Goal: Information Seeking & Learning: Compare options

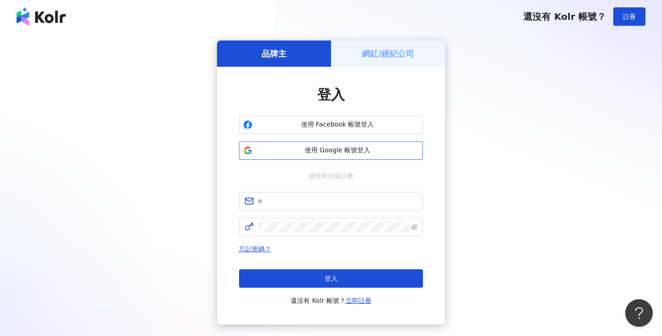
click at [346, 149] on span "使用 Google 帳號登入" at bounding box center [337, 150] width 163 height 9
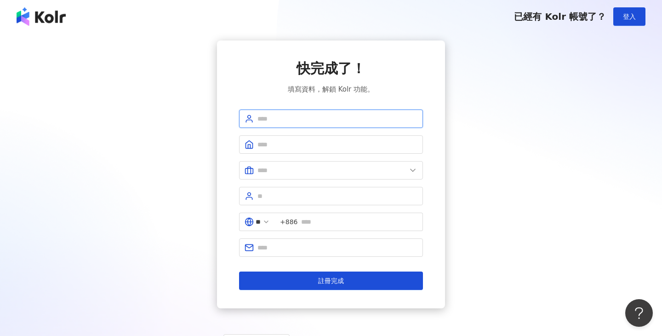
click at [288, 118] on input "text" at bounding box center [338, 119] width 160 height 10
type input "*"
type input "******"
click at [289, 147] on input "text" at bounding box center [338, 144] width 160 height 10
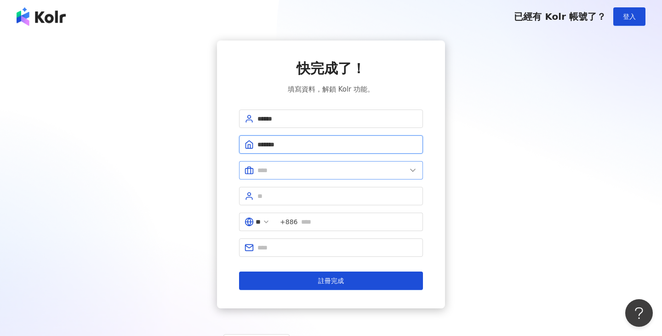
type input "*******"
click at [309, 171] on input "text" at bounding box center [332, 170] width 149 height 10
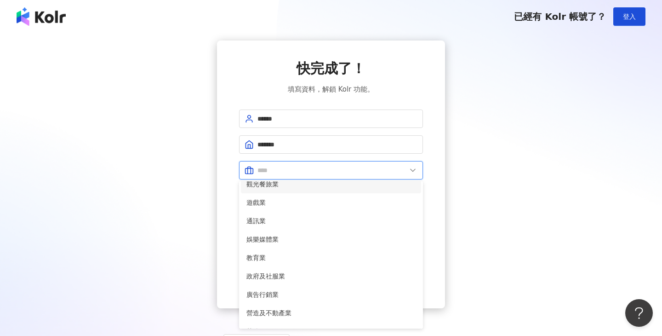
scroll to position [138, 0]
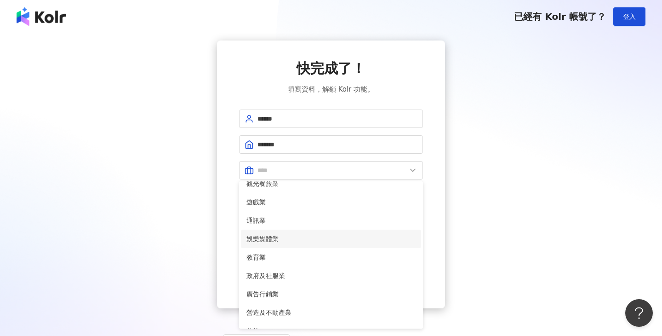
click at [276, 235] on span "娛樂媒體業" at bounding box center [331, 239] width 169 height 10
type input "*****"
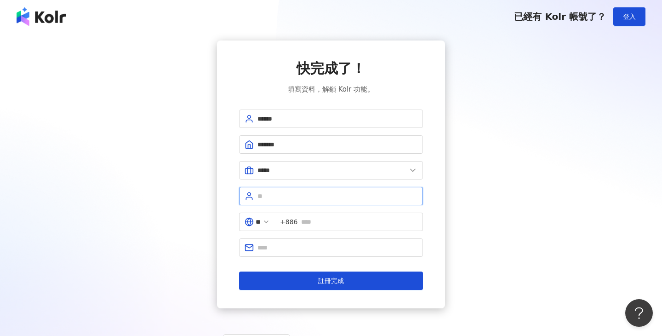
click at [324, 197] on input "text" at bounding box center [338, 196] width 160 height 10
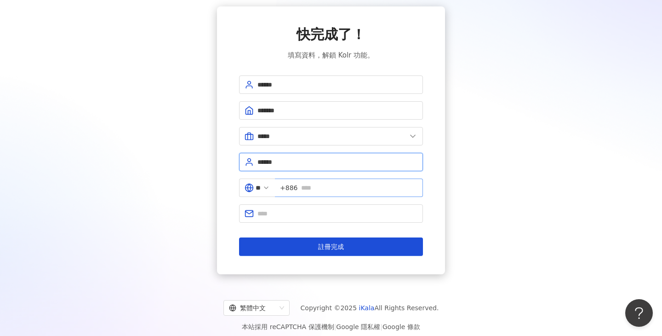
scroll to position [42, 0]
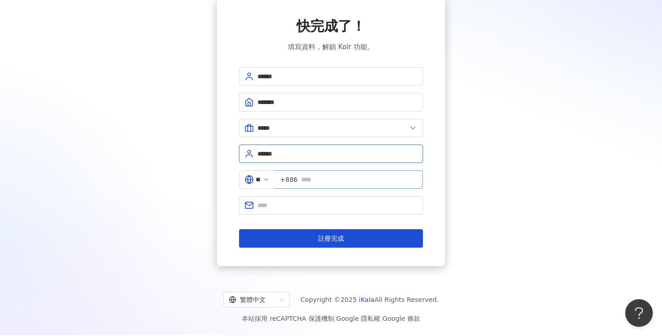
type input "******"
click at [321, 179] on input "text" at bounding box center [359, 179] width 116 height 10
type input "**********"
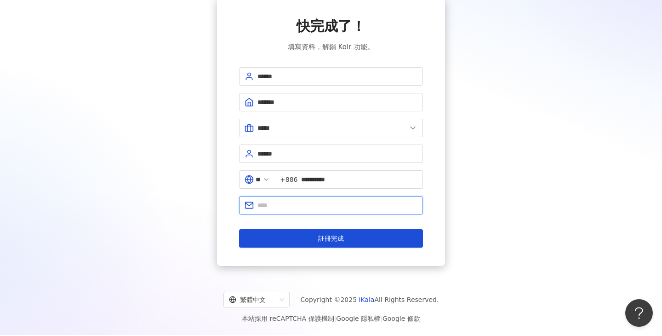
type input "**********"
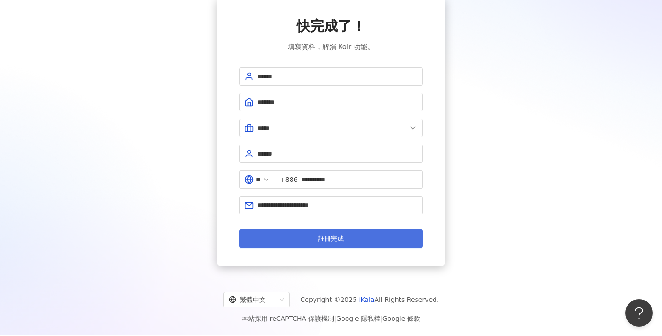
click at [334, 238] on span "註冊完成" at bounding box center [331, 238] width 26 height 7
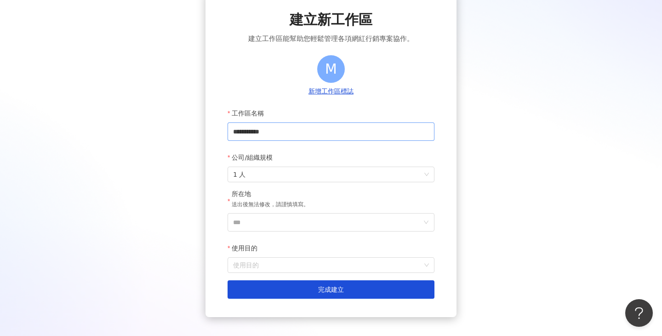
scroll to position [60, 0]
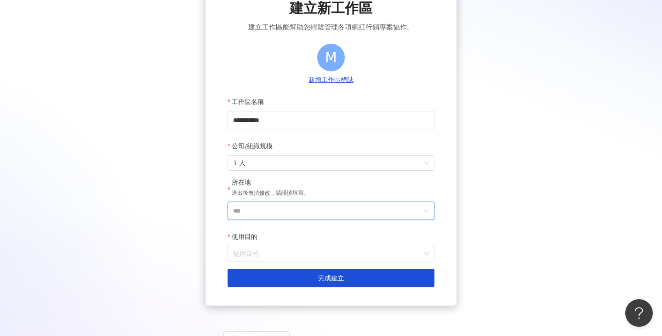
click at [284, 213] on input "***" at bounding box center [327, 210] width 189 height 17
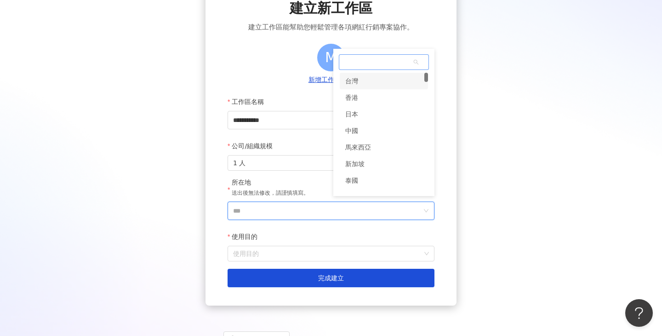
click at [356, 79] on div "台灣" at bounding box center [351, 81] width 13 height 17
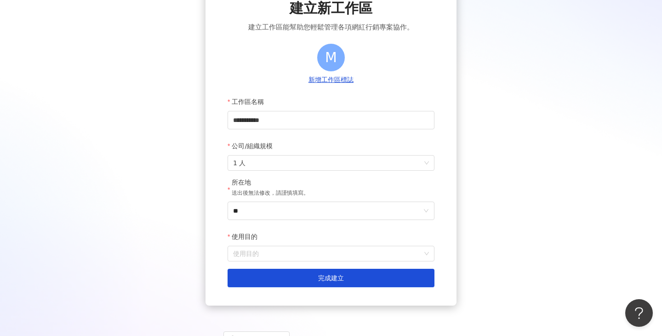
click at [319, 232] on div "使用目的" at bounding box center [331, 236] width 207 height 18
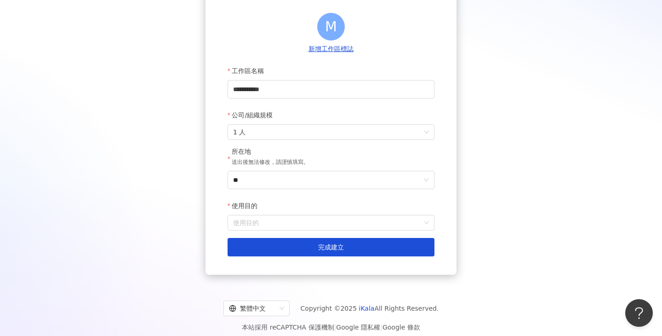
scroll to position [99, 0]
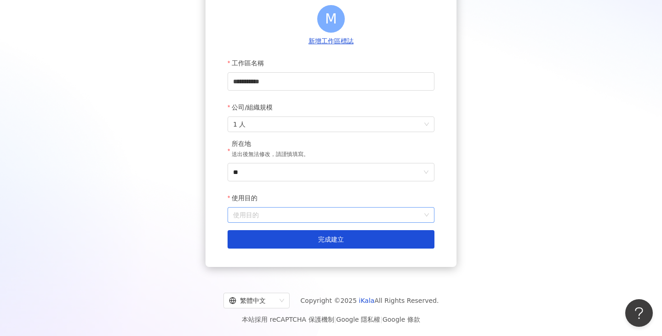
click at [294, 215] on input "使用目的" at bounding box center [331, 214] width 196 height 15
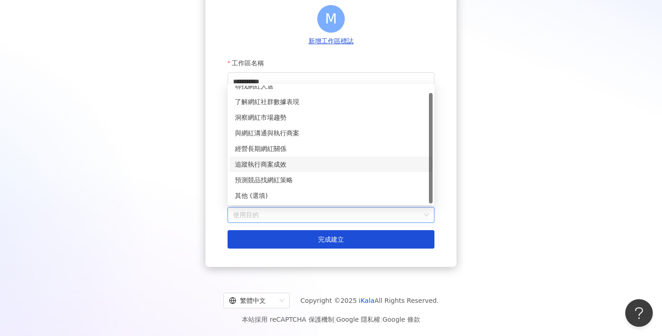
scroll to position [0, 0]
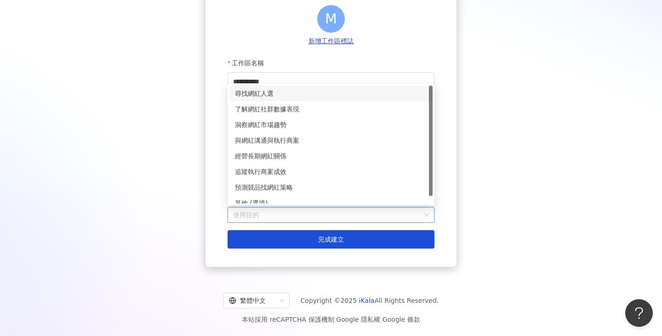
click at [260, 93] on div "尋找網紅人選" at bounding box center [331, 93] width 192 height 10
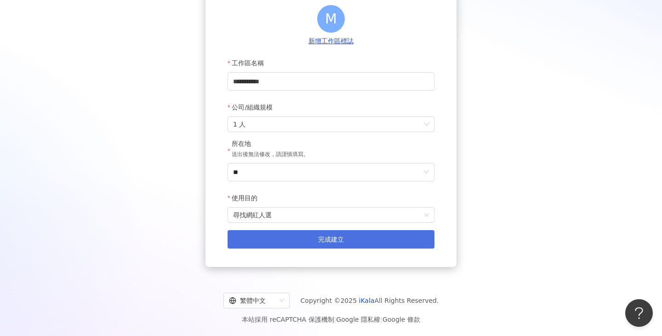
click at [325, 237] on span "完成建立" at bounding box center [331, 239] width 26 height 7
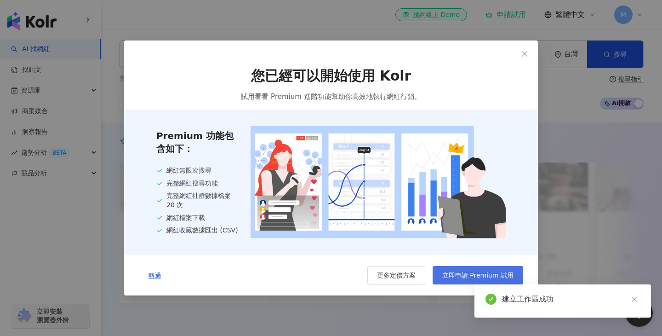
click at [468, 276] on span "立即申請 Premium 試用" at bounding box center [477, 274] width 71 height 7
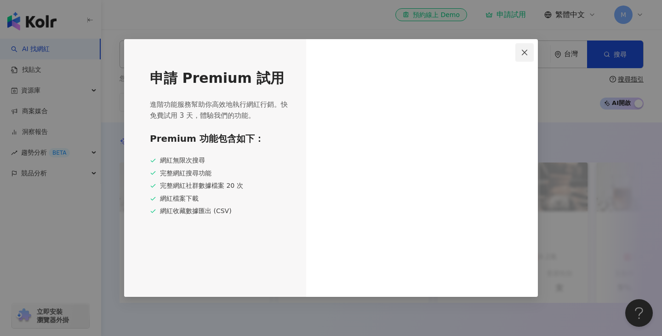
click at [523, 50] on icon "close" at bounding box center [524, 52] width 7 height 7
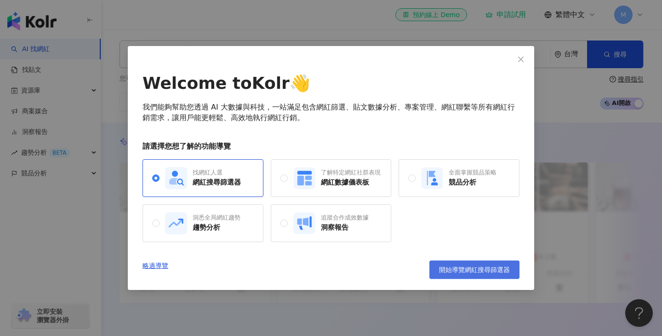
click at [467, 270] on span "開始導覽網紅搜尋篩選器" at bounding box center [474, 269] width 71 height 7
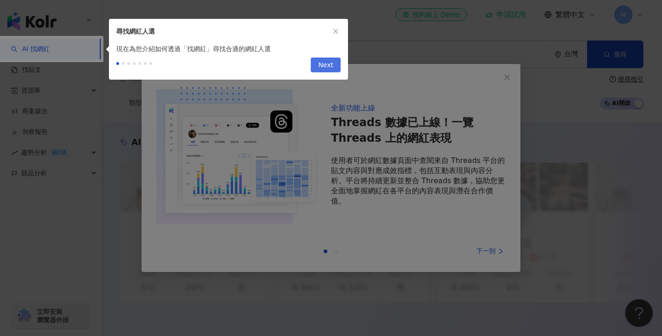
click at [331, 65] on span "Next" at bounding box center [325, 65] width 15 height 15
type input "*********"
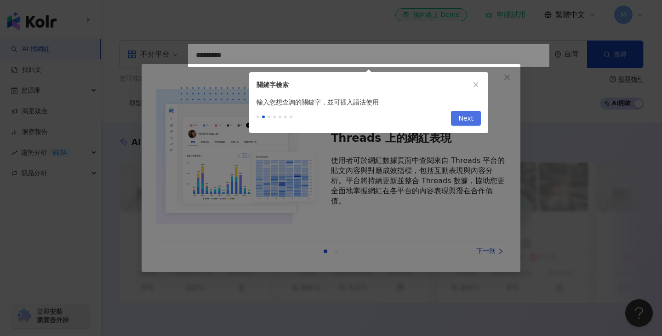
click at [469, 121] on span "Next" at bounding box center [466, 118] width 15 height 15
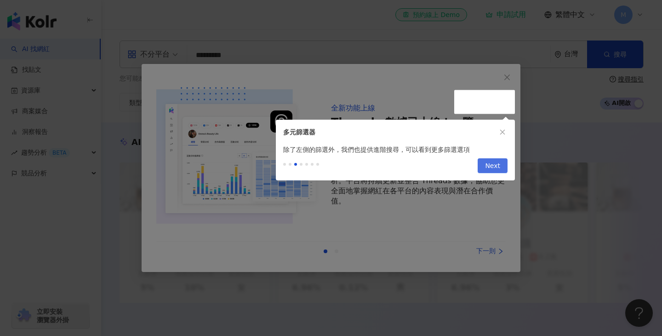
click at [499, 165] on span "Next" at bounding box center [492, 166] width 15 height 15
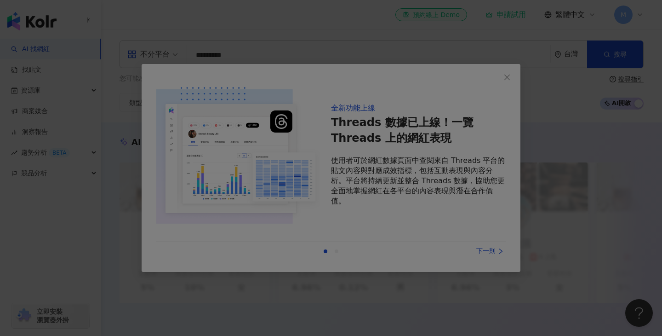
click at [487, 91] on div at bounding box center [331, 168] width 662 height 336
click at [508, 82] on div at bounding box center [331, 168] width 662 height 336
click at [559, 160] on div at bounding box center [331, 168] width 662 height 336
click at [628, 211] on div at bounding box center [331, 168] width 662 height 336
click at [520, 85] on div at bounding box center [331, 168] width 662 height 336
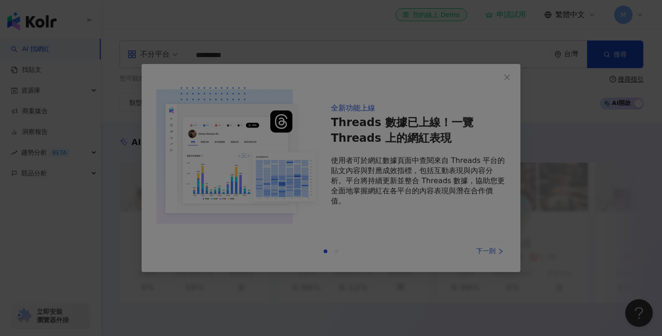
click at [520, 85] on div at bounding box center [331, 168] width 662 height 336
drag, startPoint x: 520, startPoint y: 85, endPoint x: 539, endPoint y: 85, distance: 19.3
click at [520, 85] on div at bounding box center [331, 168] width 662 height 336
click at [539, 85] on div at bounding box center [331, 168] width 662 height 336
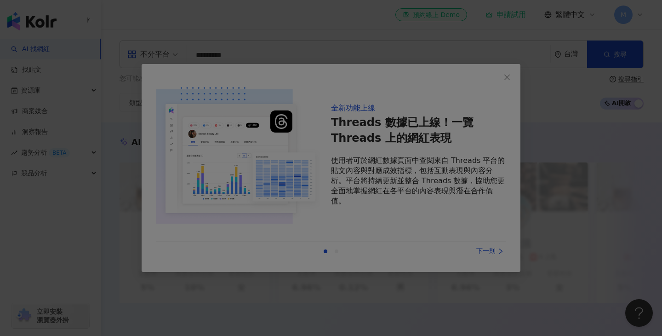
click at [313, 213] on div at bounding box center [331, 168] width 662 height 336
click at [363, 268] on div at bounding box center [331, 168] width 662 height 336
click at [413, 294] on div at bounding box center [331, 168] width 662 height 336
click at [414, 295] on div at bounding box center [331, 168] width 662 height 336
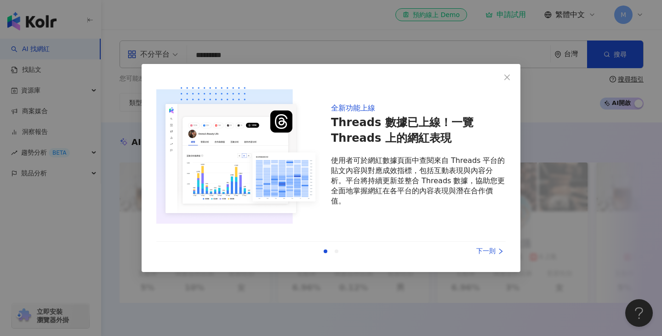
click at [490, 204] on p "使用者可於網紅數據頁面中查閱來自 Threads 平台的貼文內容與對應成效指標，包括互動表現與內容分析。平台將持續更新並整合 Threads 數據，協助您更全…" at bounding box center [418, 180] width 175 height 51
click at [490, 248] on div "下一則" at bounding box center [471, 251] width 69 height 10
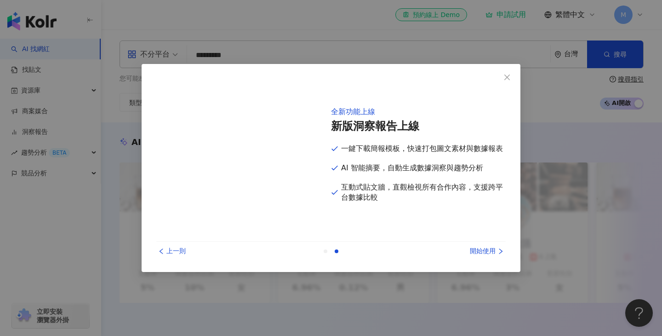
click at [490, 248] on div "開始使用" at bounding box center [471, 251] width 69 height 10
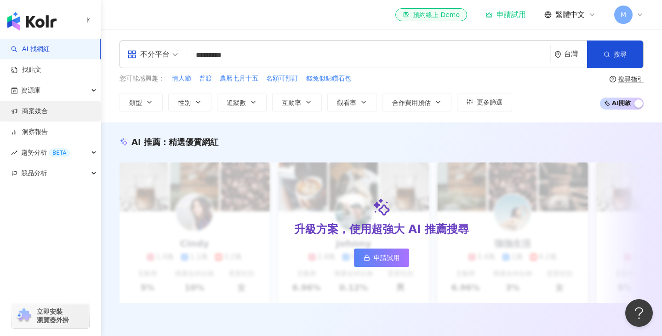
click at [48, 109] on link "商案媒合" at bounding box center [29, 111] width 37 height 9
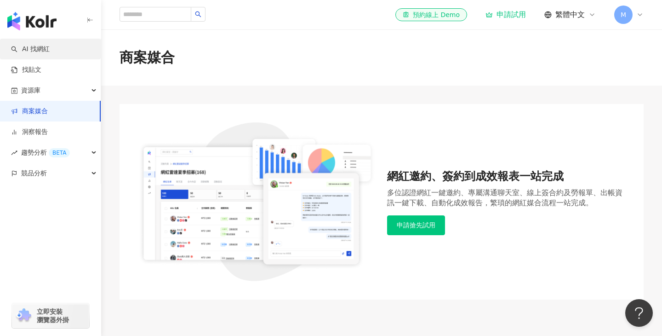
click at [50, 49] on link "AI 找網紅" at bounding box center [30, 49] width 39 height 9
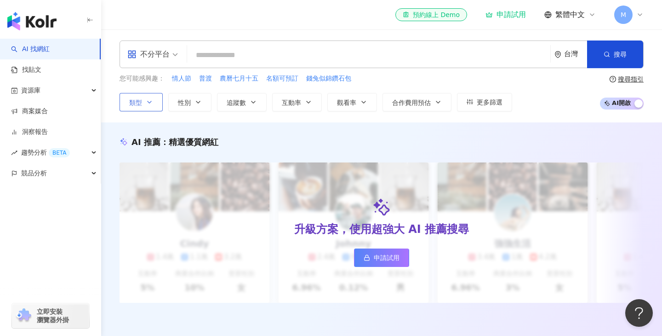
click at [156, 103] on button "類型" at bounding box center [141, 102] width 43 height 18
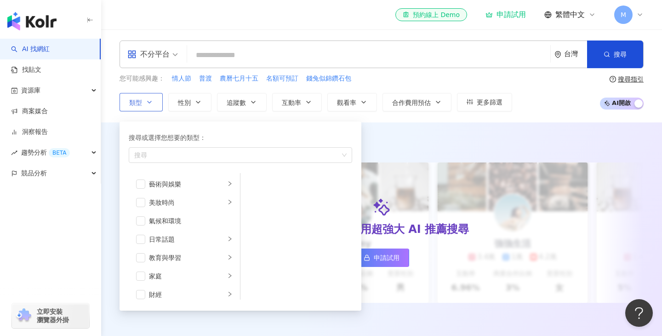
click at [156, 103] on button "類型 搜尋或選擇您想要的類型： 搜尋 藝術與娛樂 美妝時尚 氣候和環境 日常話題 教育與學習 家庭 財經 美食 命理占卜 遊戲 法政社會 生活風格 影視娛樂 …" at bounding box center [141, 102] width 43 height 18
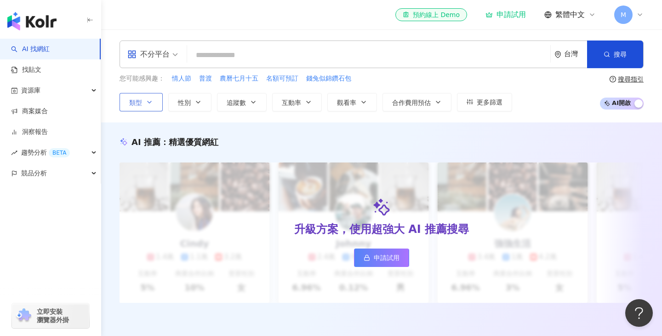
click at [149, 99] on icon "button" at bounding box center [149, 101] width 7 height 7
click at [247, 53] on input "search" at bounding box center [369, 54] width 356 height 17
click at [172, 53] on span "不分平台" at bounding box center [152, 54] width 51 height 15
click at [244, 51] on input "search" at bounding box center [369, 54] width 356 height 17
click at [153, 100] on icon "button" at bounding box center [149, 101] width 7 height 7
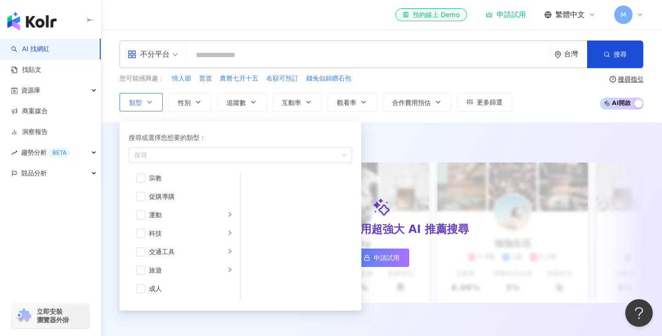
scroll to position [12, 0]
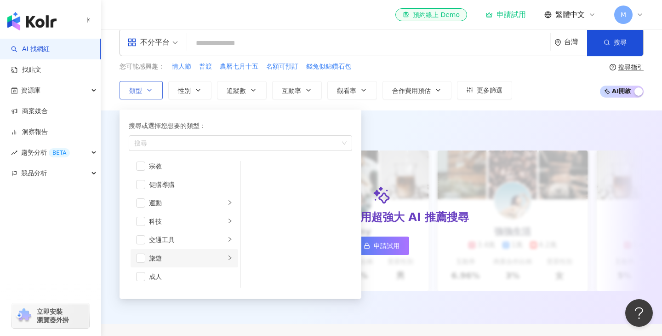
click at [233, 258] on li "旅遊" at bounding box center [185, 258] width 108 height 18
click at [139, 258] on span "button" at bounding box center [140, 257] width 9 height 9
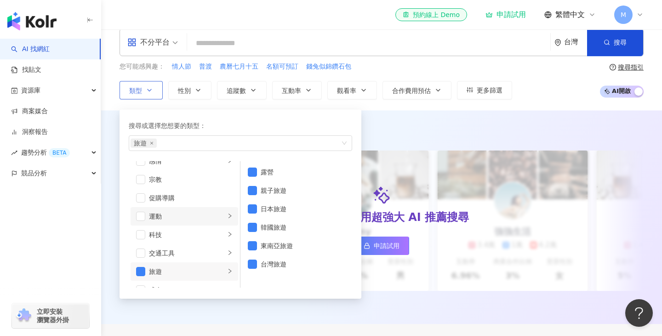
scroll to position [304, 0]
click at [142, 270] on span "button" at bounding box center [140, 272] width 9 height 9
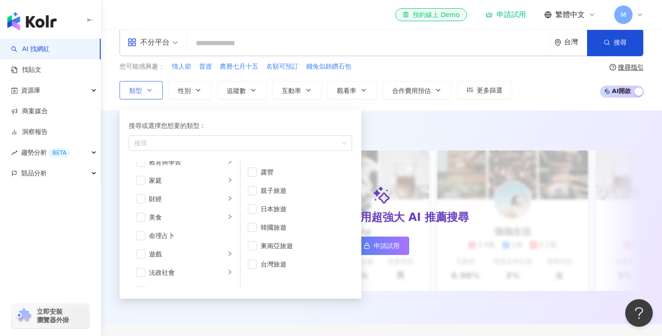
scroll to position [0, 0]
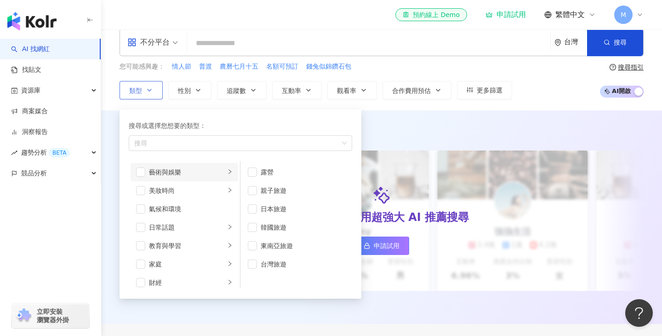
click at [230, 172] on icon "right" at bounding box center [230, 172] width 6 height 6
click at [231, 186] on div "button" at bounding box center [230, 190] width 6 height 9
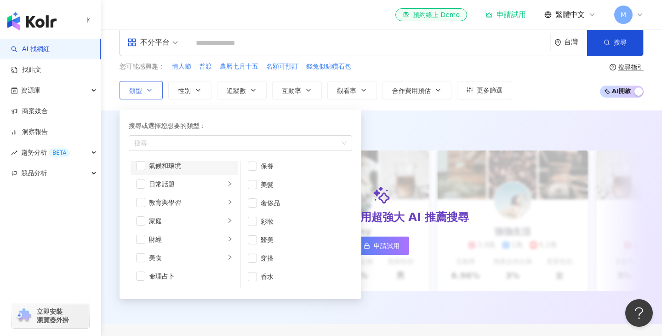
scroll to position [45, 0]
click at [212, 185] on div "日常話題" at bounding box center [187, 182] width 76 height 10
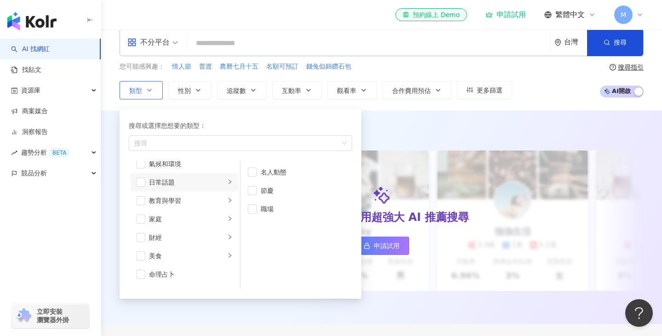
scroll to position [0, 0]
click at [218, 206] on li "教育與學習" at bounding box center [185, 200] width 108 height 18
click at [219, 218] on div "家庭" at bounding box center [187, 219] width 76 height 10
click at [220, 234] on div "財經" at bounding box center [187, 237] width 76 height 10
click at [221, 249] on li "美食" at bounding box center [185, 256] width 108 height 18
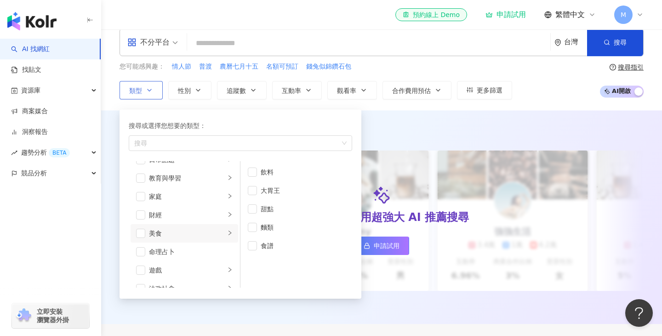
scroll to position [71, 0]
click at [222, 271] on li "遊戲" at bounding box center [185, 267] width 108 height 18
click at [209, 237] on div "法政社會" at bounding box center [187, 235] width 76 height 10
click at [209, 252] on div "生活風格" at bounding box center [187, 253] width 76 height 10
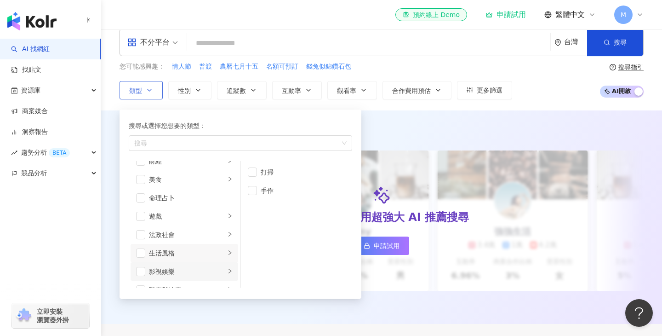
click at [213, 267] on div "影視娛樂" at bounding box center [187, 271] width 76 height 10
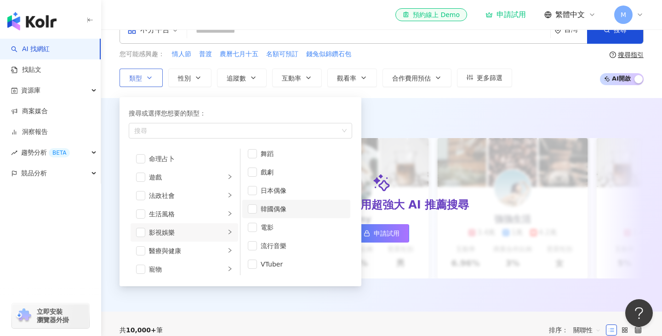
scroll to position [25, 0]
click at [203, 248] on div "醫療與健康" at bounding box center [187, 250] width 76 height 10
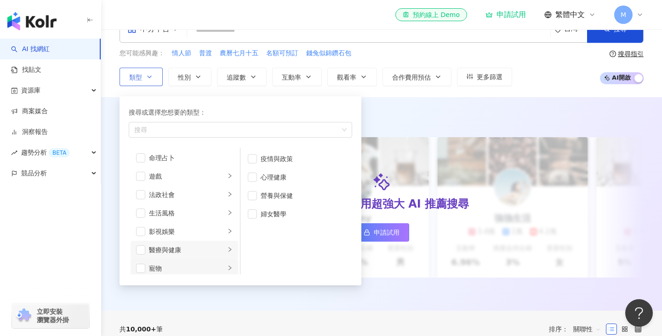
click at [205, 268] on div "寵物" at bounding box center [187, 268] width 76 height 10
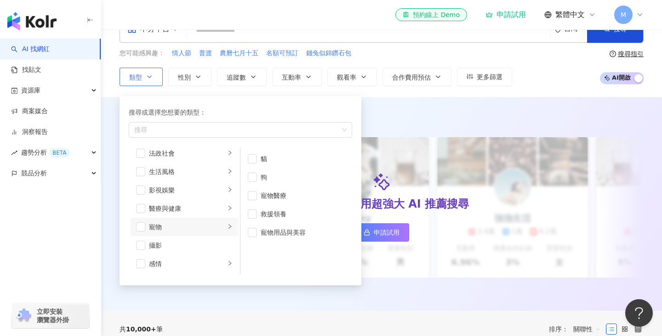
scroll to position [191, 0]
click at [199, 243] on div "攝影" at bounding box center [191, 243] width 84 height 10
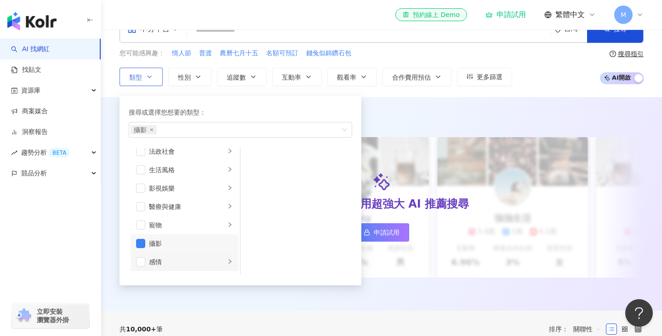
click at [199, 261] on div "感情" at bounding box center [187, 262] width 76 height 10
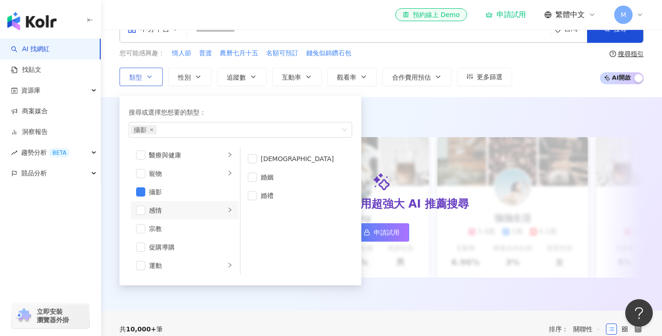
scroll to position [246, 0]
click at [204, 243] on div "促購導購" at bounding box center [191, 244] width 84 height 10
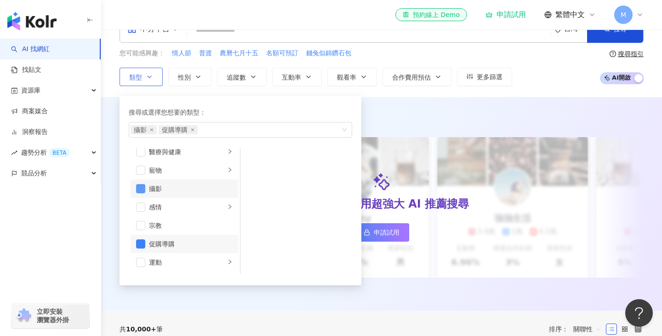
click at [143, 186] on span "button" at bounding box center [140, 188] width 9 height 9
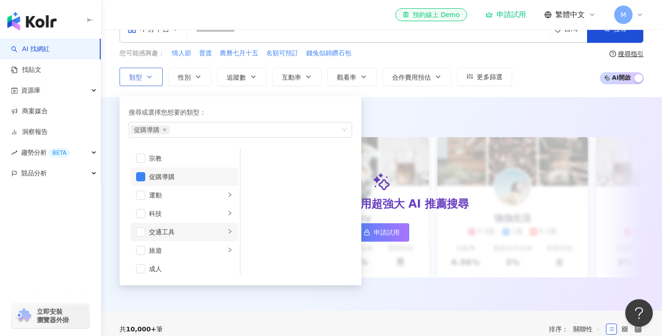
scroll to position [319, 0]
click at [226, 221] on li "交通工具" at bounding box center [185, 226] width 108 height 18
click at [226, 244] on li "旅遊" at bounding box center [185, 245] width 108 height 18
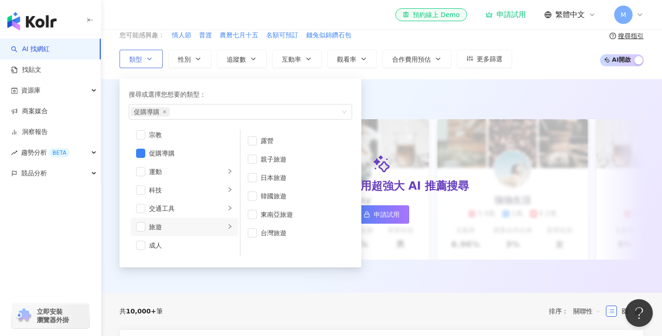
scroll to position [45, 0]
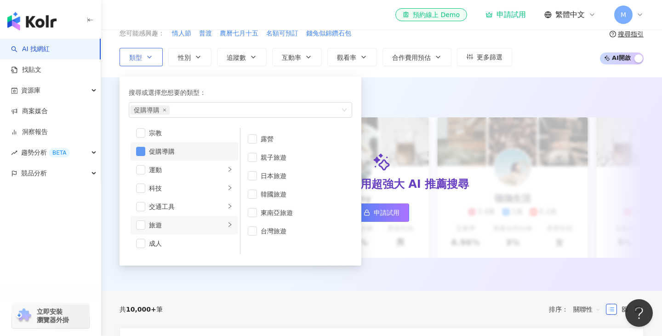
click at [142, 149] on span "button" at bounding box center [140, 151] width 9 height 9
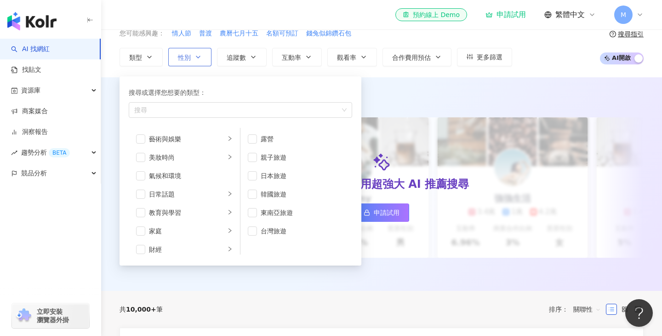
click at [187, 54] on span "性別" at bounding box center [184, 57] width 13 height 7
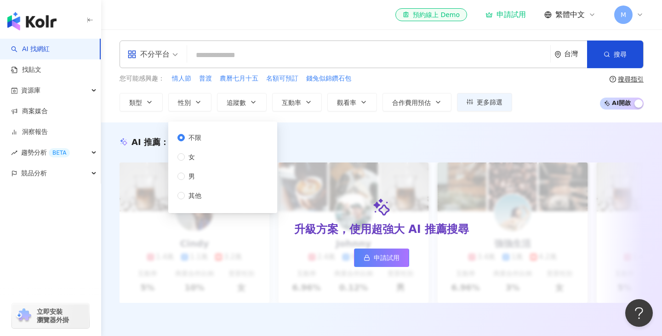
click at [296, 117] on div "不分平台 台灣 搜尋 您可能感興趣： 情人節 普渡 農曆七月十五 名額可預訂 錢兔似錦鑽石包 類型 性別 追蹤數 互動率 觀看率 合作費用預估 更多篩選 不限…" at bounding box center [381, 75] width 561 height 93
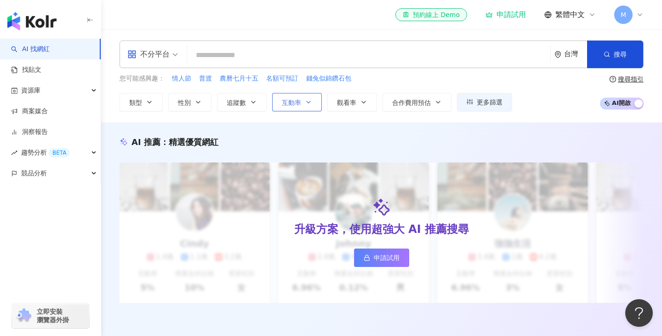
click at [301, 102] on span "互動率" at bounding box center [291, 102] width 19 height 7
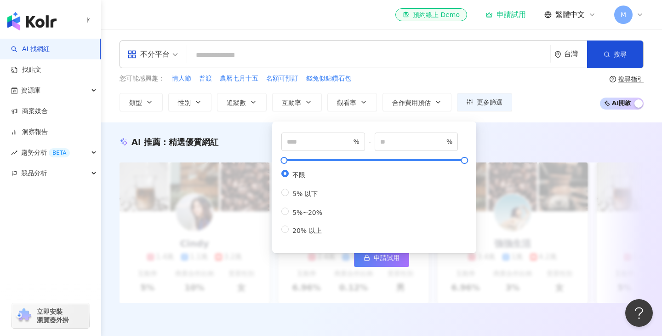
click at [372, 121] on div "% - % 不限 5% 以下 5%~20% 20% 以上" at bounding box center [374, 185] width 204 height 136
click at [403, 111] on div "不分平台 台灣 搜尋 您可能感興趣： 情人節 普渡 農曆七月十五 名額可預訂 錢兔似錦鑽石包 類型 性別 追蹤數 互動率 觀看率 合作費用預估 更多篩選 不限…" at bounding box center [381, 75] width 561 height 93
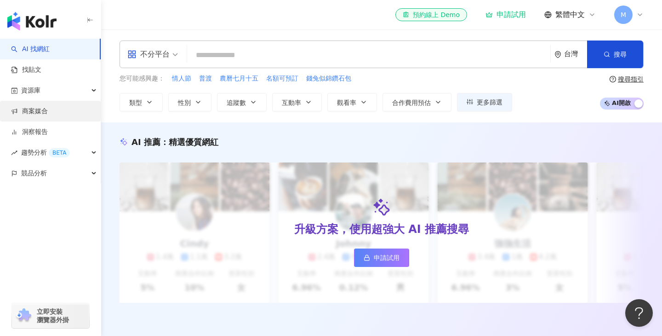
click at [48, 115] on link "商案媒合" at bounding box center [29, 111] width 37 height 9
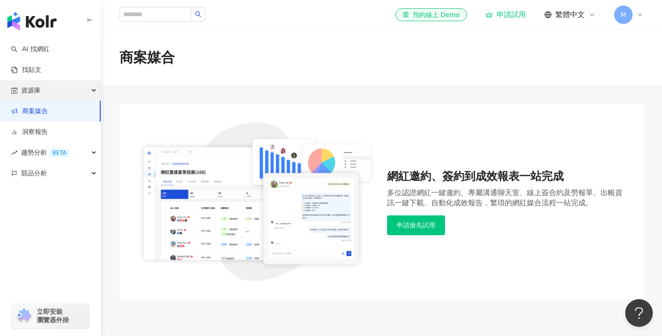
click at [63, 90] on div "資源庫" at bounding box center [50, 90] width 101 height 21
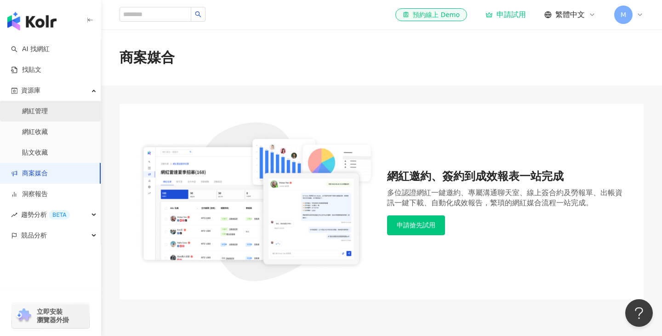
click at [48, 111] on link "網紅管理" at bounding box center [35, 111] width 26 height 9
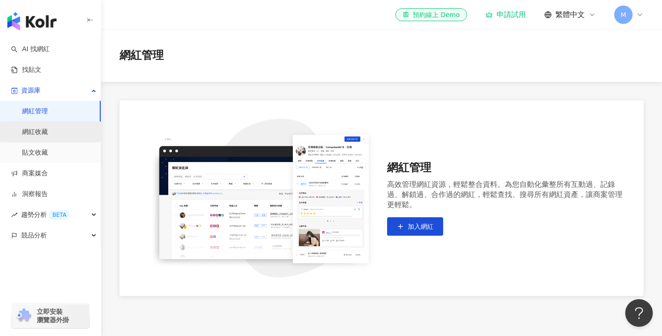
click at [42, 133] on link "網紅收藏" at bounding box center [35, 131] width 26 height 9
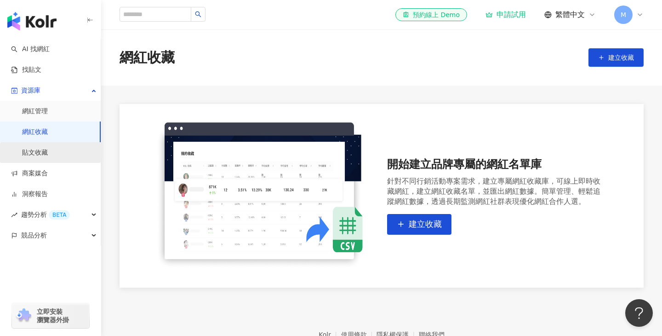
click at [44, 153] on link "貼文收藏" at bounding box center [35, 152] width 26 height 9
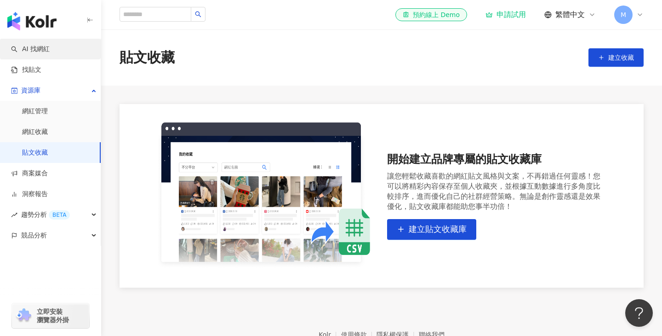
click at [50, 52] on link "AI 找網紅" at bounding box center [30, 49] width 39 height 9
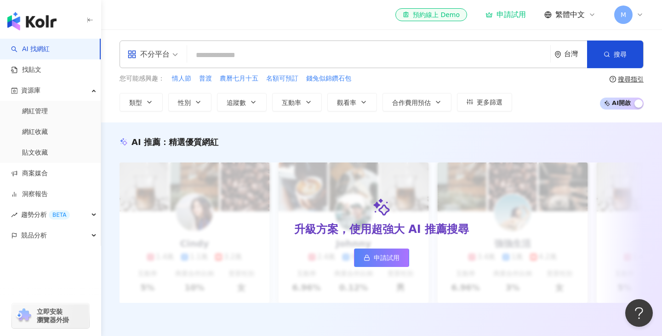
click at [167, 52] on div "不分平台" at bounding box center [148, 54] width 42 height 15
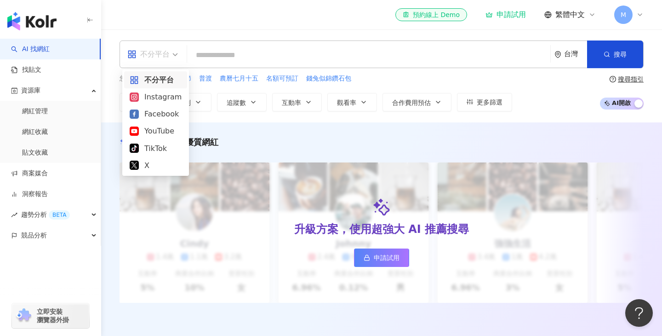
click at [167, 52] on div "不分平台" at bounding box center [148, 54] width 42 height 15
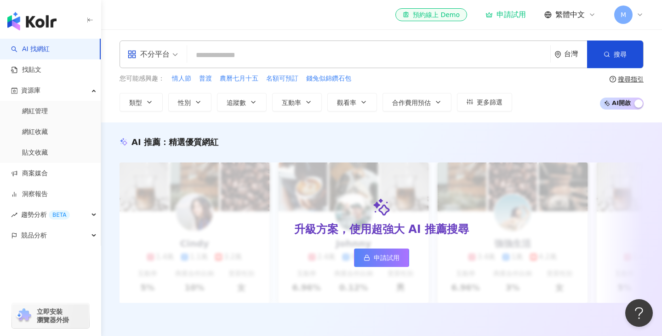
click at [187, 33] on div "不分平台 台灣 搜尋 您可能感興趣： 情人節 普渡 農曆七月十五 名額可預訂 錢兔似錦鑽石包 類型 性別 追蹤數 互動率 觀看率 合作費用預估 更多篩選 搜尋…" at bounding box center [381, 75] width 561 height 93
click at [167, 57] on div "不分平台" at bounding box center [148, 54] width 42 height 15
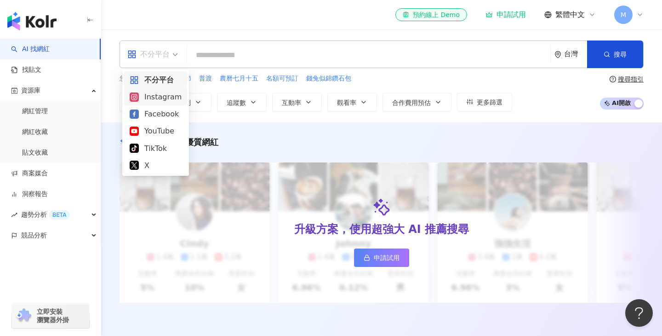
click at [170, 98] on div "Instagram" at bounding box center [156, 96] width 52 height 11
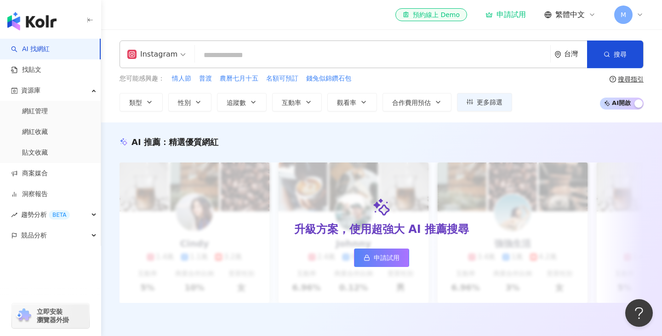
click at [232, 57] on input "search" at bounding box center [373, 54] width 348 height 17
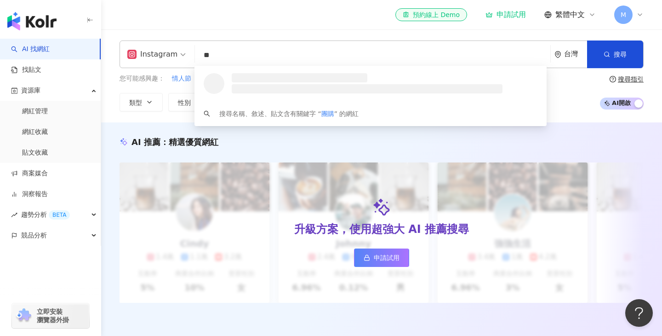
type input "**"
click at [108, 102] on div "Instagram ** 台灣 搜尋 loading 搜尋名稱、敘述、貼文含有關鍵字 “ 團購 ” 的網紅 您可能感興趣： 情人節 普渡 農曆七月十五 名額可…" at bounding box center [381, 75] width 561 height 71
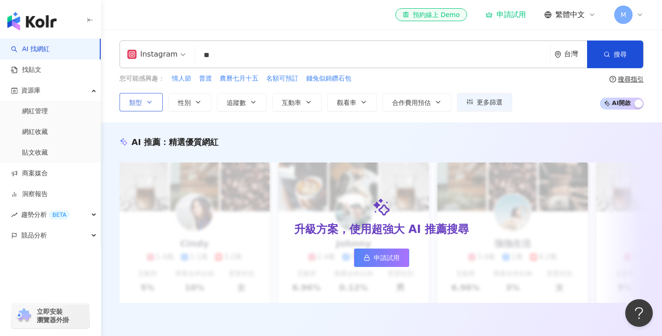
click at [153, 104] on icon "button" at bounding box center [149, 101] width 7 height 7
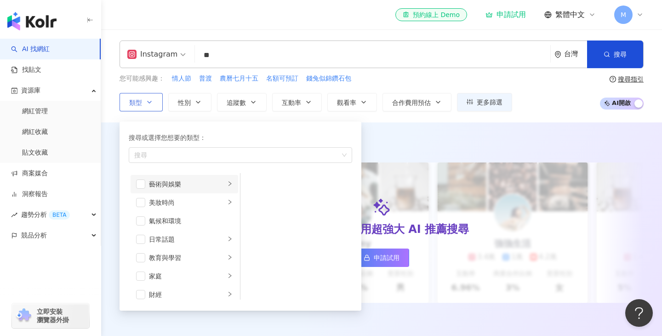
click at [230, 184] on icon "right" at bounding box center [230, 183] width 3 height 5
click at [229, 201] on icon "right" at bounding box center [230, 202] width 6 height 6
click at [143, 204] on span "button" at bounding box center [140, 202] width 9 height 9
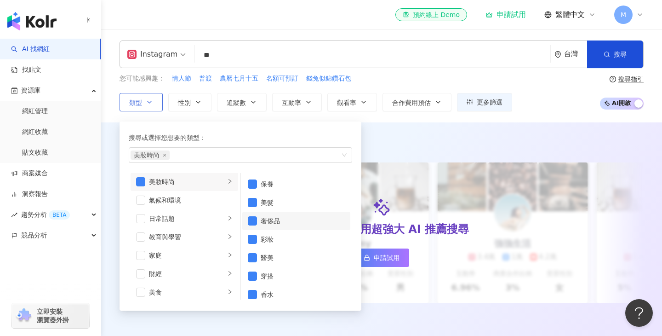
scroll to position [6, 0]
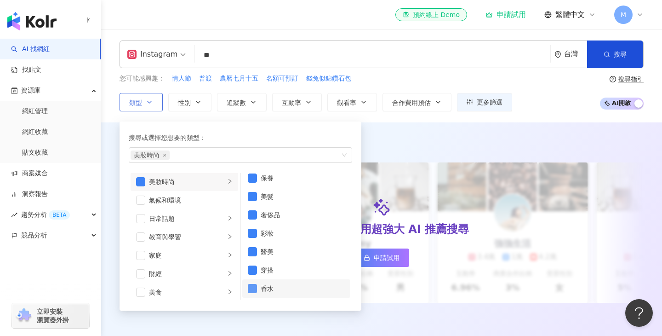
click at [253, 290] on span "button" at bounding box center [252, 288] width 9 height 9
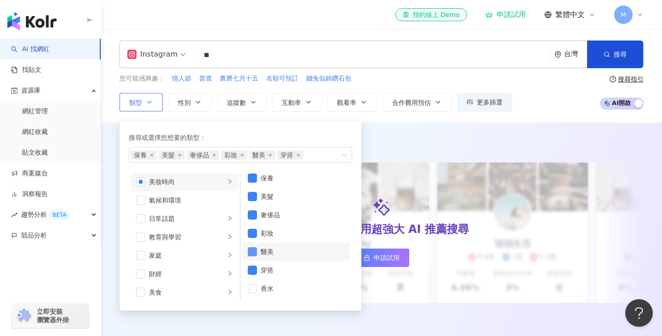
click at [255, 250] on span "button" at bounding box center [252, 251] width 9 height 9
click at [254, 226] on li "彩妝" at bounding box center [296, 233] width 108 height 18
click at [249, 204] on li "美髮" at bounding box center [296, 196] width 108 height 18
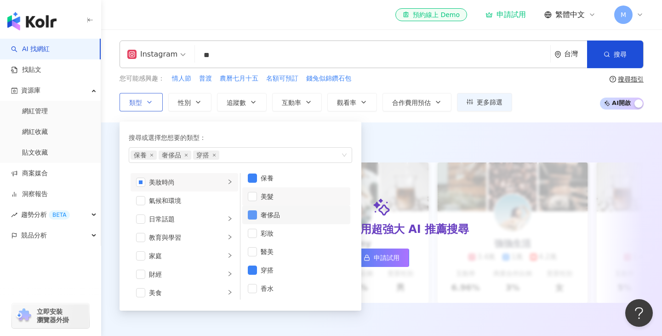
click at [252, 213] on span "button" at bounding box center [252, 214] width 9 height 9
click at [251, 176] on span "button" at bounding box center [252, 177] width 9 height 9
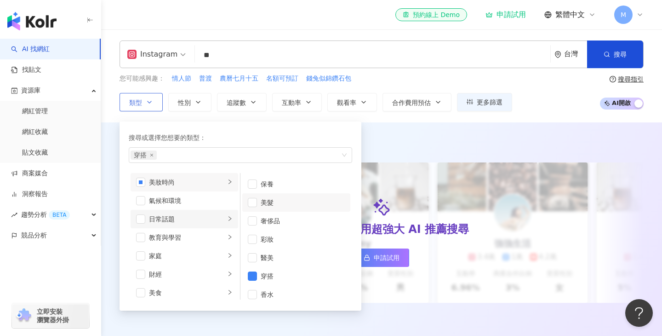
click at [218, 220] on div "日常話題" at bounding box center [187, 219] width 76 height 10
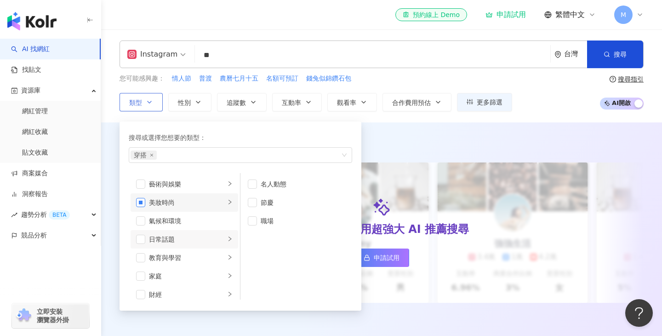
click at [141, 203] on span "button" at bounding box center [140, 202] width 9 height 9
click at [140, 203] on span "button" at bounding box center [140, 202] width 9 height 9
click at [141, 203] on span "button" at bounding box center [140, 202] width 9 height 9
click at [235, 200] on li "美妝時尚" at bounding box center [185, 202] width 108 height 18
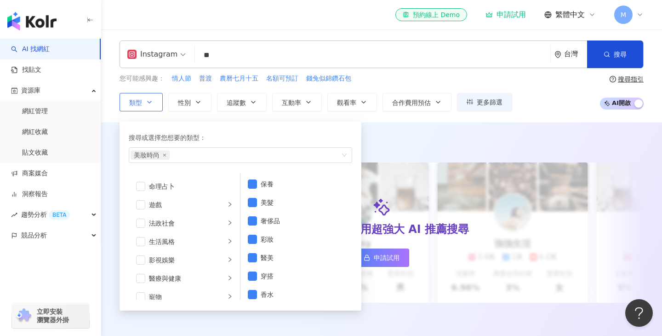
scroll to position [145, 0]
click at [230, 262] on div "button" at bounding box center [230, 259] width 6 height 9
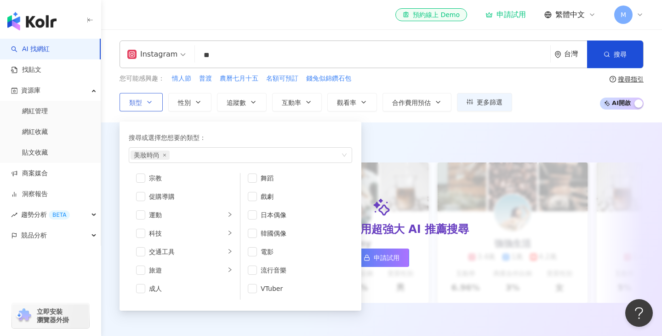
scroll to position [9, 0]
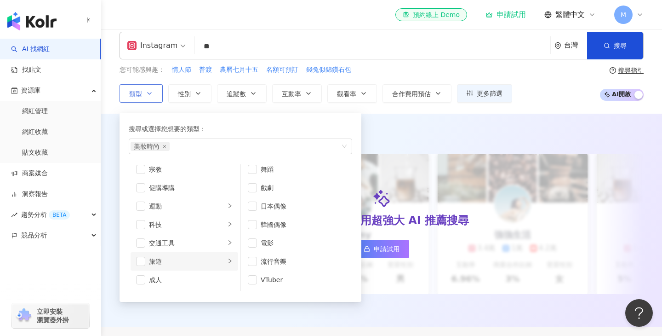
click at [234, 260] on li "旅遊" at bounding box center [185, 261] width 108 height 18
click at [140, 260] on span "button" at bounding box center [140, 261] width 9 height 9
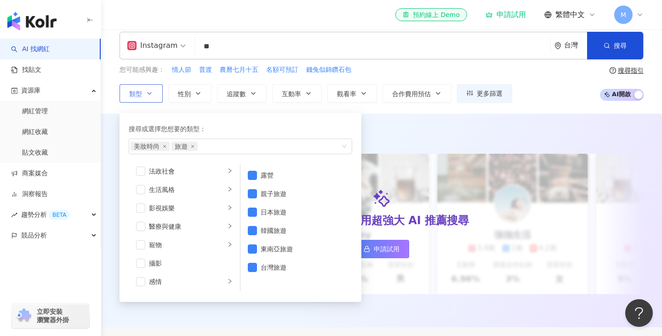
scroll to position [167, 0]
click at [229, 210] on icon "right" at bounding box center [230, 211] width 6 height 6
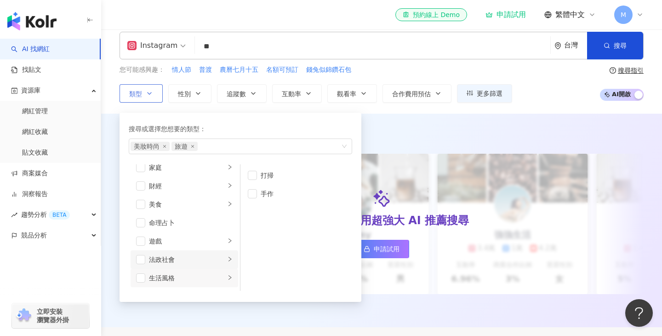
scroll to position [94, 0]
click at [230, 173] on icon "right" at bounding box center [230, 172] width 3 height 5
click at [139, 173] on span "button" at bounding box center [140, 173] width 9 height 9
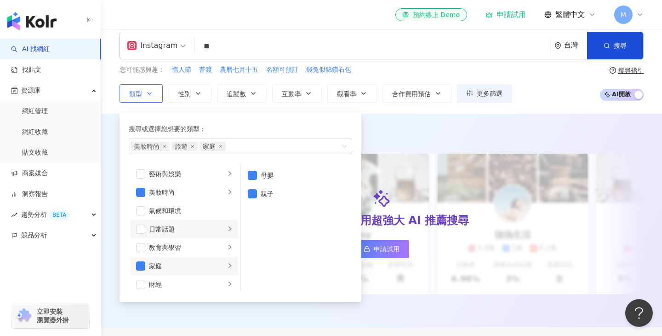
scroll to position [0, 0]
click at [231, 174] on icon "right" at bounding box center [230, 174] width 3 height 5
click at [230, 228] on icon "right" at bounding box center [230, 230] width 6 height 6
click at [226, 247] on li "教育與學習" at bounding box center [185, 249] width 108 height 18
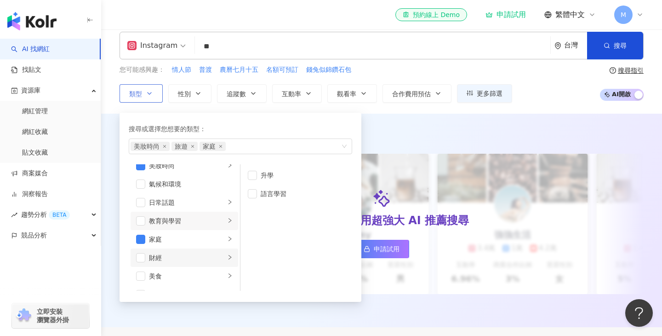
click at [229, 252] on li "財經" at bounding box center [185, 257] width 108 height 18
click at [230, 273] on icon "right" at bounding box center [230, 276] width 6 height 6
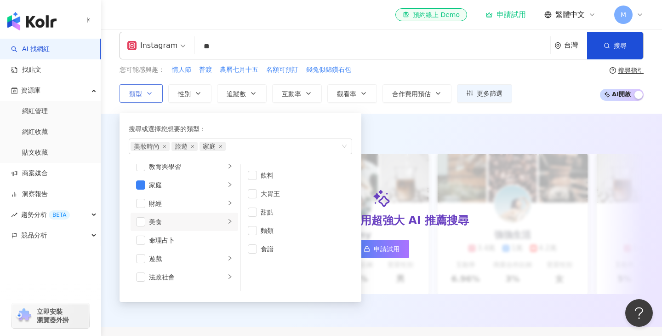
scroll to position [85, 0]
click at [231, 253] on icon "right" at bounding box center [230, 256] width 6 height 6
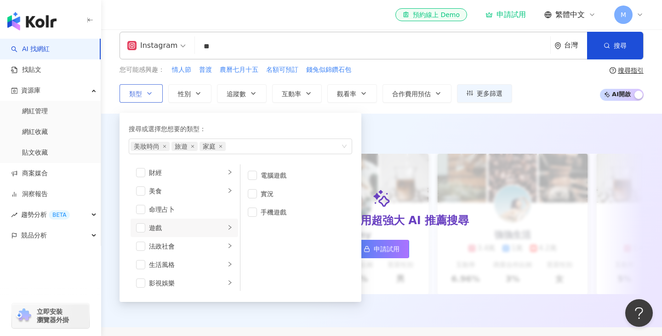
scroll to position [119, 0]
click at [227, 240] on icon "right" at bounding box center [230, 240] width 6 height 6
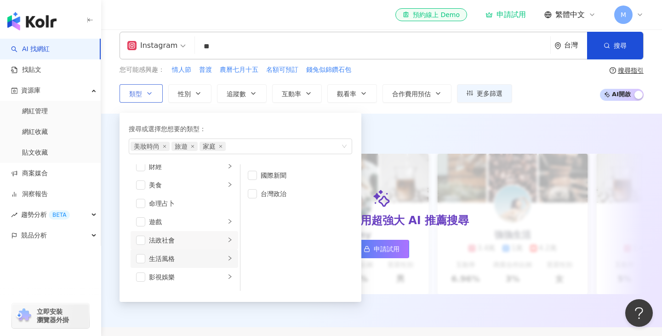
click at [229, 256] on icon "right" at bounding box center [230, 258] width 6 height 6
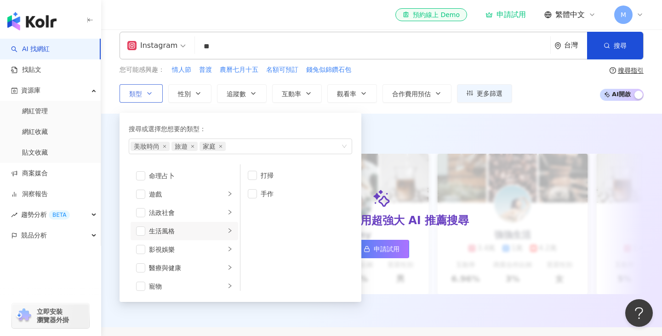
scroll to position [147, 0]
click at [234, 251] on li "影視娛樂" at bounding box center [185, 249] width 108 height 18
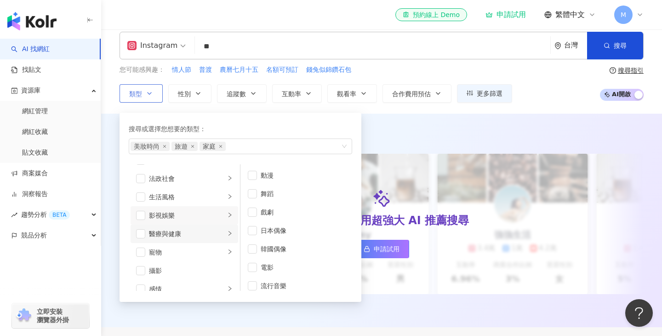
scroll to position [183, 0]
click at [229, 232] on icon "right" at bounding box center [230, 232] width 6 height 6
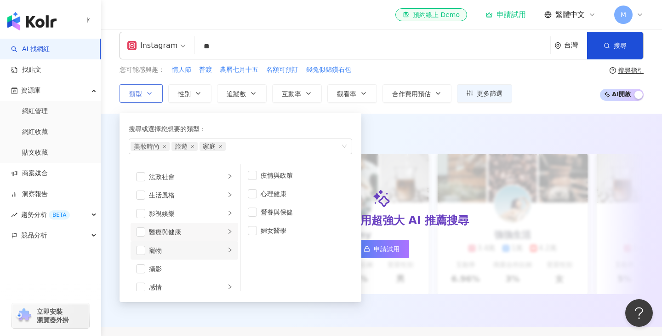
click at [229, 249] on icon "right" at bounding box center [230, 250] width 6 height 6
click at [224, 269] on div "攝影" at bounding box center [191, 269] width 84 height 10
click at [138, 272] on span "button" at bounding box center [140, 268] width 9 height 9
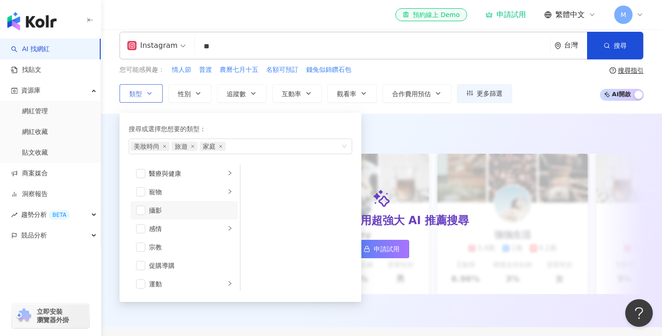
scroll to position [244, 0]
click at [226, 225] on li "感情" at bounding box center [185, 225] width 108 height 18
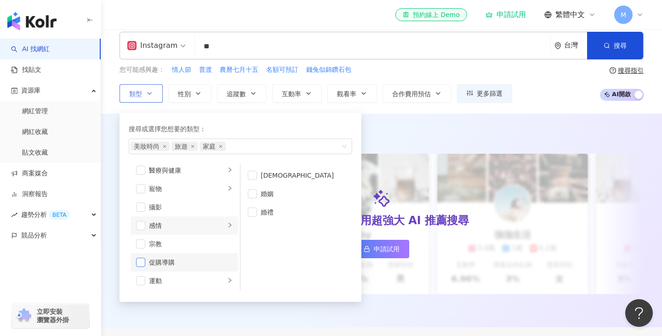
click at [144, 261] on span "button" at bounding box center [140, 262] width 9 height 9
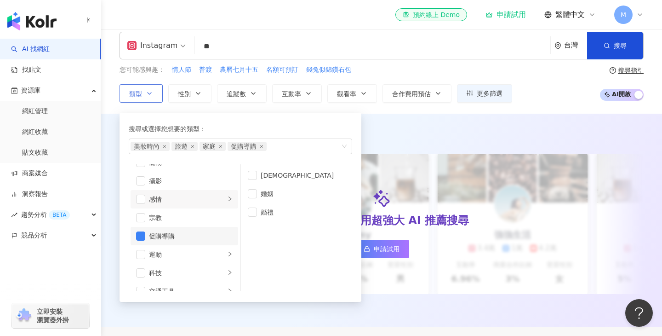
scroll to position [283, 0]
click at [230, 241] on icon "right" at bounding box center [230, 241] width 6 height 6
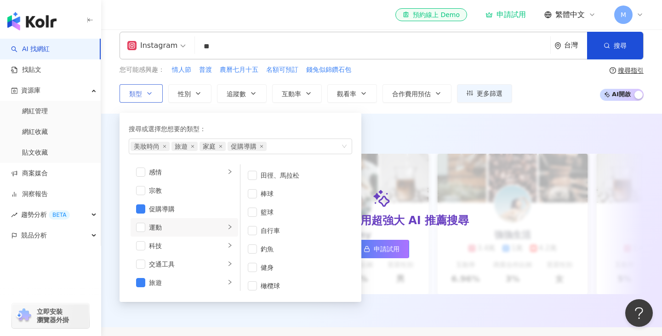
scroll to position [299, 0]
click at [231, 243] on icon "right" at bounding box center [230, 244] width 6 height 6
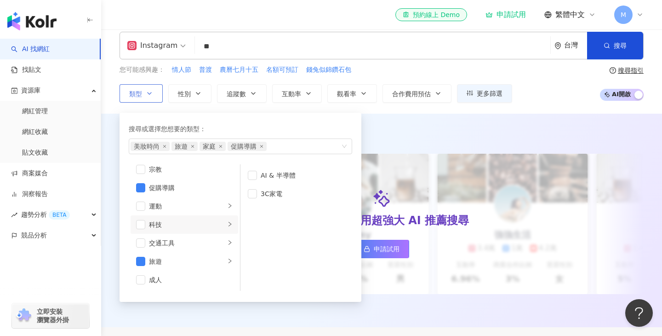
click at [231, 243] on icon "right" at bounding box center [230, 243] width 6 height 6
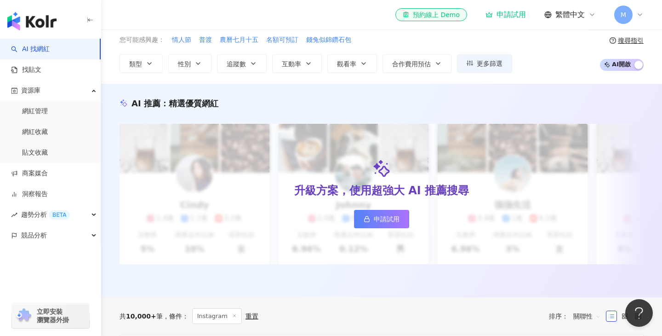
click at [390, 97] on div "AI 推薦 ： 精選優質網紅 升級方案，使用超強大 AI 推薦搜尋 申請試用 Cindy 1.4萬 1.1萬 3.2萬 互動率 5% 商業合作比例 10% 受…" at bounding box center [381, 190] width 561 height 213
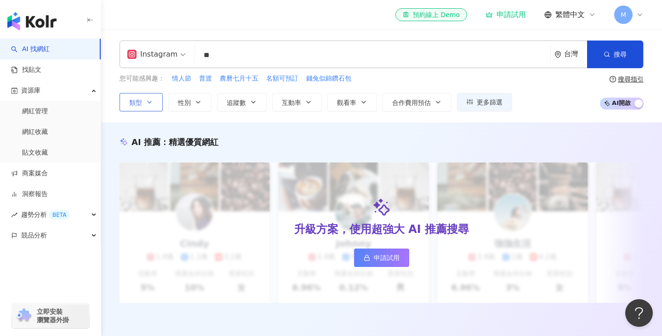
click at [143, 104] on button "類型" at bounding box center [141, 102] width 43 height 18
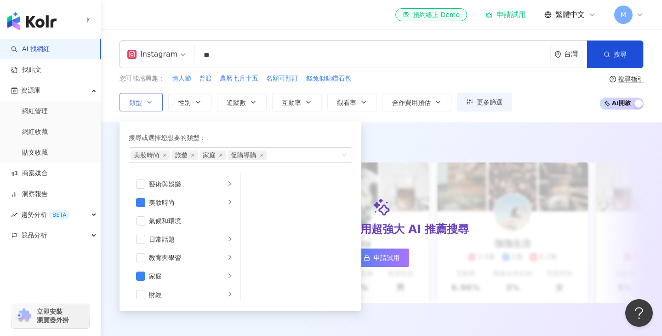
click at [143, 104] on button "類型 搜尋或選擇您想要的類型： 美妝時尚 旅遊 家庭 促購導購 藝術與娛樂 美妝時尚 氣候和環境 日常話題 教育與學習 家庭 財經 美食 命理占卜 遊戲 法政…" at bounding box center [141, 102] width 43 height 18
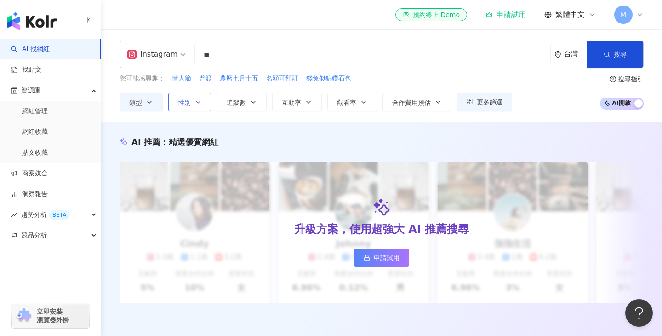
click at [194, 104] on button "性別" at bounding box center [189, 102] width 43 height 18
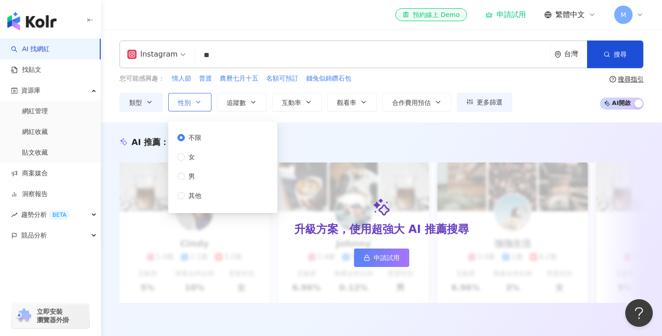
click at [194, 104] on button "性別" at bounding box center [189, 102] width 43 height 18
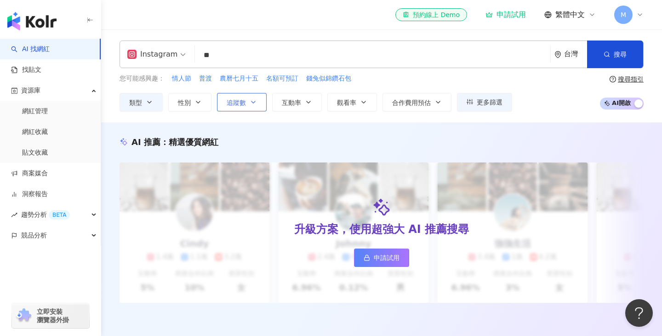
click at [253, 103] on icon "button" at bounding box center [253, 101] width 7 height 7
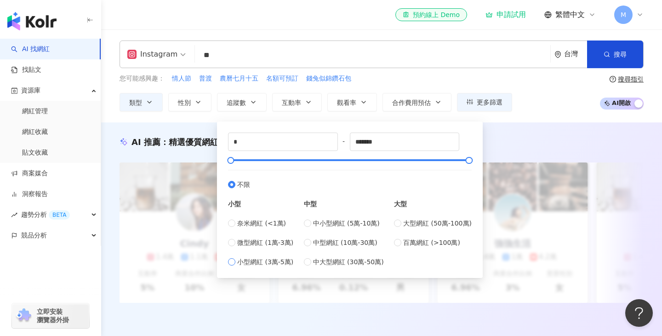
type input "*****"
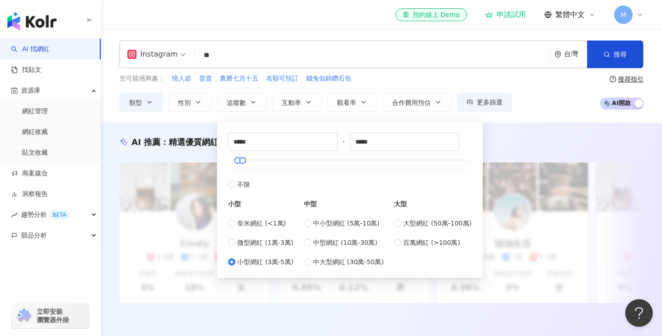
click at [227, 243] on div "***** - ***** 不限 小型 奈米網紅 (<1萬) 微型網紅 (1萬-3萬) 小型網紅 (3萬-5萬) 中型 中小型網紅 (5萬-10萬) 中型網紅…" at bounding box center [350, 199] width 255 height 145
type input "*****"
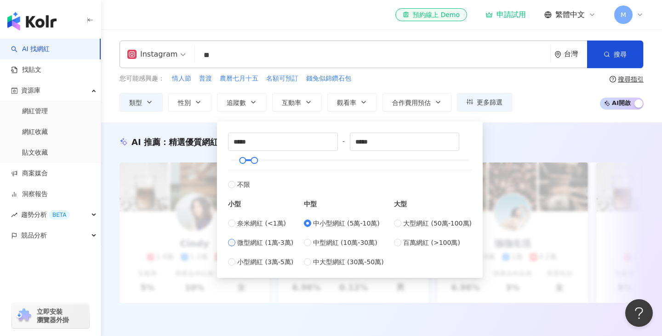
type input "*****"
click at [226, 183] on div "***** - ***** 不限 小型 奈米網紅 (<1萬) 微型網紅 (1萬-3萬) 小型網紅 (3萬-5萬) 中型 中小型網紅 (5萬-10萬) 中型網紅…" at bounding box center [350, 199] width 255 height 145
type input "*"
type input "*******"
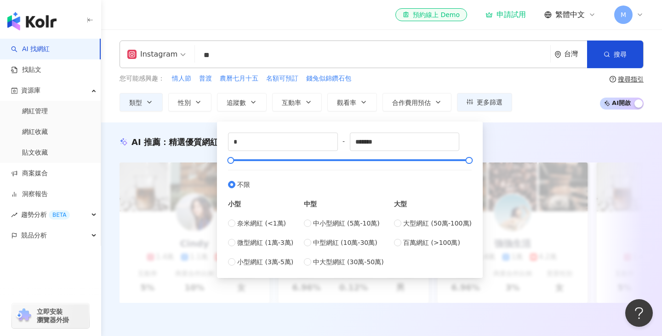
click at [392, 77] on div "您可能感興趣： 情人節 普渡 農曆七月十五 名額可預訂 錢兔似錦鑽石包" at bounding box center [316, 79] width 393 height 10
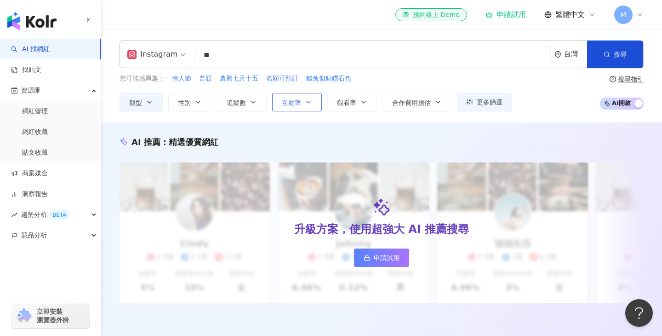
click at [293, 104] on span "互動率" at bounding box center [291, 102] width 19 height 7
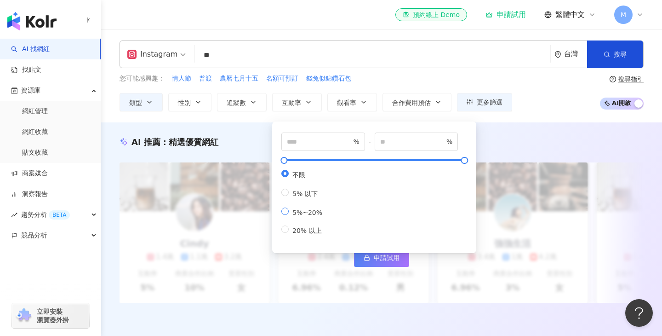
type input "*"
type input "**"
type input "*"
type input "**"
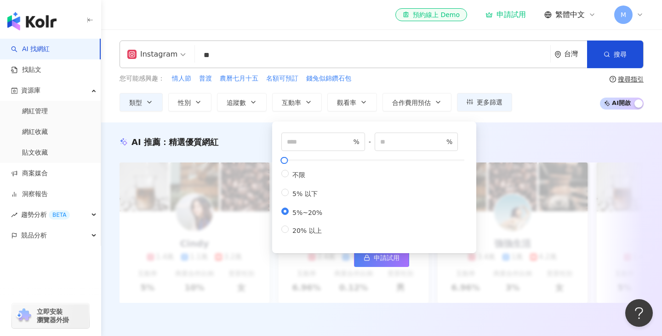
click at [386, 120] on div "* % - ** % 不限 5% 以下 5%~20% 20% 以上" at bounding box center [374, 185] width 204 height 136
click at [359, 100] on button "觀看率" at bounding box center [352, 102] width 50 height 18
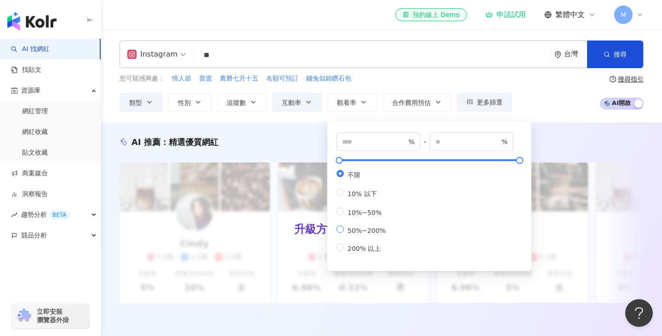
type input "**"
type input "***"
click at [389, 118] on div "** % - *** % 不限 10% 以下 10%~50% 50%~200% 200% 以上" at bounding box center [429, 194] width 204 height 154
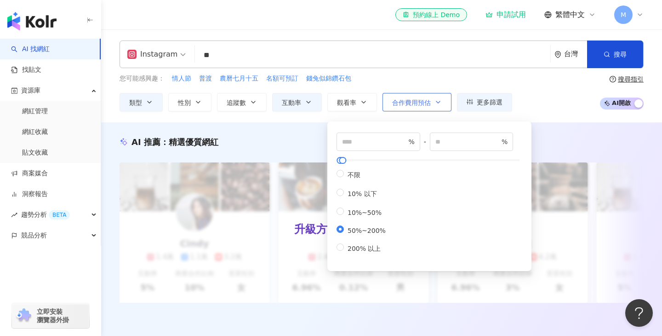
click at [431, 96] on button "合作費用預估" at bounding box center [417, 102] width 69 height 18
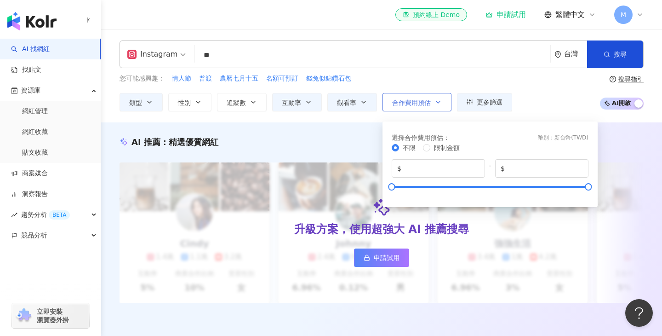
click at [431, 96] on button "合作費用預估" at bounding box center [417, 102] width 69 height 18
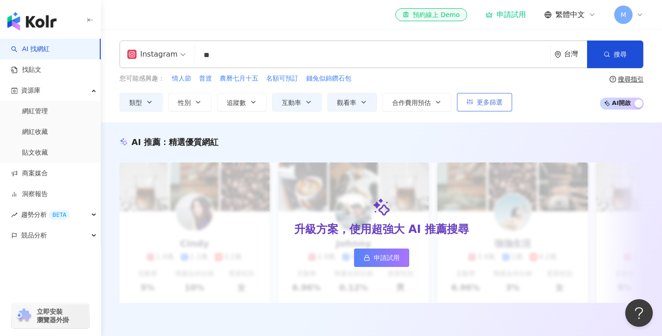
click at [478, 103] on span "更多篩選" at bounding box center [490, 101] width 26 height 7
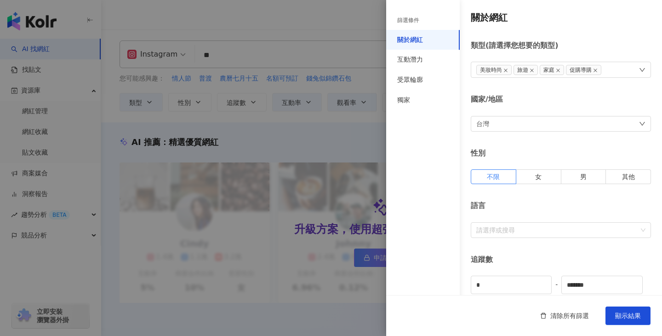
click at [537, 123] on div "台灣" at bounding box center [561, 124] width 180 height 16
click at [501, 188] on div "台灣" at bounding box center [560, 185] width 167 height 17
click at [569, 85] on div "關於網紅 類型 ( 請選擇您想要的類型 ) 美妝時尚 旅遊 家庭 促購導購 國家/地區 台灣 台灣 unlimit tw 不限區域 台灣 日本 香港 馬來西亞…" at bounding box center [524, 327] width 276 height 655
click at [550, 205] on div "語言" at bounding box center [561, 206] width 180 height 10
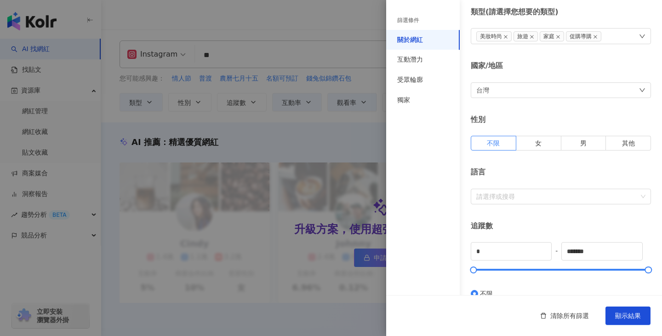
scroll to position [34, 0]
click at [544, 194] on div at bounding box center [556, 195] width 167 height 7
click at [540, 172] on div "語言" at bounding box center [561, 172] width 180 height 10
click at [575, 224] on div "追蹤數" at bounding box center [561, 225] width 180 height 10
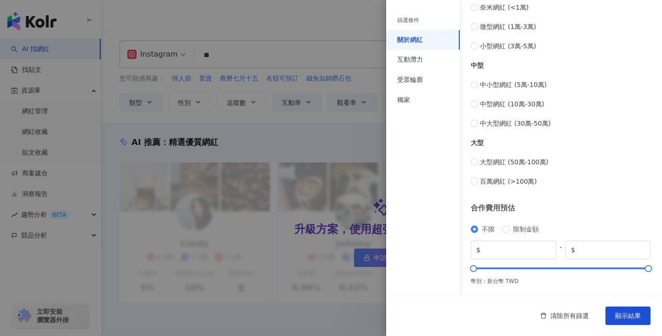
scroll to position [359, 0]
click at [408, 62] on div "互動潛力" at bounding box center [410, 59] width 26 height 9
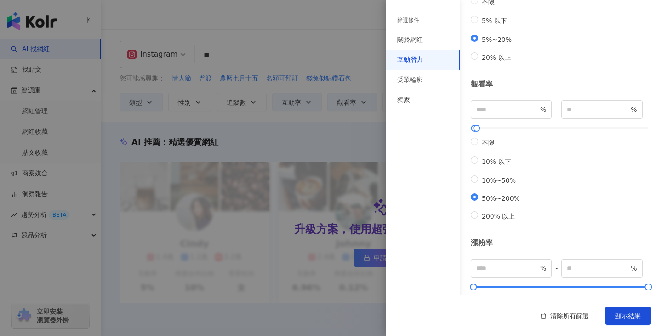
scroll to position [153, 0]
click at [433, 80] on div "受眾輪廓" at bounding box center [423, 80] width 74 height 20
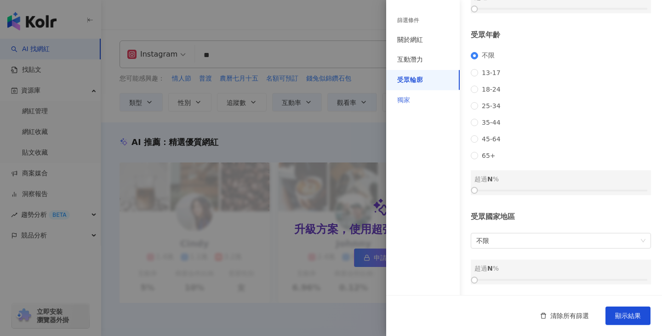
scroll to position [101, 0]
click at [416, 103] on div "獨家" at bounding box center [423, 100] width 74 height 20
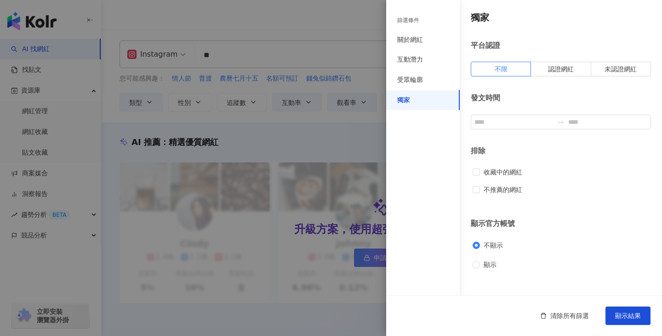
scroll to position [0, 0]
click at [631, 316] on span "顯示結果" at bounding box center [628, 315] width 26 height 7
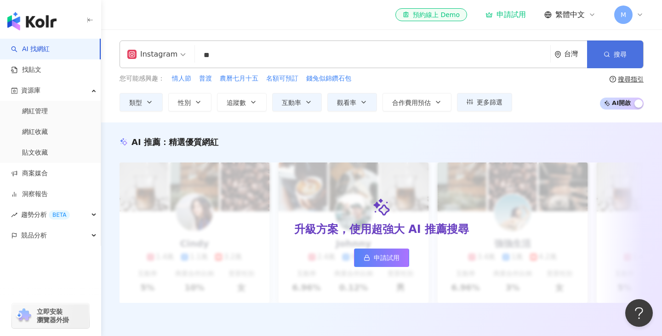
click at [625, 49] on button "搜尋" at bounding box center [615, 54] width 56 height 28
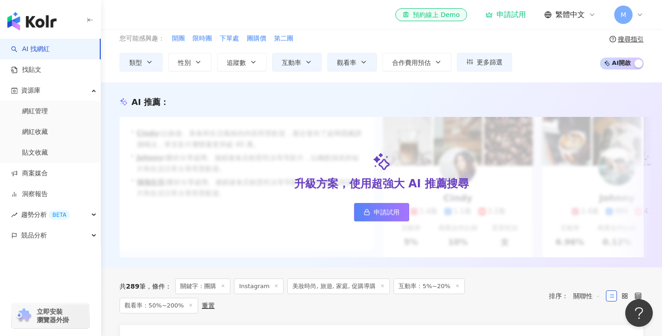
scroll to position [55, 0]
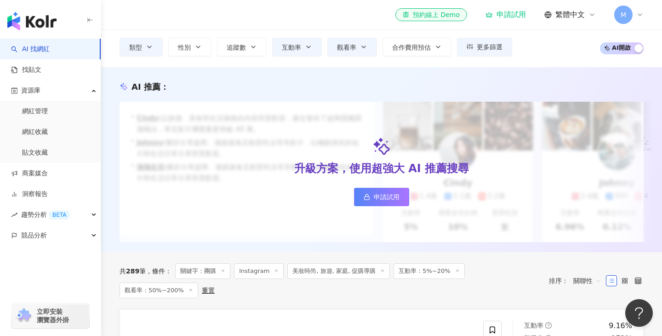
click at [377, 194] on span "申請試用" at bounding box center [387, 196] width 26 height 7
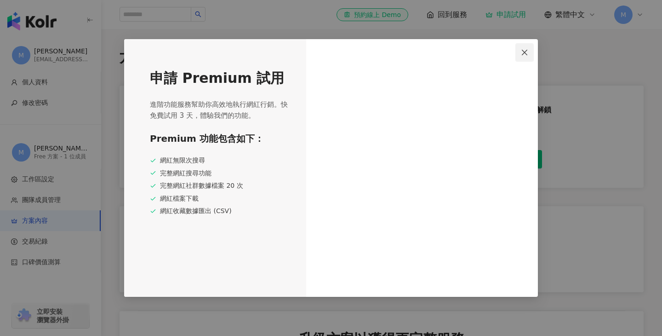
click at [528, 49] on icon "close" at bounding box center [524, 52] width 7 height 7
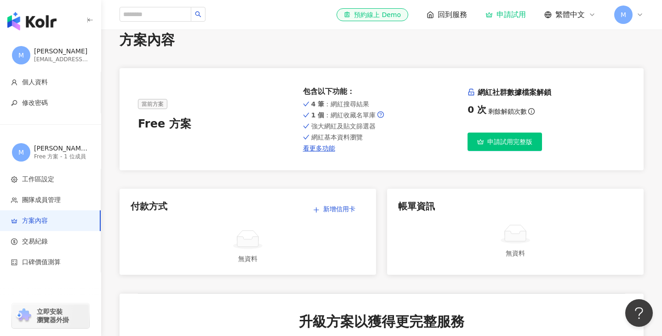
scroll to position [89, 0]
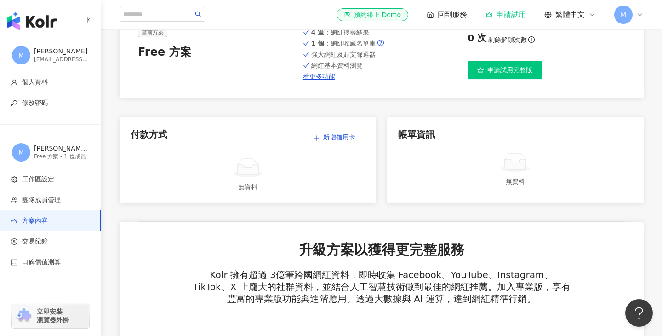
click at [516, 73] on span "申請試用完整版" at bounding box center [510, 69] width 45 height 7
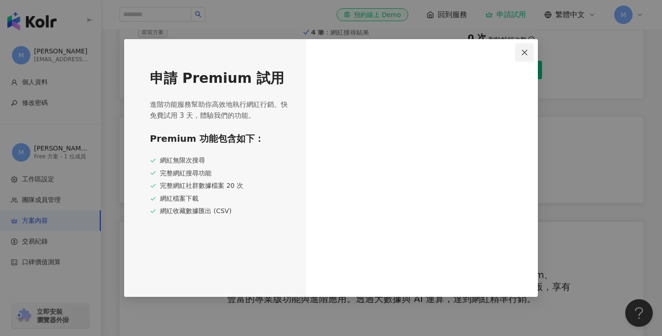
click at [524, 52] on icon "close" at bounding box center [525, 52] width 6 height 6
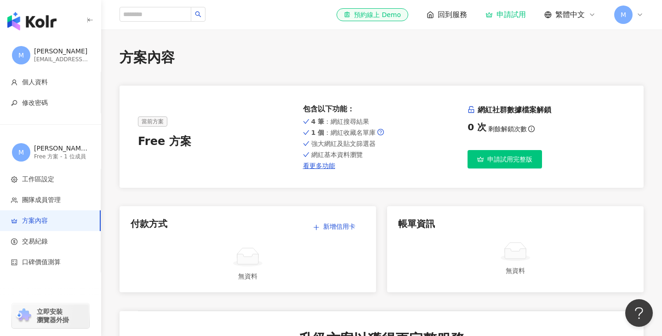
click at [49, 14] on img "button" at bounding box center [31, 21] width 49 height 18
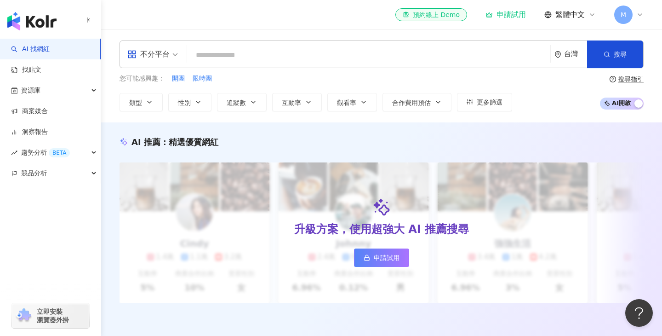
click at [175, 54] on span "不分平台" at bounding box center [152, 54] width 51 height 15
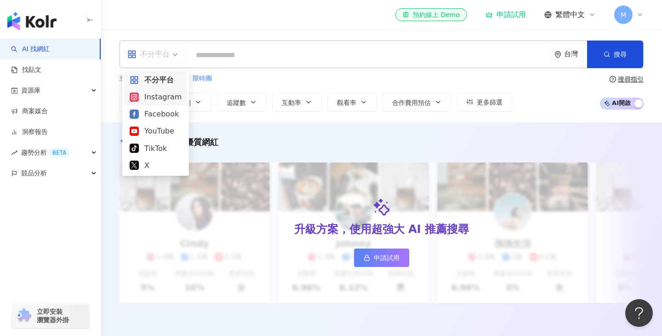
click at [167, 100] on div "Instagram" at bounding box center [156, 96] width 52 height 11
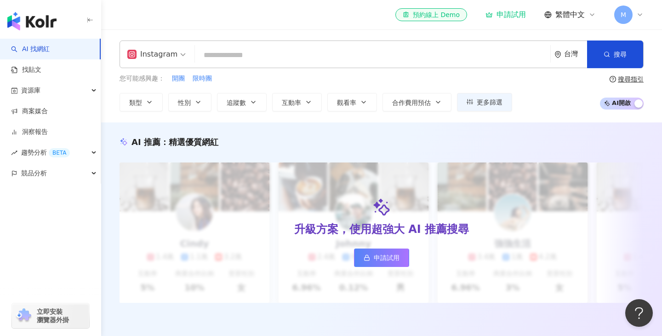
click at [225, 50] on input "search" at bounding box center [373, 54] width 348 height 17
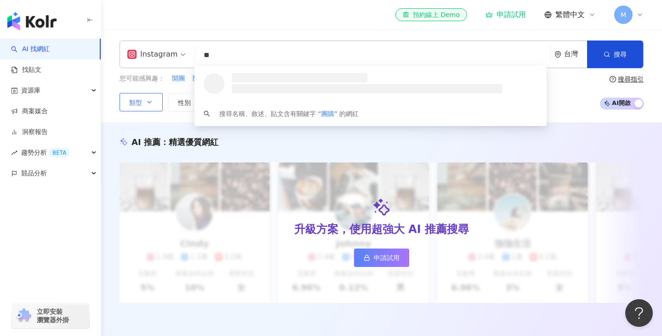
type input "**"
click at [150, 102] on icon "button" at bounding box center [150, 102] width 4 height 2
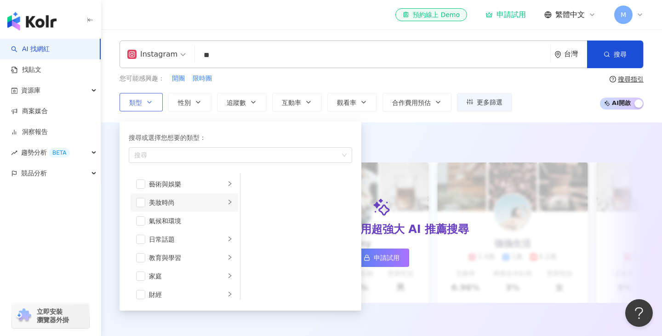
click at [231, 201] on icon "right" at bounding box center [230, 202] width 6 height 6
click at [140, 203] on span "button" at bounding box center [140, 202] width 9 height 9
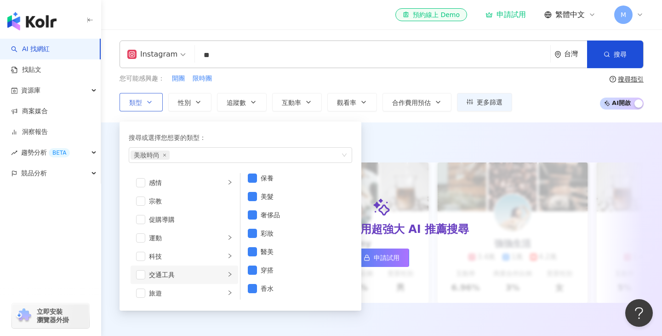
scroll to position [319, 0]
click at [141, 270] on span "button" at bounding box center [140, 269] width 9 height 9
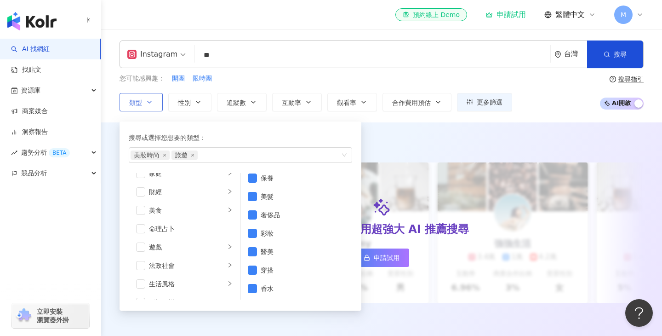
scroll to position [0, 0]
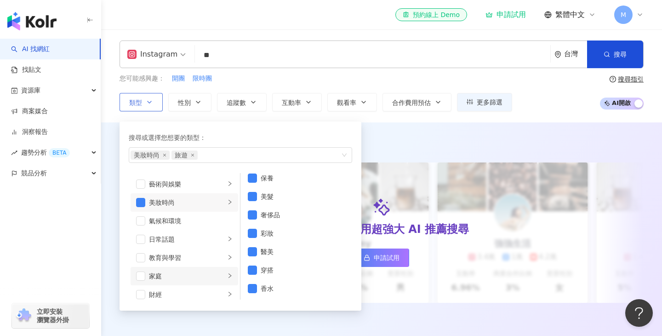
click at [229, 278] on icon "right" at bounding box center [230, 276] width 6 height 6
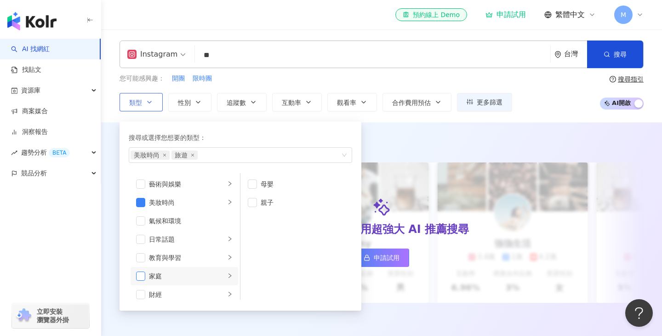
click at [142, 274] on span "button" at bounding box center [140, 275] width 9 height 9
click at [231, 241] on icon "right" at bounding box center [230, 239] width 6 height 6
click at [143, 236] on span "button" at bounding box center [140, 239] width 9 height 9
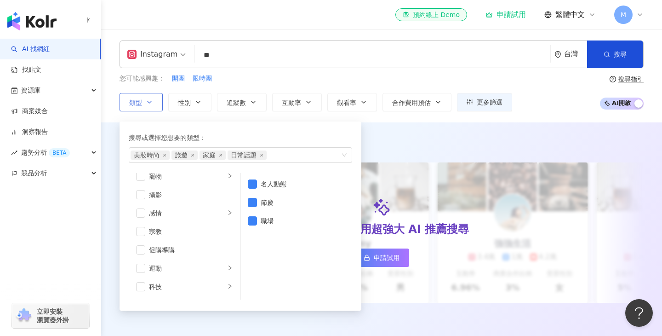
scroll to position [274, 0]
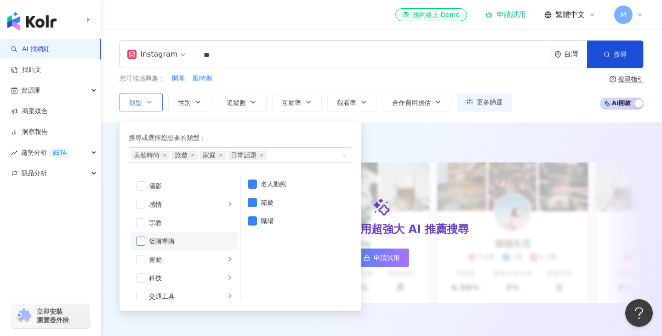
click at [140, 241] on span "button" at bounding box center [140, 240] width 9 height 9
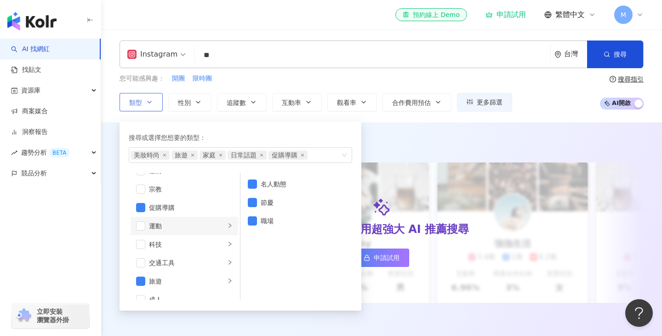
scroll to position [319, 0]
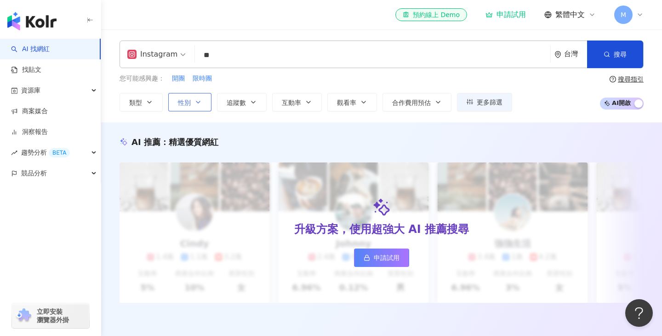
click at [199, 104] on icon "button" at bounding box center [198, 101] width 7 height 7
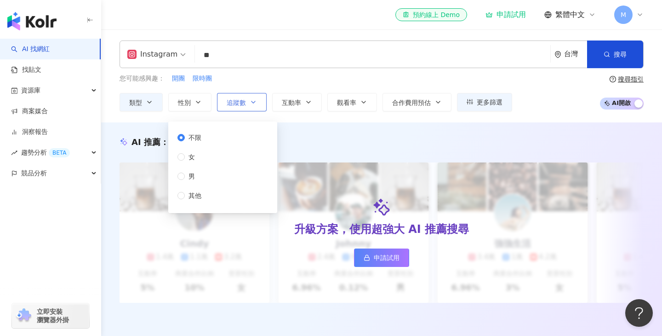
click at [238, 104] on span "追蹤數" at bounding box center [236, 102] width 19 height 7
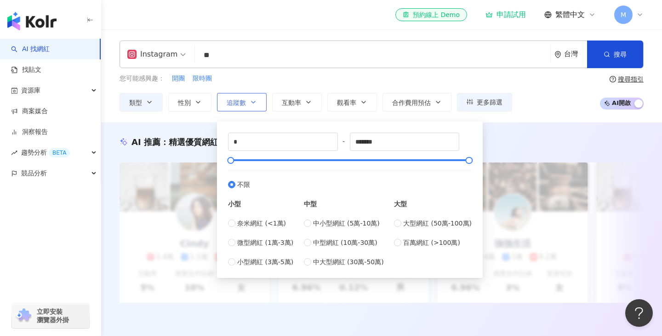
click at [238, 104] on span "追蹤數" at bounding box center [236, 102] width 19 height 7
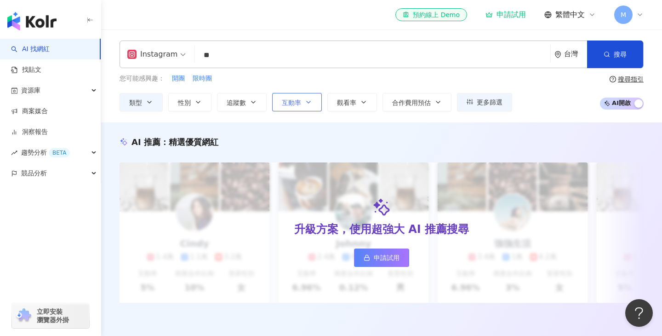
click at [315, 104] on button "互動率" at bounding box center [297, 102] width 50 height 18
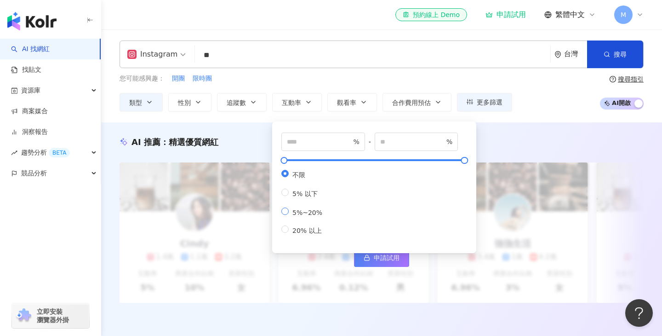
click at [321, 213] on span "5%~20%" at bounding box center [307, 212] width 37 height 7
type input "*"
type input "**"
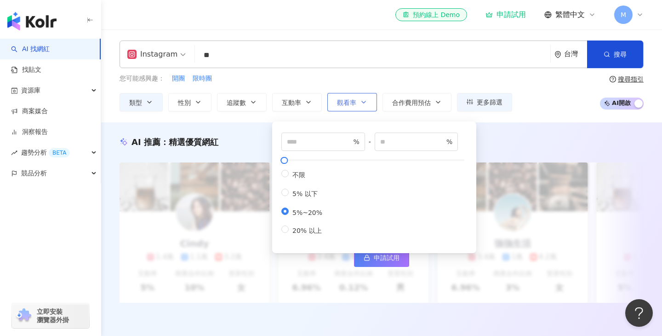
click at [358, 99] on button "觀看率" at bounding box center [352, 102] width 50 height 18
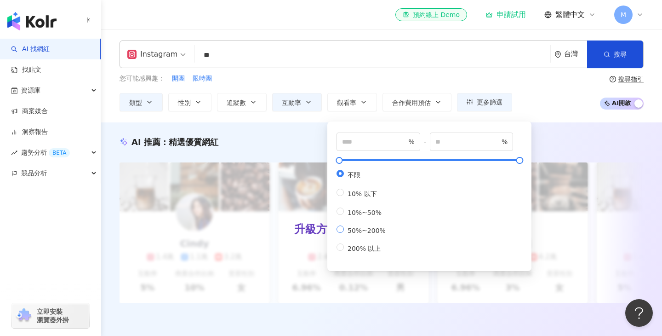
click at [368, 231] on span "50%~200%" at bounding box center [367, 230] width 46 height 7
type input "**"
type input "***"
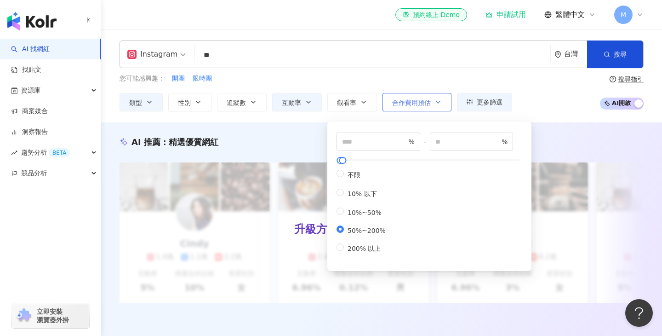
click at [437, 103] on icon "button" at bounding box center [438, 101] width 7 height 7
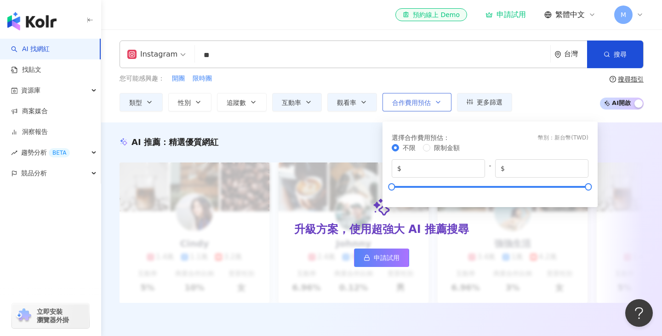
click at [437, 103] on icon "button" at bounding box center [438, 101] width 7 height 7
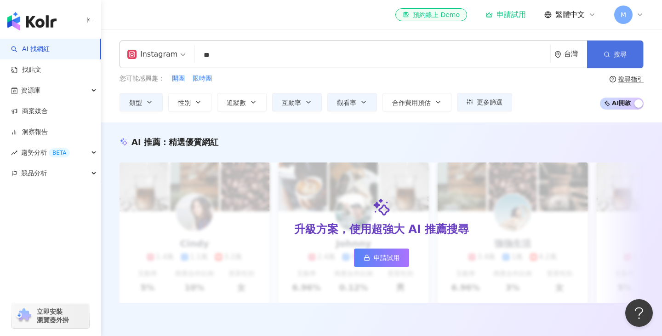
click at [616, 54] on span "搜尋" at bounding box center [620, 54] width 13 height 7
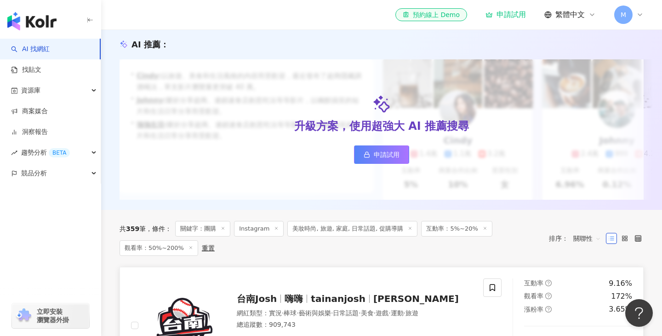
scroll to position [212, 0]
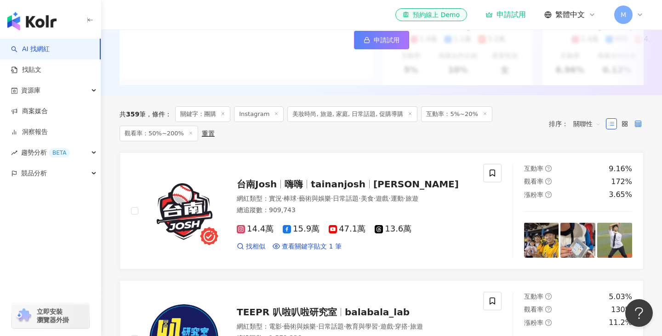
click at [643, 123] on label at bounding box center [638, 123] width 11 height 11
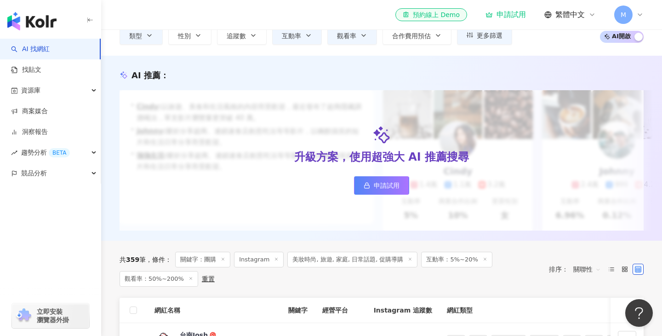
scroll to position [70, 0]
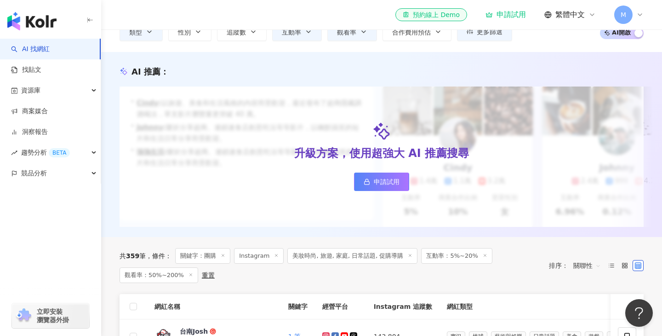
click at [599, 267] on span "關聯性" at bounding box center [588, 265] width 28 height 15
click at [615, 277] on div "共 359 筆 條件 ： 關鍵字：團購 Instagram 美妝時尚, 旅遊, 家庭, 日常話題, 促購導購 互動率：5%~20% 觀看率：50%~200% …" at bounding box center [382, 265] width 524 height 35
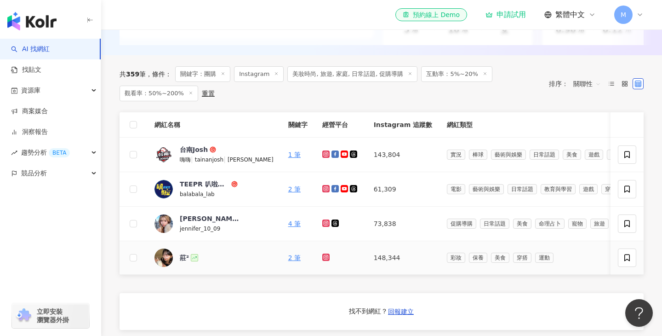
scroll to position [186, 0]
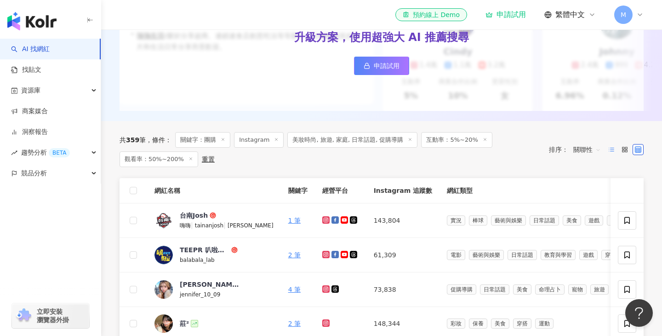
click at [613, 151] on icon at bounding box center [612, 149] width 6 height 6
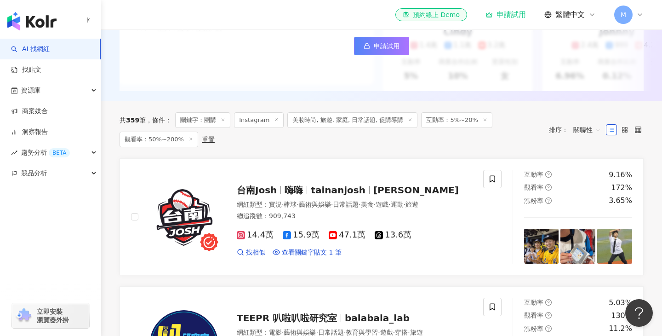
scroll to position [0, 0]
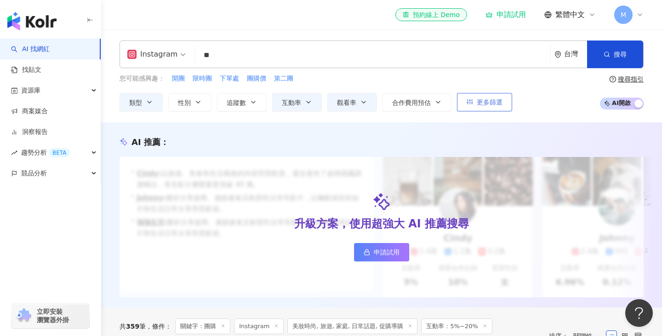
click at [487, 97] on button "更多篩選" at bounding box center [484, 102] width 55 height 18
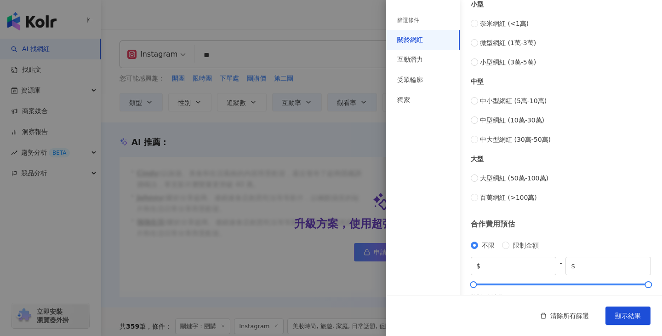
scroll to position [353, 0]
click at [623, 316] on span "顯示結果" at bounding box center [628, 315] width 26 height 7
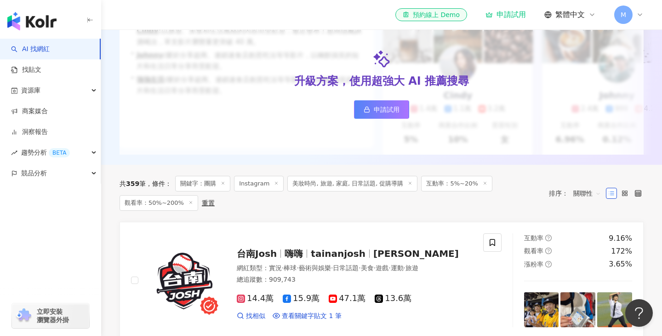
scroll to position [161, 0]
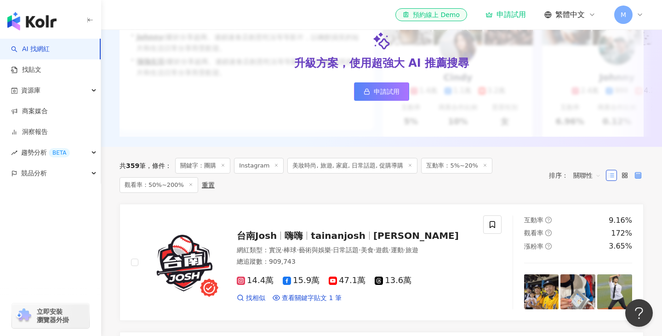
click at [638, 173] on icon at bounding box center [638, 175] width 6 height 6
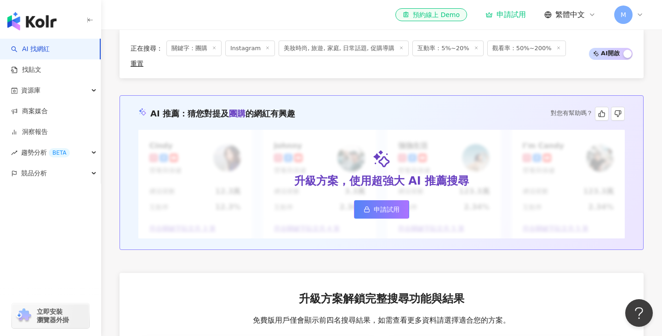
scroll to position [611, 0]
click at [390, 205] on span "申請試用" at bounding box center [387, 208] width 26 height 7
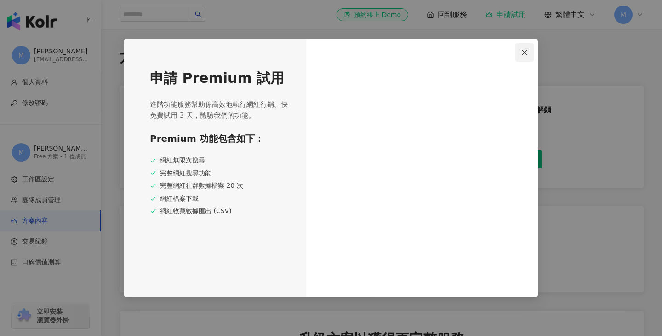
click at [527, 51] on icon "close" at bounding box center [525, 52] width 6 height 6
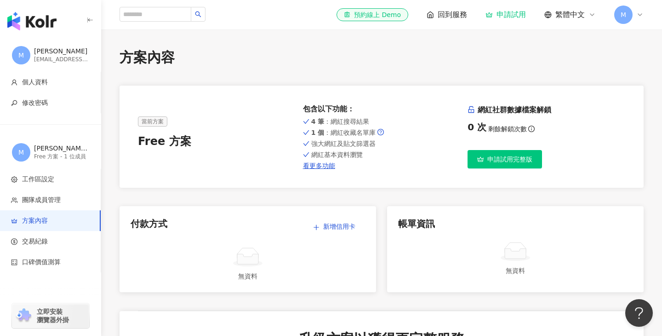
click at [494, 162] on span "申請試用完整版" at bounding box center [510, 158] width 45 height 7
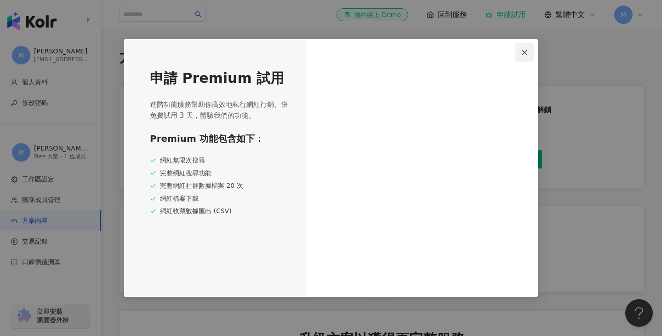
click at [523, 50] on icon "close" at bounding box center [524, 52] width 7 height 7
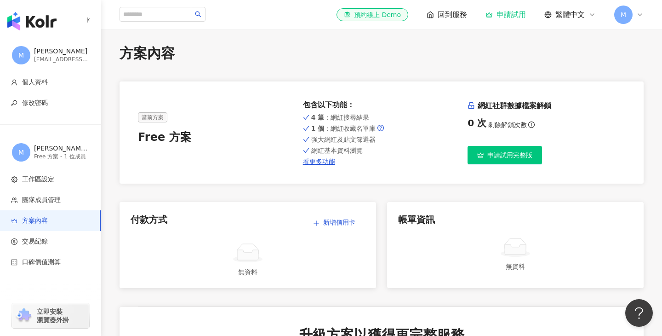
scroll to position [7, 0]
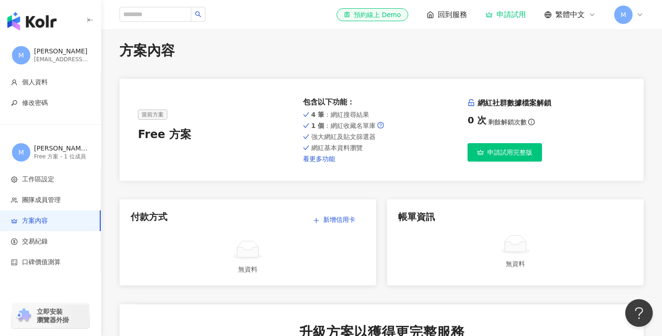
click at [328, 160] on link "看更多功能" at bounding box center [382, 158] width 158 height 7
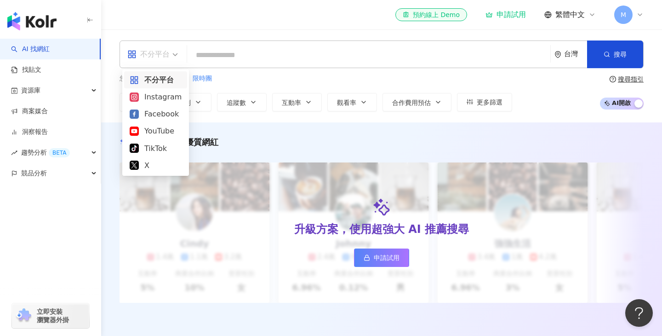
click at [171, 56] on span "不分平台" at bounding box center [152, 54] width 51 height 15
click at [165, 100] on div "Instagram" at bounding box center [156, 96] width 52 height 11
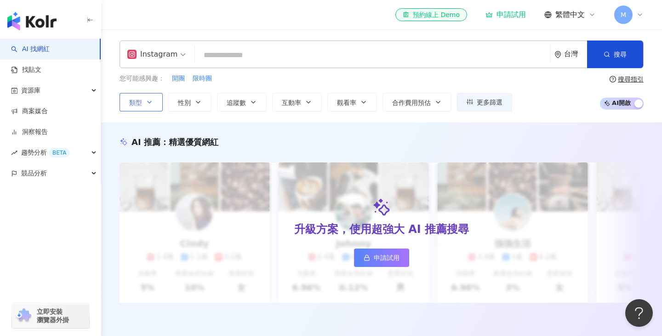
click at [148, 101] on icon "button" at bounding box center [150, 102] width 4 height 2
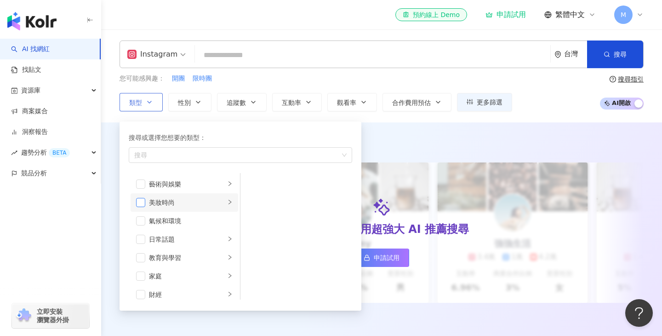
click at [141, 199] on span "button" at bounding box center [140, 202] width 9 height 9
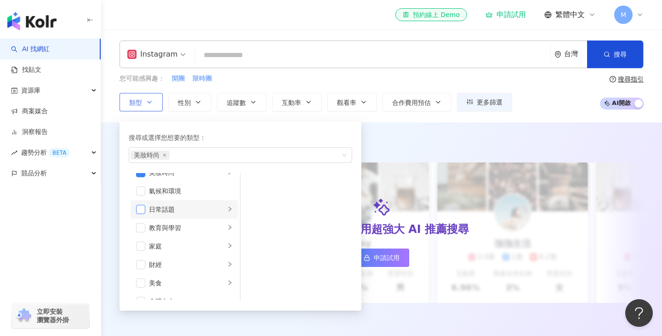
click at [140, 208] on span "button" at bounding box center [140, 209] width 9 height 9
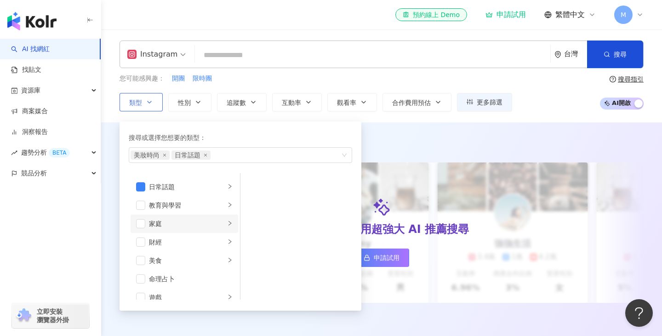
scroll to position [58, 0]
click at [143, 219] on span "button" at bounding box center [140, 217] width 9 height 9
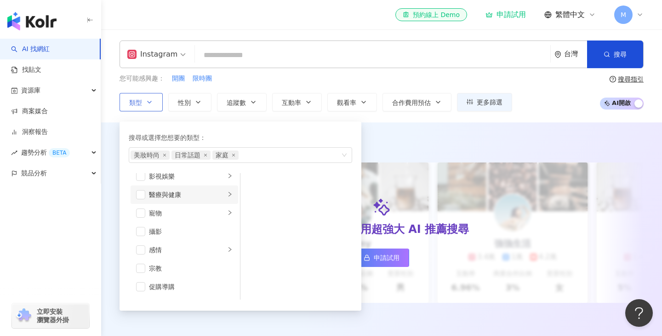
scroll to position [247, 0]
click at [141, 267] on span "button" at bounding box center [140, 268] width 9 height 9
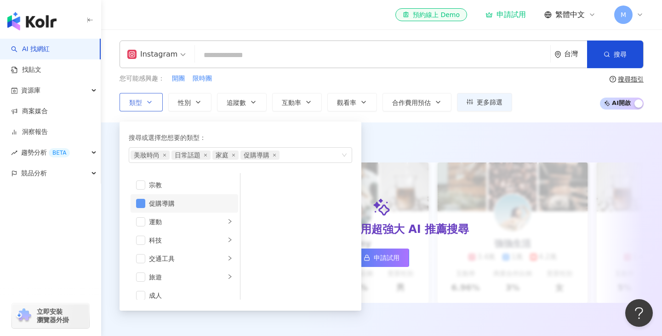
scroll to position [319, 0]
click at [141, 267] on span "button" at bounding box center [140, 269] width 9 height 9
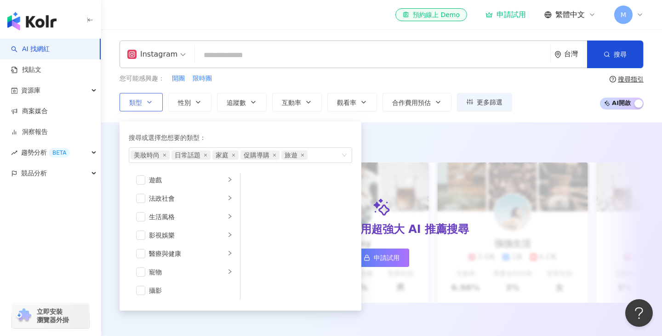
scroll to position [0, 0]
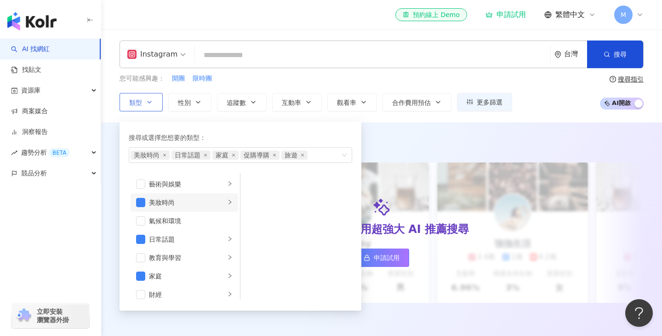
click at [229, 201] on icon "right" at bounding box center [230, 202] width 6 height 6
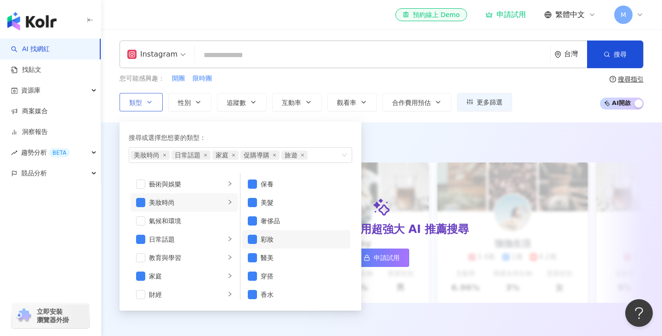
scroll to position [6, 0]
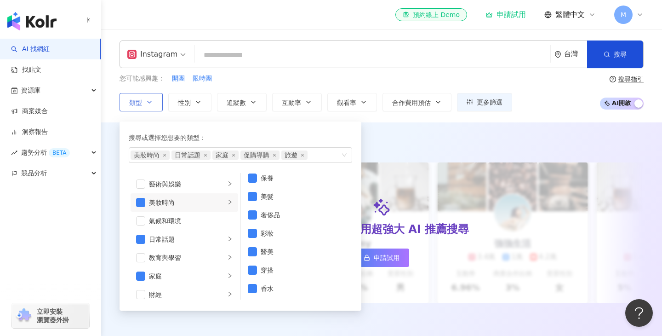
click at [261, 117] on div "搜尋或選擇您想要的類型： 美妝時尚 日常話題 家庭 促購導購 旅遊 藝術與娛樂 美妝時尚 氣候和環境 日常話題 教育與學習 家庭 財經 美食 命理占卜 遊戲 …" at bounding box center [237, 214] width 235 height 194
click at [193, 99] on button "性別" at bounding box center [189, 102] width 43 height 18
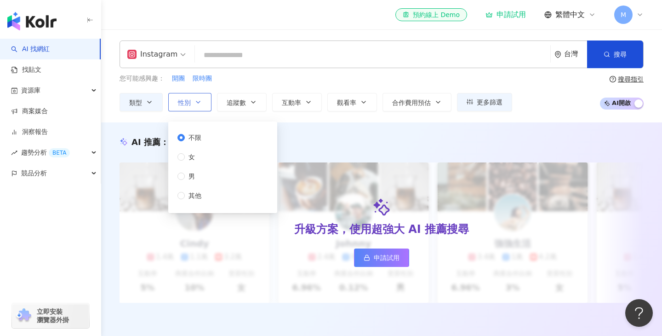
click at [193, 99] on button "性別" at bounding box center [189, 102] width 43 height 18
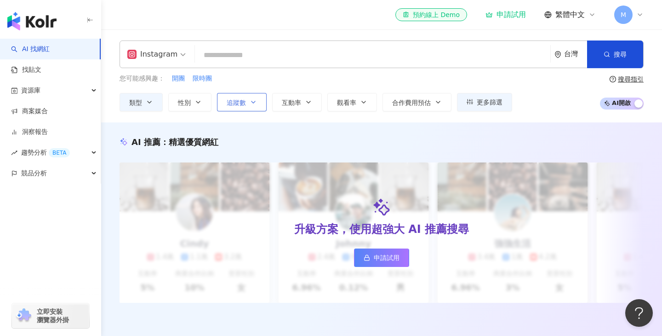
click at [248, 99] on button "追蹤數" at bounding box center [242, 102] width 50 height 18
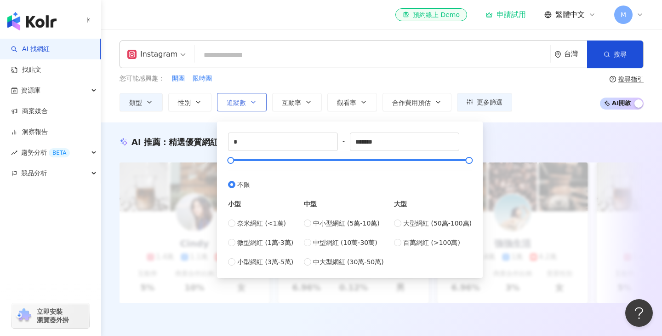
click at [249, 99] on button "追蹤數" at bounding box center [242, 102] width 50 height 18
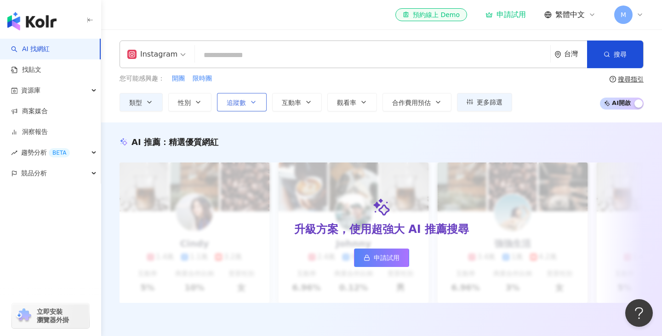
click at [242, 101] on span "追蹤數" at bounding box center [236, 102] width 19 height 7
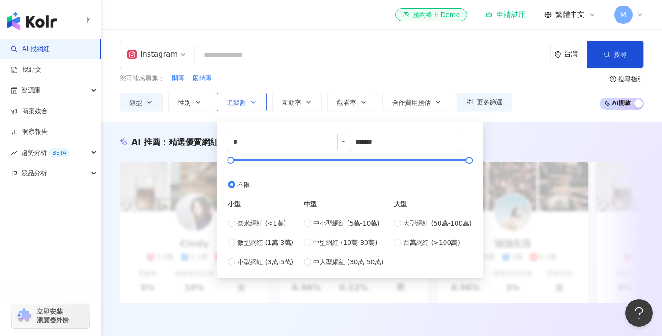
click at [242, 101] on span "追蹤數" at bounding box center [236, 102] width 19 height 7
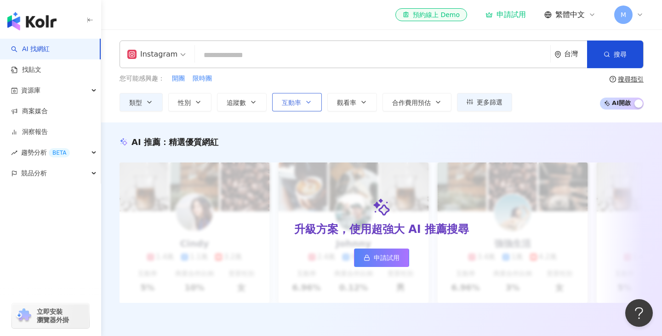
click at [310, 103] on icon "button" at bounding box center [308, 101] width 7 height 7
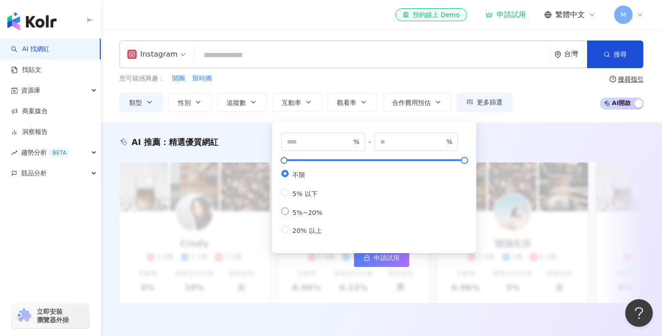
click at [320, 211] on span "5%~20%" at bounding box center [307, 212] width 37 height 7
type input "*"
type input "**"
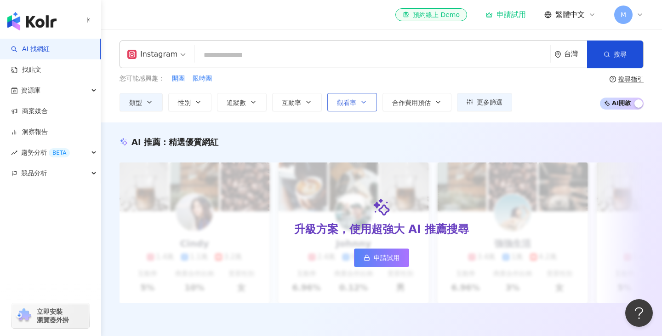
click at [349, 102] on span "觀看率" at bounding box center [346, 102] width 19 height 7
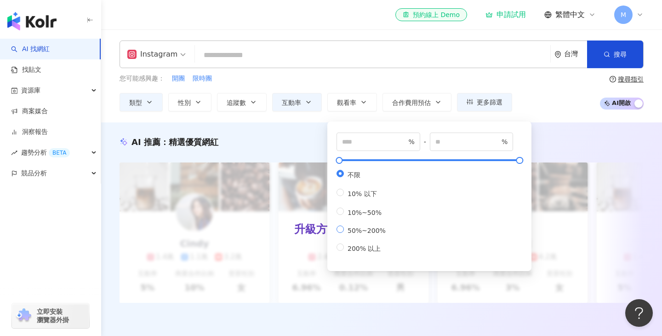
click at [372, 230] on span "50%~200%" at bounding box center [367, 230] width 46 height 7
type input "**"
type input "***"
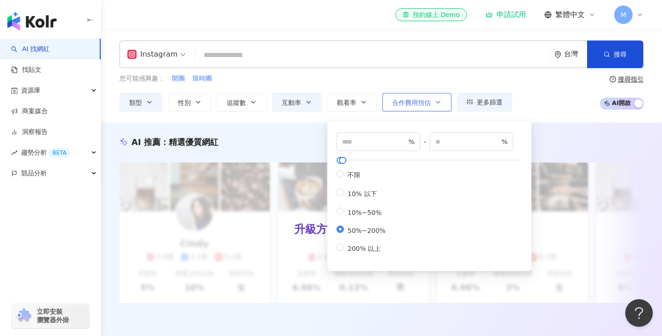
click at [417, 104] on span "合作費用預估" at bounding box center [411, 102] width 39 height 7
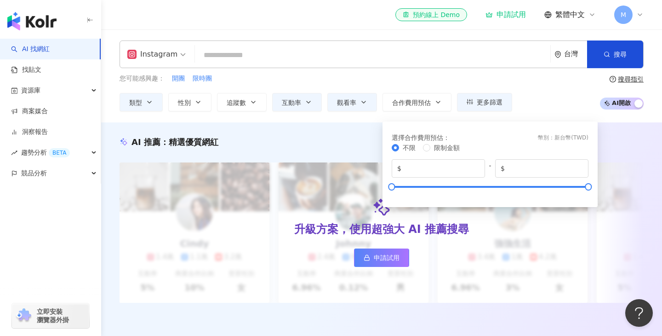
click at [431, 78] on div "您可能感興趣： 開團 限時團" at bounding box center [316, 79] width 393 height 10
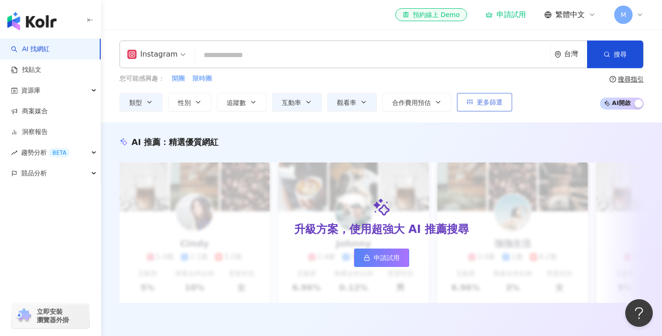
click at [483, 108] on button "更多篩選" at bounding box center [484, 102] width 55 height 18
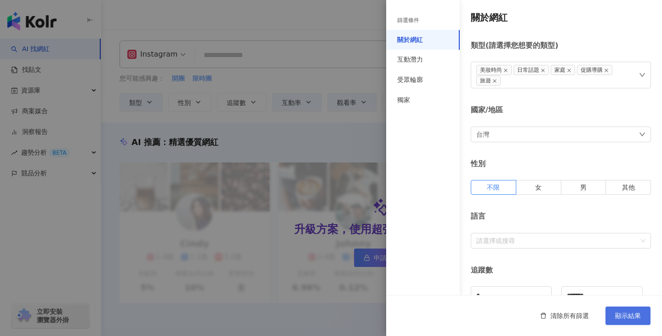
click at [617, 314] on span "顯示結果" at bounding box center [628, 315] width 26 height 7
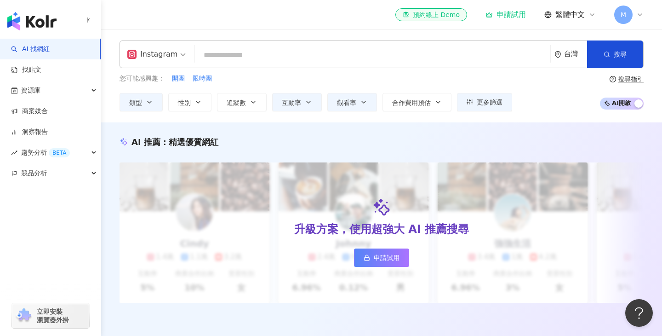
click at [299, 50] on input "search" at bounding box center [373, 54] width 348 height 17
click at [228, 54] on input "search" at bounding box center [373, 54] width 348 height 17
click at [606, 61] on button "搜尋" at bounding box center [615, 54] width 56 height 28
click at [307, 52] on input "search" at bounding box center [373, 54] width 348 height 17
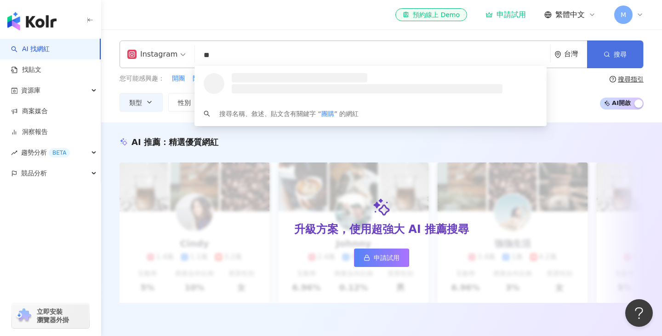
type input "**"
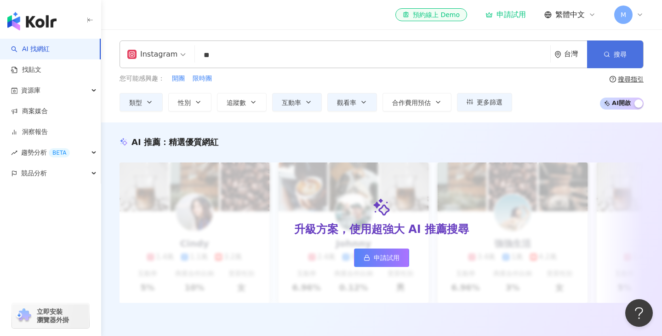
click at [609, 60] on button "搜尋" at bounding box center [615, 54] width 56 height 28
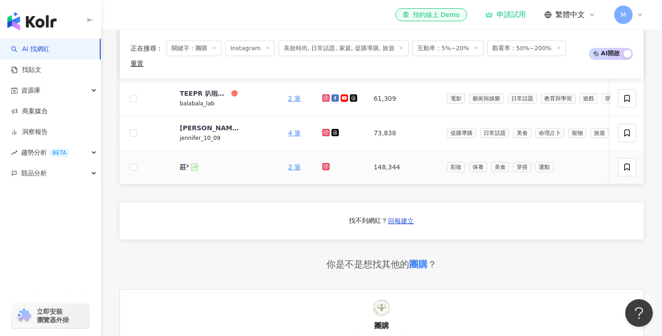
scroll to position [207, 0]
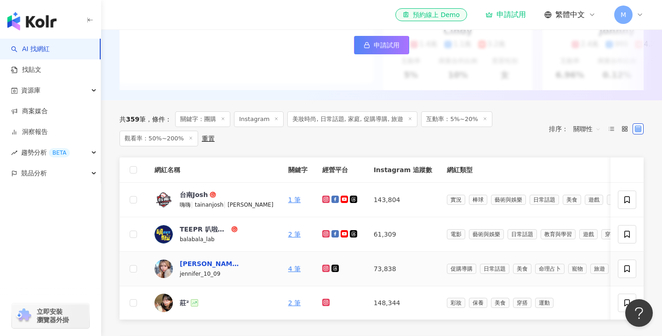
click at [196, 261] on div "Jennifer" at bounding box center [210, 263] width 60 height 9
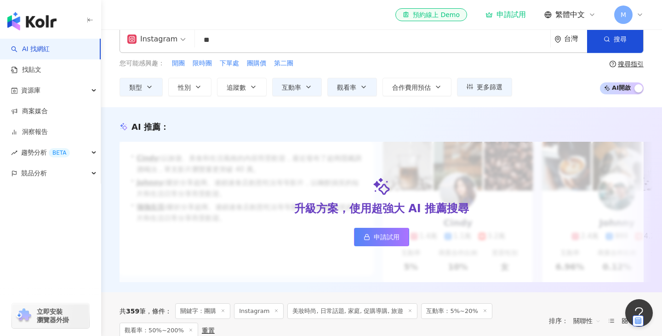
scroll to position [0, 0]
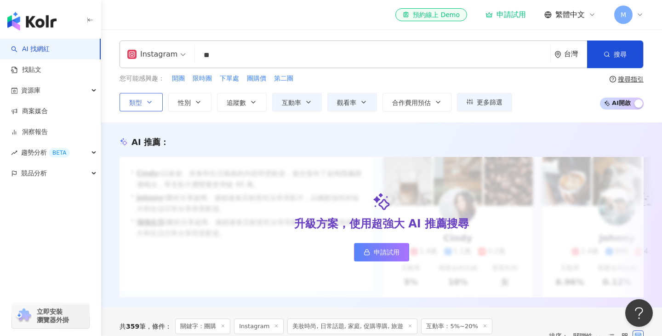
click at [144, 104] on button "類型" at bounding box center [141, 102] width 43 height 18
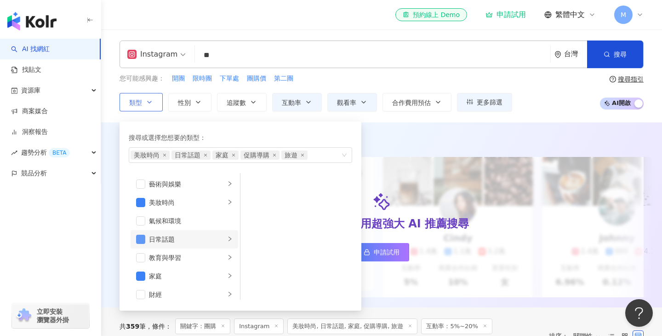
click at [140, 237] on span "button" at bounding box center [140, 239] width 9 height 9
click at [231, 240] on icon "right" at bounding box center [230, 239] width 6 height 6
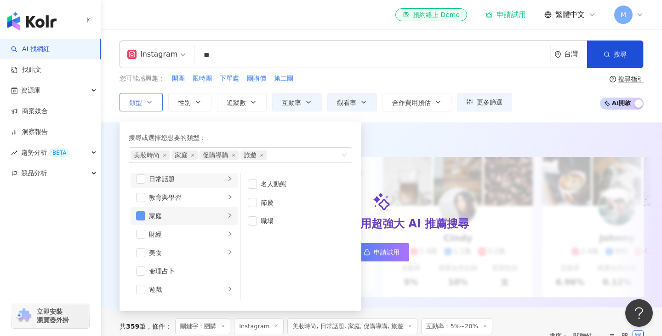
click at [140, 217] on span "button" at bounding box center [140, 215] width 9 height 9
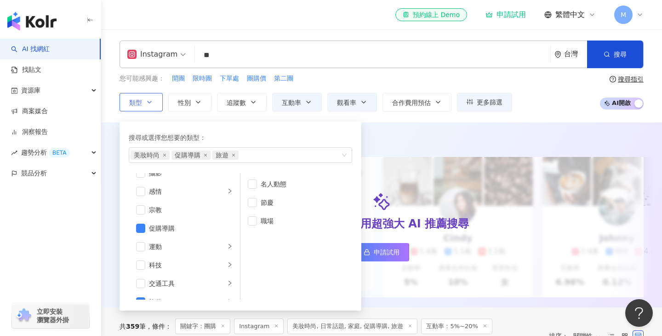
scroll to position [319, 0]
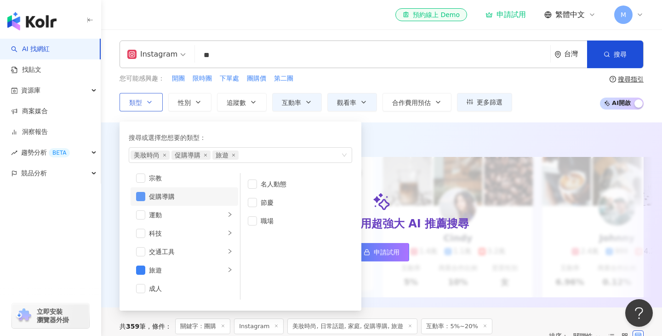
click at [144, 196] on span "button" at bounding box center [140, 196] width 9 height 9
click at [142, 274] on span "button" at bounding box center [140, 269] width 9 height 9
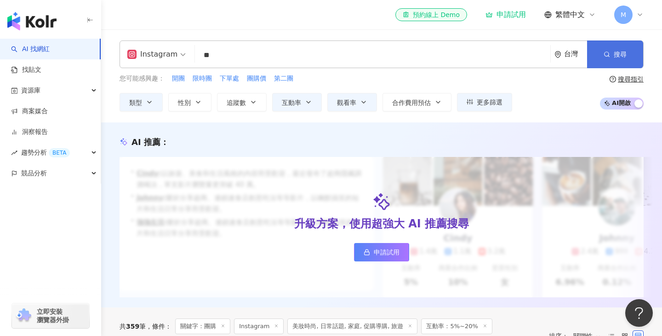
click at [627, 57] on button "搜尋" at bounding box center [615, 54] width 56 height 28
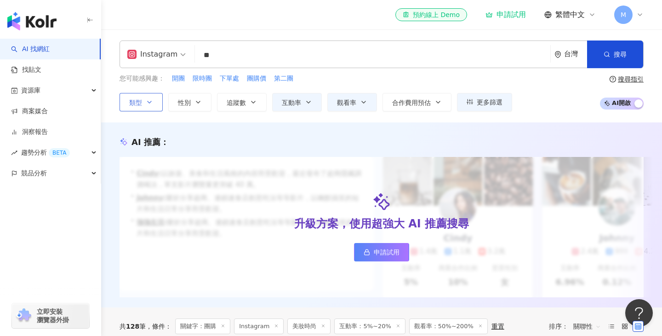
click at [149, 103] on icon "button" at bounding box center [149, 101] width 7 height 7
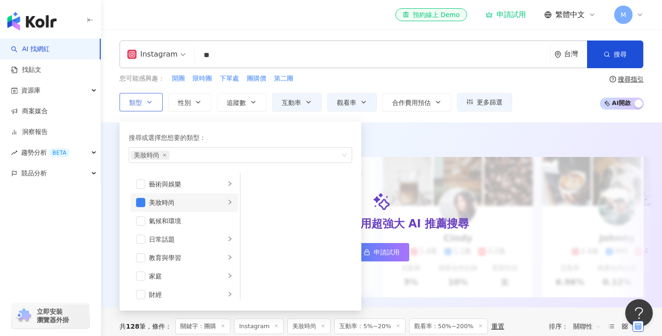
click at [229, 202] on icon "right" at bounding box center [230, 202] width 6 height 6
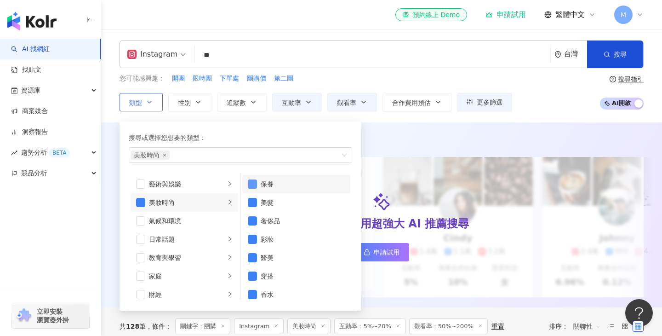
click at [253, 182] on span "button" at bounding box center [252, 183] width 9 height 9
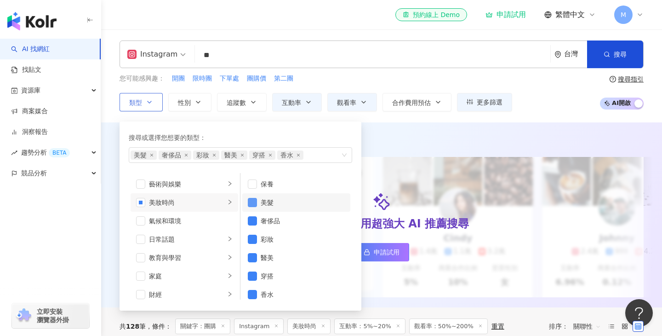
click at [252, 204] on span "button" at bounding box center [252, 202] width 9 height 9
click at [251, 220] on span "button" at bounding box center [252, 220] width 9 height 9
click at [252, 221] on span "button" at bounding box center [252, 220] width 9 height 9
click at [252, 239] on span "button" at bounding box center [252, 239] width 9 height 9
click at [250, 256] on span "button" at bounding box center [252, 257] width 9 height 9
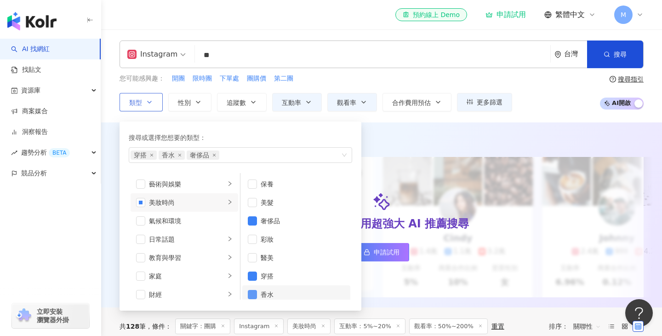
click at [250, 296] on span "button" at bounding box center [252, 294] width 9 height 9
click at [425, 125] on div "AI 推薦 ： 升級方案，使用超強大 AI 推薦搜尋 申請試用 • Cindy : 以旅遊、美食和生活風格的內容而受歡迎，最近發布了超商隱藏調酒喝法，單支影片…" at bounding box center [381, 214] width 561 height 185
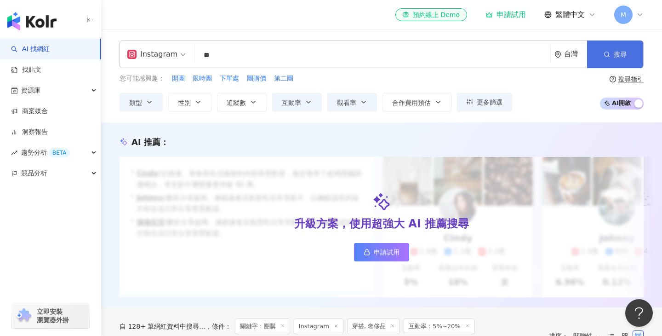
click at [624, 47] on button "搜尋" at bounding box center [615, 54] width 56 height 28
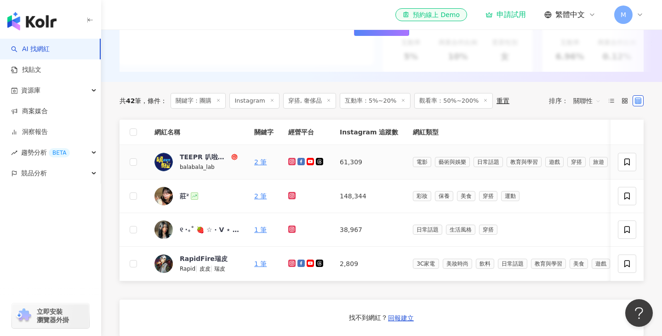
scroll to position [198, 0]
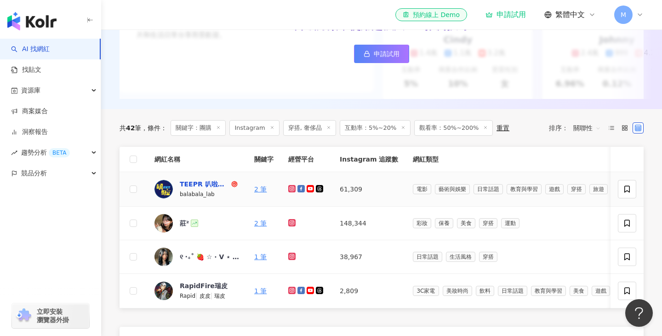
click at [215, 180] on div "TEEPR 叭啦叭啦研究室" at bounding box center [205, 183] width 50 height 9
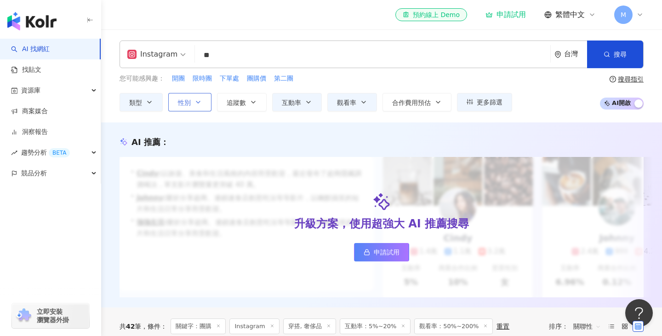
click at [199, 104] on icon "button" at bounding box center [198, 101] width 7 height 7
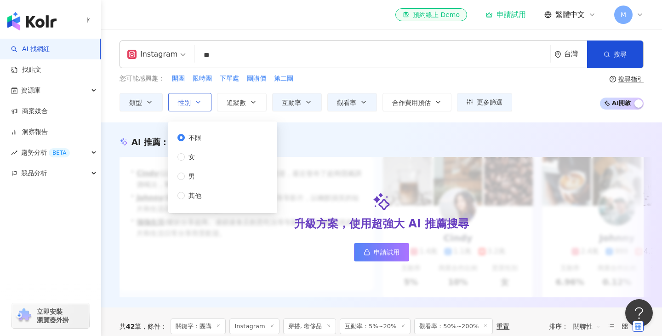
click at [195, 103] on icon "button" at bounding box center [198, 101] width 7 height 7
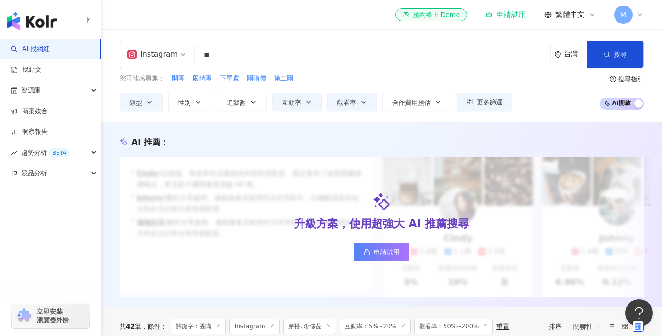
click at [293, 115] on div "Instagram ** 台灣 搜尋 loading 搜尋名稱、敘述、貼文含有關鍵字 “ 團購 ” 的網紅 您可能感興趣： 開團 限時團 下單處 團購價 第二…" at bounding box center [381, 75] width 561 height 93
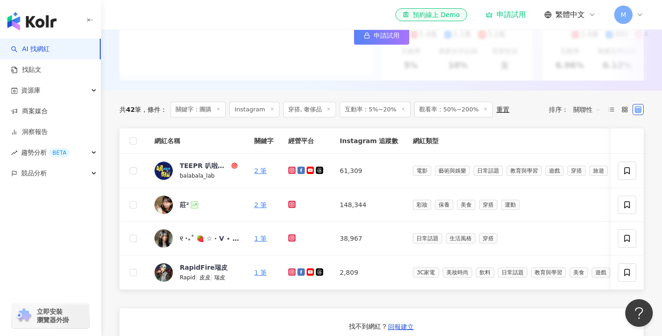
scroll to position [217, 0]
click at [182, 204] on div "莊²" at bounding box center [184, 204] width 9 height 9
click at [214, 267] on div "RapidFire瑞皮" at bounding box center [204, 266] width 48 height 9
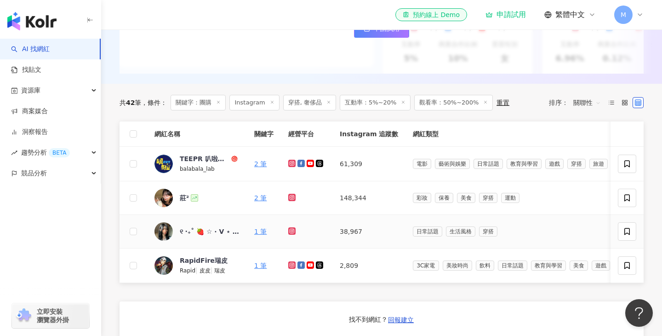
scroll to position [226, 0]
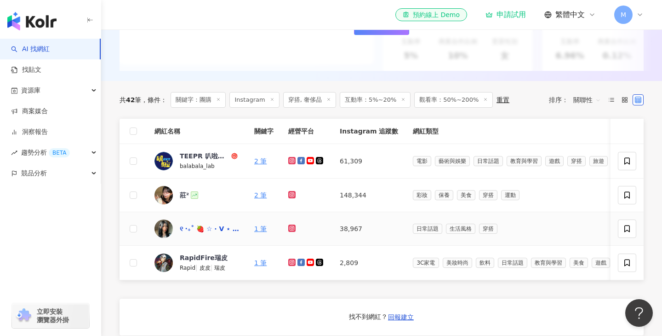
click at [223, 228] on div "୧ ‧₊˚ 🍓 ☆ ⋅ V ⋆ 𐙚₊˚⊹♡" at bounding box center [210, 228] width 60 height 9
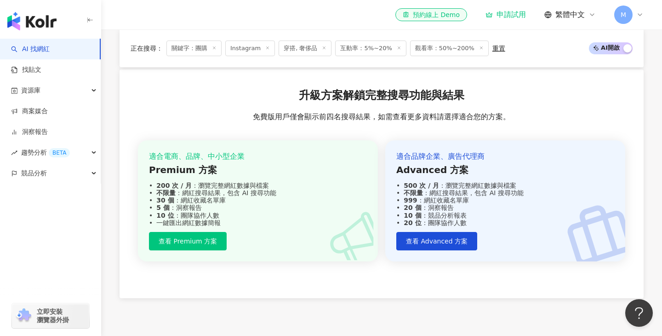
scroll to position [804, 0]
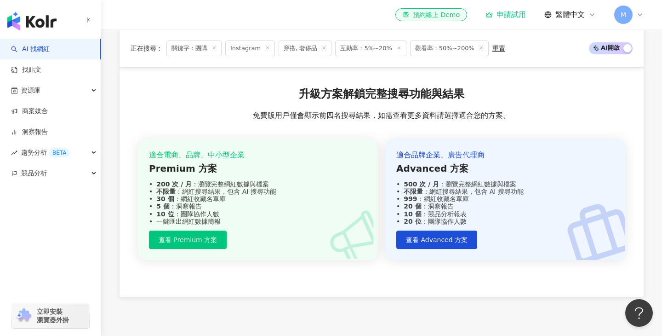
click at [513, 15] on div "申請試用" at bounding box center [506, 14] width 40 height 9
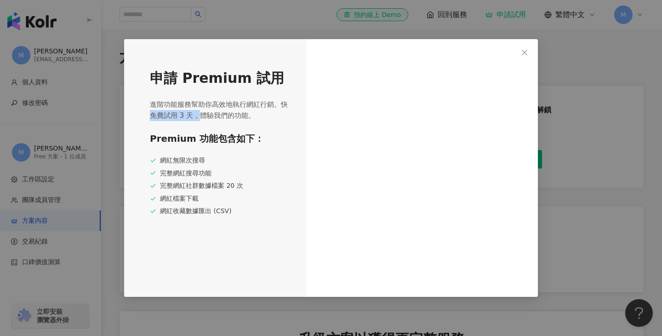
drag, startPoint x: 150, startPoint y: 116, endPoint x: 198, endPoint y: 117, distance: 47.4
click at [197, 118] on span "進階功能服務幫助你高效地執行網紅行銷。快免費試用 3 天，體驗我們的功能。" at bounding box center [220, 110] width 140 height 22
click at [276, 148] on div "Premium 功能包含如下： 網紅無限次搜尋 完整網紅搜尋功能 完整網紅社群數據檔案 20 次 網紅檔案下載 網紅收藏數據匯出 (CSV)" at bounding box center [220, 174] width 140 height 84
click at [527, 49] on icon "close" at bounding box center [524, 52] width 7 height 7
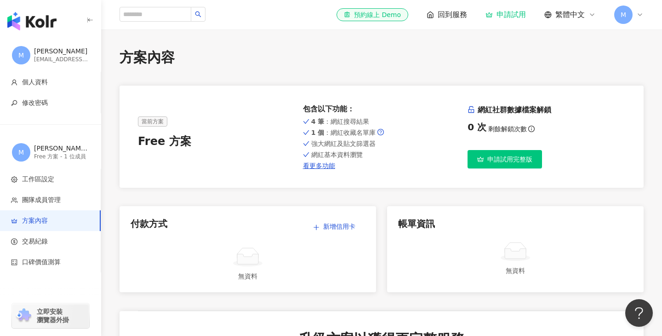
click at [524, 158] on span "申請試用完整版" at bounding box center [510, 158] width 45 height 7
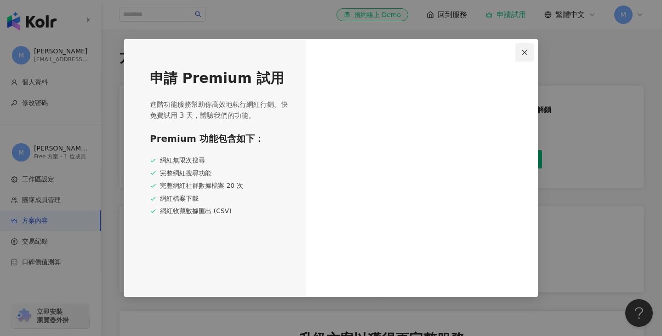
click at [529, 52] on span "Close" at bounding box center [525, 52] width 18 height 7
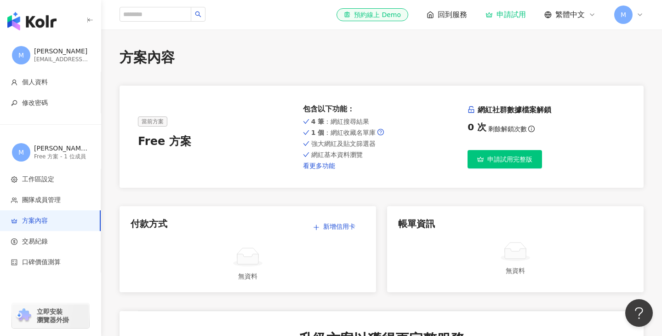
click at [315, 167] on link "看更多功能" at bounding box center [382, 165] width 158 height 7
click at [72, 155] on div "Free 方案 - 1 位成員" at bounding box center [61, 157] width 55 height 8
click at [48, 25] on img "button" at bounding box center [31, 21] width 49 height 18
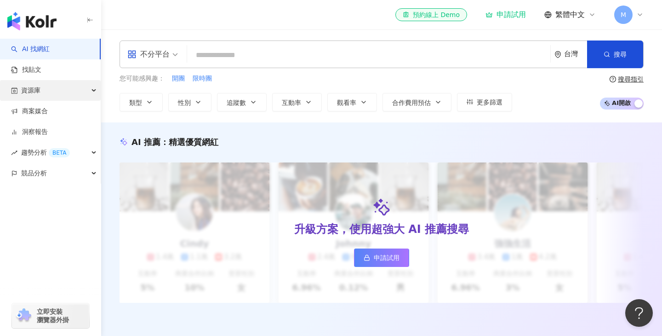
click at [91, 87] on div "資源庫" at bounding box center [50, 90] width 101 height 21
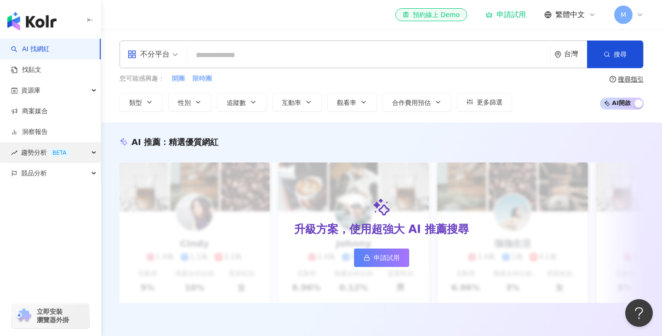
click at [95, 151] on div "趨勢分析 BETA" at bounding box center [50, 152] width 101 height 21
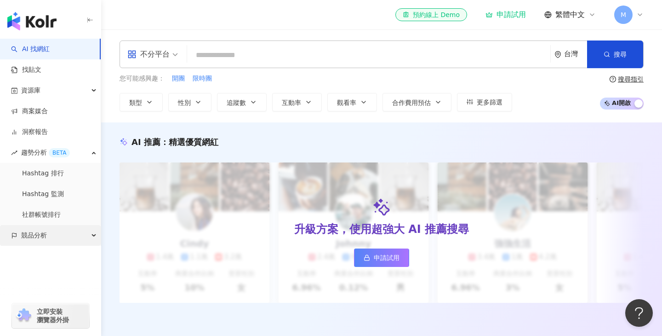
click at [90, 236] on div "競品分析" at bounding box center [50, 235] width 101 height 21
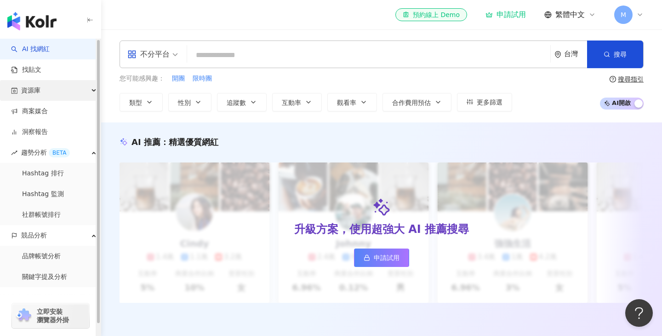
click at [94, 87] on div "資源庫" at bounding box center [50, 90] width 101 height 21
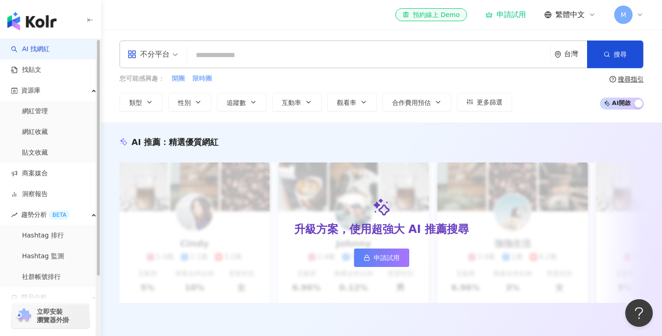
click at [50, 54] on link "AI 找網紅" at bounding box center [30, 49] width 39 height 9
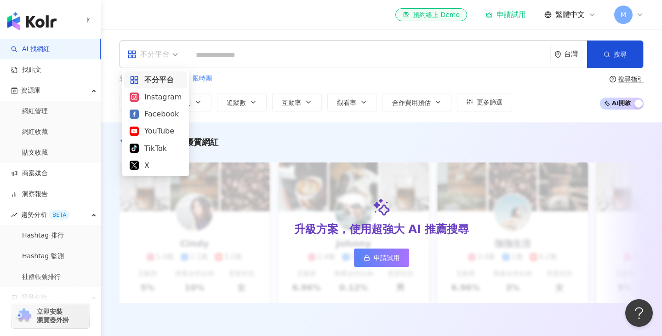
click at [168, 57] on div "不分平台" at bounding box center [148, 54] width 42 height 15
click at [161, 96] on div "Instagram" at bounding box center [156, 96] width 52 height 11
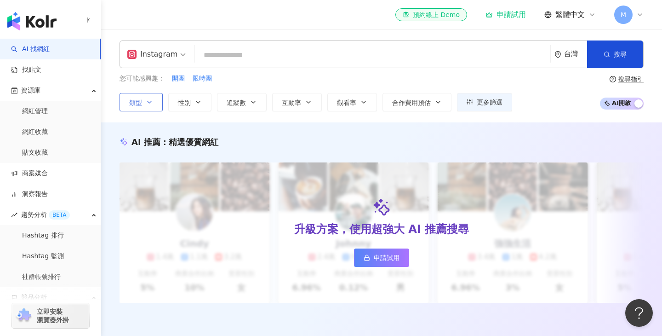
click at [149, 109] on button "類型" at bounding box center [141, 102] width 43 height 18
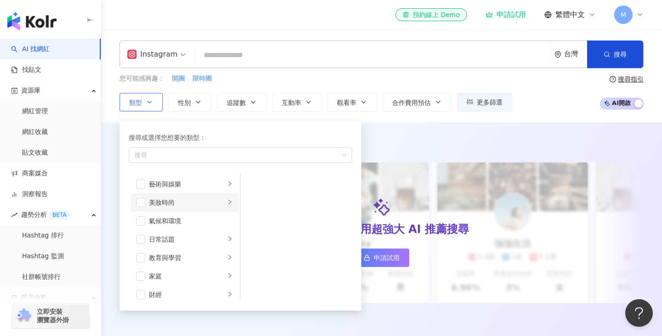
click at [219, 200] on div "美妝時尚" at bounding box center [187, 202] width 76 height 10
click at [259, 265] on li "穿搭" at bounding box center [296, 270] width 108 height 18
click at [283, 117] on div "搜尋或選擇您想要的類型： 穿搭 藝術與娛樂 美妝時尚 氣候和環境 日常話題 教育與學習 家庭 財經 美食 命理占卜 遊戲 法政社會 生活風格 影視娛樂 醫療與…" at bounding box center [237, 214] width 235 height 194
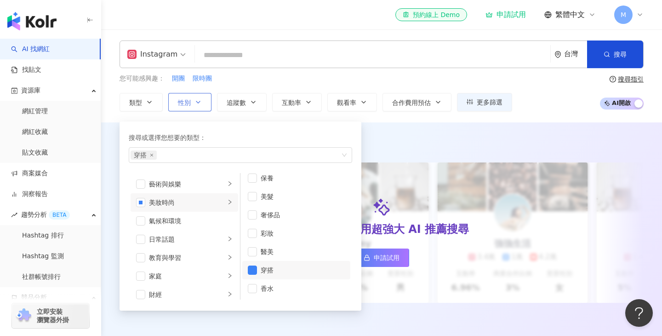
click at [192, 106] on button "性別" at bounding box center [189, 102] width 43 height 18
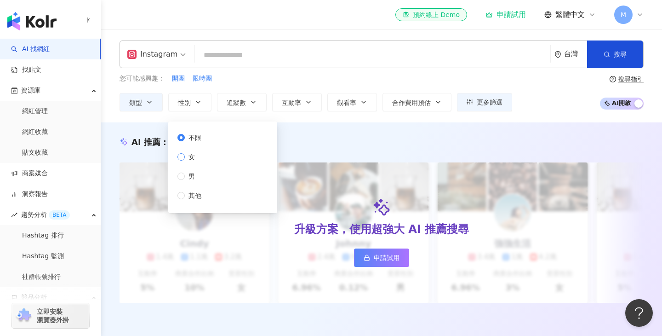
click at [197, 156] on span "女" at bounding box center [192, 157] width 14 height 10
click at [247, 99] on button "追蹤數" at bounding box center [242, 102] width 50 height 18
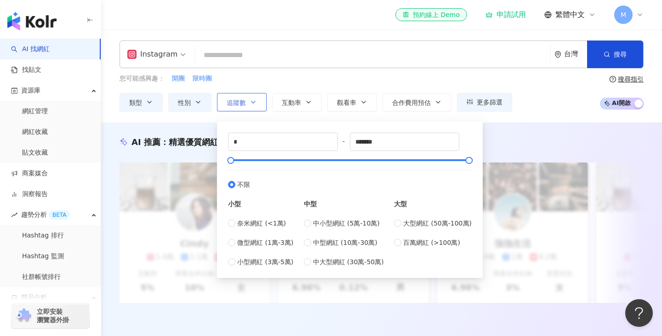
click at [240, 107] on button "追蹤數" at bounding box center [242, 102] width 50 height 18
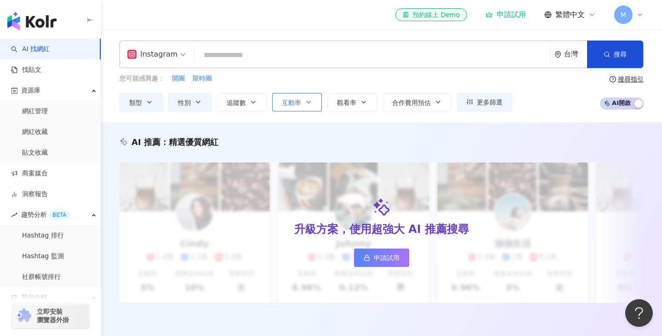
click at [292, 105] on span "互動率" at bounding box center [291, 102] width 19 height 7
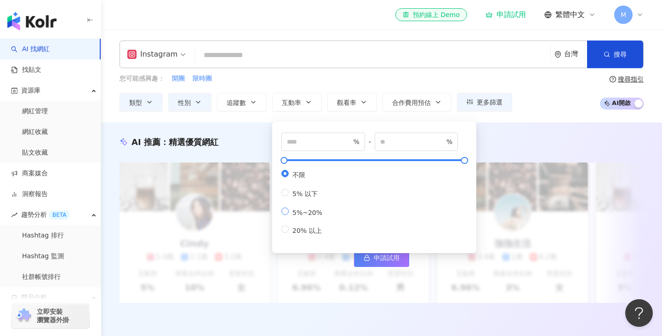
click at [321, 211] on span "5%~20%" at bounding box center [307, 212] width 37 height 7
type input "*"
type input "**"
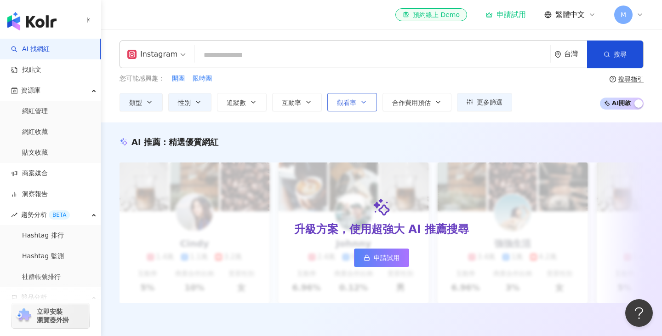
click at [340, 102] on span "觀看率" at bounding box center [346, 102] width 19 height 7
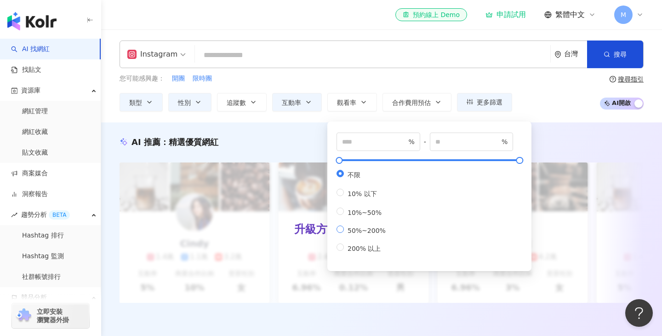
click at [361, 227] on label "50%~200%" at bounding box center [363, 229] width 53 height 9
type input "**"
type input "***"
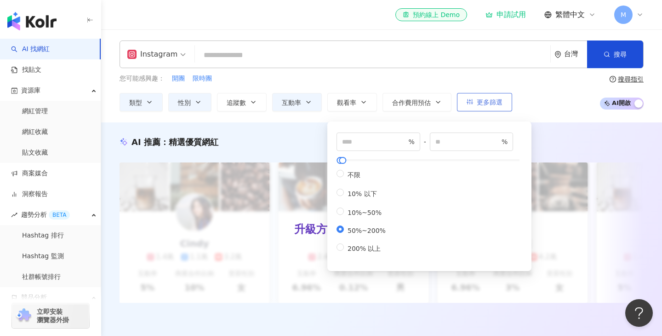
click at [469, 103] on icon "button" at bounding box center [470, 101] width 6 height 6
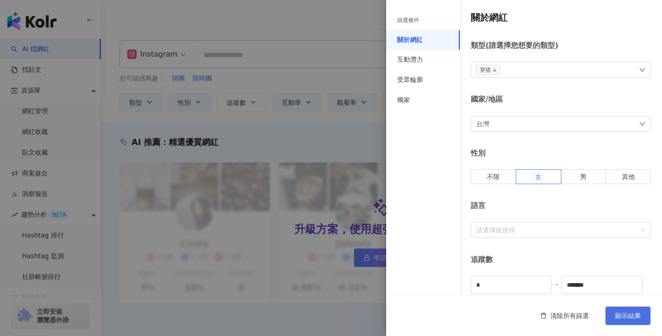
click at [621, 312] on span "顯示結果" at bounding box center [628, 315] width 26 height 7
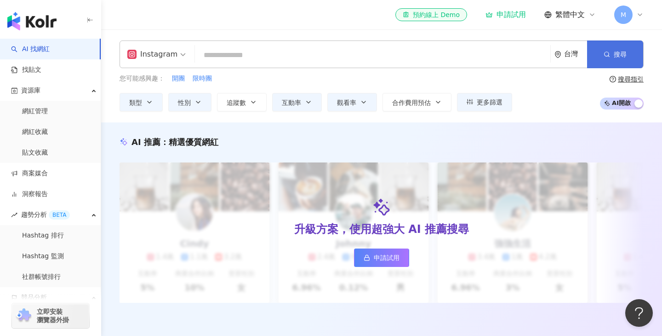
click at [613, 57] on button "搜尋" at bounding box center [615, 54] width 56 height 28
click at [430, 64] on div "Instagram 台灣 搜尋" at bounding box center [382, 54] width 524 height 28
click at [422, 58] on input "search" at bounding box center [373, 54] width 348 height 17
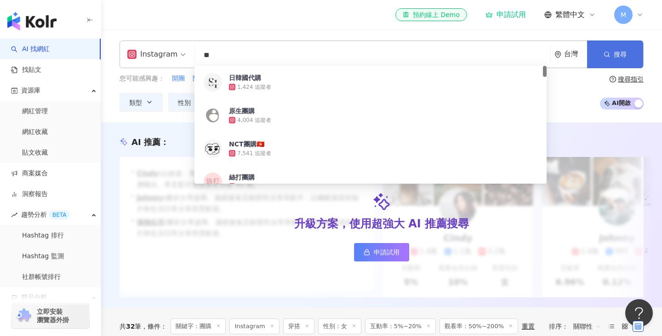
type input "**"
click at [623, 58] on button "搜尋" at bounding box center [615, 54] width 56 height 28
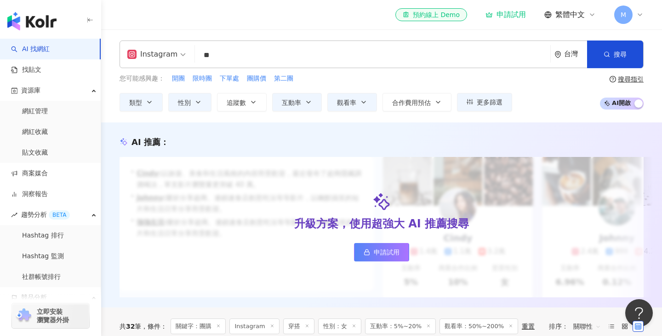
click at [540, 99] on div "您可能感興趣： 開團 限時團 下單處 團購價 第二團 類型 性別 追蹤數 互動率 觀看率 合作費用預估 更多篩選 篩選條件 關於網紅 互動潛力 受眾輪廓 獨家…" at bounding box center [382, 93] width 524 height 38
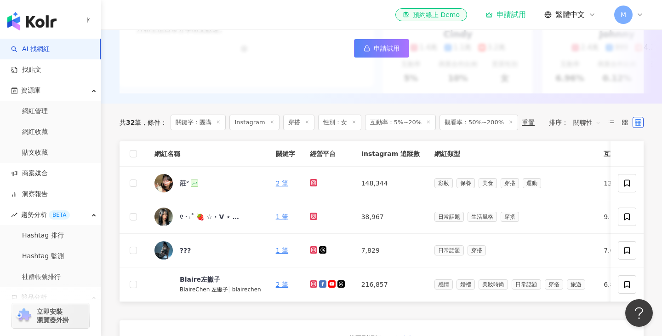
scroll to position [266, 0]
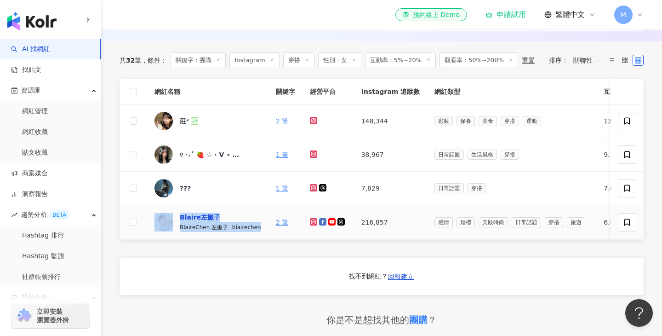
click at [188, 218] on div "Blaire左撇子" at bounding box center [200, 217] width 40 height 9
click at [230, 209] on td "Blaire左撇子 BlaireChen 左撇子 | blairechen" at bounding box center [207, 222] width 121 height 34
drag, startPoint x: 220, startPoint y: 218, endPoint x: 504, endPoint y: 1, distance: 357.0
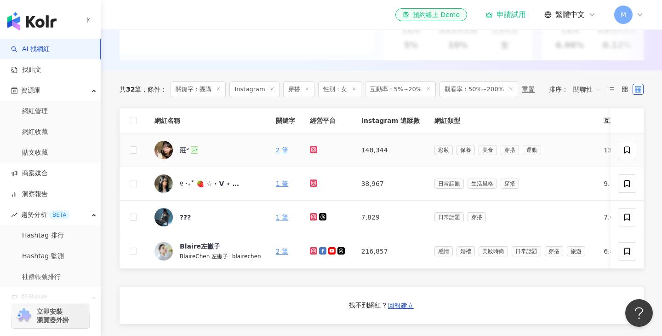
scroll to position [238, 0]
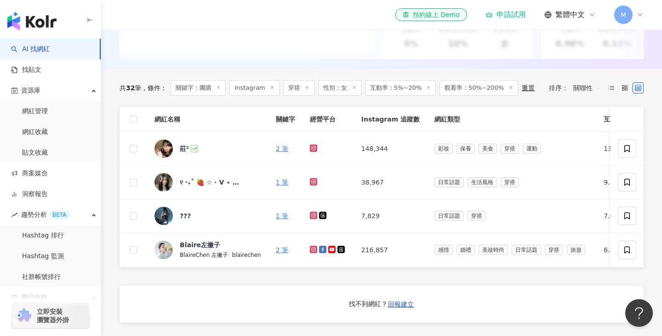
click at [512, 17] on div "申請試用" at bounding box center [506, 14] width 40 height 9
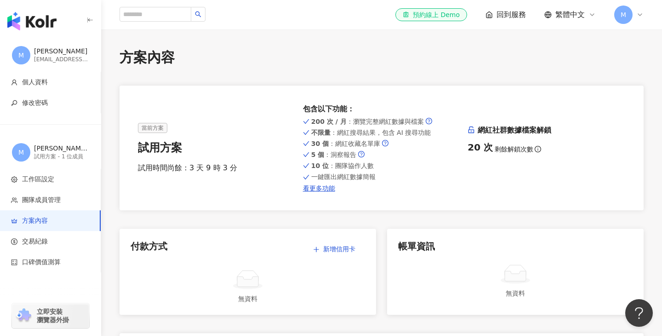
click at [34, 26] on img "button" at bounding box center [31, 21] width 49 height 18
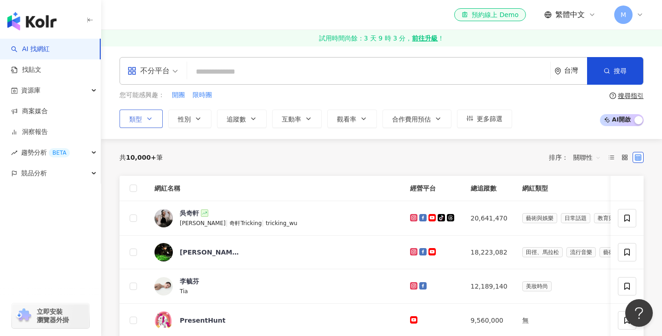
click at [143, 119] on button "類型" at bounding box center [141, 118] width 43 height 18
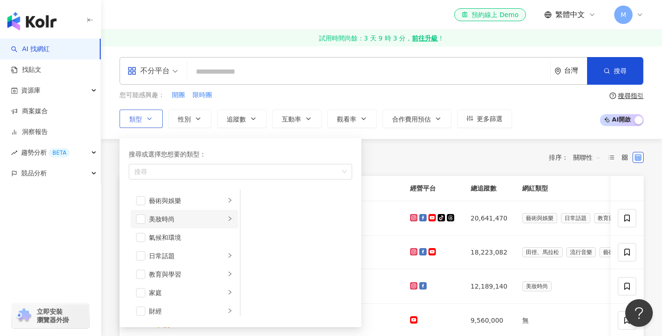
click at [232, 220] on icon "right" at bounding box center [230, 219] width 6 height 6
click at [251, 297] on li "穿搭" at bounding box center [296, 292] width 108 height 18
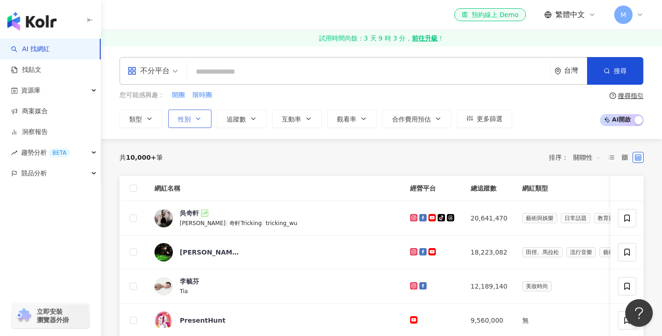
click at [203, 115] on button "性別" at bounding box center [189, 118] width 43 height 18
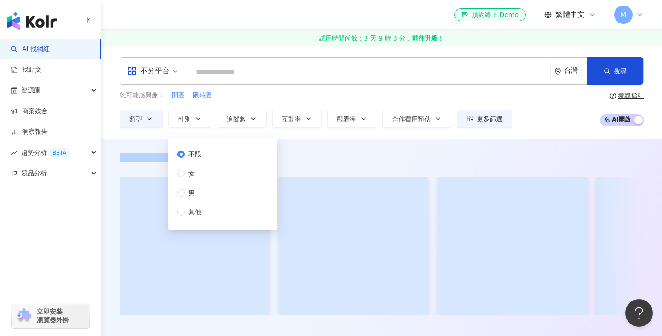
click at [210, 171] on div "不限 女 男 其他" at bounding box center [223, 184] width 98 height 80
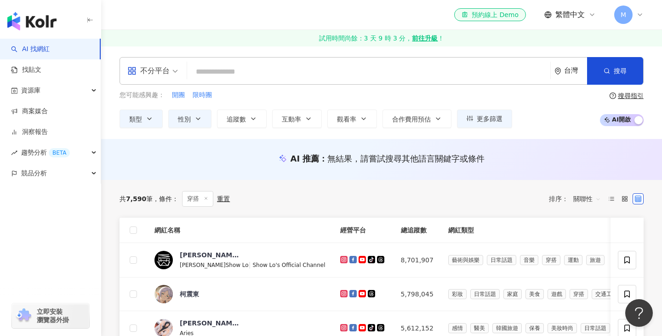
click at [302, 138] on div "不分平台 台灣 搜尋 您可能感興趣： 開團 限時團 類型 性別 追蹤數 互動率 觀看率 合作費用預估 更多篩選 不限 女 男 其他 搜尋指引 AI 開啟 AI…" at bounding box center [381, 92] width 561 height 93
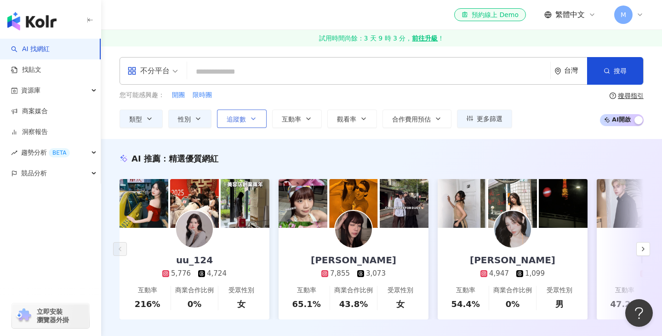
click at [246, 121] on span "追蹤數" at bounding box center [236, 118] width 19 height 7
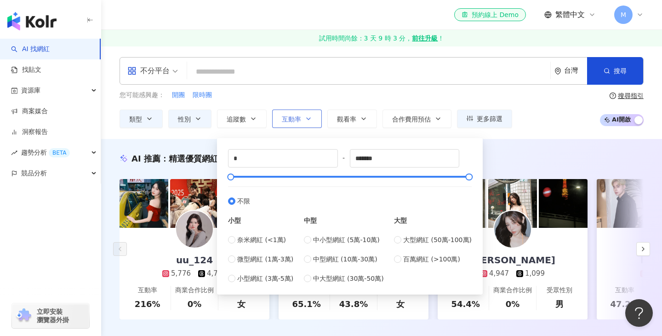
click at [291, 121] on span "互動率" at bounding box center [291, 118] width 19 height 7
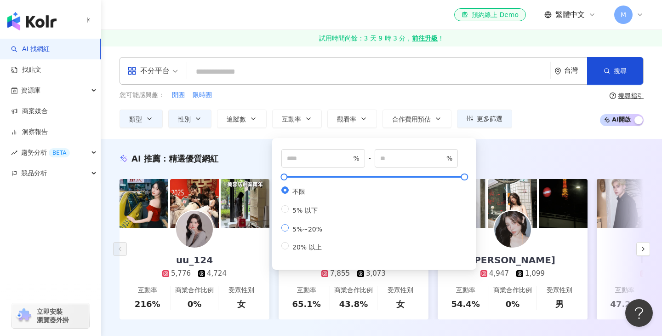
click at [305, 229] on span "5%~20%" at bounding box center [307, 228] width 37 height 7
type input "*"
type input "**"
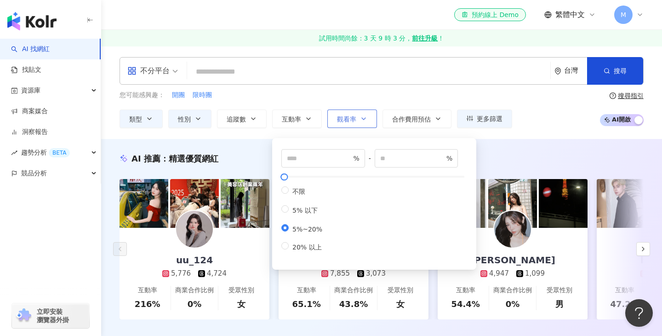
click at [365, 116] on icon "button" at bounding box center [363, 118] width 7 height 7
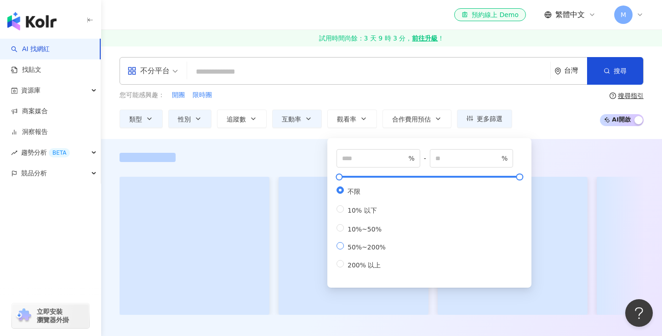
click at [362, 247] on span "50%~200%" at bounding box center [367, 246] width 46 height 7
type input "**"
type input "***"
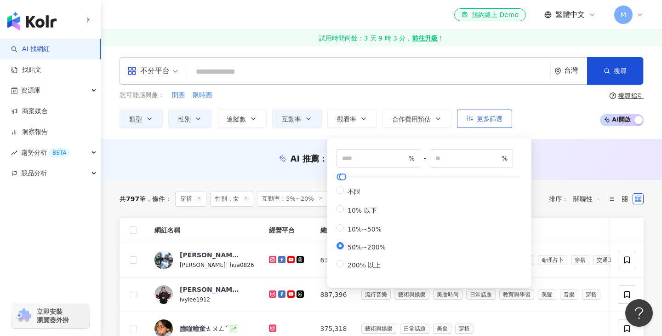
click at [480, 119] on span "更多篩選" at bounding box center [490, 118] width 26 height 7
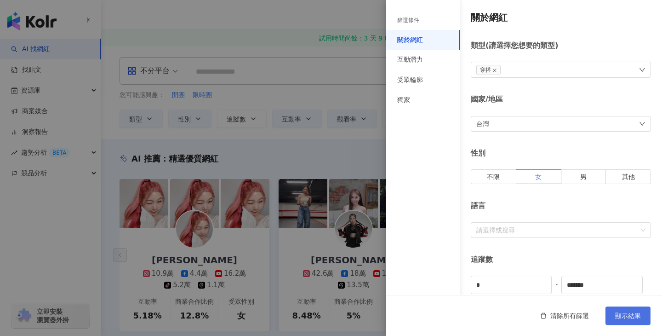
click at [621, 316] on span "顯示結果" at bounding box center [628, 315] width 26 height 7
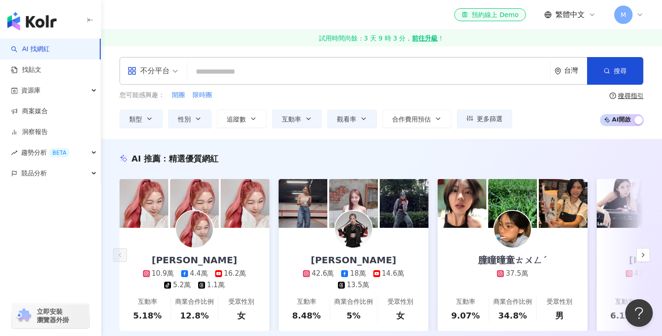
click at [253, 69] on input "search" at bounding box center [369, 71] width 356 height 17
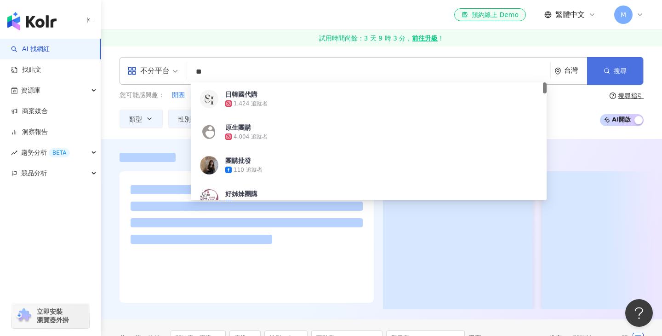
type input "**"
click at [601, 76] on button "搜尋" at bounding box center [615, 71] width 56 height 28
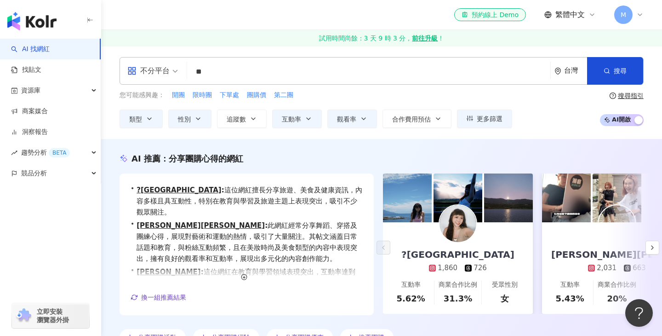
scroll to position [35, 0]
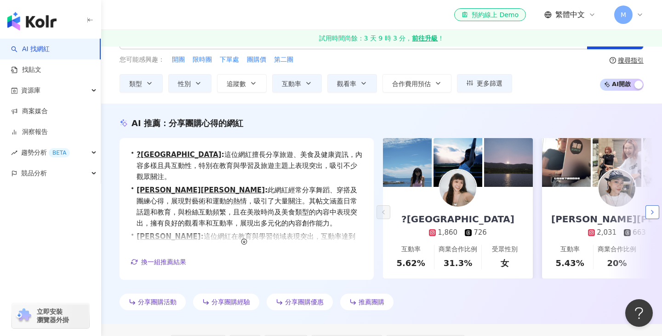
click at [655, 208] on icon "button" at bounding box center [652, 211] width 7 height 7
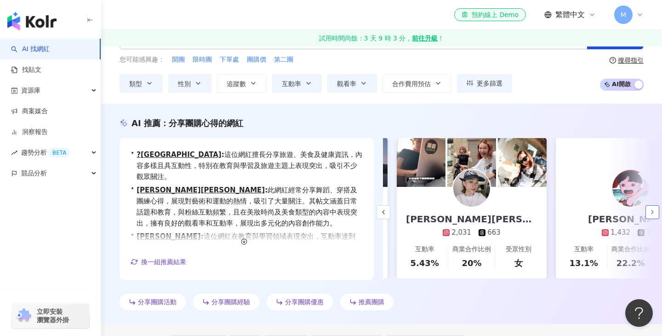
scroll to position [0, 159]
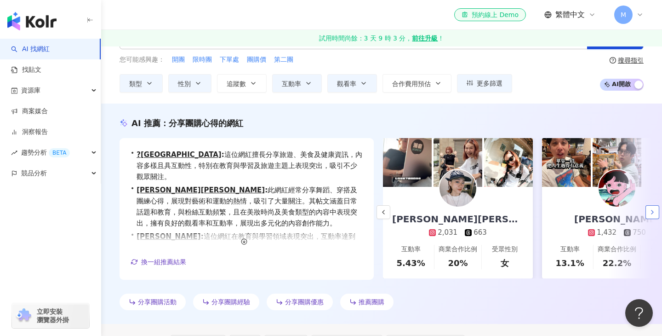
click at [655, 208] on icon "button" at bounding box center [652, 211] width 7 height 7
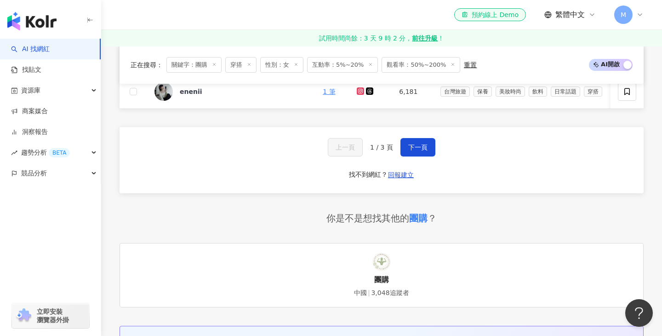
scroll to position [726, 0]
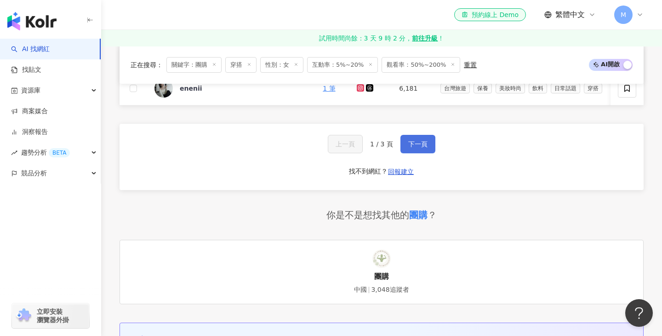
click at [427, 146] on button "下一頁" at bounding box center [418, 144] width 35 height 18
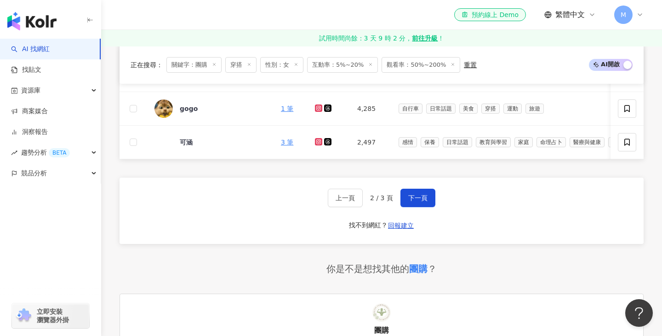
scroll to position [672, 0]
click at [416, 195] on span "下一頁" at bounding box center [417, 196] width 19 height 7
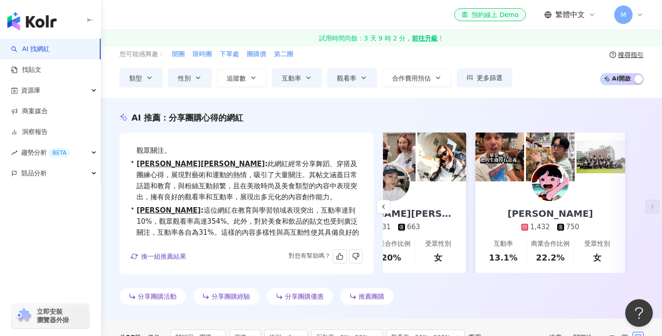
scroll to position [0, 0]
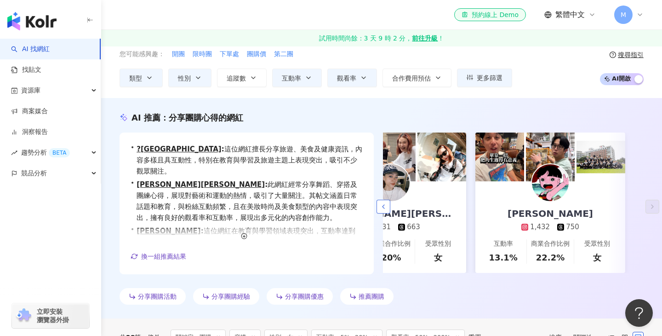
click at [384, 206] on icon "button" at bounding box center [383, 206] width 7 height 7
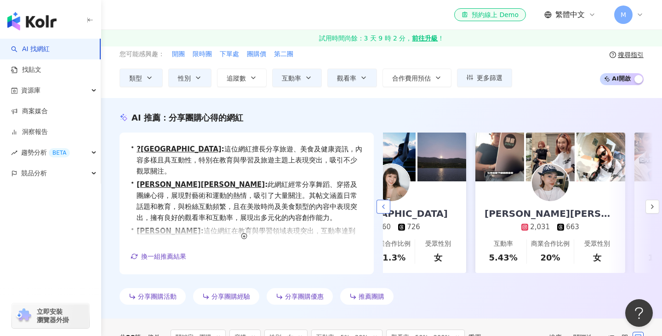
click at [384, 206] on icon "button" at bounding box center [383, 206] width 7 height 7
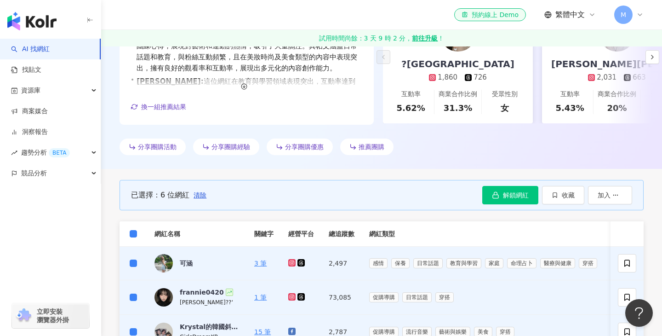
scroll to position [191, 0]
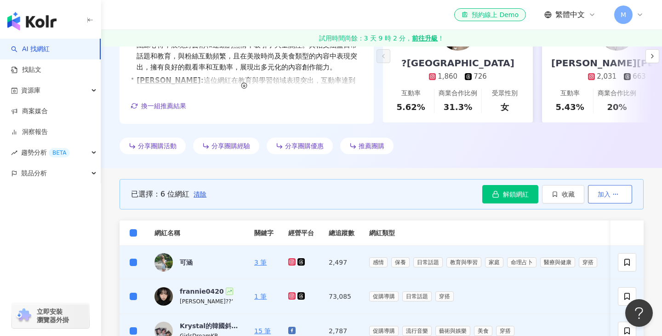
click at [610, 198] on button "加入" at bounding box center [610, 194] width 44 height 18
click at [562, 212] on div "已選擇：6 位網紅 清除 解鎖網紅 收藏 加入" at bounding box center [382, 194] width 524 height 52
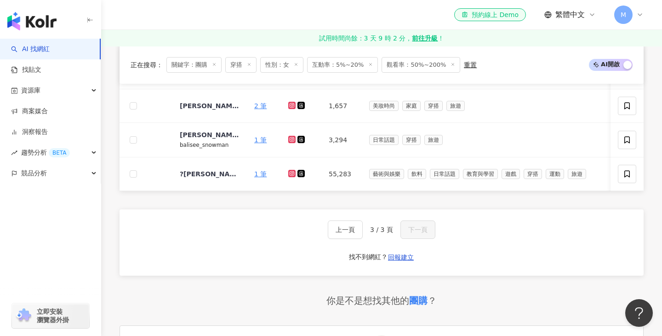
scroll to position [437, 0]
click at [348, 228] on span "上一頁" at bounding box center [345, 228] width 19 height 7
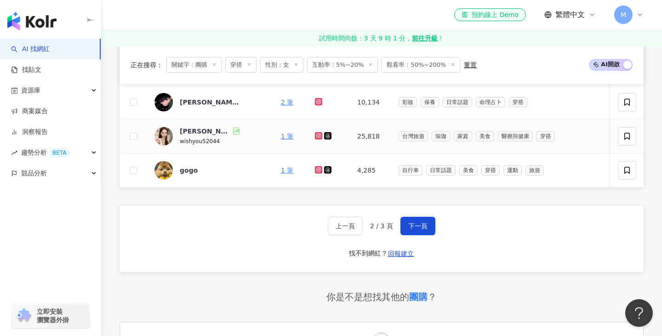
scroll to position [644, 0]
click at [352, 224] on span "上一頁" at bounding box center [345, 225] width 19 height 7
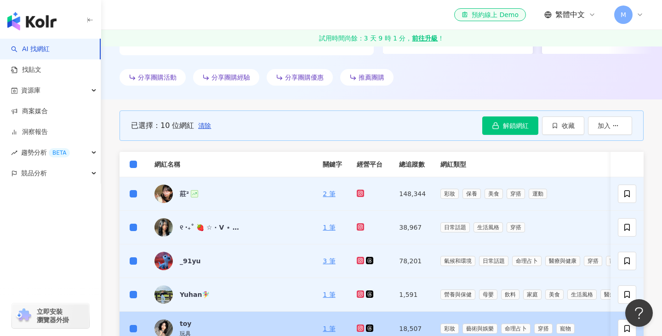
scroll to position [247, 0]
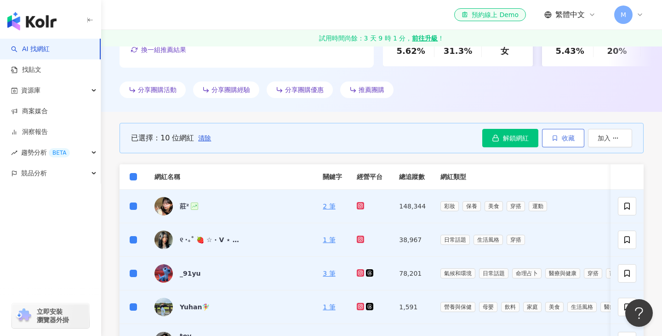
click at [563, 135] on span "收藏" at bounding box center [568, 137] width 13 height 7
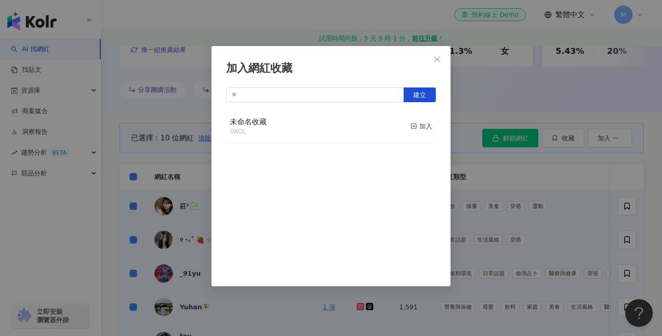
click at [310, 141] on div "未命名收藏 0 KOL 加入" at bounding box center [331, 126] width 210 height 34
click at [417, 127] on div "加入" at bounding box center [422, 126] width 22 height 10
click at [436, 59] on icon "close" at bounding box center [437, 59] width 7 height 7
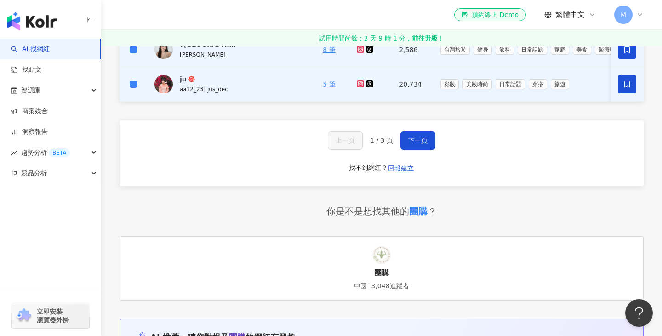
scroll to position [651, 0]
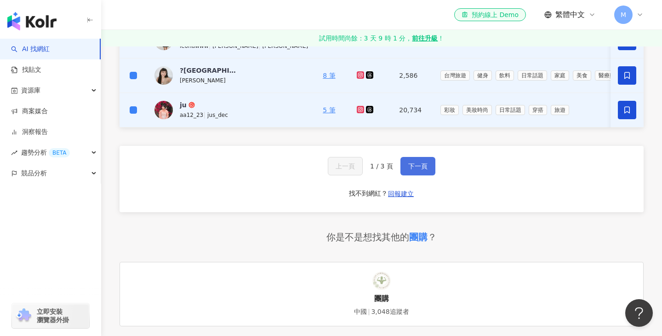
click at [412, 166] on span "下一頁" at bounding box center [417, 165] width 19 height 7
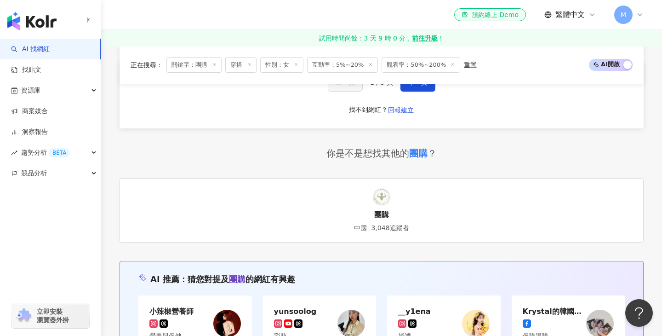
scroll to position [699, 0]
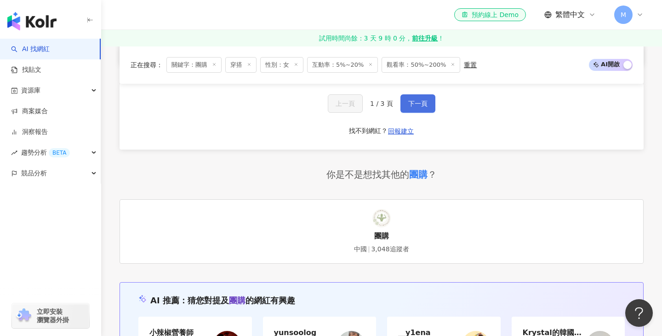
click at [421, 100] on span "下一頁" at bounding box center [417, 103] width 19 height 7
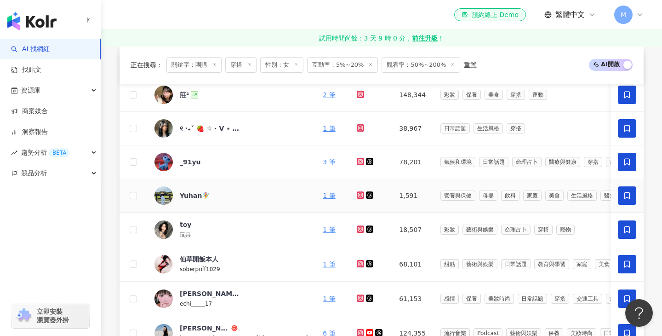
scroll to position [546, 0]
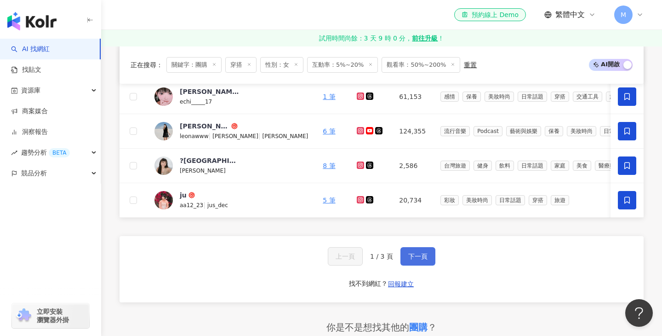
click at [412, 258] on span "下一頁" at bounding box center [417, 256] width 19 height 7
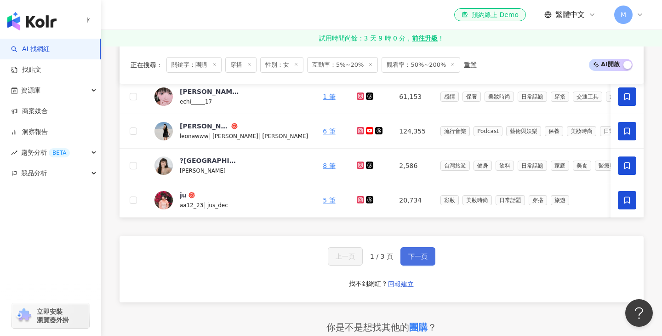
click at [412, 258] on span "下一頁" at bounding box center [417, 256] width 19 height 7
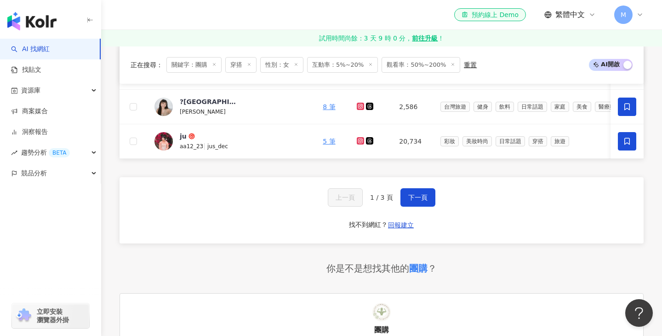
scroll to position [603, 0]
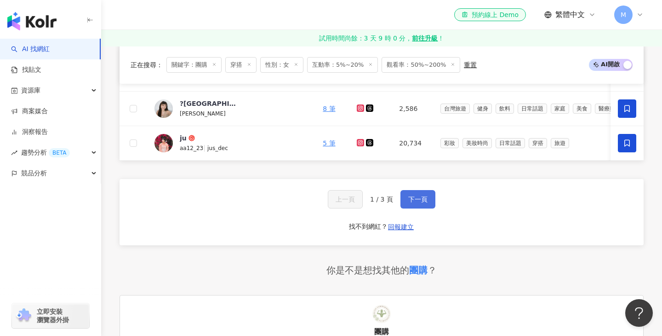
click at [413, 201] on span "下一頁" at bounding box center [417, 198] width 19 height 7
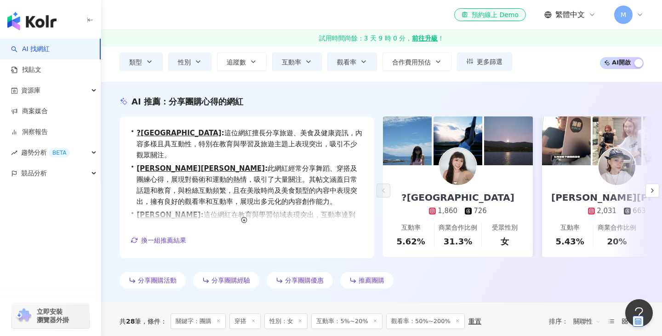
scroll to position [0, 0]
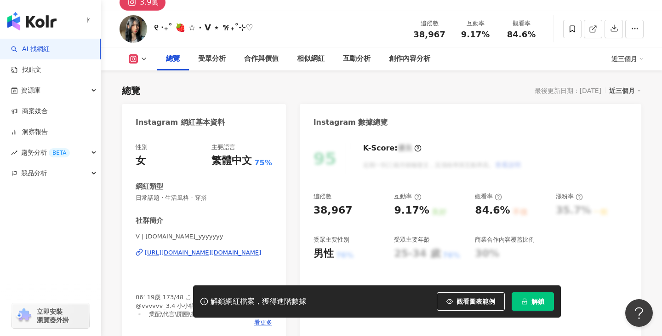
scroll to position [75, 0]
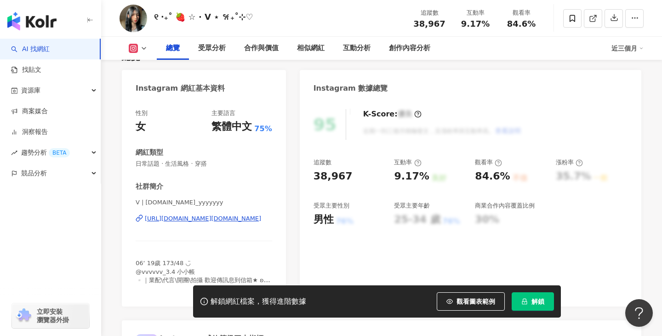
click at [197, 218] on div "[URL][DOMAIN_NAME][DOMAIN_NAME]" at bounding box center [203, 218] width 116 height 8
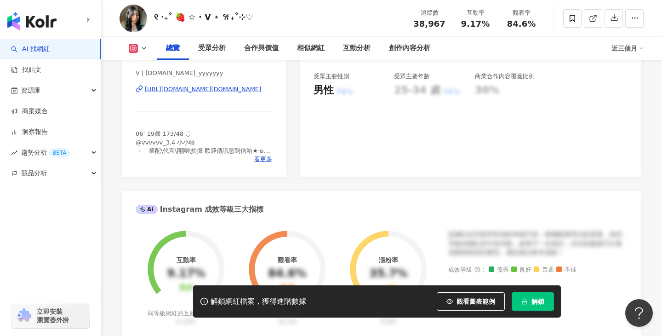
scroll to position [276, 0]
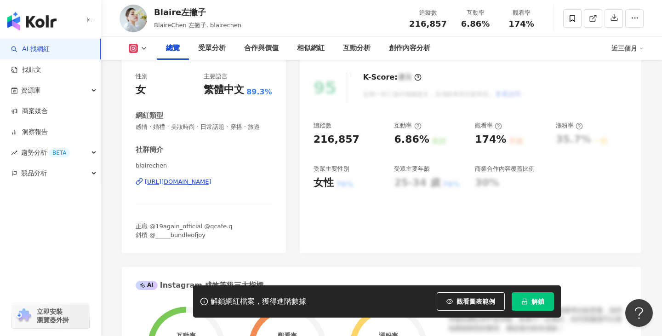
scroll to position [109, 0]
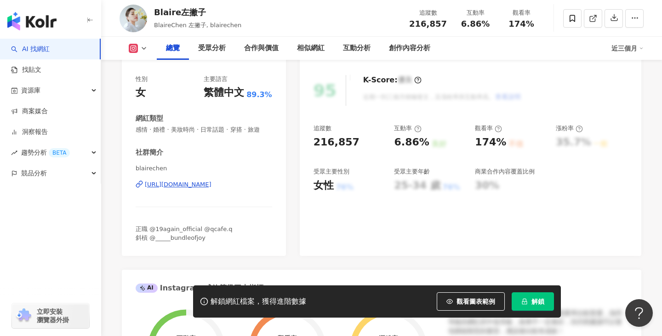
click at [212, 181] on div "[URL][DOMAIN_NAME]" at bounding box center [178, 184] width 67 height 8
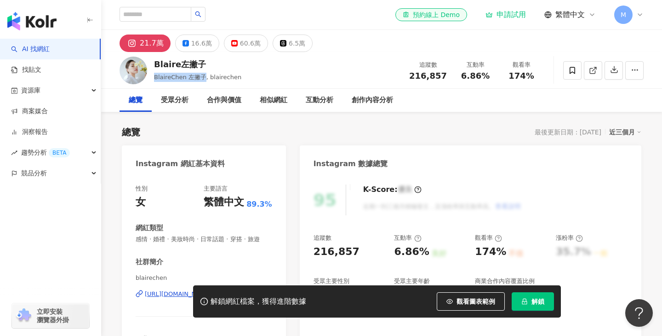
drag, startPoint x: 155, startPoint y: 77, endPoint x: 198, endPoint y: 77, distance: 43.7
click at [202, 77] on span "BlaireChen 左撇子, blairechen" at bounding box center [197, 77] width 87 height 7
copy span "BlaireChen 左撇子"
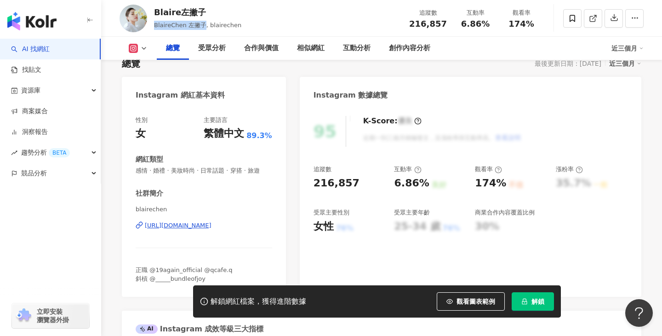
scroll to position [69, 0]
drag, startPoint x: 263, startPoint y: 224, endPoint x: 145, endPoint y: 227, distance: 117.8
click at [130, 225] on div "性別 女 主要語言 繁體中文 89.3% 網紅類型 感情 · 婚禮 · 美妝時尚 · 日常話題 · 穿搭 · 旅遊 社群簡介 blairechen [URL]…" at bounding box center [204, 201] width 164 height 190
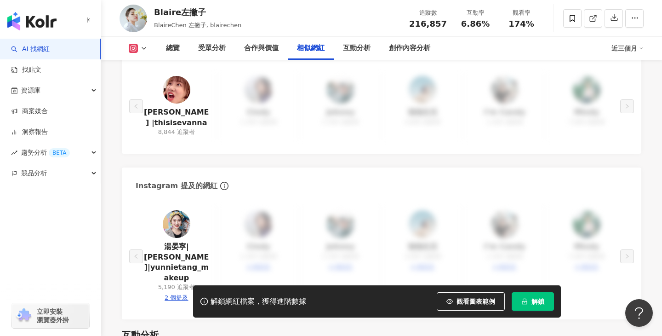
scroll to position [1603, 0]
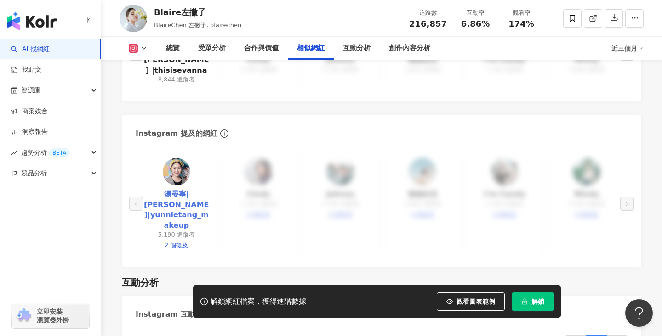
click at [177, 195] on link "湯晏寧|[PERSON_NAME]|yunnietang_makeup" at bounding box center [176, 209] width 67 height 41
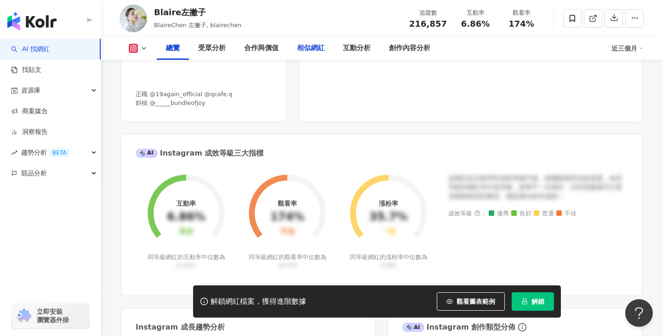
click at [304, 49] on div "相似網紅" at bounding box center [311, 48] width 28 height 11
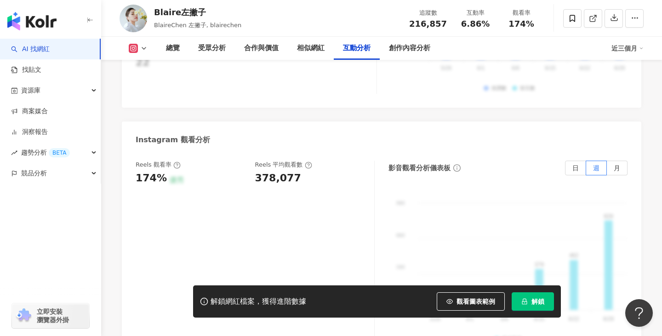
scroll to position [2032, 0]
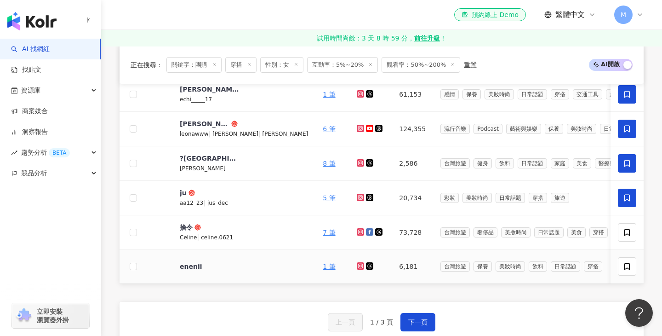
scroll to position [580, 0]
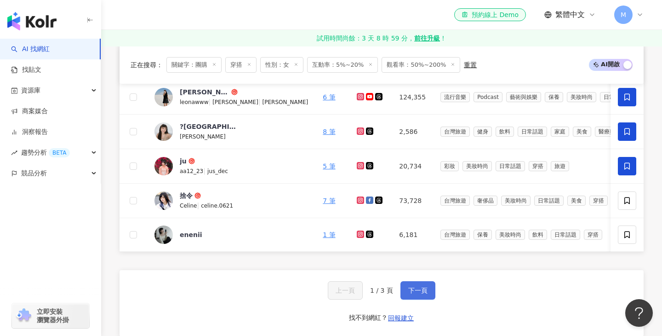
click at [414, 288] on span "下一頁" at bounding box center [417, 290] width 19 height 7
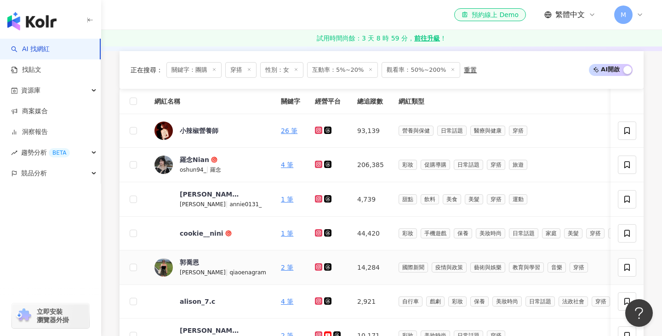
scroll to position [307, 0]
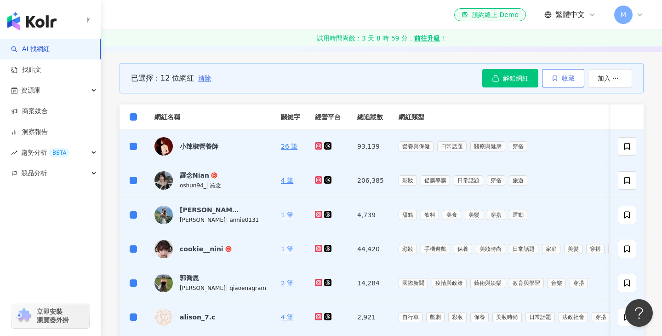
click at [559, 79] on button "收藏" at bounding box center [563, 78] width 42 height 18
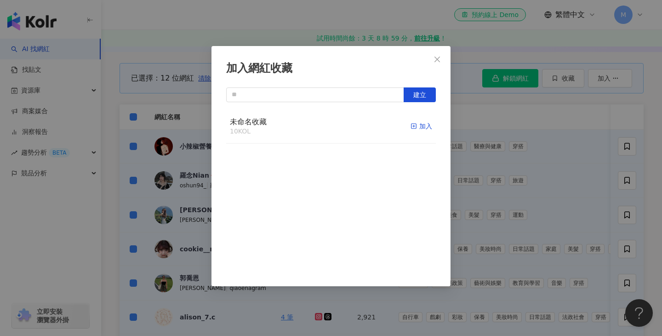
click at [414, 124] on icon "button" at bounding box center [414, 126] width 6 height 6
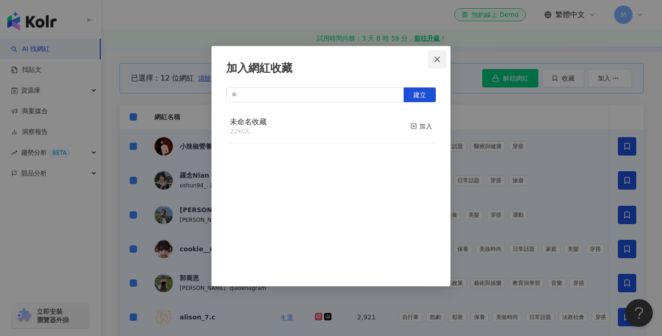
click at [436, 58] on icon "close" at bounding box center [438, 59] width 6 height 6
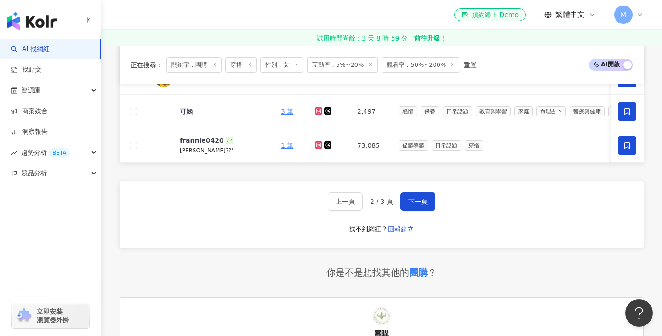
scroll to position [699, 0]
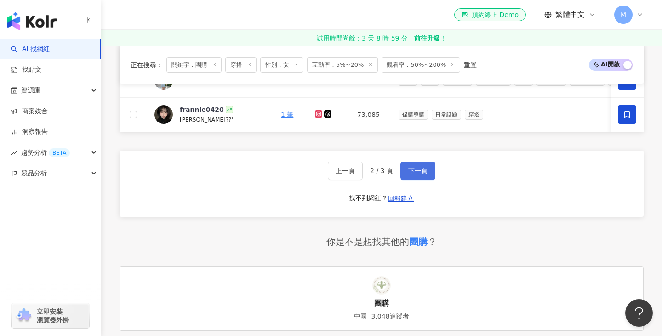
click at [421, 171] on span "下一頁" at bounding box center [417, 170] width 19 height 7
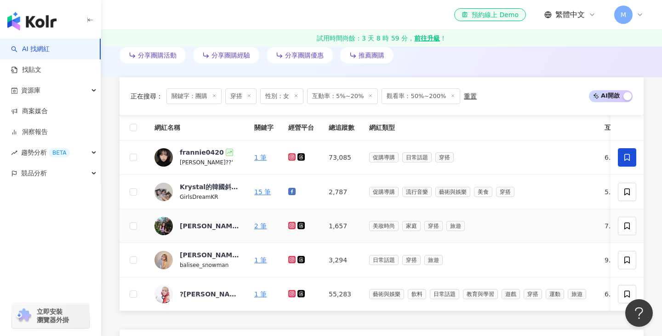
scroll to position [276, 0]
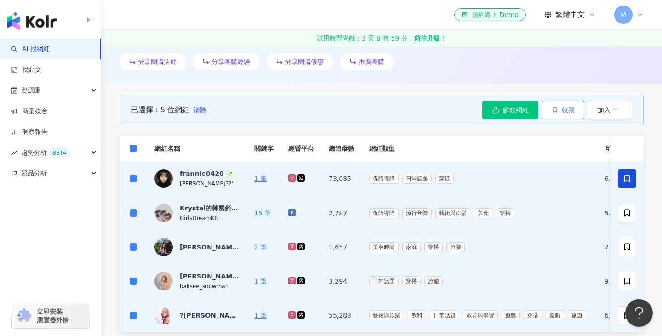
click at [552, 103] on button "收藏" at bounding box center [563, 110] width 42 height 18
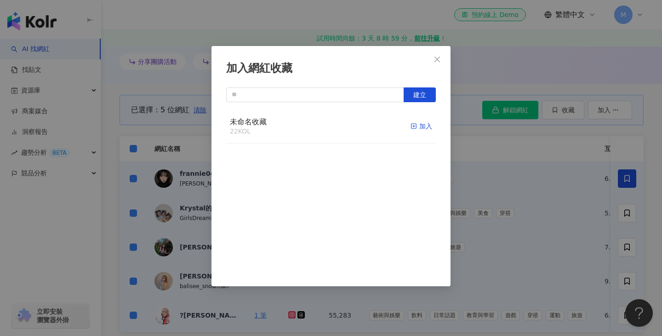
click at [424, 128] on div "加入" at bounding box center [422, 126] width 22 height 10
click at [438, 63] on button "Close" at bounding box center [437, 59] width 18 height 18
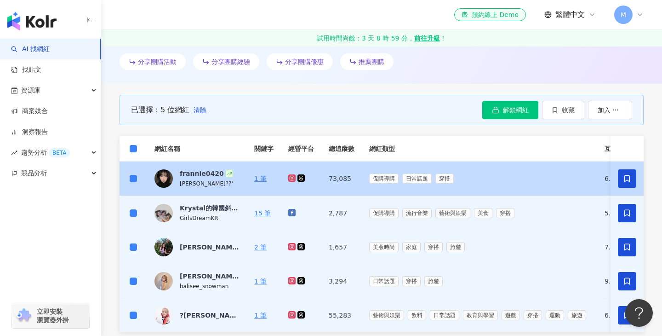
click at [627, 180] on icon at bounding box center [627, 178] width 8 height 8
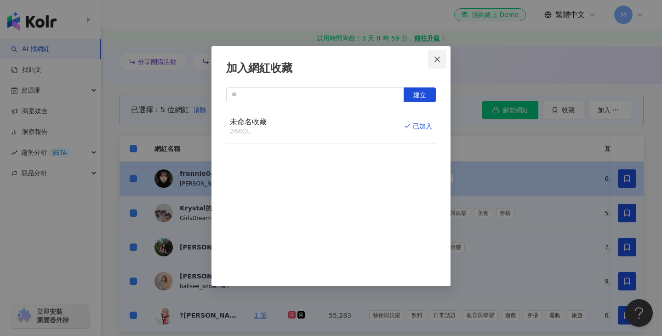
click at [439, 63] on button "Close" at bounding box center [437, 59] width 18 height 18
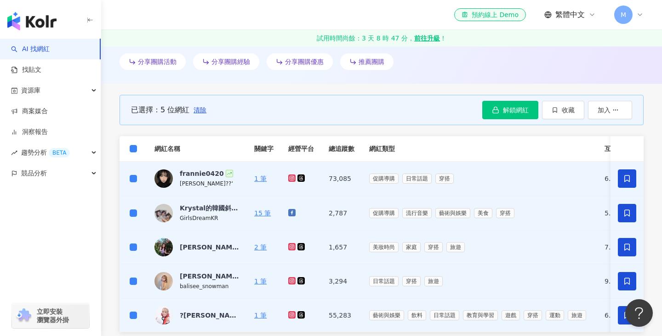
scroll to position [0, 0]
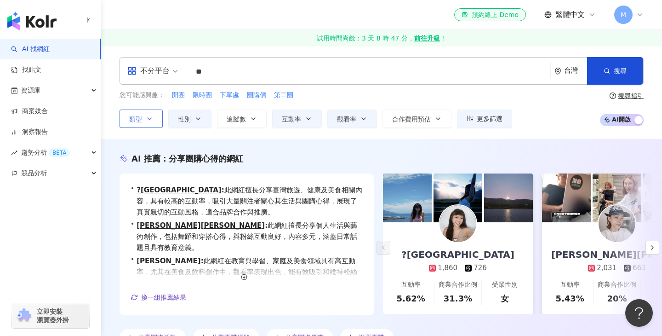
click at [152, 117] on icon "button" at bounding box center [149, 118] width 7 height 7
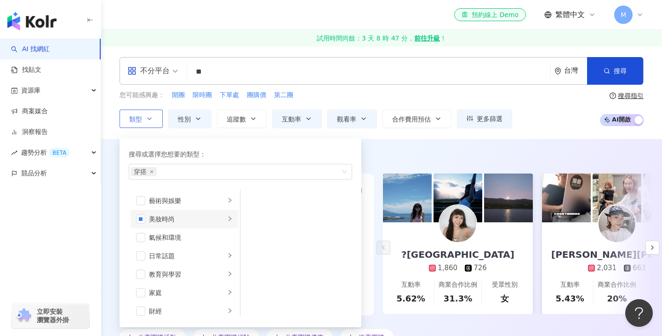
click at [231, 218] on icon "right" at bounding box center [230, 219] width 6 height 6
click at [136, 215] on span "button" at bounding box center [140, 218] width 9 height 9
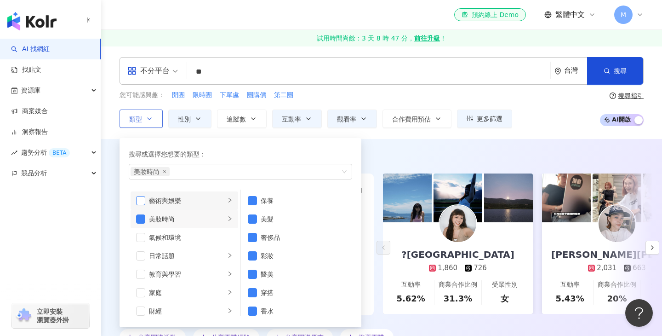
click at [138, 201] on span "button" at bounding box center [140, 200] width 9 height 9
click at [139, 222] on span "button" at bounding box center [140, 218] width 9 height 9
click at [139, 199] on span "button" at bounding box center [140, 200] width 9 height 9
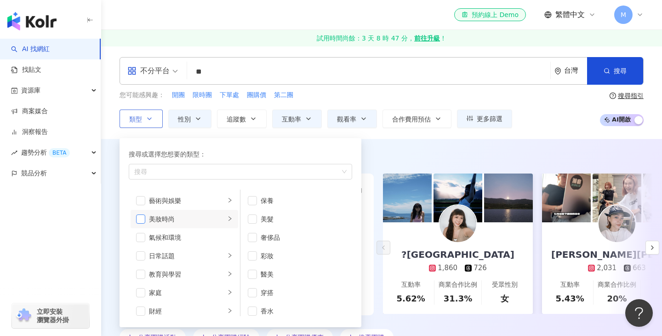
click at [138, 218] on span "button" at bounding box center [140, 218] width 9 height 9
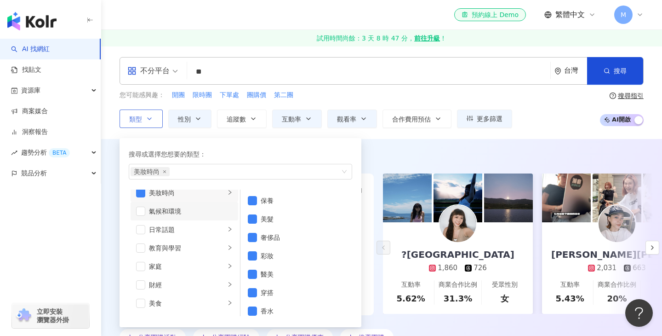
scroll to position [35, 0]
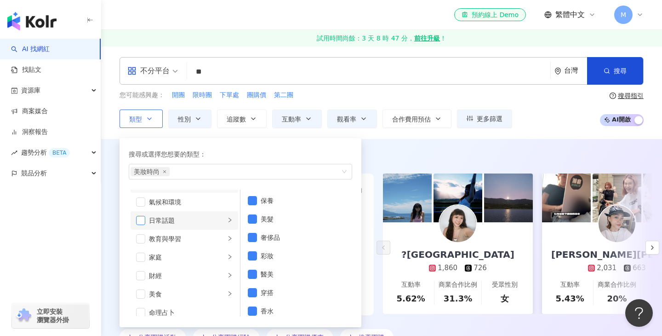
click at [139, 222] on span "button" at bounding box center [140, 220] width 9 height 9
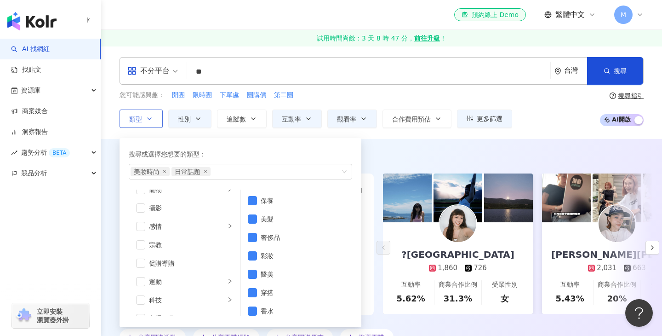
scroll to position [272, 0]
click at [143, 257] on span "button" at bounding box center [140, 259] width 9 height 9
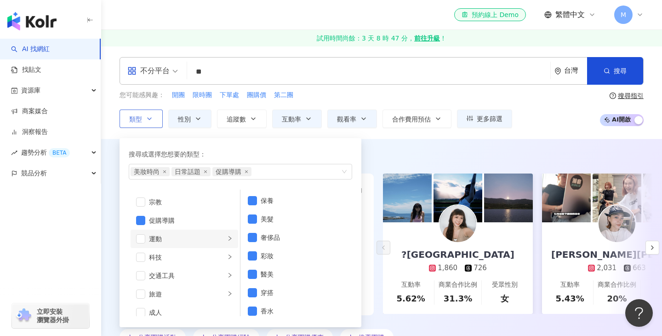
scroll to position [319, 0]
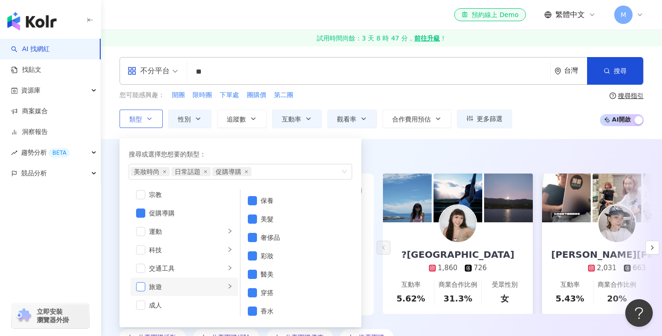
click at [143, 285] on span "button" at bounding box center [140, 286] width 9 height 9
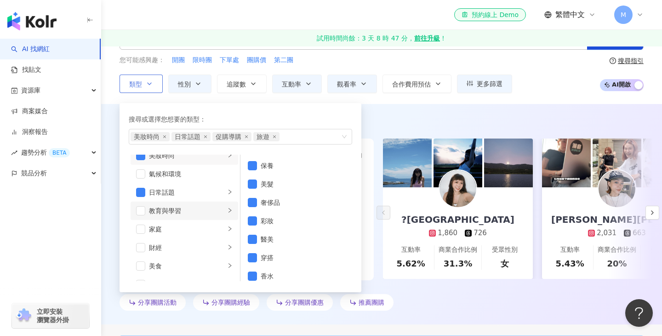
scroll to position [0, 0]
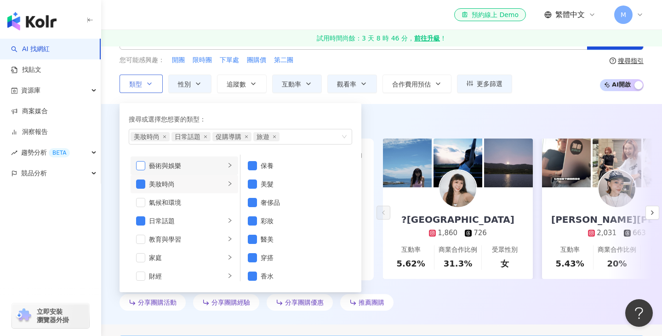
click at [144, 162] on span "button" at bounding box center [140, 165] width 9 height 9
click at [142, 163] on span "button" at bounding box center [140, 165] width 9 height 9
click at [142, 187] on span "button" at bounding box center [140, 183] width 9 height 9
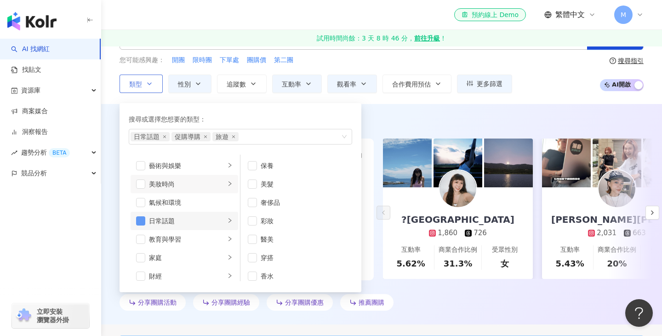
click at [140, 223] on span "button" at bounding box center [140, 220] width 9 height 9
click at [140, 178] on li "美妝時尚" at bounding box center [185, 184] width 108 height 18
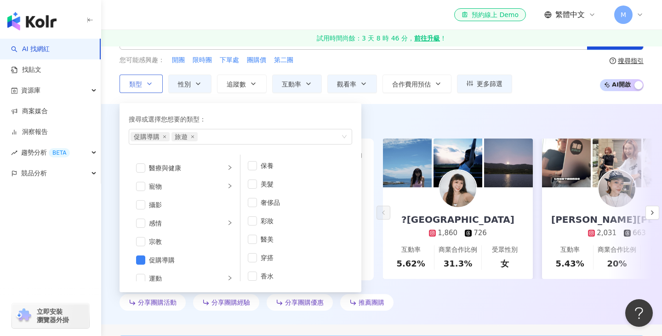
scroll to position [319, 0]
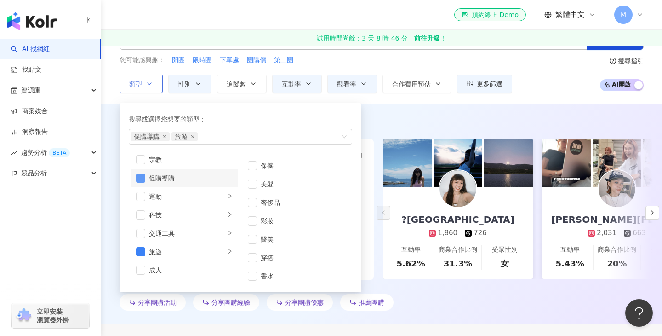
click at [138, 180] on span "button" at bounding box center [140, 177] width 9 height 9
click at [140, 253] on span "button" at bounding box center [140, 251] width 9 height 9
click at [137, 256] on span "button" at bounding box center [140, 251] width 9 height 9
click at [140, 176] on span "button" at bounding box center [140, 177] width 9 height 9
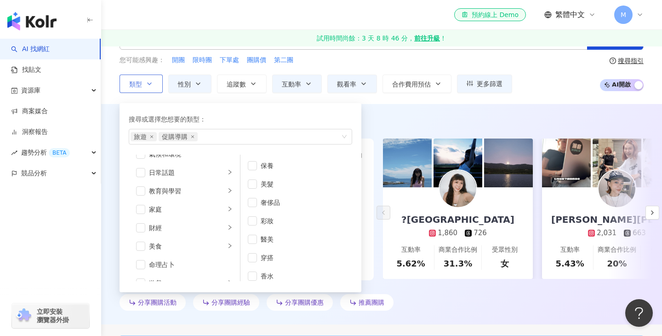
scroll to position [0, 0]
click at [135, 179] on li "美妝時尚" at bounding box center [185, 184] width 108 height 18
click at [141, 177] on li "美妝時尚" at bounding box center [185, 184] width 108 height 18
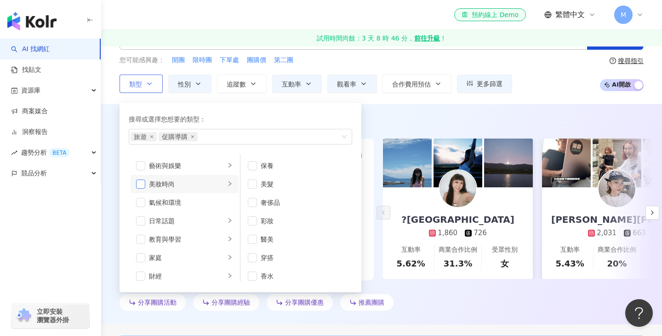
click at [141, 182] on span "button" at bounding box center [140, 183] width 9 height 9
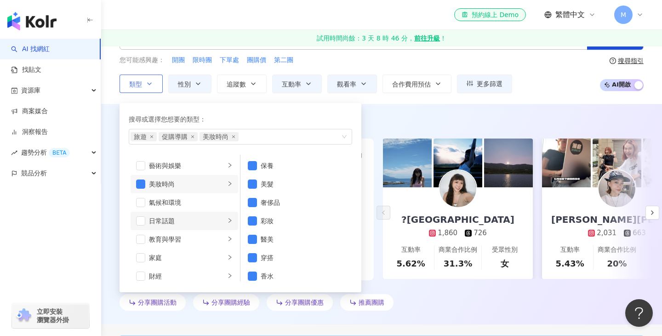
click at [228, 220] on icon "right" at bounding box center [230, 221] width 6 height 6
click at [138, 219] on span "button" at bounding box center [140, 220] width 9 height 9
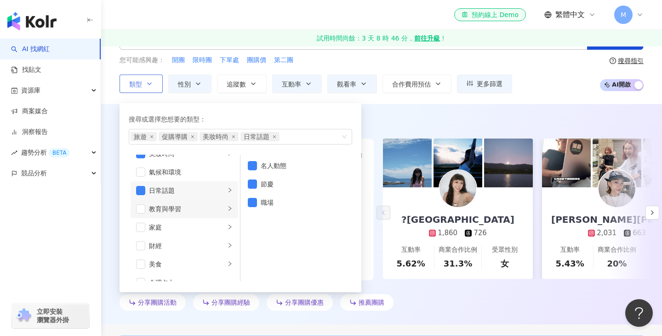
scroll to position [34, 0]
click at [142, 223] on span "button" at bounding box center [140, 223] width 9 height 9
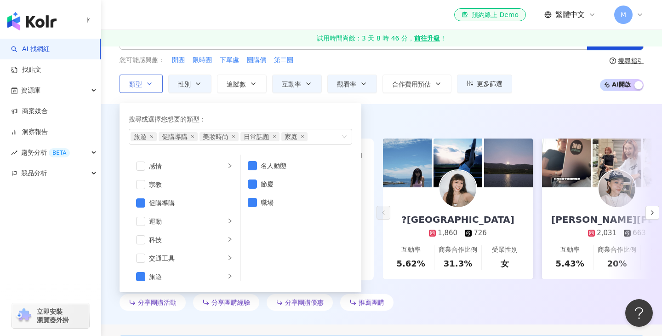
scroll to position [319, 0]
click at [225, 102] on div "搜尋或選擇您想要的類型： 旅遊 促購導購 美妝時尚 日常話題 家庭 藝術與娛樂 美妝時尚 氣候和環境 日常話題 教育與學習 家庭 財經 美食 命理占卜 遊戲 …" at bounding box center [237, 195] width 235 height 194
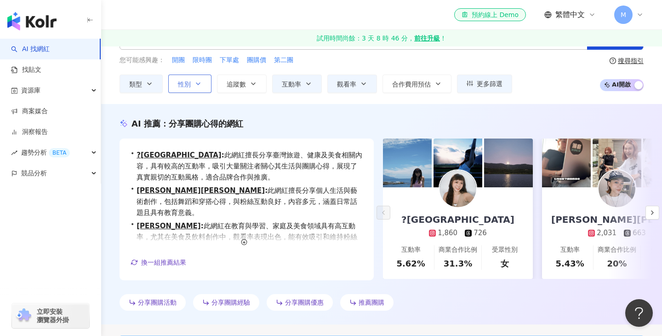
click at [195, 81] on icon "button" at bounding box center [198, 83] width 7 height 7
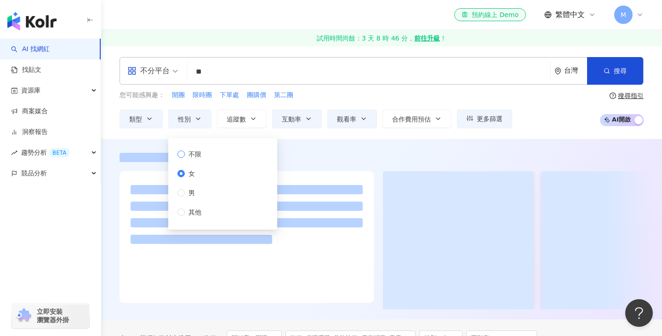
click at [192, 153] on span "不限" at bounding box center [195, 154] width 20 height 10
click at [255, 116] on icon "button" at bounding box center [253, 118] width 7 height 7
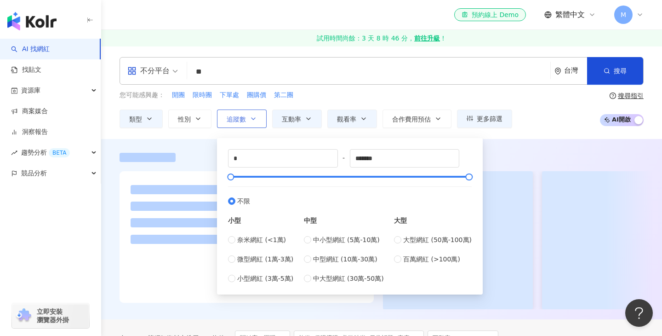
click at [259, 121] on button "追蹤數" at bounding box center [242, 118] width 50 height 18
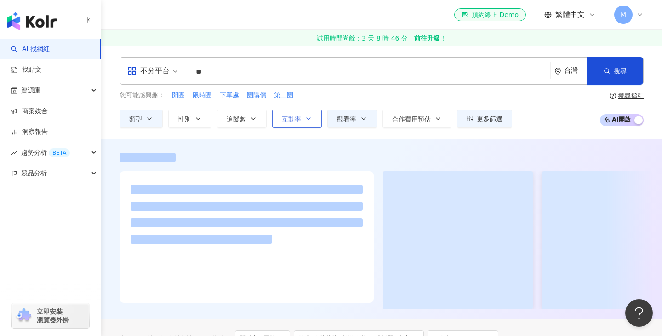
click at [306, 121] on icon "button" at bounding box center [308, 118] width 7 height 7
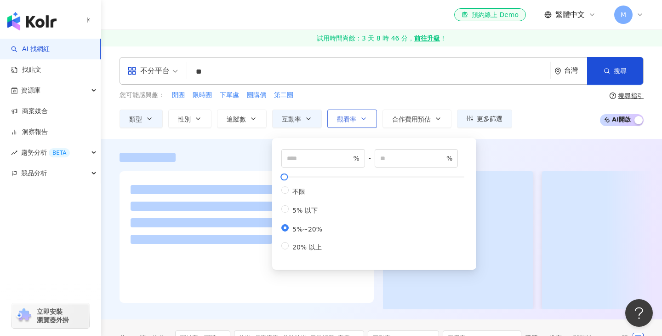
click at [346, 115] on span "觀看率" at bounding box center [346, 118] width 19 height 7
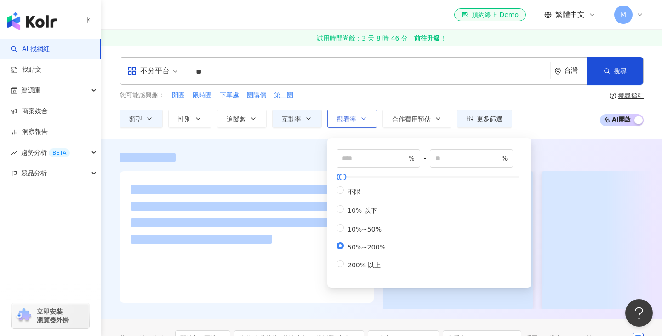
click at [346, 115] on span "觀看率" at bounding box center [346, 118] width 19 height 7
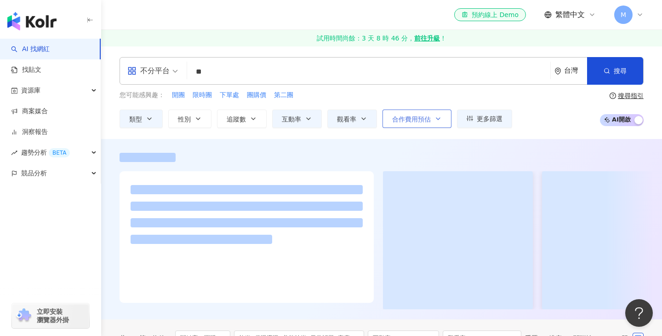
click at [421, 115] on span "合作費用預估" at bounding box center [411, 118] width 39 height 7
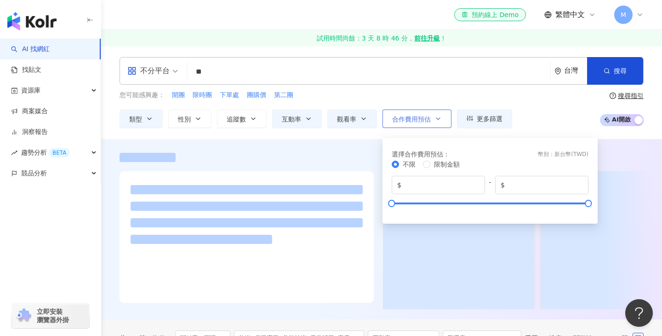
click at [421, 115] on span "合作費用預估" at bounding box center [411, 118] width 39 height 7
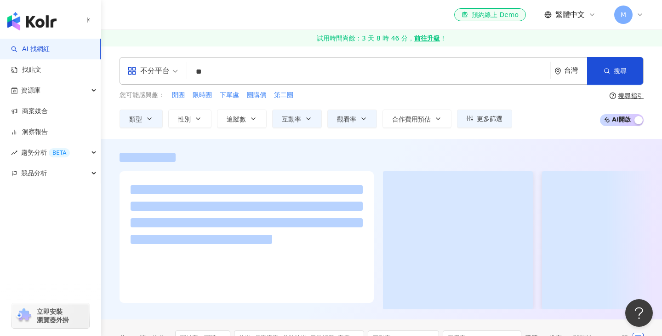
click at [566, 123] on div "您可能感興趣： 開團 限時團 下單處 團購價 第二團 類型 性別 追蹤數 互動率 觀看率 合作費用預估 更多篩選 不限 女 男 其他 * - ******* …" at bounding box center [382, 109] width 524 height 38
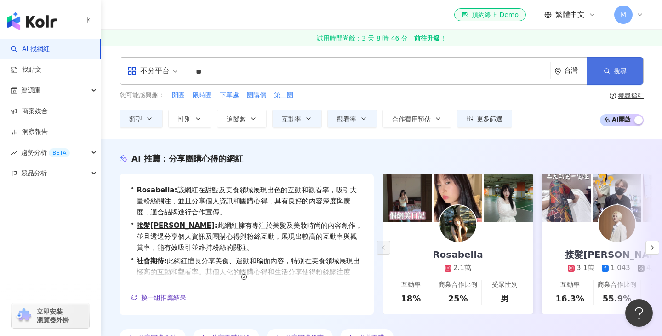
click at [623, 71] on span "搜尋" at bounding box center [620, 70] width 13 height 7
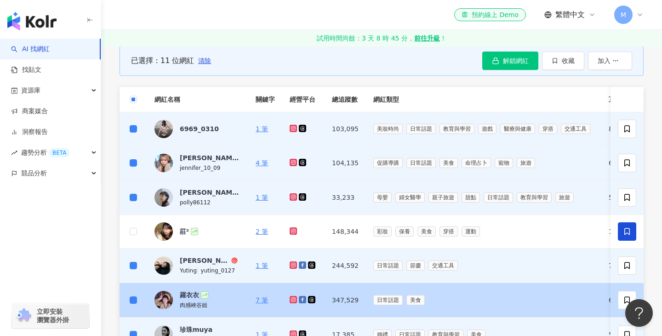
scroll to position [323, 0]
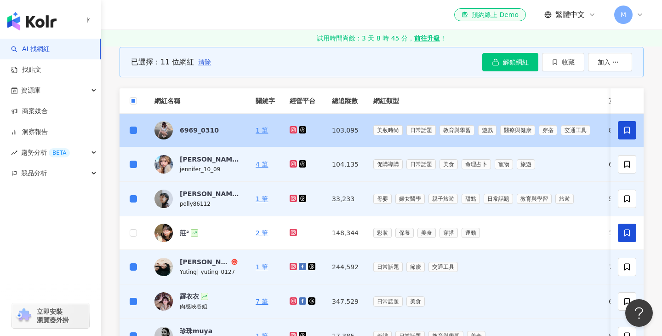
click at [627, 132] on icon at bounding box center [627, 130] width 8 height 8
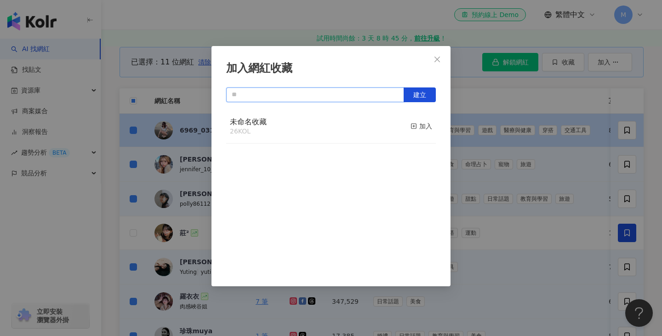
click at [372, 94] on input "text" at bounding box center [315, 94] width 178 height 15
click at [431, 91] on button "建立" at bounding box center [420, 94] width 32 height 15
click at [366, 89] on input "*" at bounding box center [315, 94] width 178 height 15
click at [416, 93] on span "建立" at bounding box center [420, 94] width 13 height 7
type input "**"
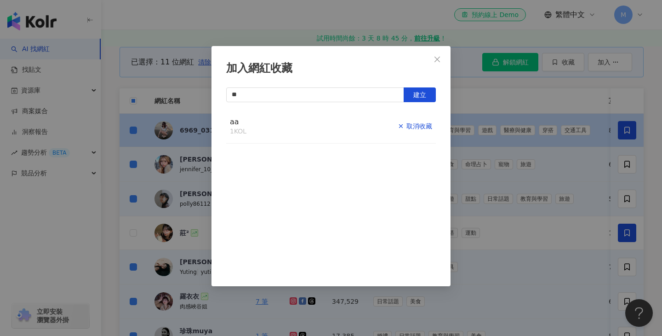
click at [402, 126] on icon "button" at bounding box center [401, 126] width 6 height 6
click at [440, 57] on icon "close" at bounding box center [437, 59] width 7 height 7
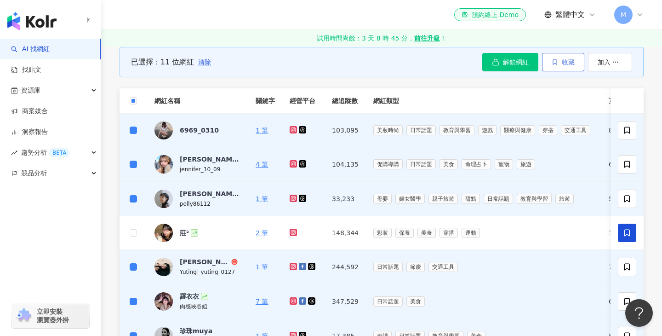
click at [559, 68] on button "收藏" at bounding box center [563, 62] width 42 height 18
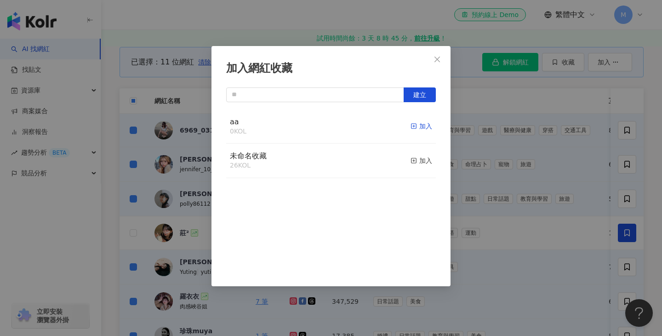
click at [414, 125] on line "button" at bounding box center [414, 126] width 0 height 2
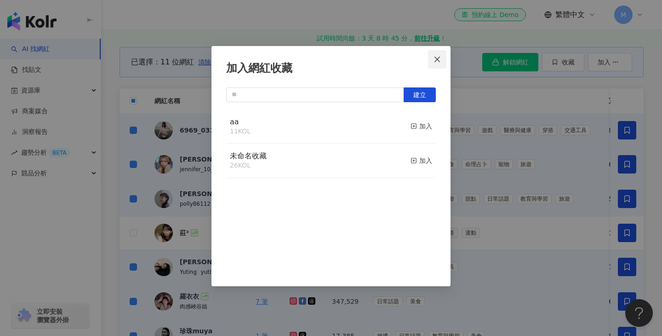
click at [440, 52] on button "Close" at bounding box center [437, 59] width 18 height 18
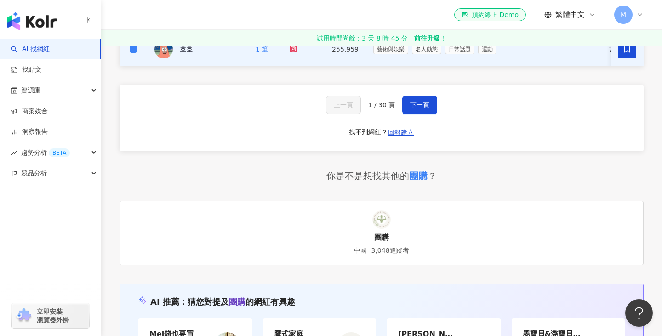
scroll to position [774, 0]
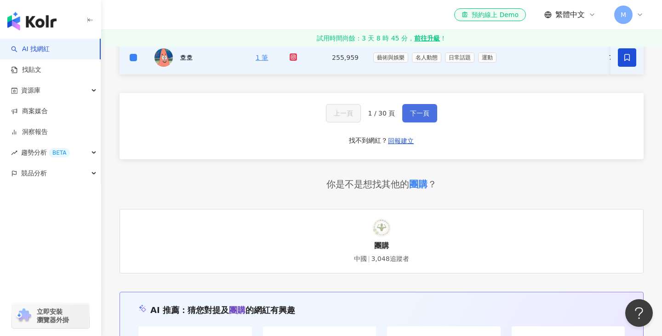
click at [425, 112] on span "下一頁" at bounding box center [419, 112] width 19 height 7
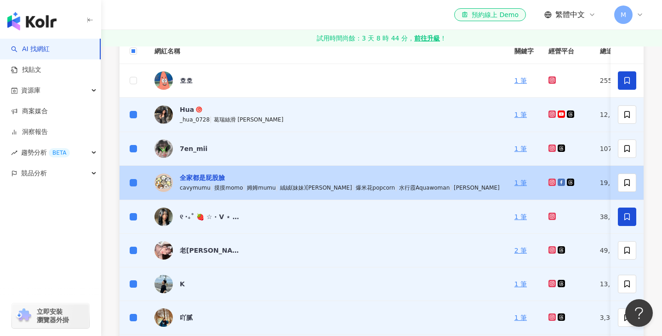
scroll to position [379, 0]
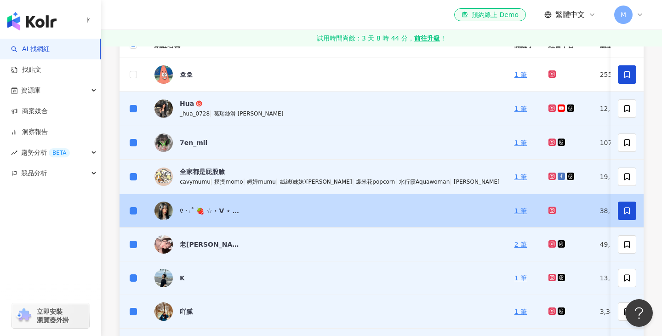
click at [129, 208] on td at bounding box center [134, 211] width 28 height 34
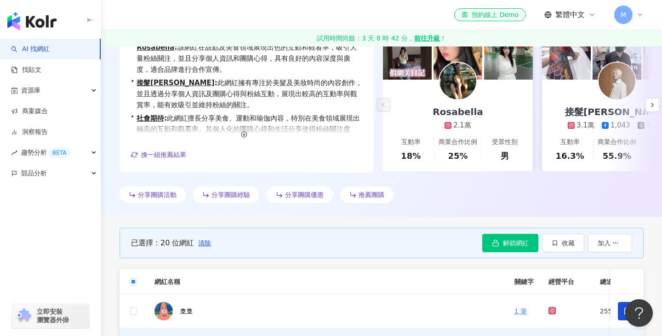
scroll to position [0, 0]
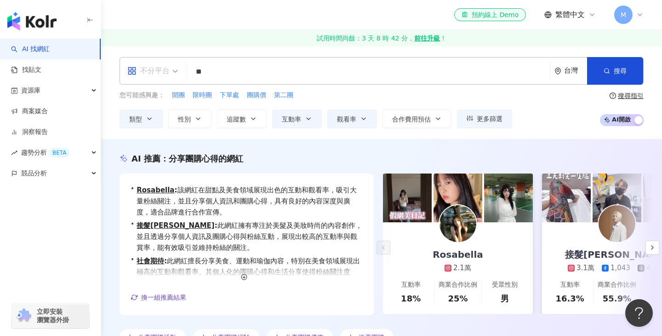
click at [178, 71] on div "不分平台" at bounding box center [152, 70] width 61 height 27
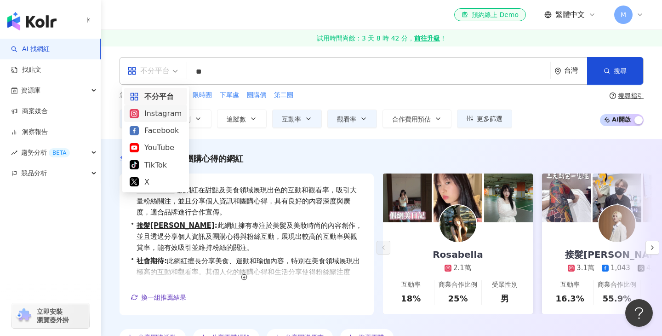
click at [171, 110] on div "Instagram" at bounding box center [156, 113] width 52 height 11
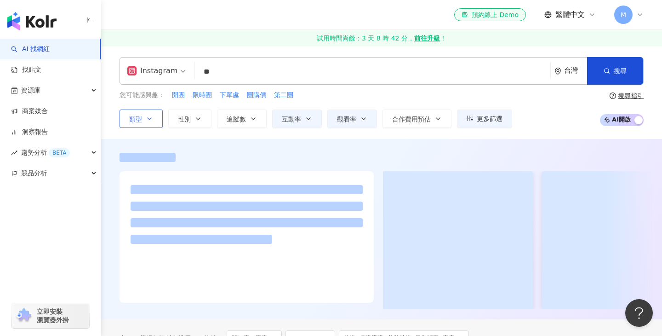
click at [158, 118] on button "類型" at bounding box center [141, 118] width 43 height 18
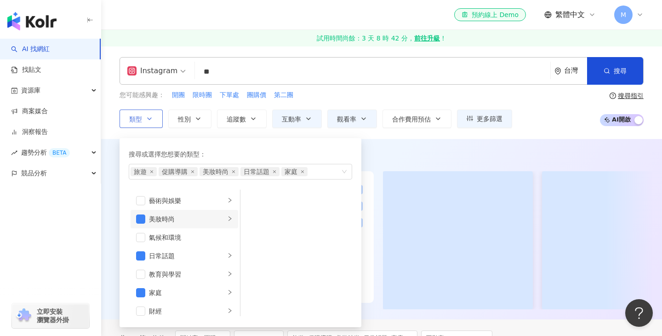
click at [232, 221] on icon "right" at bounding box center [230, 219] width 6 height 6
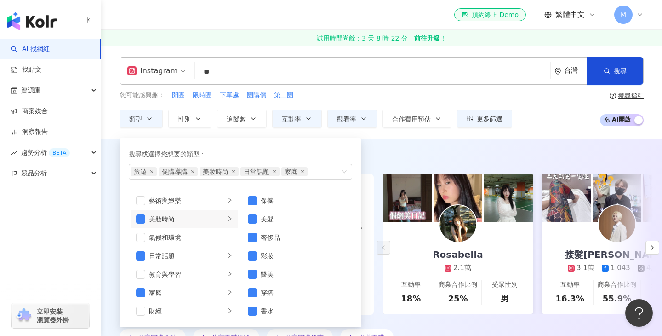
click at [439, 94] on div "您可能感興趣： 開團 限時團 下單處 團購價 第二團" at bounding box center [316, 95] width 393 height 10
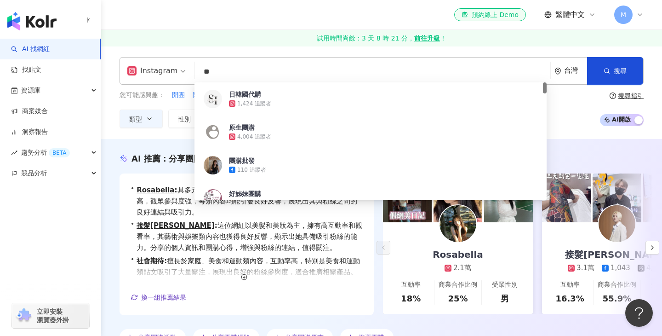
click at [216, 67] on input "**" at bounding box center [373, 71] width 348 height 17
type input "*"
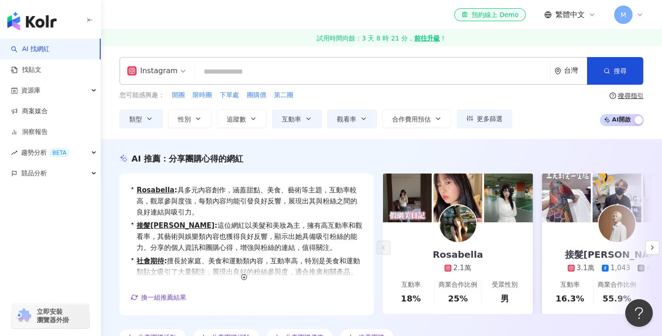
click at [108, 123] on div "Instagram 台灣 搜尋 eeb6511c-459b-4be2-883b-33b8ef2ba368 日韓國代購 1,424 追蹤者 原生團購 4,004…" at bounding box center [381, 92] width 561 height 71
click at [147, 117] on icon "button" at bounding box center [149, 118] width 7 height 7
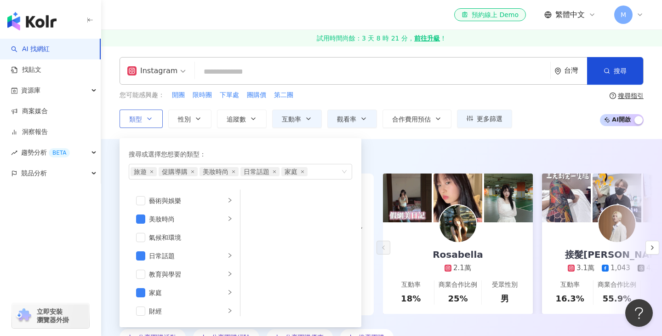
click at [147, 116] on icon "button" at bounding box center [149, 118] width 7 height 7
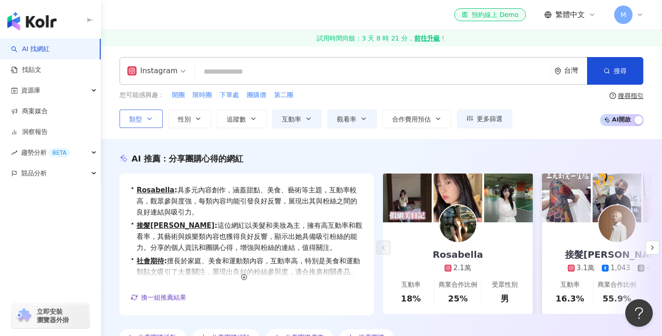
click at [144, 118] on button "類型" at bounding box center [141, 118] width 43 height 18
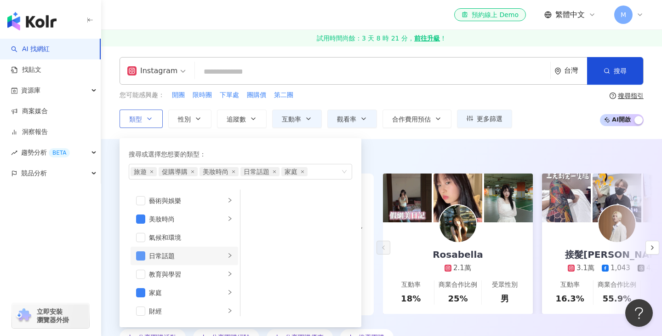
click at [143, 255] on span "button" at bounding box center [140, 255] width 9 height 9
click at [140, 293] on span "button" at bounding box center [140, 292] width 9 height 9
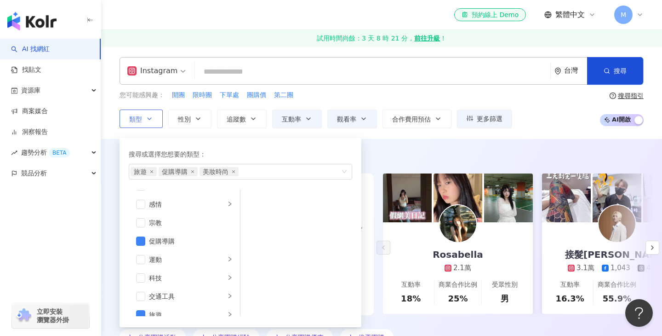
scroll to position [292, 0]
click at [139, 239] on span "button" at bounding box center [140, 240] width 9 height 9
click at [141, 310] on span "button" at bounding box center [140, 313] width 9 height 9
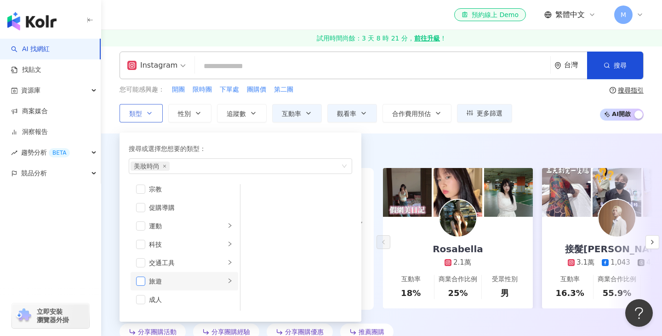
scroll to position [6, 0]
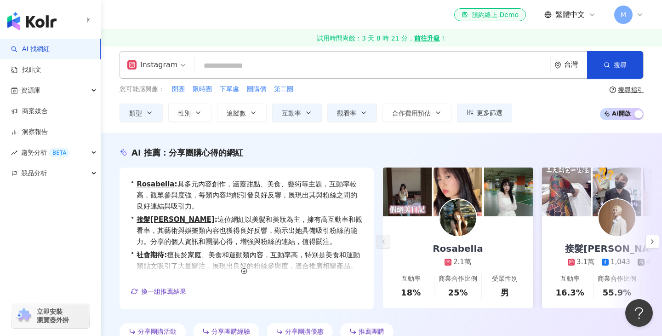
click at [186, 126] on div "Instagram 台灣 搜尋 eeb6511c-459b-4be2-883b-33b8ef2ba368 日韓國代購 1,424 追蹤者 原生團購 4,004…" at bounding box center [381, 86] width 561 height 93
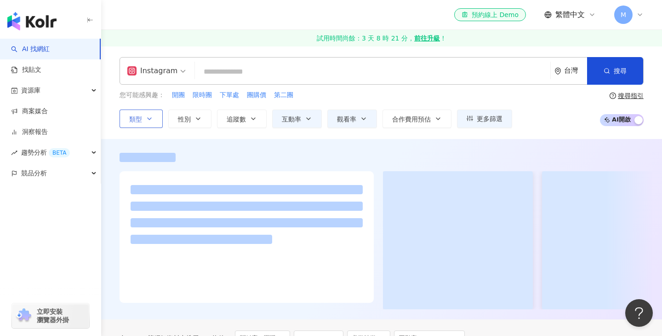
click at [151, 125] on button "類型" at bounding box center [141, 118] width 43 height 18
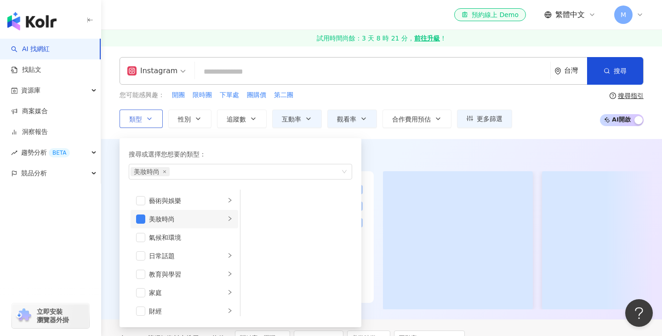
click at [225, 222] on li "美妝時尚" at bounding box center [185, 219] width 108 height 18
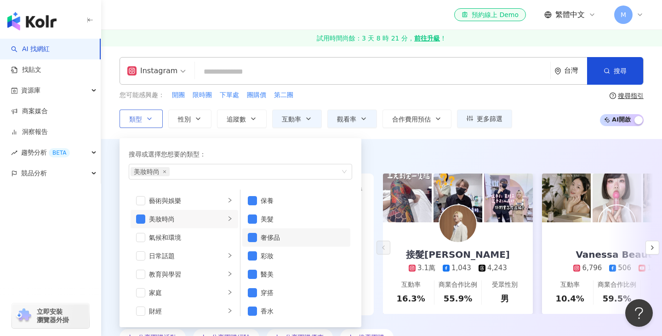
scroll to position [0, 0]
click at [179, 136] on div "搜尋或選擇您想要的類型： 美妝時尚 藝術與娛樂 美妝時尚 氣候和環境 日常話題 教育與學習 家庭 財經 美食 命理占卜 遊戲 法政社會 生活風格 影視娛樂 醫…" at bounding box center [237, 230] width 235 height 194
click at [138, 123] on button "類型 搜尋或選擇您想要的類型： 美妝時尚 藝術與娛樂 美妝時尚 氣候和環境 日常話題 教育與學習 家庭 財經 美食 命理占卜 遊戲 法政社會 生活風格 影視娛…" at bounding box center [141, 118] width 43 height 18
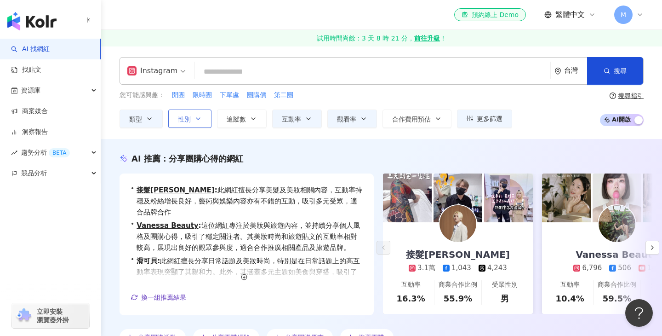
click at [190, 121] on span "性別" at bounding box center [184, 118] width 13 height 7
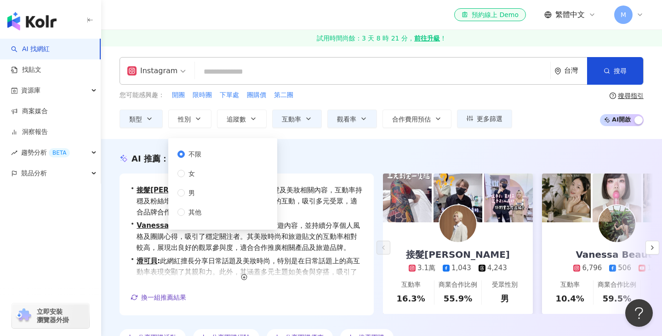
click at [201, 149] on span "不限" at bounding box center [195, 154] width 20 height 10
click at [250, 118] on icon "button" at bounding box center [253, 118] width 7 height 7
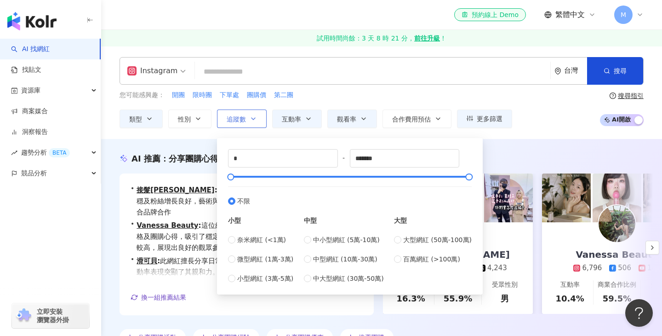
click at [250, 117] on icon "button" at bounding box center [253, 118] width 7 height 7
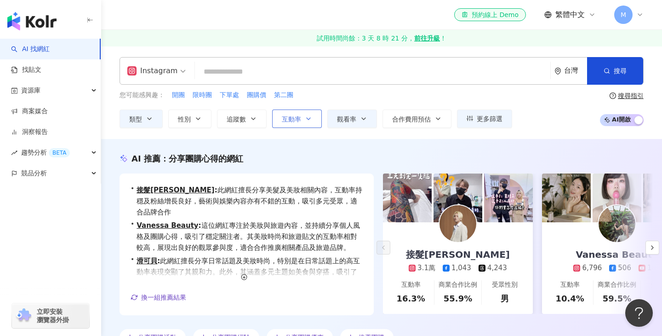
click at [309, 118] on icon "button" at bounding box center [308, 118] width 7 height 7
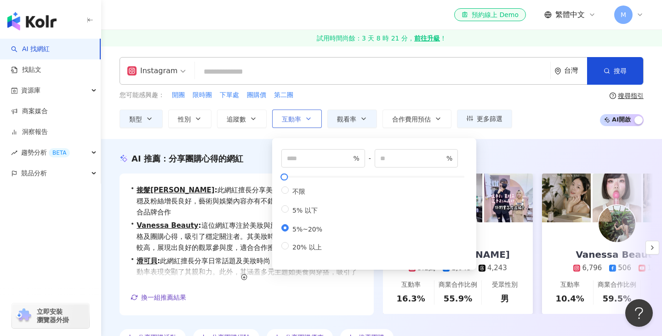
click at [309, 118] on icon "button" at bounding box center [308, 118] width 7 height 7
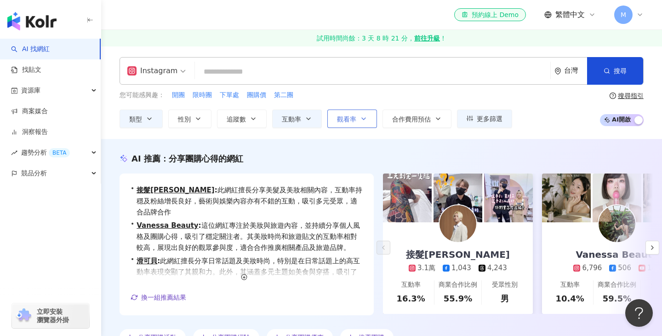
click at [365, 125] on button "觀看率" at bounding box center [352, 118] width 50 height 18
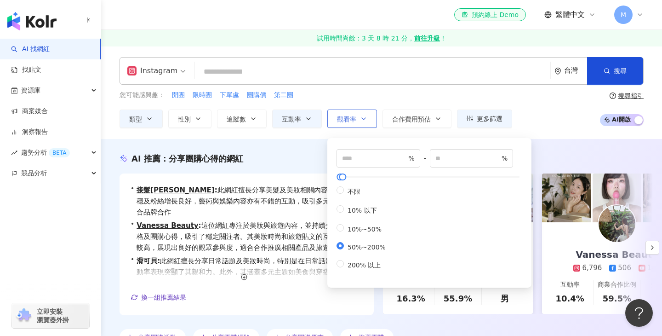
click at [364, 124] on button "觀看率" at bounding box center [352, 118] width 50 height 18
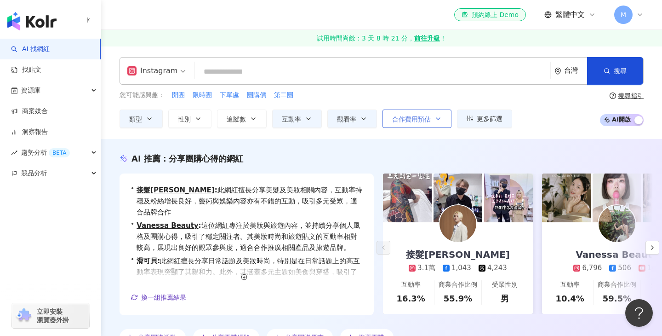
click at [425, 119] on span "合作費用預估" at bounding box center [411, 118] width 39 height 7
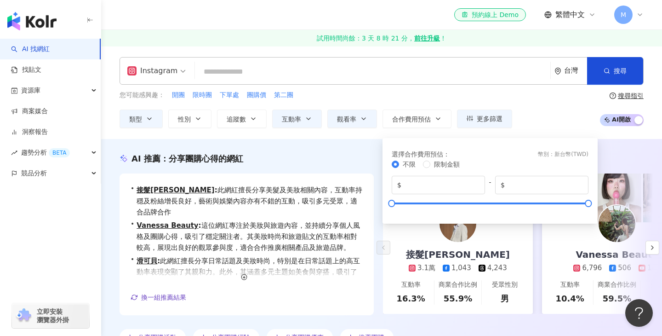
click at [532, 112] on div "您可能感興趣： 開團 限時團 下單處 團購價 第二團 類型 性別 追蹤數 互動率 觀看率 合作費用預估 更多篩選 不限 女 男 其他 * - ******* …" at bounding box center [382, 109] width 524 height 38
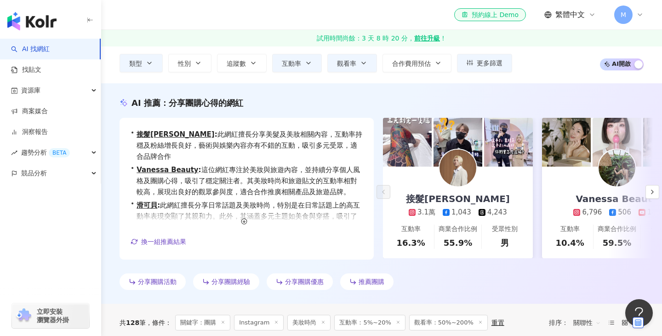
scroll to position [0, 0]
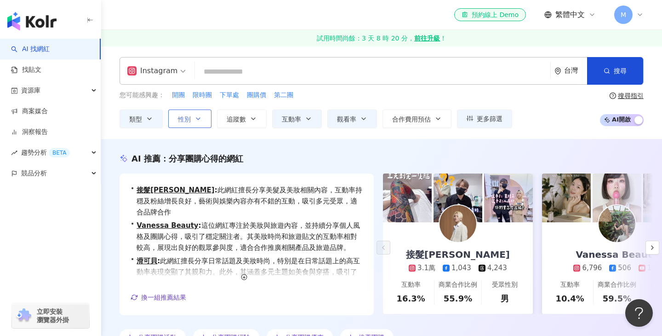
click at [198, 116] on icon "button" at bounding box center [198, 118] width 7 height 7
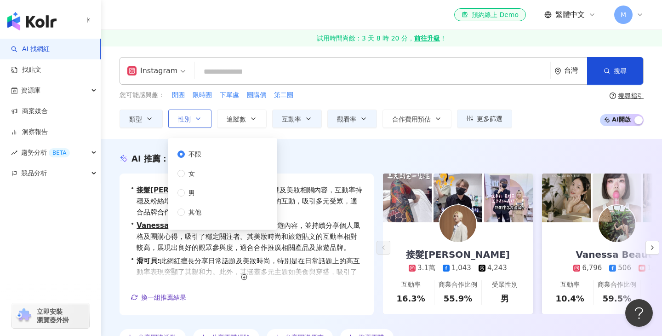
click at [199, 116] on icon "button" at bounding box center [198, 118] width 7 height 7
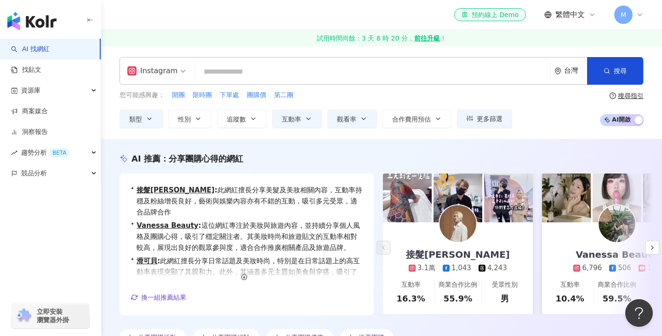
click at [255, 137] on div "Instagram 台灣 搜尋 eeb6511c-459b-4be2-883b-33b8ef2ba368 日韓國代購 1,424 追蹤者 原生團購 4,004…" at bounding box center [381, 92] width 561 height 93
click at [140, 115] on span "類型" at bounding box center [135, 118] width 13 height 7
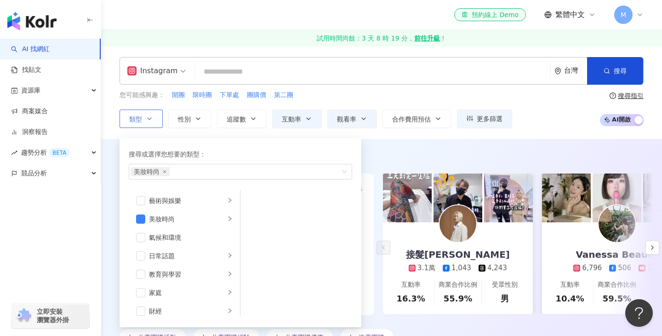
click at [139, 116] on span "類型" at bounding box center [135, 118] width 13 height 7
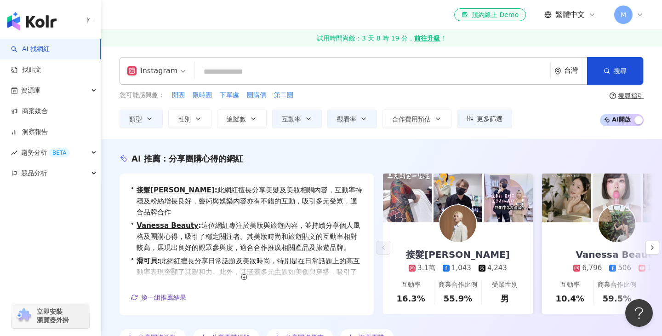
click at [434, 136] on div "Instagram 台灣 搜尋 eeb6511c-459b-4be2-883b-33b8ef2ba368 日韓國代購 1,424 追蹤者 原生團購 4,004…" at bounding box center [381, 92] width 561 height 93
click at [367, 151] on div "AI 推薦 ： 分享團購心得的網紅 • 接髮摩根 : 此網紅擅長分享美髮及美妝相關內容，互動率持穩及粉絲增長良好，藝術與娛樂內容亦有不錯的互動，吸引多元受眾，…" at bounding box center [381, 249] width 561 height 220
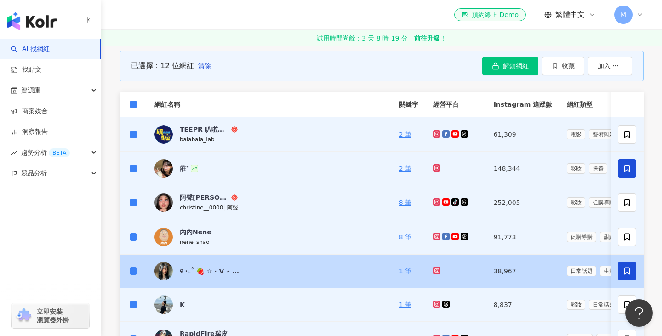
scroll to position [317, 0]
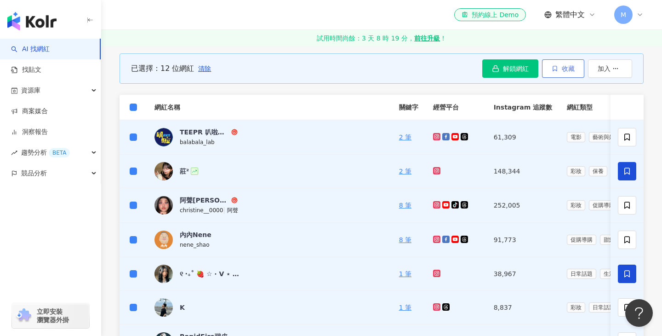
click at [577, 69] on button "收藏" at bounding box center [563, 68] width 42 height 18
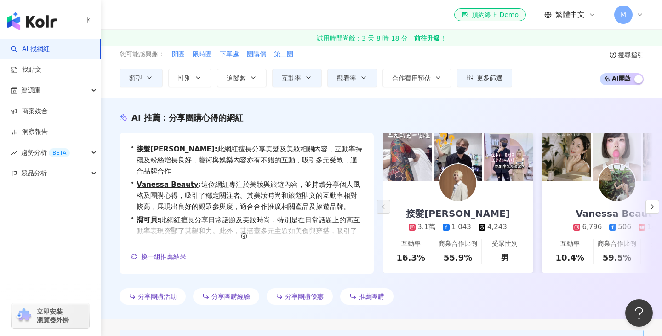
scroll to position [0, 0]
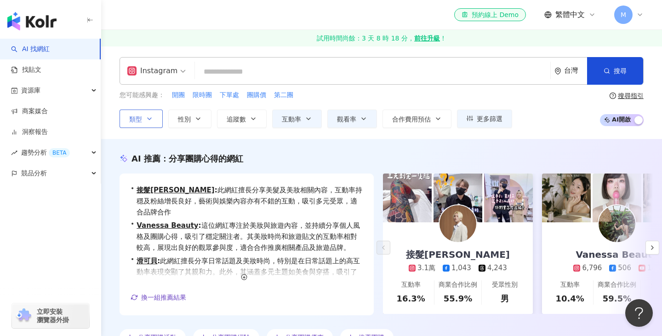
click at [154, 119] on button "類型" at bounding box center [141, 118] width 43 height 18
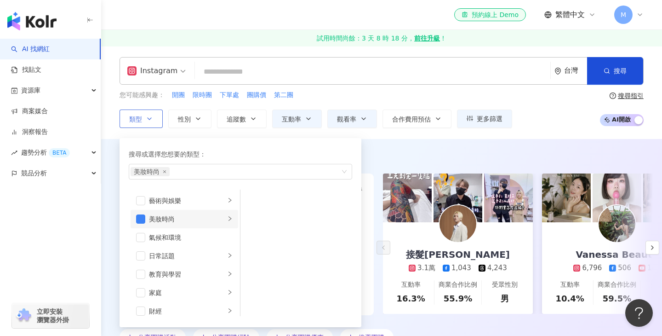
click at [234, 219] on li "美妝時尚" at bounding box center [185, 219] width 108 height 18
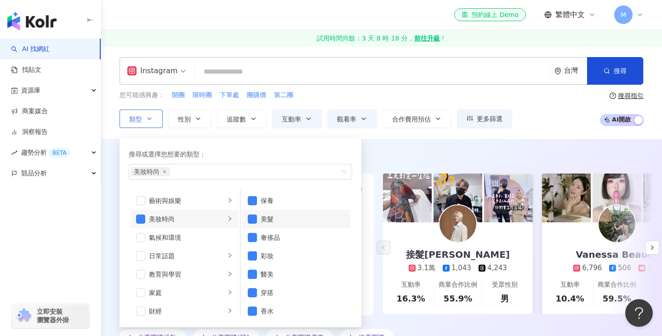
scroll to position [6, 0]
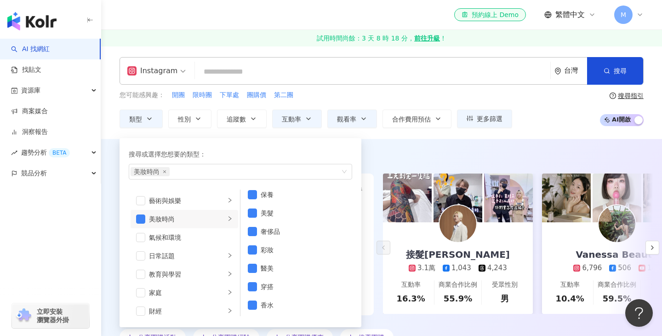
click at [383, 135] on div "Instagram 台灣 搜尋 eeb6511c-459b-4be2-883b-33b8ef2ba368 日韓國代購 1,424 追蹤者 原生團購 4,004…" at bounding box center [381, 92] width 561 height 93
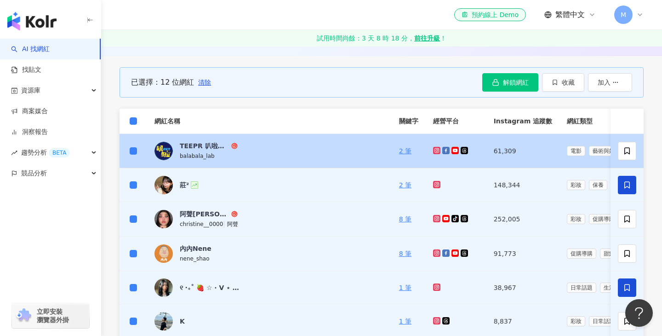
scroll to position [309, 0]
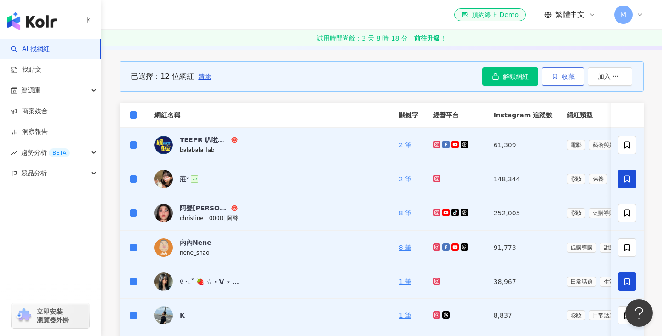
click at [569, 75] on span "收藏" at bounding box center [568, 76] width 13 height 7
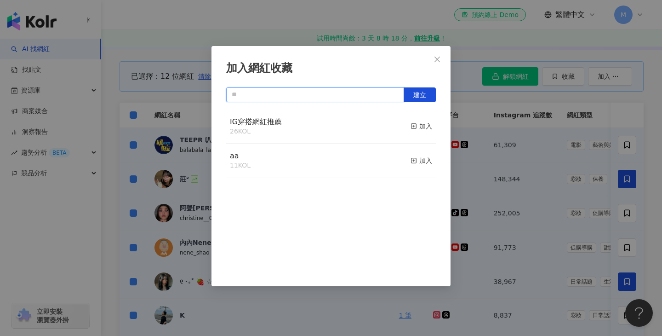
click at [276, 100] on input "text" at bounding box center [315, 94] width 178 height 15
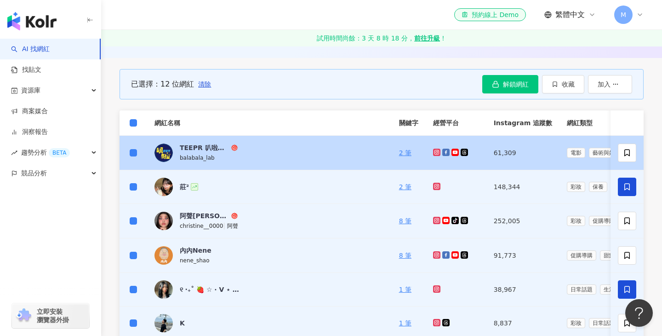
scroll to position [301, 0]
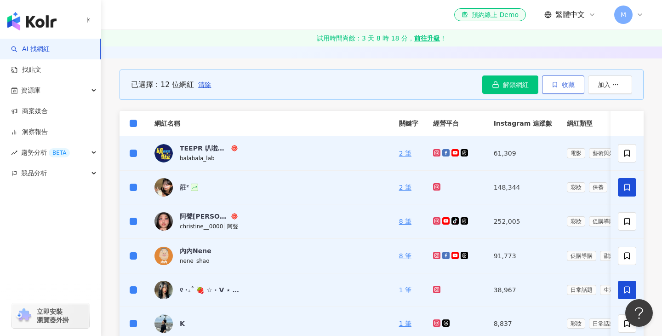
click at [553, 87] on icon "button" at bounding box center [555, 84] width 6 height 6
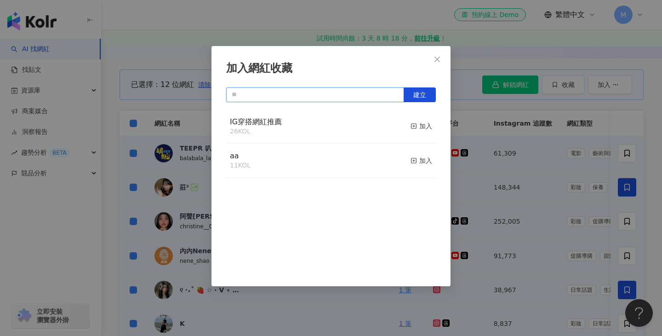
click at [244, 94] on input "text" at bounding box center [315, 94] width 178 height 15
type input "*********"
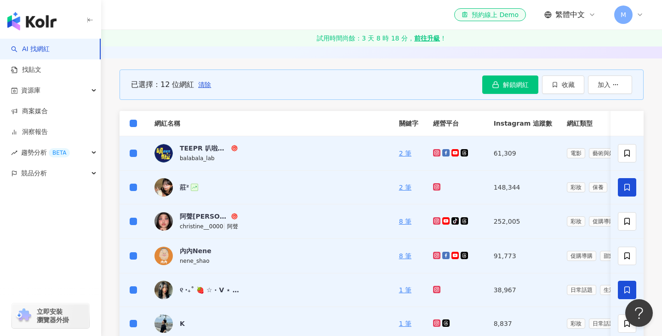
scroll to position [0, 0]
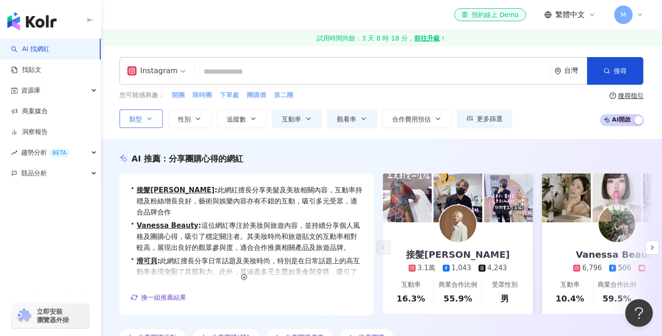
click at [153, 122] on button "類型" at bounding box center [141, 118] width 43 height 18
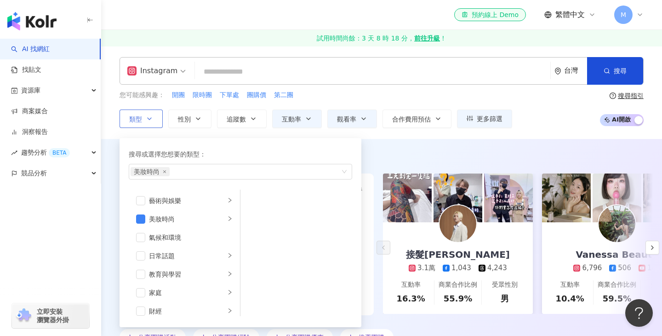
click at [153, 122] on button "類型 搜尋或選擇您想要的類型： 美妝時尚 藝術與娛樂 美妝時尚 氣候和環境 日常話題 教育與學習 家庭 財經 美食 命理占卜 遊戲 法政社會 生活風格 影視娛…" at bounding box center [141, 118] width 43 height 18
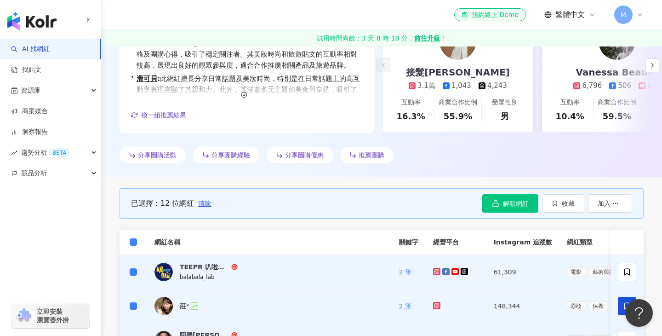
scroll to position [183, 0]
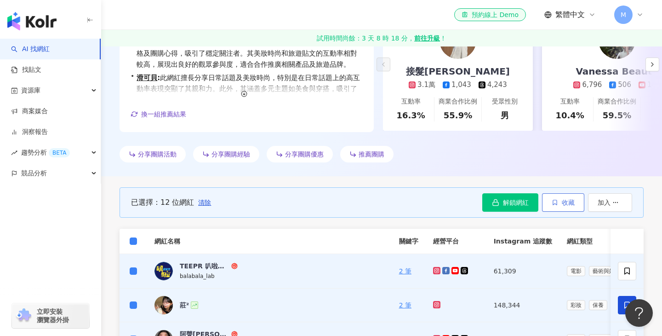
click at [575, 210] on button "收藏" at bounding box center [563, 202] width 42 height 18
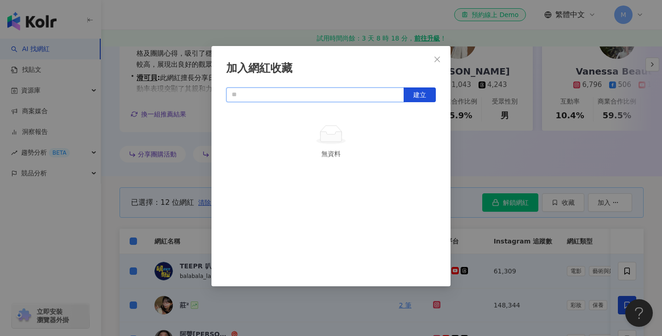
click at [265, 88] on input "text" at bounding box center [315, 94] width 178 height 15
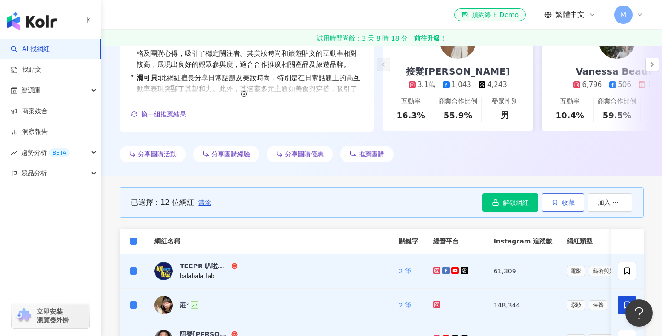
click at [570, 202] on span "收藏" at bounding box center [568, 202] width 13 height 7
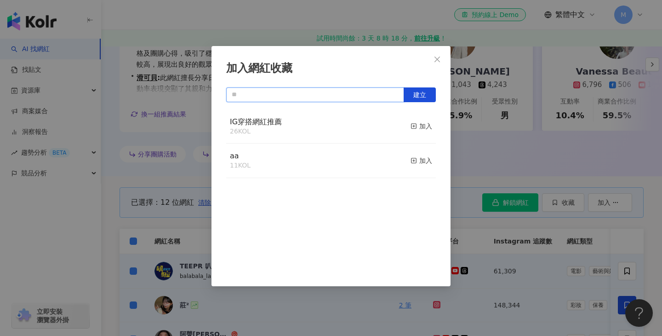
click at [268, 94] on input "text" at bounding box center [315, 94] width 178 height 15
click at [425, 91] on span "建立" at bounding box center [420, 94] width 13 height 7
type input "**********"
click at [429, 125] on div "加入" at bounding box center [422, 126] width 22 height 10
click at [440, 57] on icon "close" at bounding box center [437, 59] width 7 height 7
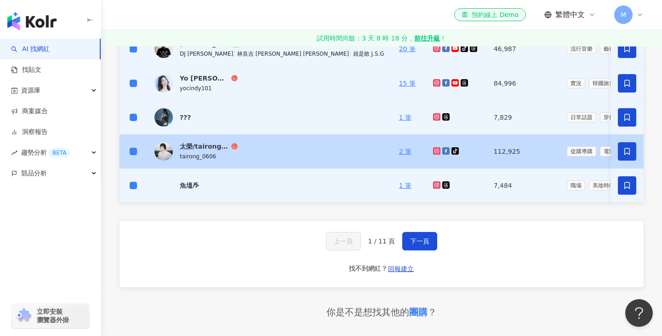
scroll to position [656, 0]
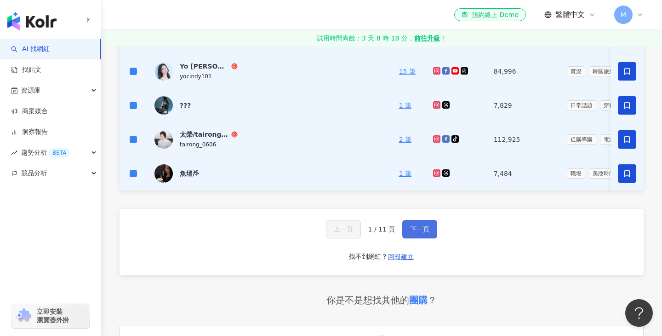
click at [429, 232] on button "下一頁" at bounding box center [419, 229] width 35 height 18
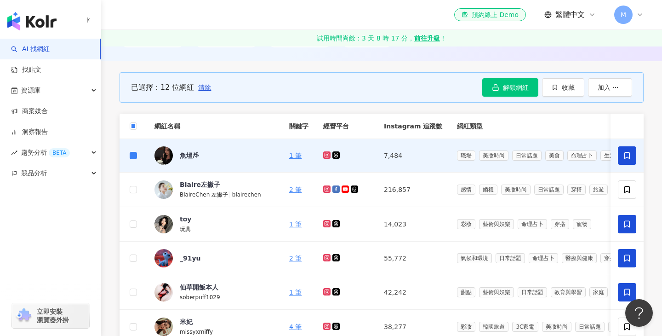
scroll to position [301, 0]
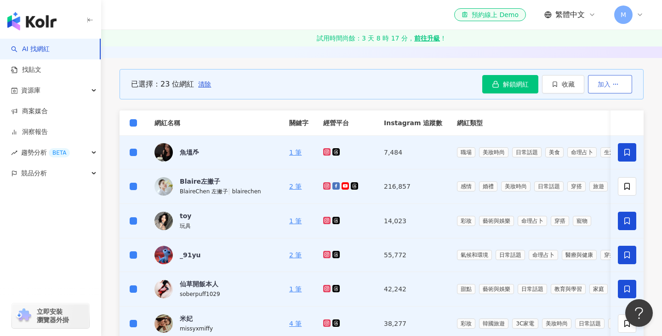
click at [599, 86] on span "加入" at bounding box center [604, 83] width 13 height 7
click at [567, 80] on span "收藏" at bounding box center [568, 83] width 13 height 7
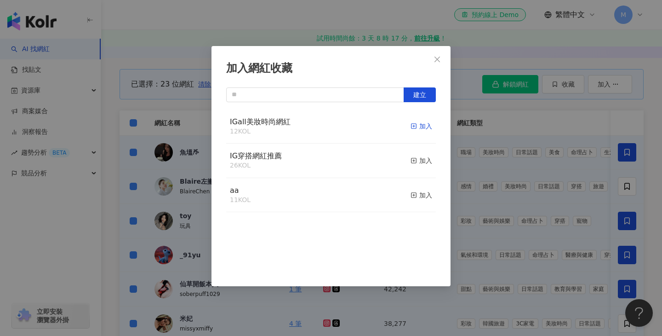
click at [420, 128] on div "加入" at bounding box center [422, 126] width 22 height 10
click at [459, 99] on div "加入網紅收藏 建立 IGall美妝時尚網紅 23 KOL 加入 IG穿搭網紅推薦 26 KOL 加入 aa 11 KOL 加入" at bounding box center [331, 168] width 662 height 336
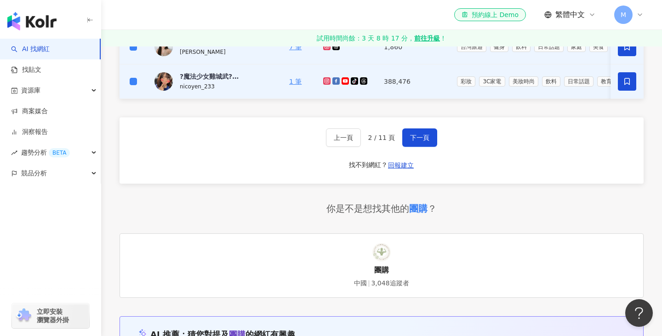
scroll to position [740, 0]
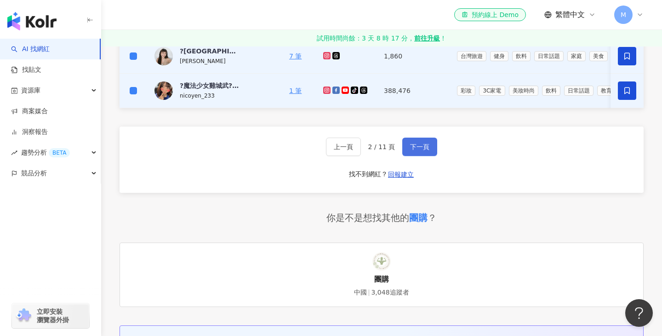
click at [419, 149] on span "下一頁" at bounding box center [419, 146] width 19 height 7
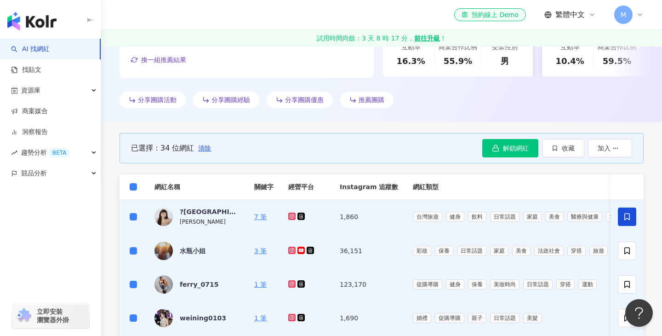
scroll to position [238, 0]
click at [571, 150] on span "收藏" at bounding box center [568, 147] width 13 height 7
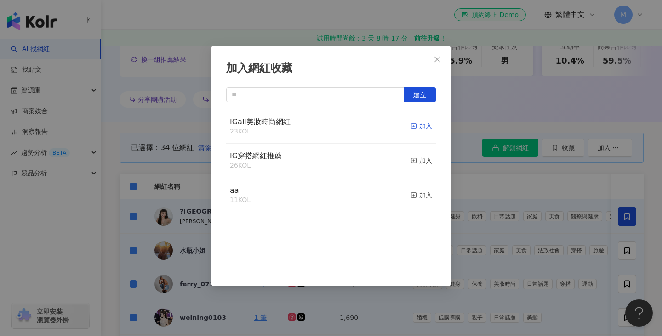
click at [426, 130] on div "加入" at bounding box center [422, 126] width 22 height 10
click at [459, 115] on div "加入網紅收藏 建立 IGall美妝時尚網紅 34 KOL 加入 IG穿搭網紅推薦 26 KOL 加入 aa 11 KOL 加入" at bounding box center [331, 168] width 662 height 336
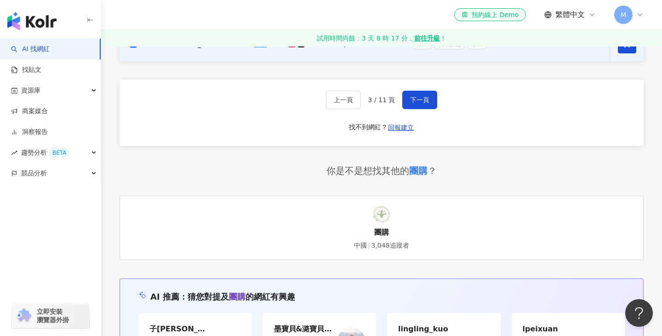
scroll to position [700, 0]
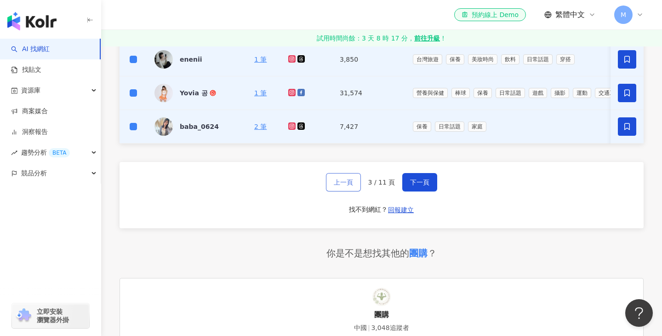
click at [345, 186] on button "上一頁" at bounding box center [343, 182] width 35 height 18
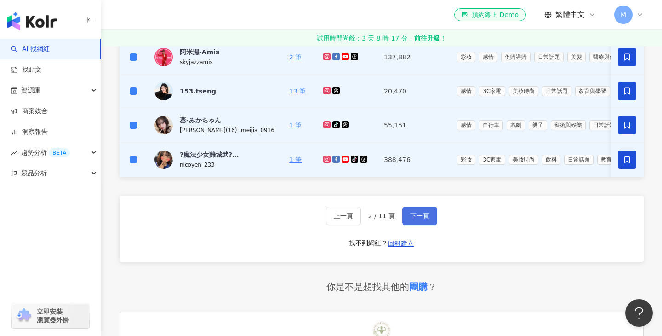
scroll to position [679, 0]
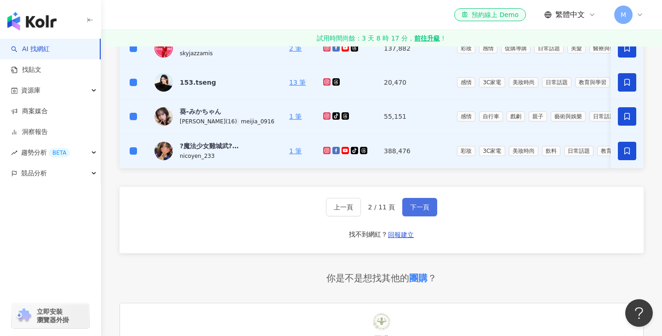
click at [419, 203] on span "下一頁" at bounding box center [419, 206] width 19 height 7
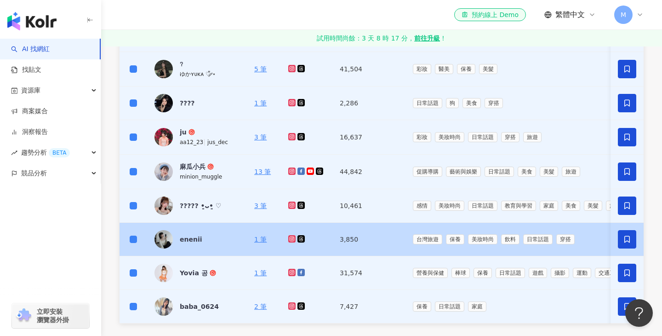
scroll to position [566, 0]
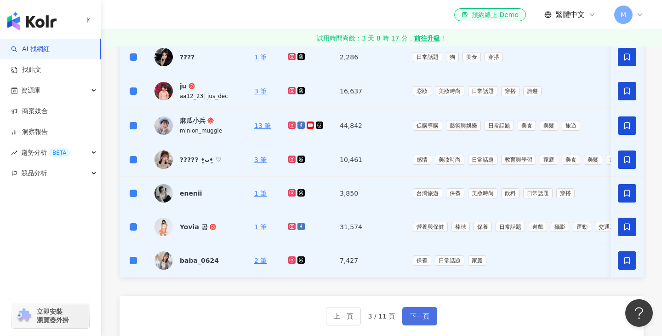
click at [424, 313] on span "下一頁" at bounding box center [419, 315] width 19 height 7
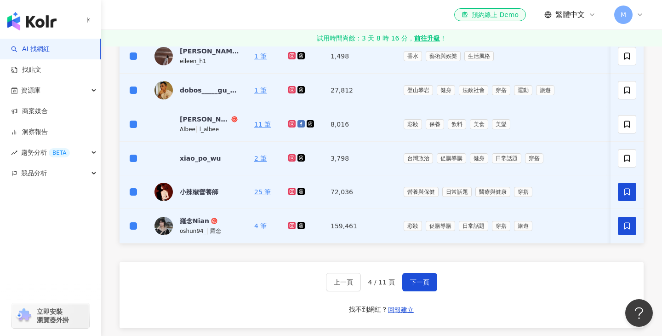
scroll to position [620, 0]
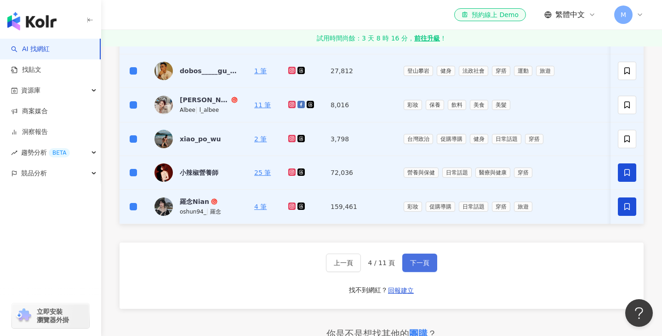
click at [410, 264] on span "下一頁" at bounding box center [419, 262] width 19 height 7
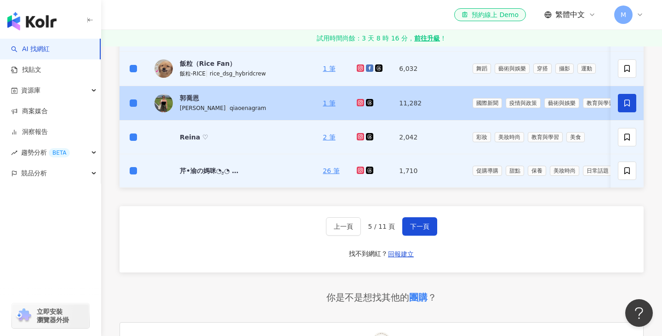
scroll to position [663, 0]
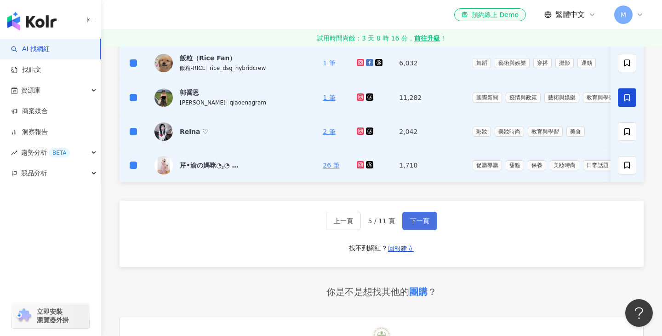
click at [426, 219] on span "下一頁" at bounding box center [419, 220] width 19 height 7
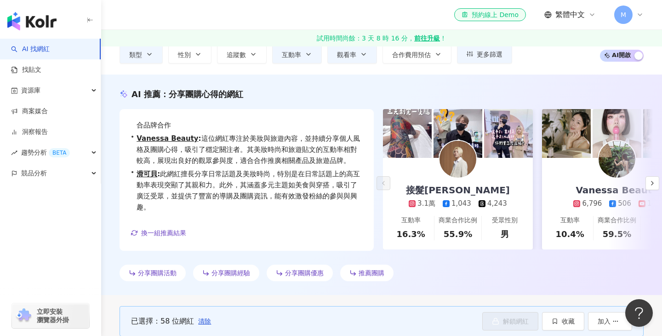
scroll to position [0, 0]
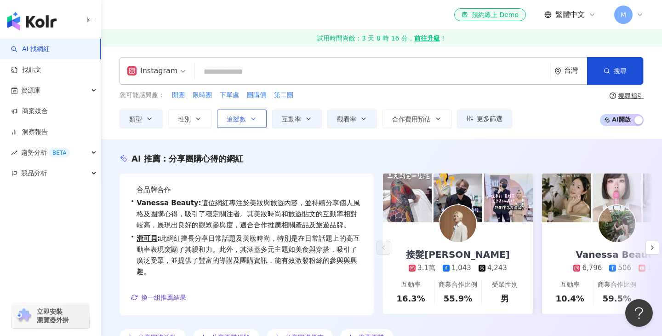
click at [238, 121] on span "追蹤數" at bounding box center [236, 118] width 19 height 7
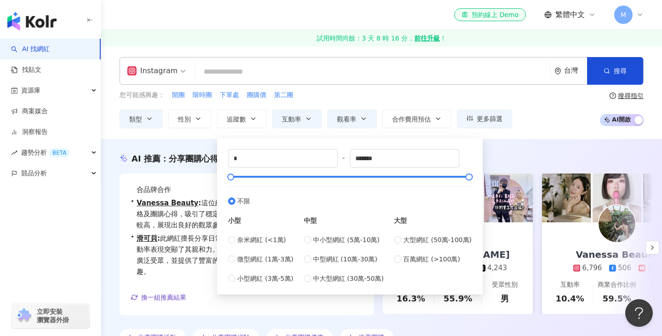
click at [195, 145] on div "AI 推薦 ： 分享團購心得的網紅 • 接髮摩根 : 此網紅擅長分享美髮及美妝相關內容，互動率持穩及粉絲增長良好，藝術與娛樂內容亦有不錯的互動，吸引多元受眾，…" at bounding box center [381, 249] width 561 height 220
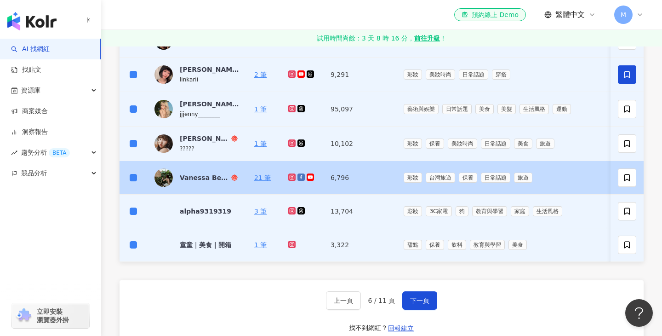
scroll to position [585, 0]
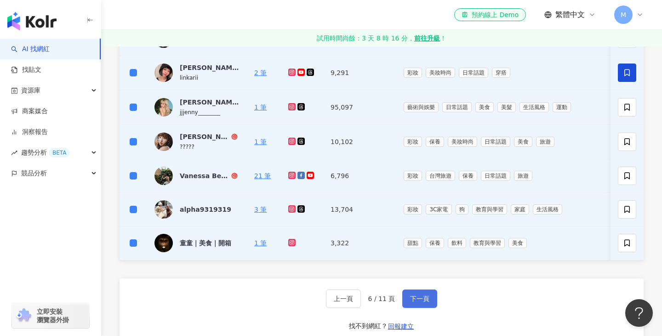
click at [428, 300] on button "下一頁" at bounding box center [419, 298] width 35 height 18
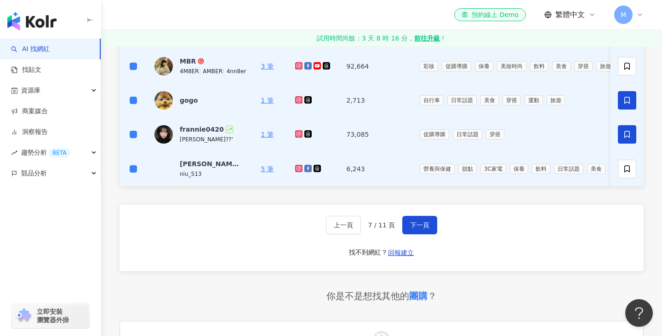
scroll to position [666, 0]
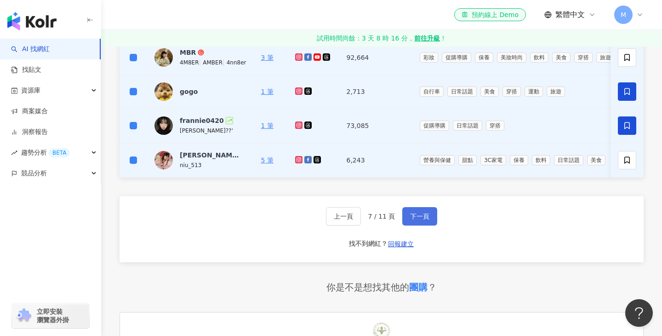
click at [421, 216] on span "下一頁" at bounding box center [419, 216] width 19 height 7
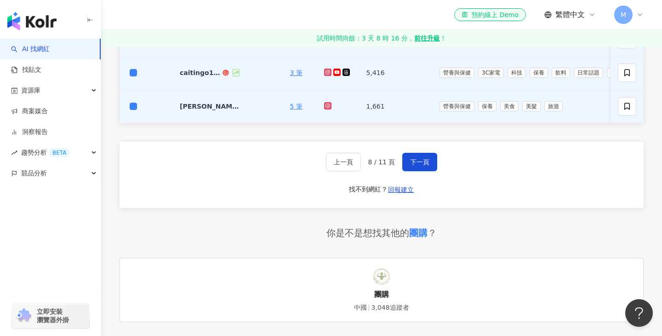
scroll to position [723, 0]
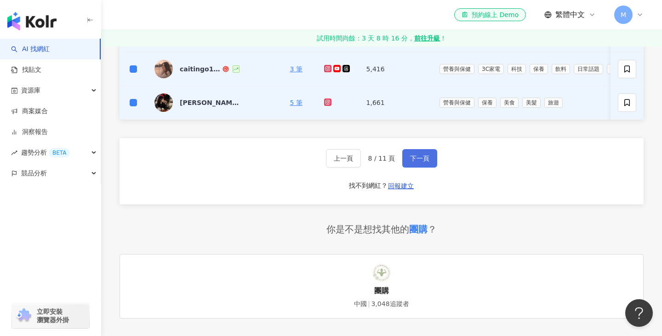
click at [429, 157] on button "下一頁" at bounding box center [419, 158] width 35 height 18
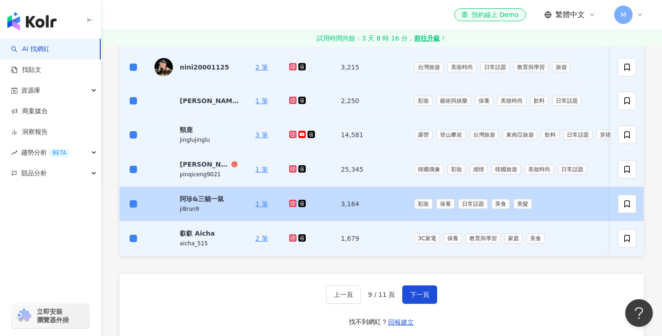
scroll to position [597, 0]
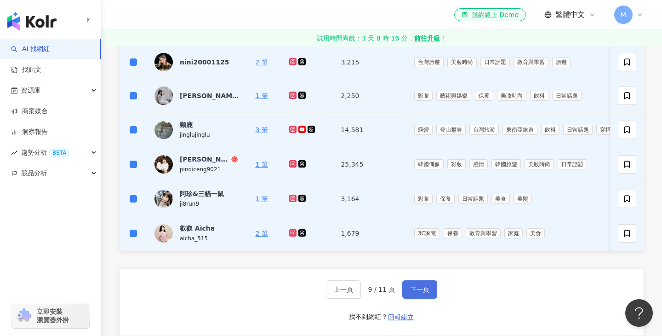
click at [428, 289] on span "下一頁" at bounding box center [419, 289] width 19 height 7
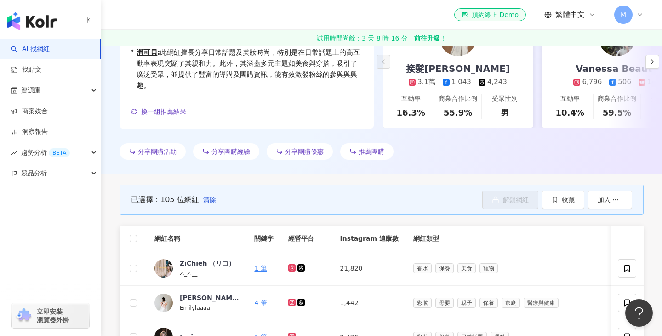
scroll to position [208, 0]
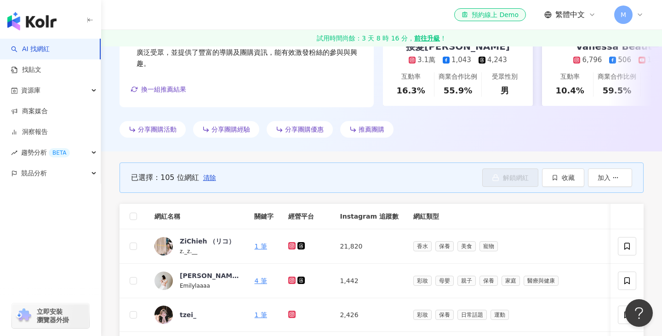
click at [138, 211] on th at bounding box center [134, 216] width 28 height 25
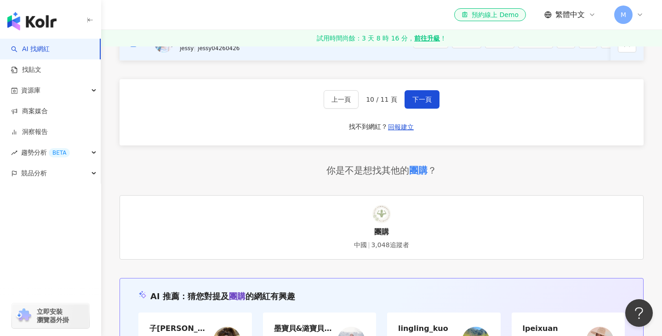
scroll to position [792, 0]
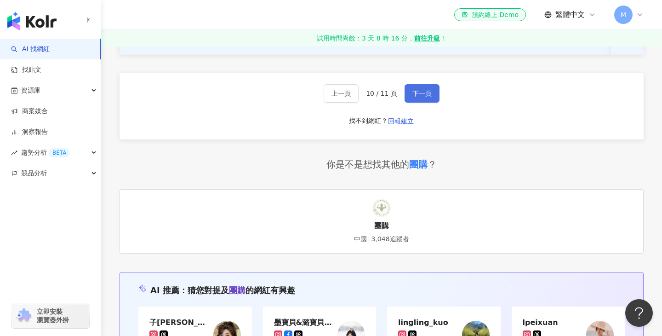
click at [428, 97] on button "下一頁" at bounding box center [422, 93] width 35 height 18
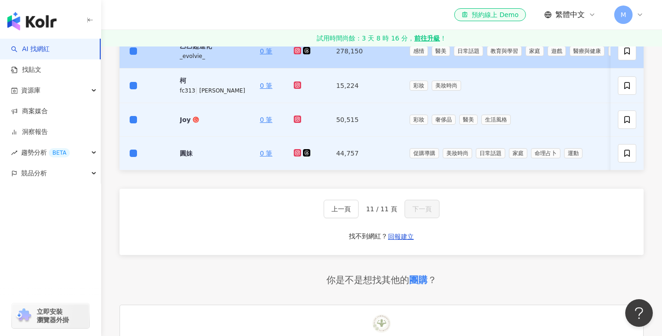
scroll to position [643, 0]
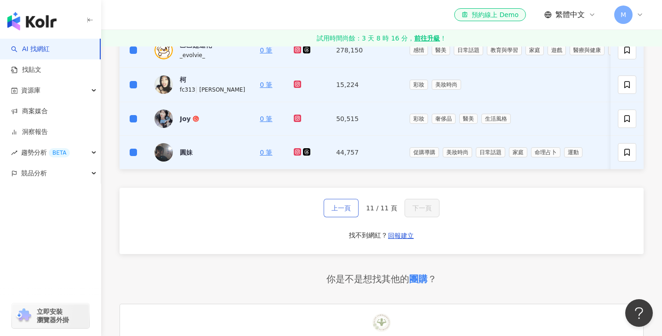
click at [350, 210] on span "上一頁" at bounding box center [341, 207] width 19 height 7
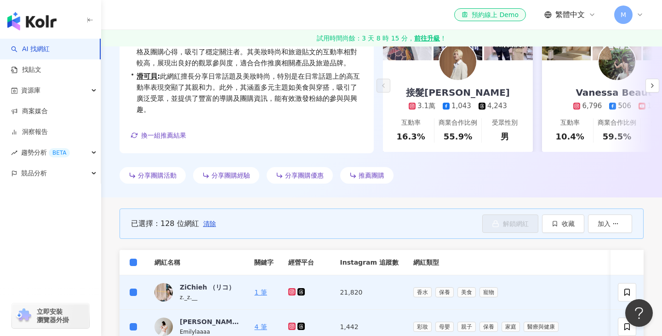
scroll to position [163, 0]
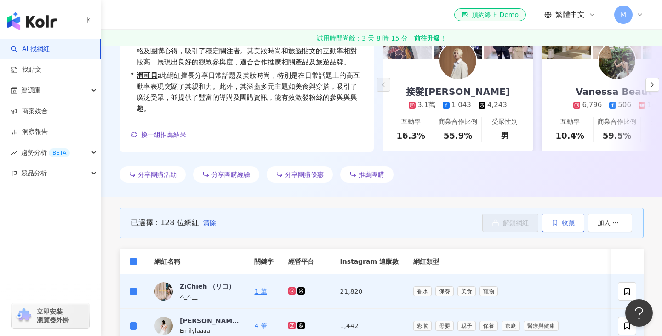
click at [566, 228] on button "收藏" at bounding box center [563, 222] width 42 height 18
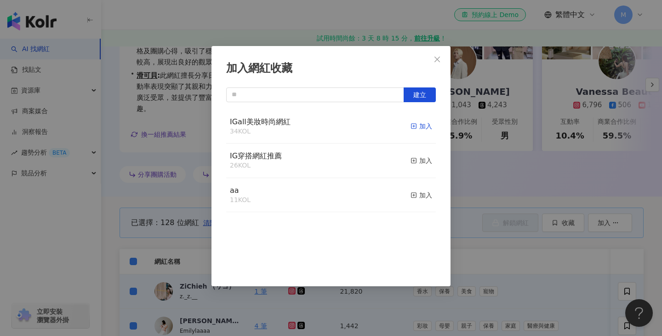
click at [420, 130] on div "加入" at bounding box center [422, 126] width 22 height 10
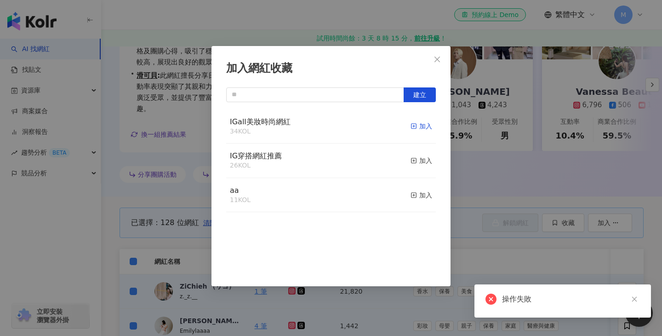
click at [422, 128] on div "加入" at bounding box center [422, 126] width 22 height 10
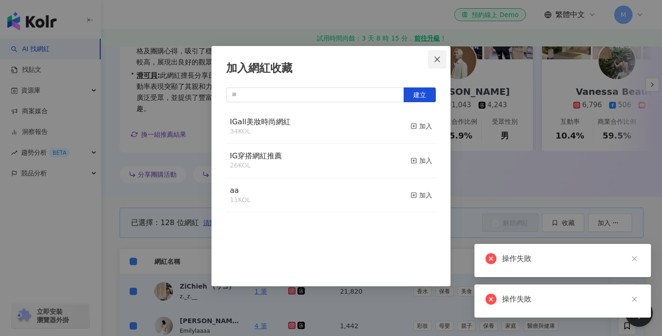
click at [438, 57] on icon "close" at bounding box center [437, 59] width 7 height 7
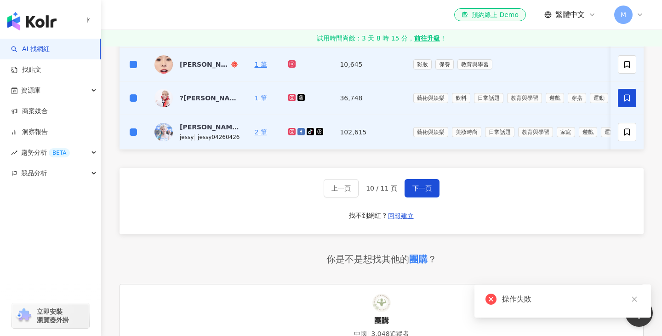
scroll to position [820, 0]
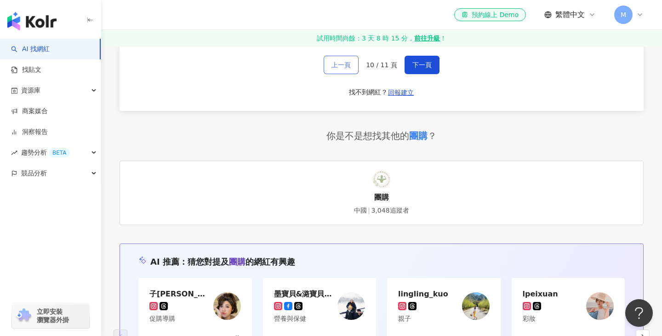
click at [347, 73] on button "上一頁" at bounding box center [341, 65] width 35 height 18
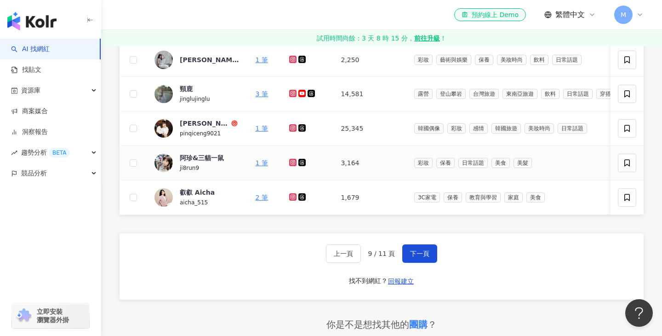
scroll to position [637, 0]
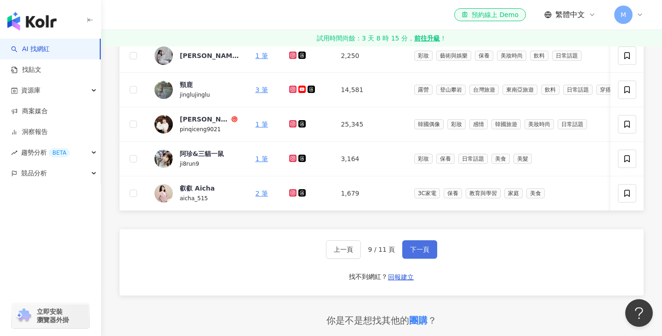
click at [419, 249] on span "下一頁" at bounding box center [419, 249] width 19 height 7
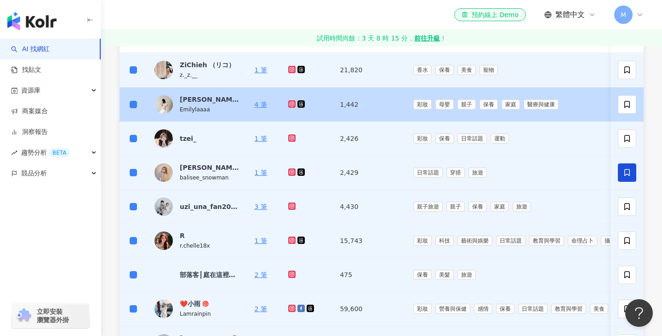
scroll to position [335, 0]
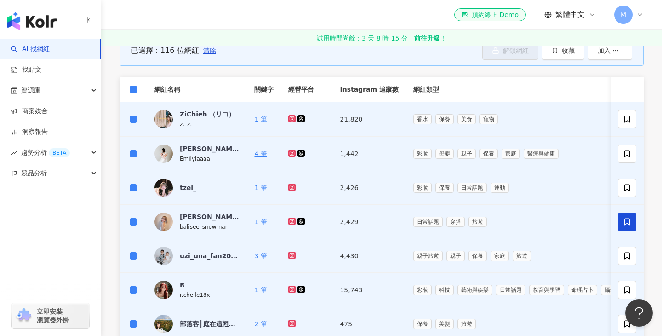
click at [132, 83] on th at bounding box center [134, 89] width 28 height 25
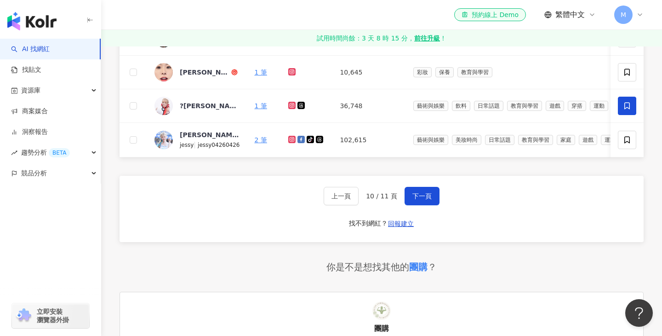
scroll to position [700, 0]
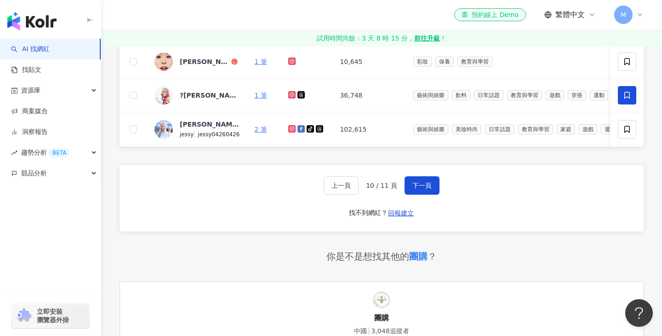
click at [421, 195] on div "上一頁 10 / 11 頁 下一頁 找不到網紅？ 回報建立" at bounding box center [382, 198] width 524 height 66
click at [420, 189] on span "下一頁" at bounding box center [422, 185] width 19 height 7
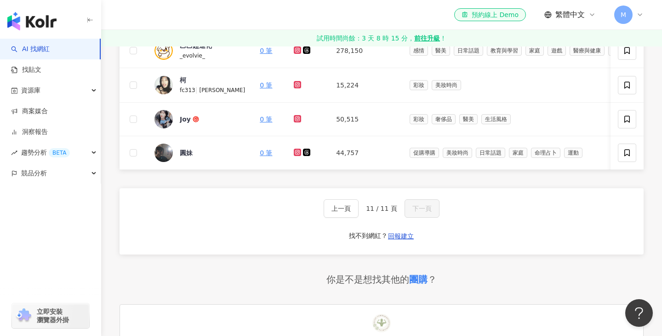
scroll to position [656, 0]
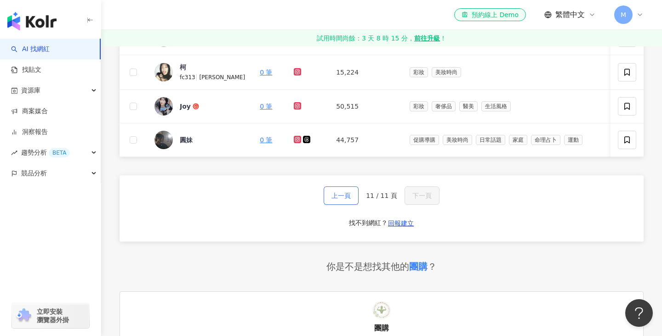
click at [342, 193] on span "上一頁" at bounding box center [341, 195] width 19 height 7
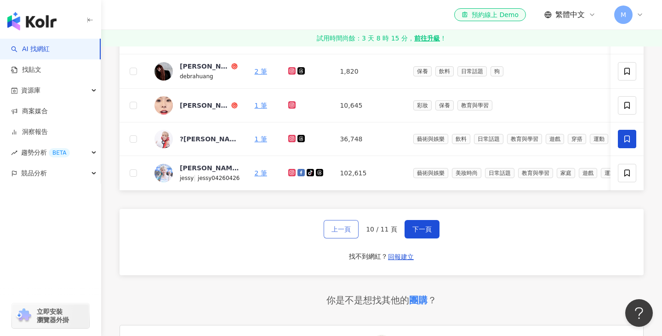
click at [347, 230] on span "上一頁" at bounding box center [341, 228] width 19 height 7
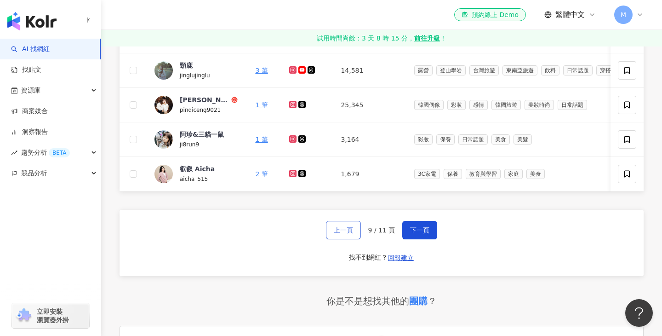
click at [347, 230] on span "上一頁" at bounding box center [343, 229] width 19 height 7
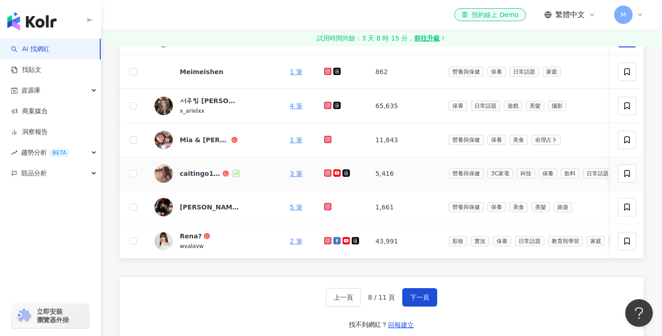
scroll to position [586, 0]
click at [343, 288] on button "上一頁" at bounding box center [343, 296] width 35 height 18
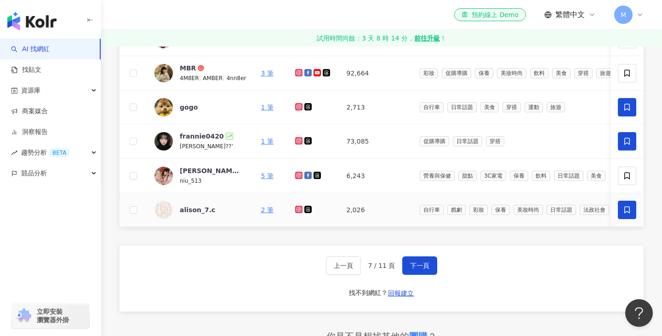
scroll to position [617, 0]
click at [346, 267] on span "上一頁" at bounding box center [343, 264] width 19 height 7
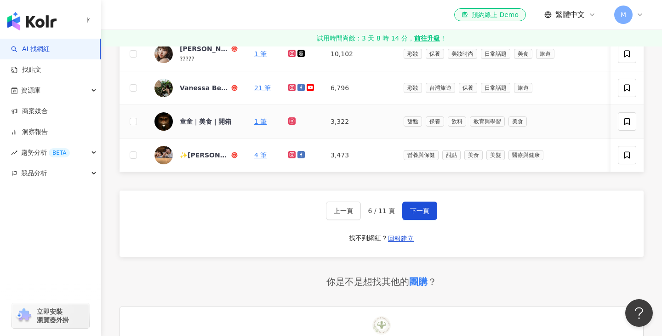
scroll to position [674, 0]
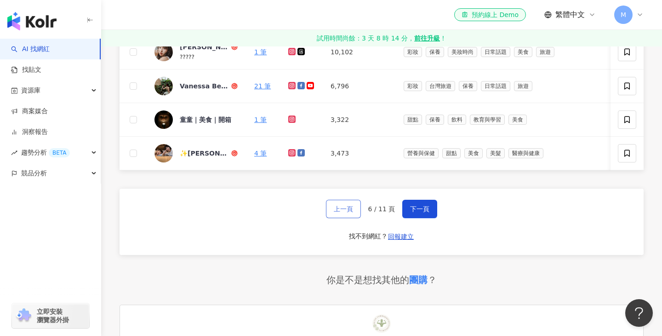
click at [347, 213] on button "上一頁" at bounding box center [343, 209] width 35 height 18
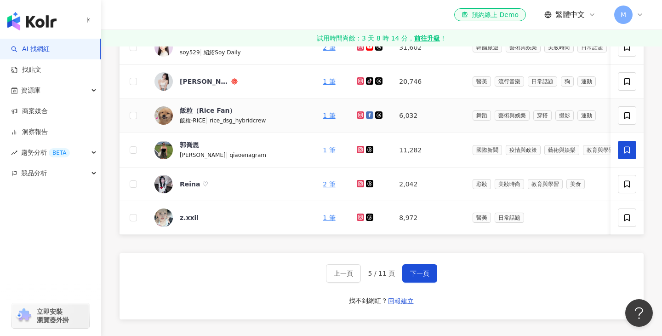
scroll to position [612, 0]
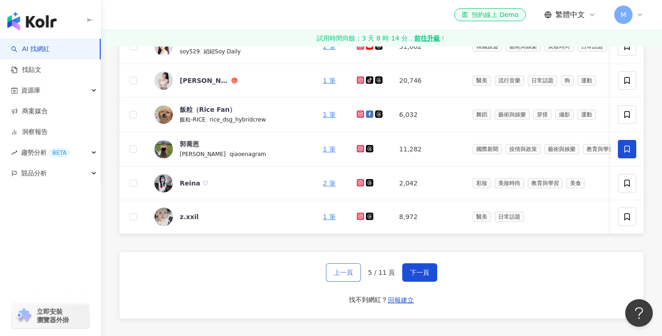
click at [345, 271] on span "上一頁" at bounding box center [343, 272] width 19 height 7
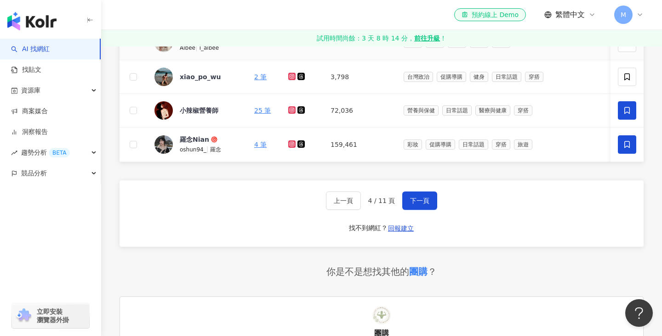
scroll to position [693, 0]
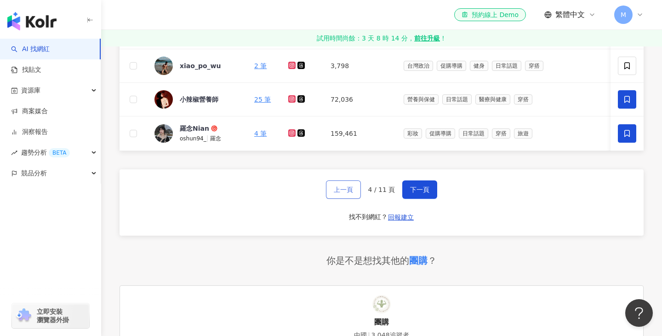
click at [339, 197] on button "上一頁" at bounding box center [343, 189] width 35 height 18
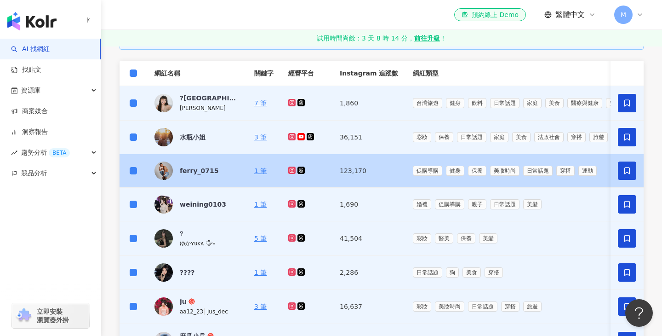
scroll to position [334, 0]
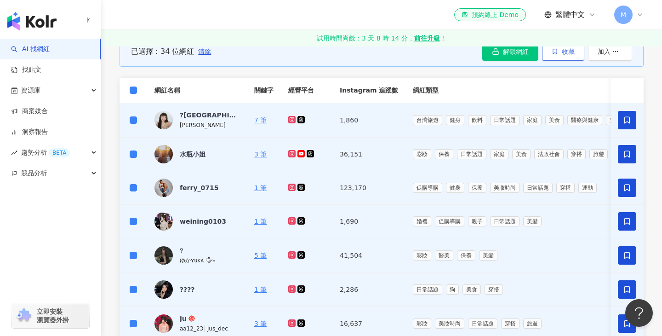
click at [563, 56] on button "收藏" at bounding box center [563, 51] width 42 height 18
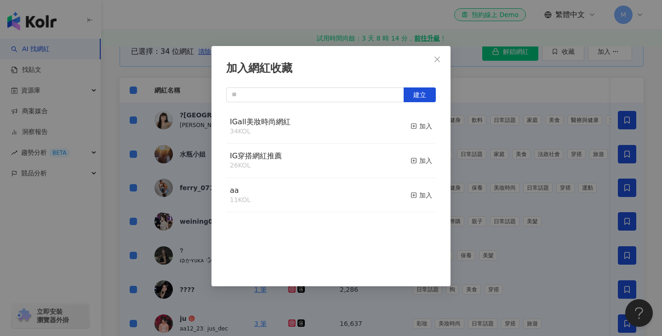
click at [368, 132] on div "IGall美妝時尚網紅 34 KOL 加入" at bounding box center [331, 126] width 210 height 34
click at [423, 124] on div "加入" at bounding box center [422, 126] width 22 height 10
click at [441, 53] on button "Close" at bounding box center [437, 59] width 18 height 18
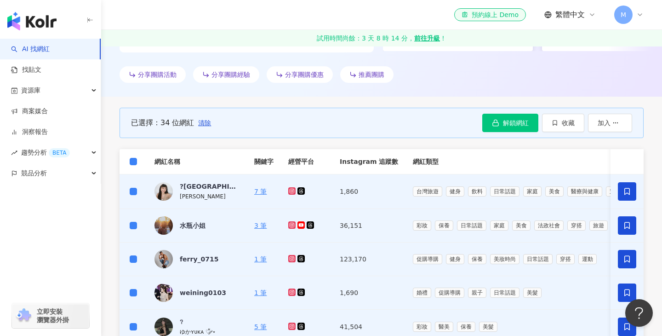
scroll to position [239, 0]
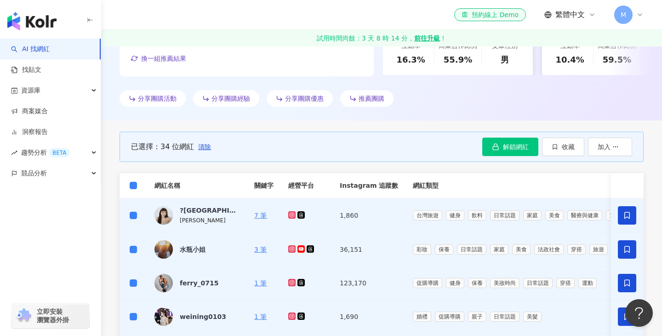
click at [132, 180] on th at bounding box center [134, 185] width 28 height 25
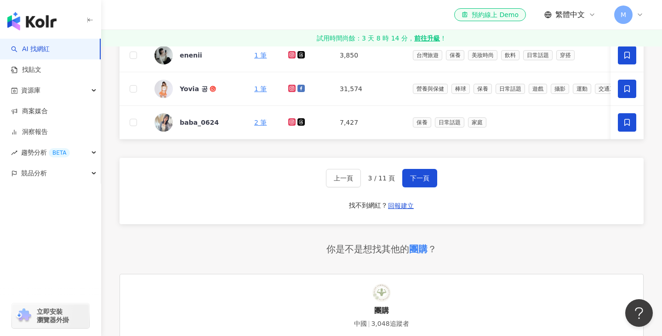
scroll to position [721, 0]
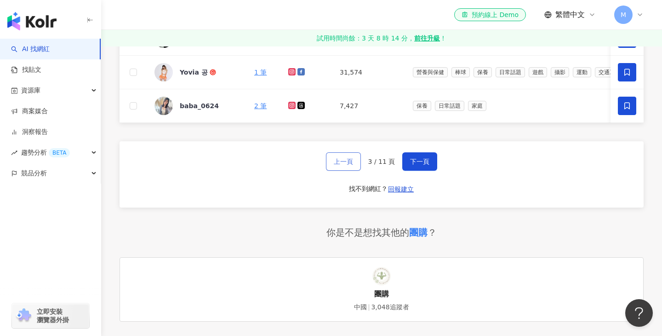
click at [337, 166] on button "上一頁" at bounding box center [343, 161] width 35 height 18
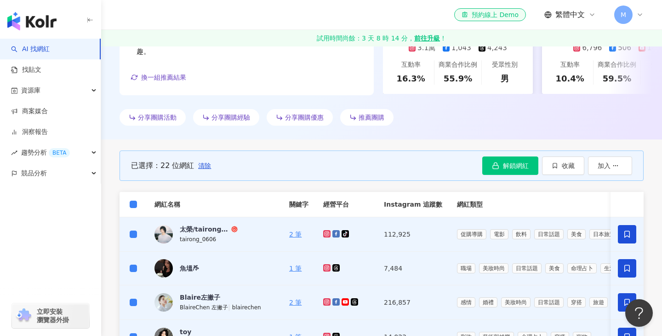
scroll to position [230, 0]
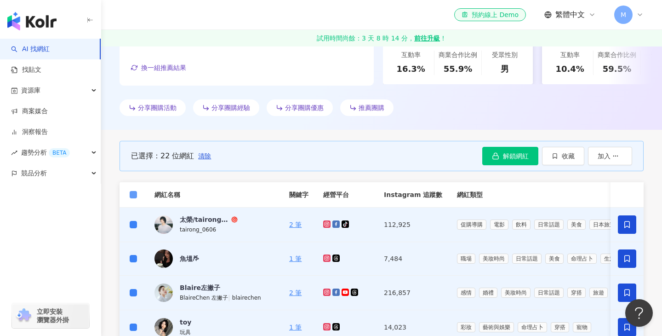
click at [135, 190] on label at bounding box center [133, 195] width 7 height 10
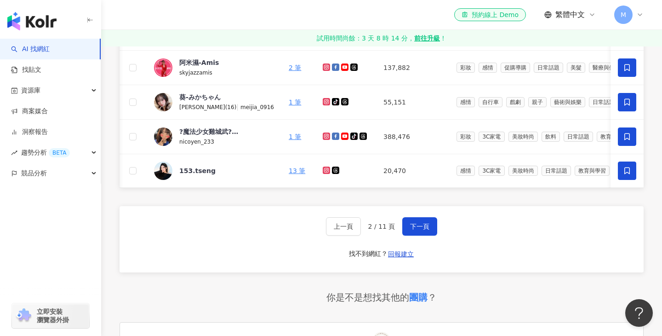
scroll to position [669, 0]
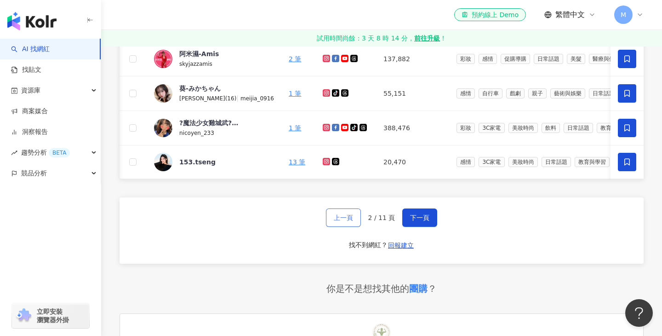
click at [350, 213] on button "上一頁" at bounding box center [343, 217] width 35 height 18
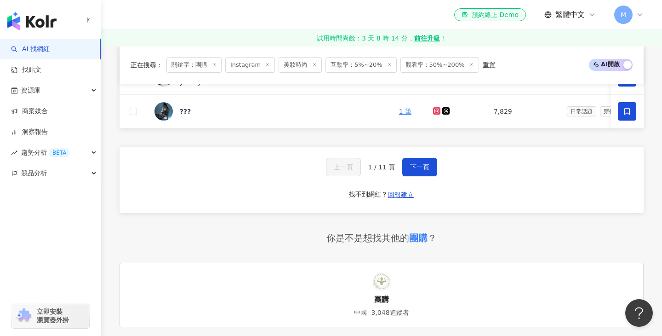
scroll to position [636, 0]
click at [419, 167] on span "下一頁" at bounding box center [419, 165] width 19 height 7
click at [425, 167] on span "下一頁" at bounding box center [419, 165] width 19 height 7
click at [419, 164] on span "下一頁" at bounding box center [419, 165] width 19 height 7
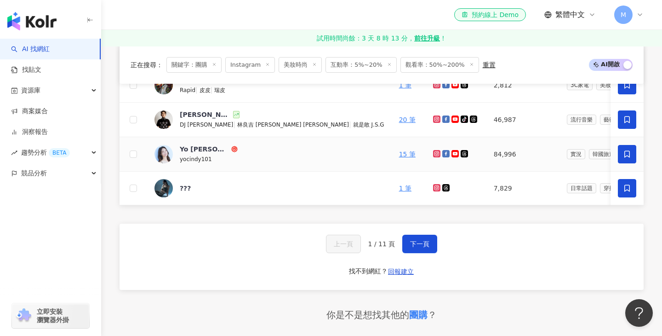
scroll to position [569, 0]
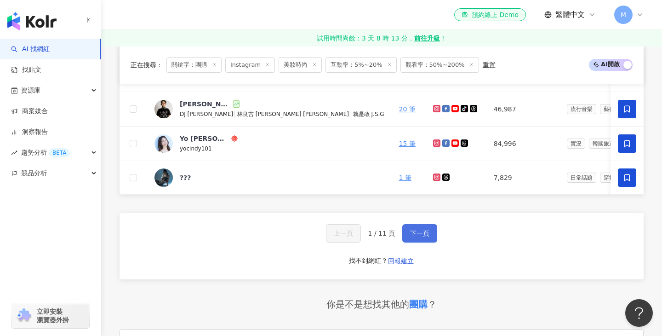
click at [419, 232] on span "下一頁" at bounding box center [419, 233] width 19 height 7
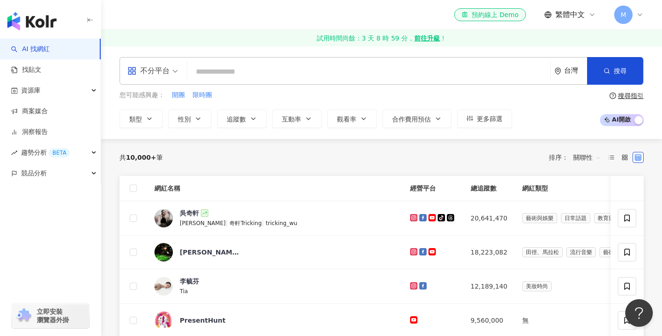
click at [39, 321] on span "立即安裝 瀏覽器外掛" at bounding box center [53, 315] width 32 height 17
click at [44, 30] on div "button" at bounding box center [50, 19] width 101 height 39
click at [42, 22] on img "button" at bounding box center [31, 21] width 49 height 18
click at [638, 16] on icon at bounding box center [640, 14] width 7 height 7
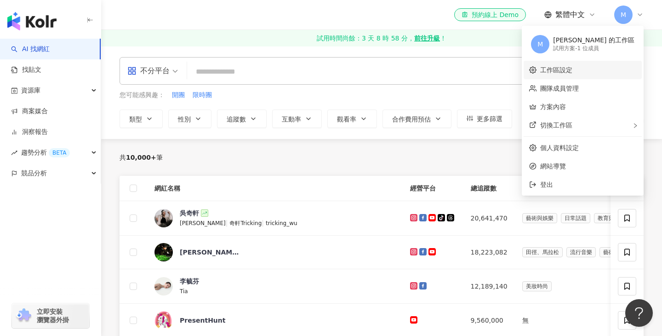
click at [573, 74] on link "工作區設定" at bounding box center [556, 69] width 32 height 7
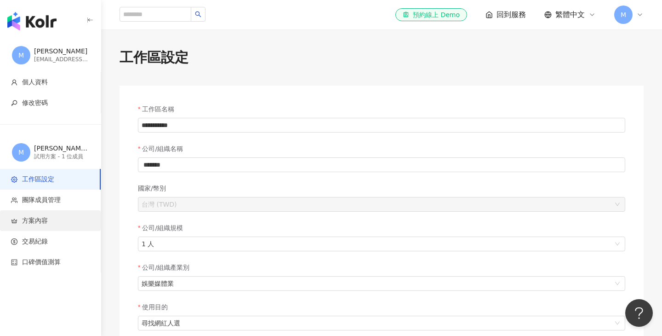
click at [50, 214] on li "方案內容" at bounding box center [50, 220] width 101 height 21
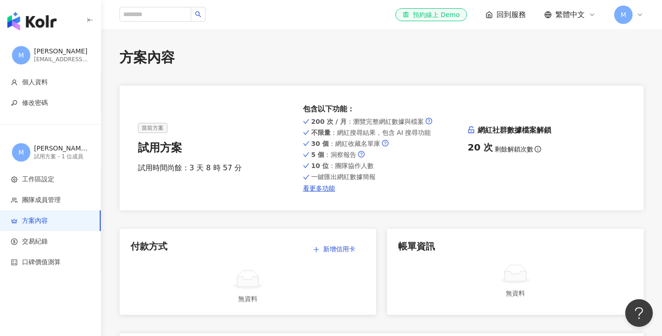
click at [500, 18] on span "回到服務" at bounding box center [511, 15] width 29 height 10
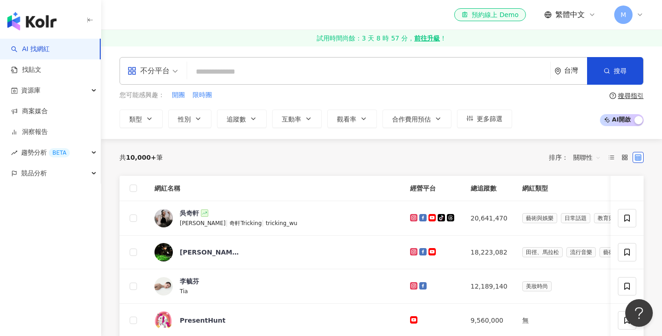
click at [635, 16] on div "M" at bounding box center [629, 15] width 29 height 18
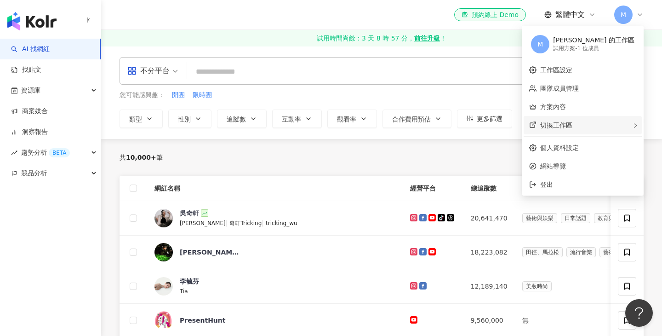
click at [618, 124] on div "切換工作區" at bounding box center [583, 125] width 118 height 18
click at [530, 159] on div "共 10,000+ 筆 排序： 關聯性" at bounding box center [382, 157] width 524 height 15
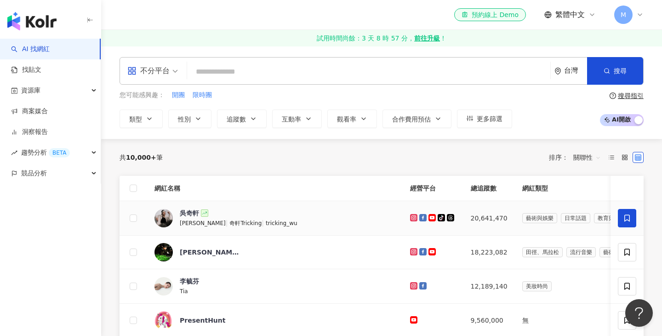
click at [629, 212] on span at bounding box center [627, 218] width 18 height 18
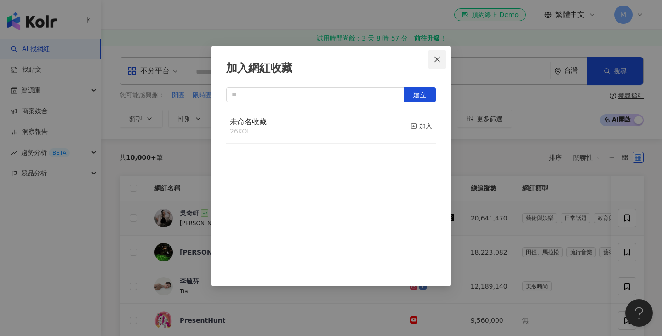
click at [437, 56] on icon "close" at bounding box center [437, 59] width 7 height 7
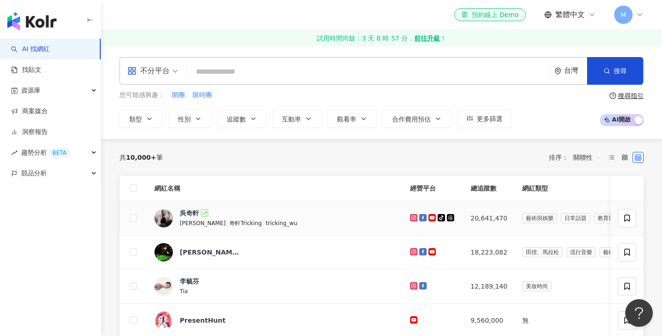
click at [89, 21] on icon "button" at bounding box center [89, 20] width 7 height 7
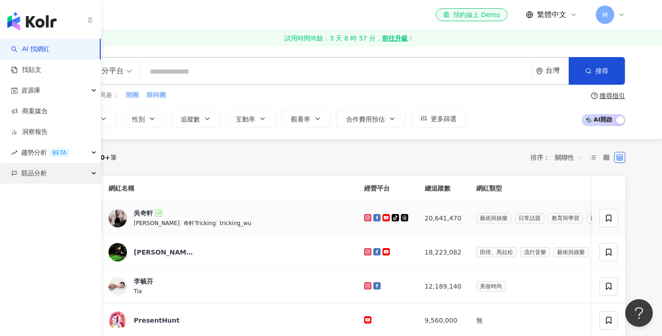
click at [94, 171] on div "競品分析" at bounding box center [50, 173] width 101 height 21
click at [96, 153] on div "趨勢分析 BETA" at bounding box center [50, 152] width 101 height 21
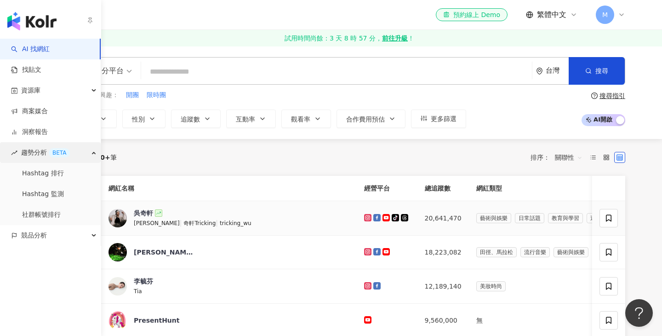
click at [96, 153] on div "趨勢分析 BETA" at bounding box center [50, 152] width 101 height 21
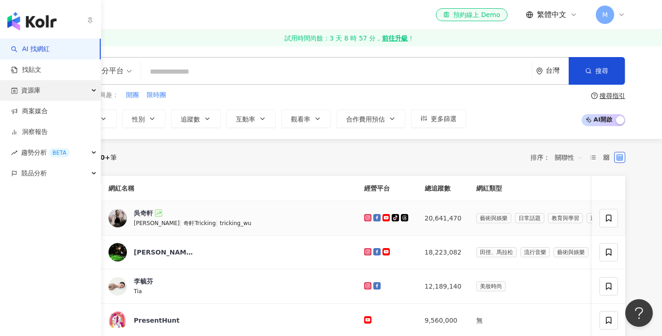
click at [94, 91] on icon "button" at bounding box center [94, 91] width 5 height 0
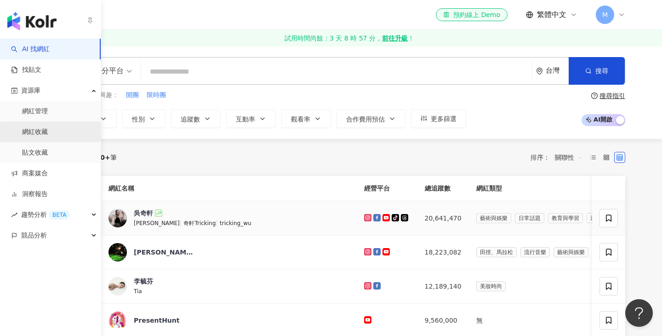
click at [48, 132] on link "網紅收藏" at bounding box center [35, 131] width 26 height 9
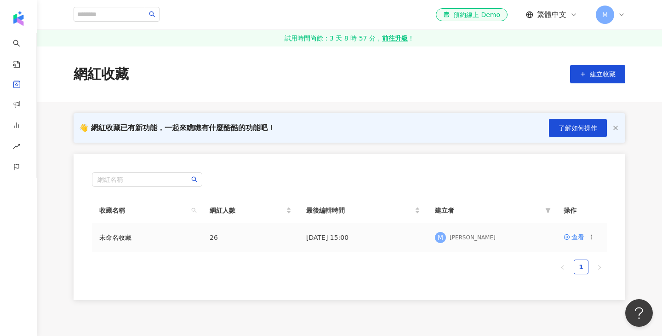
click at [593, 235] on icon at bounding box center [591, 237] width 6 height 6
click at [574, 270] on div "匯出收藏" at bounding box center [568, 274] width 39 height 10
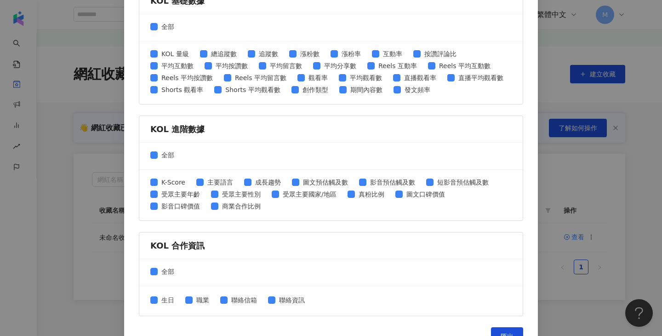
scroll to position [379, 0]
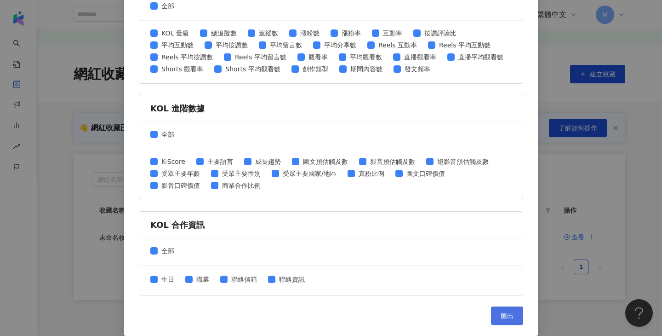
click at [508, 318] on span "匯出" at bounding box center [507, 315] width 13 height 7
click at [548, 272] on div "匯出收藏 請選擇您欲匯出的項目 社群平台 全部 Facebook Instagram YouTube TikTok X 數據時間 全部 近三個月 近六個月 K…" at bounding box center [331, 168] width 662 height 336
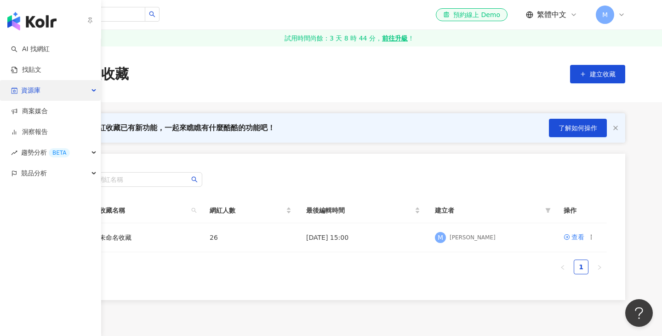
click at [59, 91] on div "資源庫" at bounding box center [50, 90] width 101 height 21
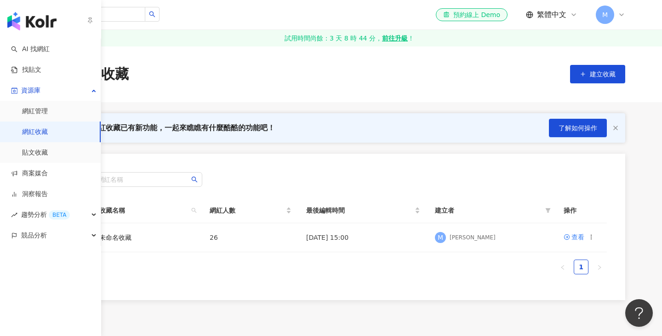
click at [48, 132] on link "網紅收藏" at bounding box center [35, 131] width 26 height 9
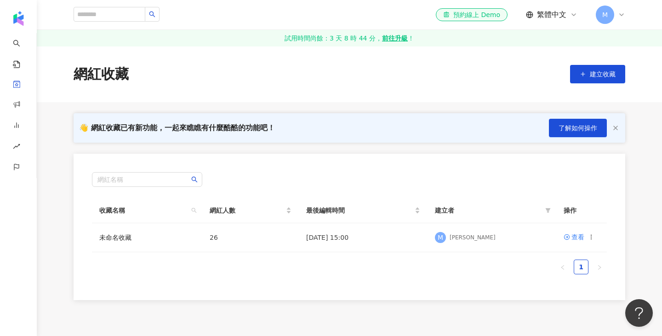
click at [279, 184] on div "網紅名稱" at bounding box center [349, 179] width 515 height 15
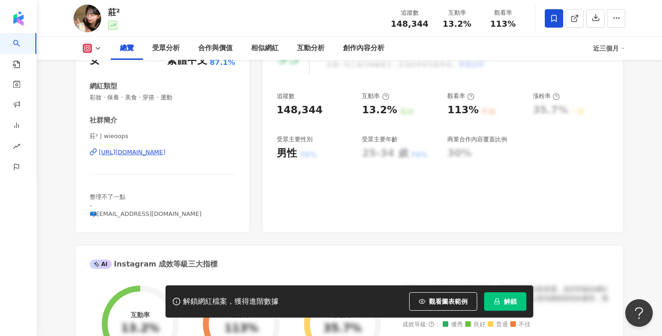
scroll to position [157, 0]
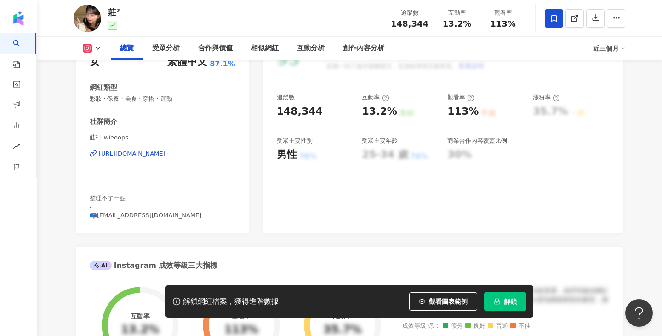
click at [166, 153] on div "[URL][DOMAIN_NAME]" at bounding box center [132, 153] width 67 height 8
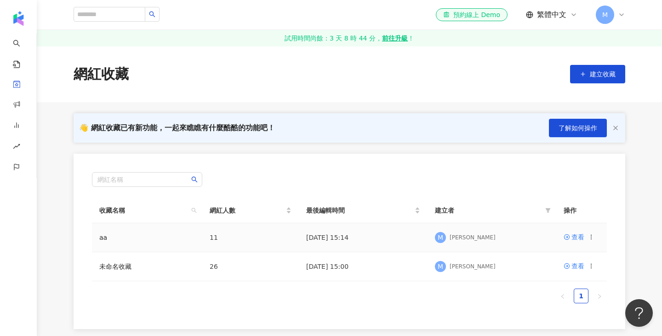
click at [590, 238] on icon at bounding box center [591, 237] width 6 height 6
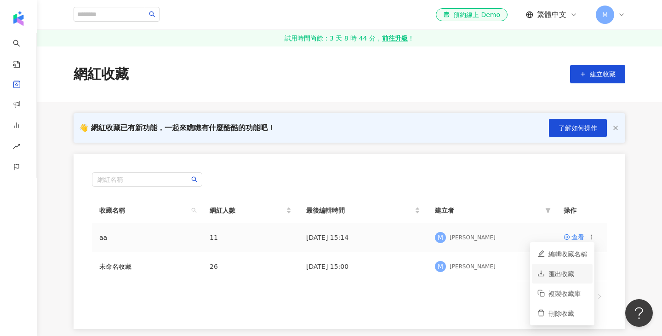
click at [575, 270] on div "匯出收藏" at bounding box center [568, 274] width 39 height 10
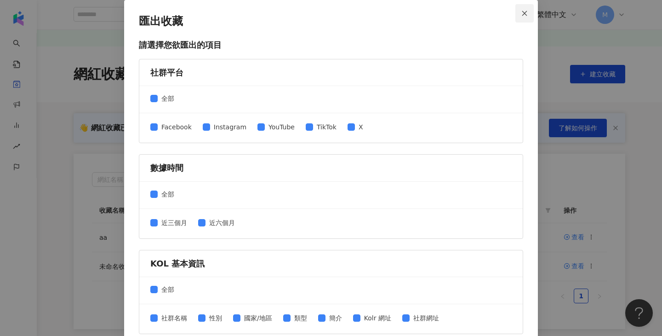
click at [527, 9] on button "Close" at bounding box center [525, 13] width 18 height 18
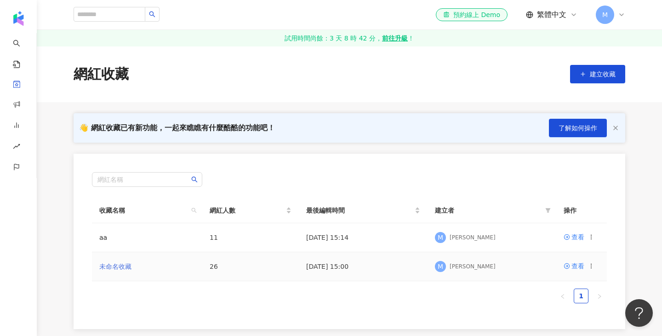
click at [128, 265] on link "未命名收藏" at bounding box center [115, 266] width 32 height 7
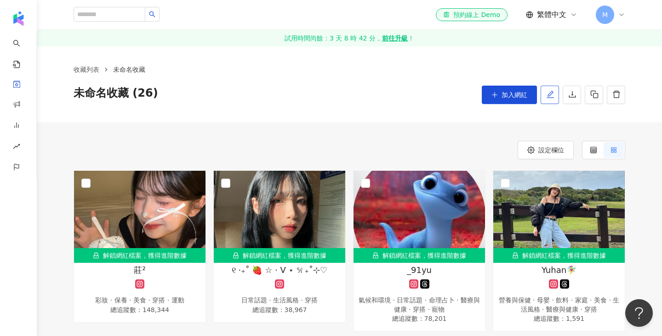
click at [549, 98] on icon "edit" at bounding box center [550, 94] width 8 height 8
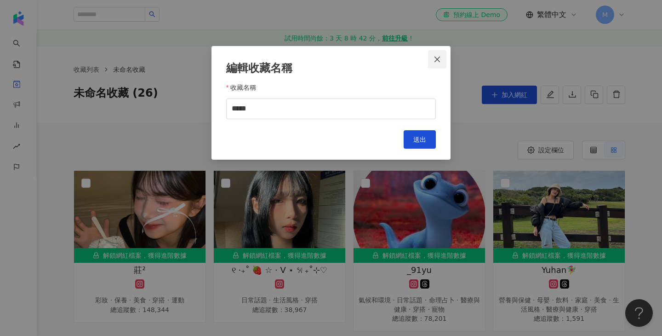
click at [435, 56] on icon "close" at bounding box center [437, 59] width 7 height 7
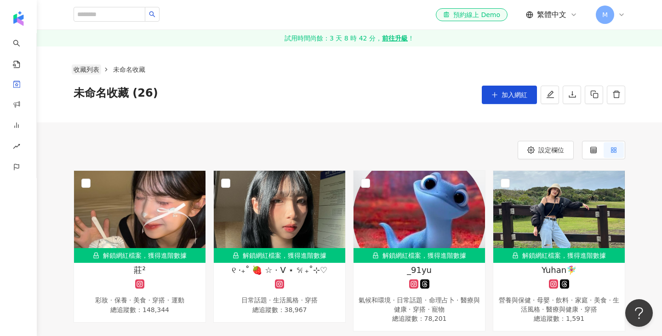
click at [75, 69] on link "收藏列表" at bounding box center [86, 69] width 29 height 10
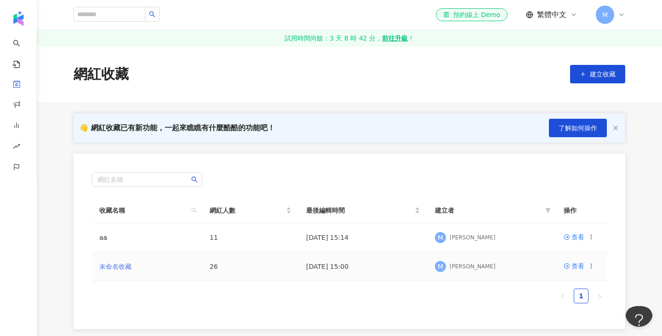
click at [115, 265] on link "未命名收藏" at bounding box center [115, 266] width 32 height 7
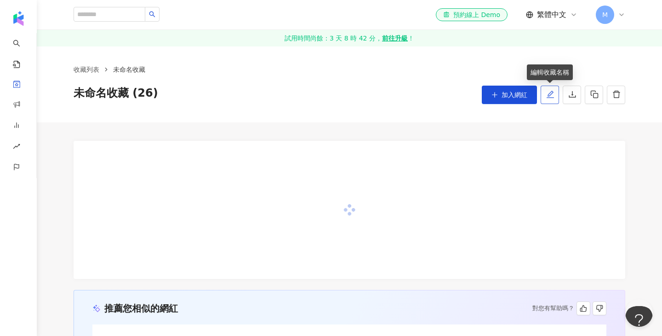
click at [551, 94] on icon "edit" at bounding box center [550, 94] width 8 height 8
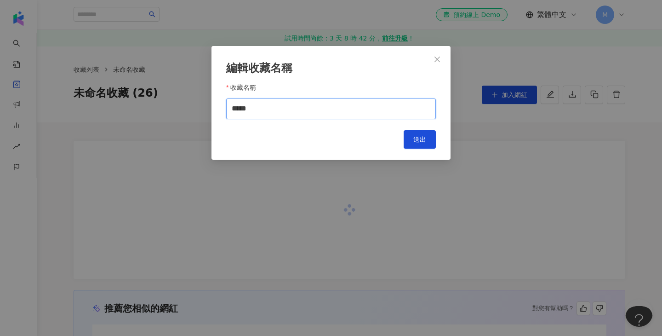
click at [286, 109] on input "*****" at bounding box center [331, 108] width 210 height 21
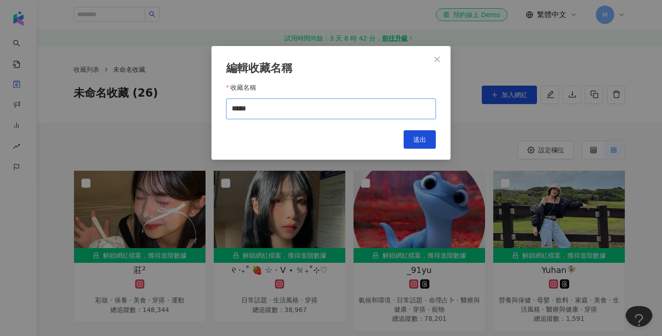
click at [286, 109] on input "*****" at bounding box center [331, 108] width 210 height 21
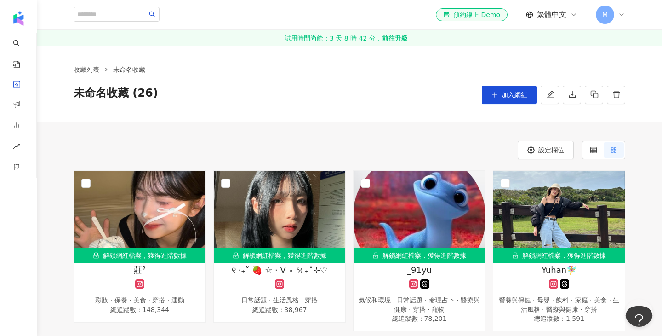
click at [107, 91] on span "未命名收藏 (26)" at bounding box center [116, 95] width 85 height 18
click at [549, 97] on icon "edit" at bounding box center [550, 94] width 8 height 8
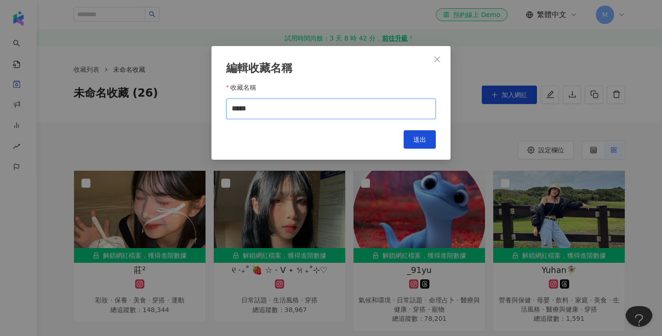
drag, startPoint x: 288, startPoint y: 112, endPoint x: 105, endPoint y: 112, distance: 183.5
click at [105, 112] on div "編輯收藏名稱 收藏名稱 ***** Cancel 送出" at bounding box center [331, 168] width 662 height 336
type input "*"
type input "****"
click at [105, 112] on div "編輯收藏名稱 收藏名稱 **** Cancel 送出" at bounding box center [331, 168] width 662 height 336
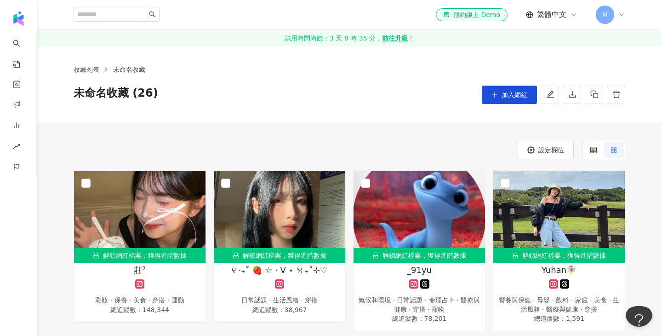
click at [113, 98] on span "未命名收藏 (26)" at bounding box center [116, 95] width 85 height 18
click at [545, 97] on button "button" at bounding box center [550, 95] width 18 height 18
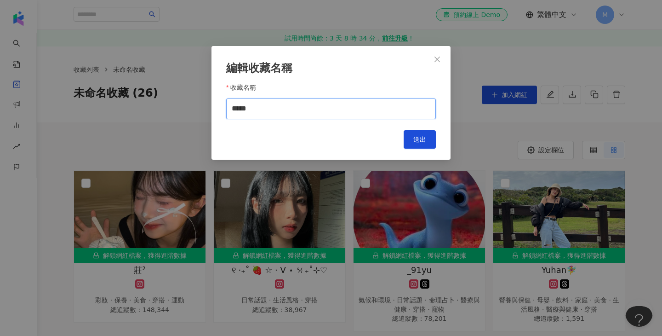
click at [284, 107] on input "*****" at bounding box center [331, 108] width 210 height 21
type input "********"
click at [421, 141] on span "送出" at bounding box center [420, 139] width 13 height 7
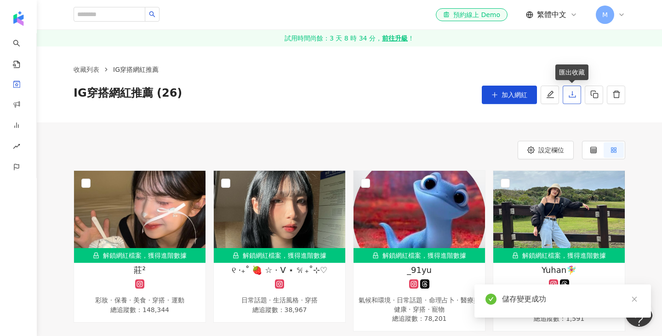
click at [573, 98] on icon "download" at bounding box center [573, 94] width 8 height 8
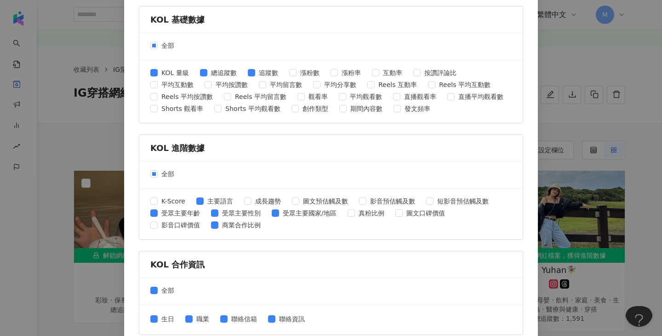
scroll to position [379, 0]
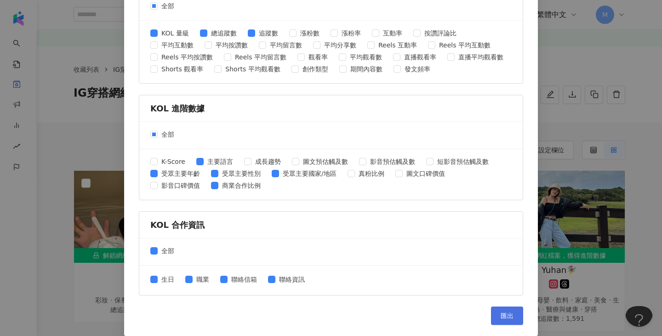
click at [514, 321] on button "匯出" at bounding box center [507, 315] width 32 height 18
click at [582, 121] on div "匯出收藏 請選擇您欲匯出的項目 社群平台 全部 Facebook Instagram YouTube TikTok X 數據時間 全部 近三個月 近六個月 K…" at bounding box center [331, 168] width 662 height 336
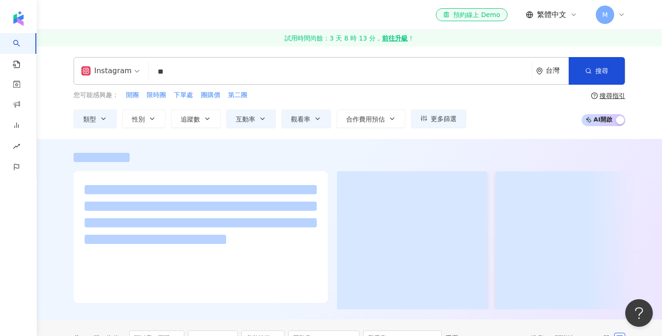
click at [165, 69] on input "**" at bounding box center [341, 71] width 376 height 17
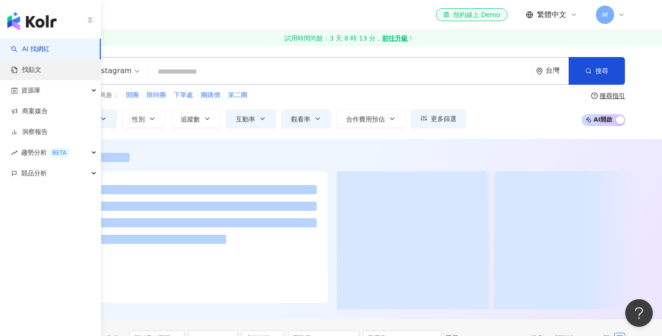
click at [26, 74] on link "找貼文" at bounding box center [26, 69] width 30 height 9
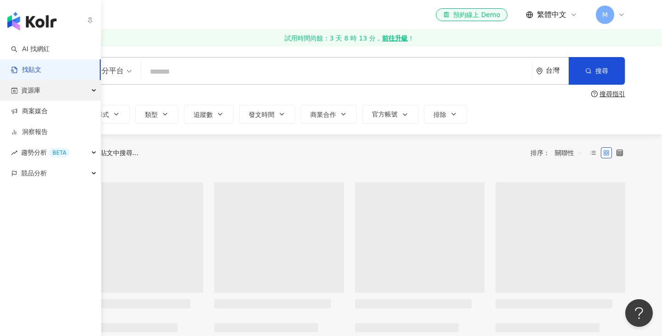
click at [45, 95] on div "資源庫" at bounding box center [50, 90] width 101 height 21
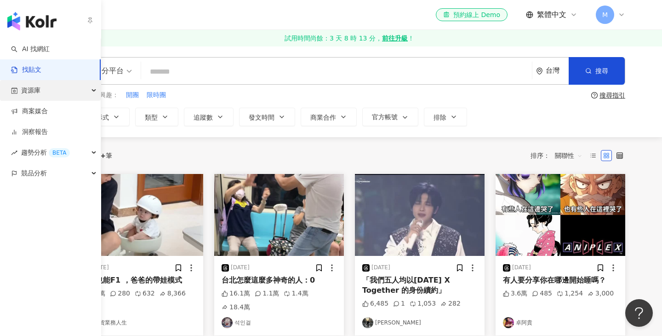
click at [47, 90] on div "資源庫" at bounding box center [50, 90] width 101 height 21
click at [29, 90] on span "資源庫" at bounding box center [30, 90] width 19 height 21
click at [92, 91] on div "資源庫" at bounding box center [50, 90] width 101 height 21
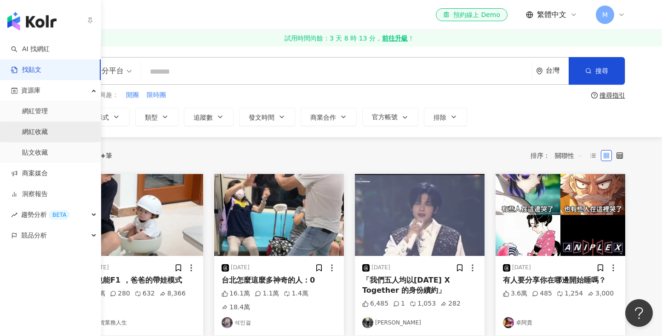
click at [48, 137] on link "網紅收藏" at bounding box center [35, 131] width 26 height 9
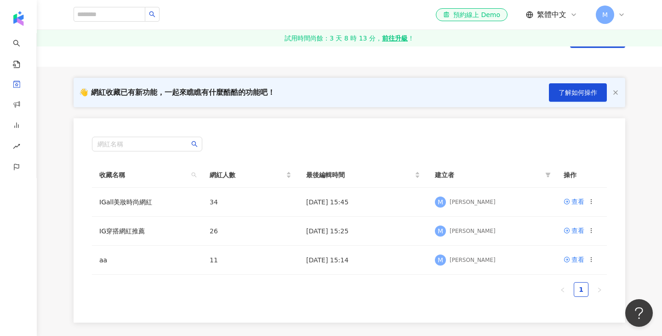
scroll to position [44, 0]
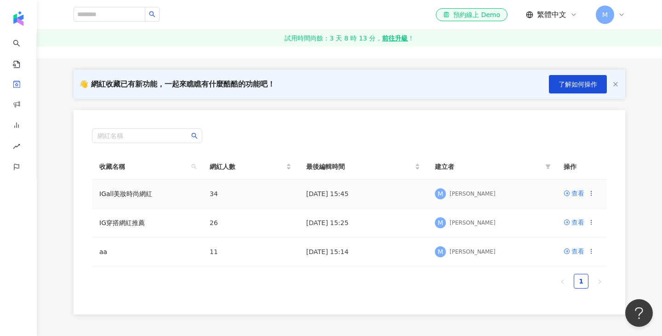
click at [596, 195] on td "查看" at bounding box center [582, 193] width 51 height 29
click at [592, 195] on circle at bounding box center [591, 195] width 0 height 0
click at [204, 185] on td "34" at bounding box center [250, 193] width 97 height 29
click at [164, 195] on td "IGall美妝時尚網紅" at bounding box center [147, 193] width 110 height 29
click at [123, 199] on td "IGall美妝時尚網紅" at bounding box center [147, 193] width 110 height 29
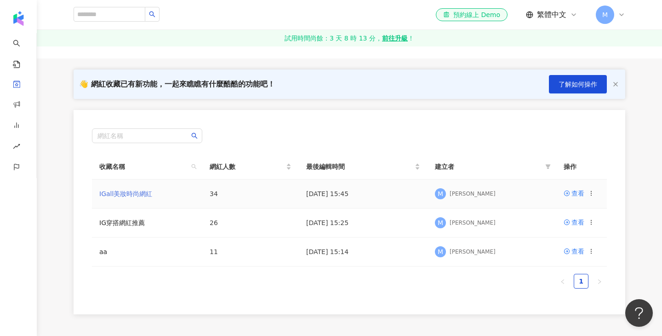
click at [123, 193] on link "IGall美妝時尚網紅" at bounding box center [125, 193] width 53 height 7
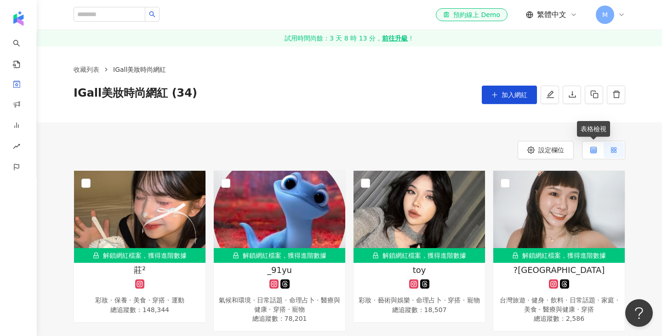
click at [591, 149] on icon at bounding box center [594, 150] width 6 height 6
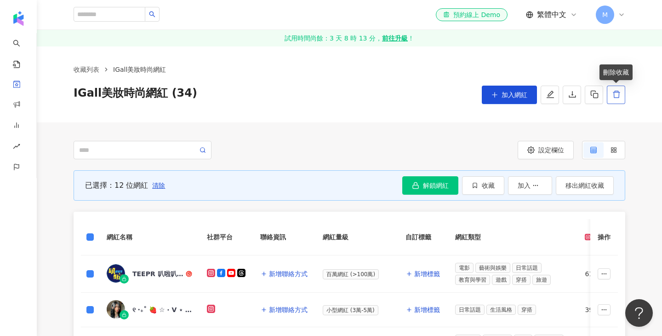
click at [615, 98] on icon "delete" at bounding box center [616, 94] width 7 height 7
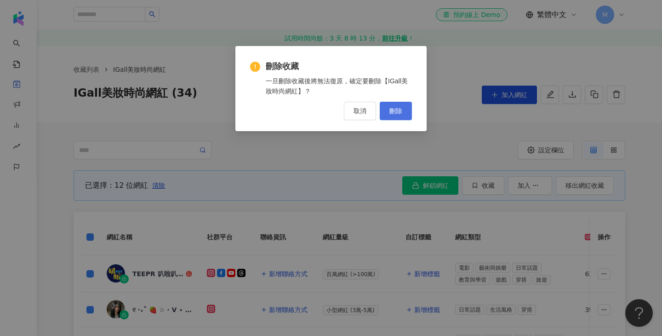
click at [404, 115] on button "刪除" at bounding box center [396, 111] width 32 height 18
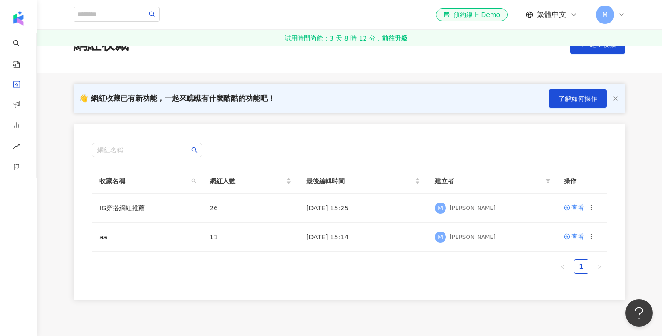
scroll to position [39, 0]
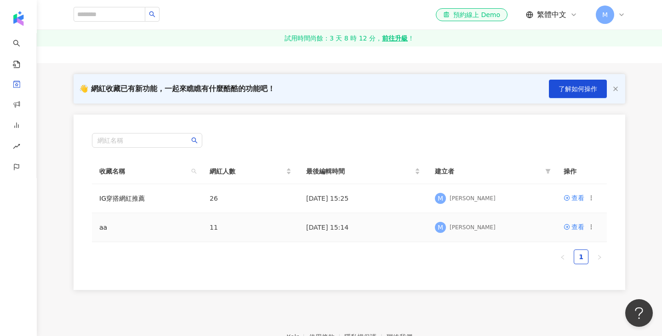
click at [593, 227] on icon at bounding box center [591, 227] width 6 height 6
click at [568, 301] on div "刪除收藏" at bounding box center [568, 303] width 39 height 10
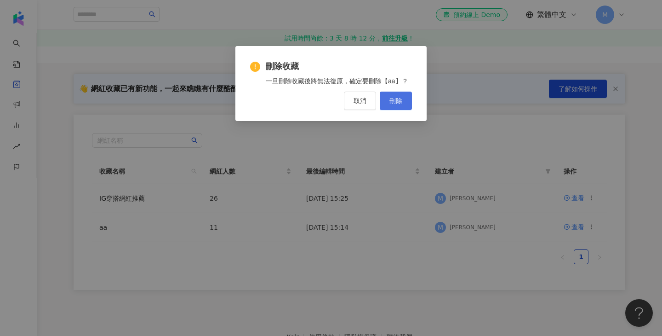
click at [406, 101] on button "刪除" at bounding box center [396, 101] width 32 height 18
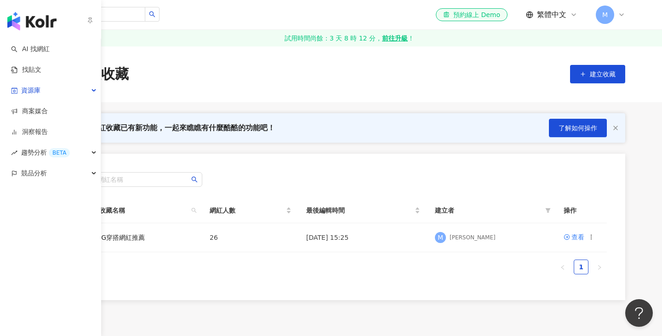
click at [46, 24] on img "button" at bounding box center [31, 21] width 49 height 18
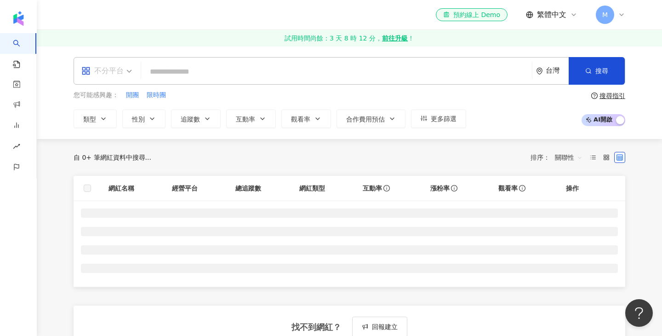
click at [116, 70] on div "不分平台" at bounding box center [102, 70] width 42 height 15
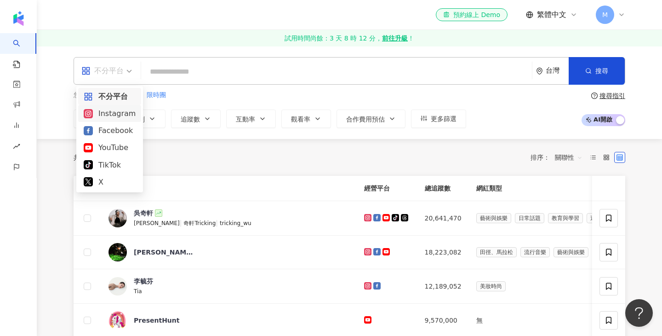
click at [118, 115] on div "Instagram" at bounding box center [110, 113] width 52 height 11
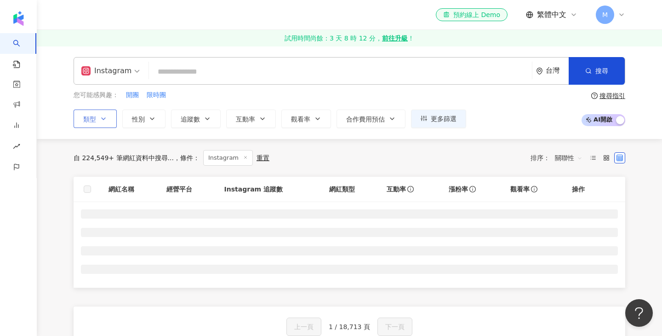
click at [92, 121] on span "類型" at bounding box center [89, 118] width 13 height 7
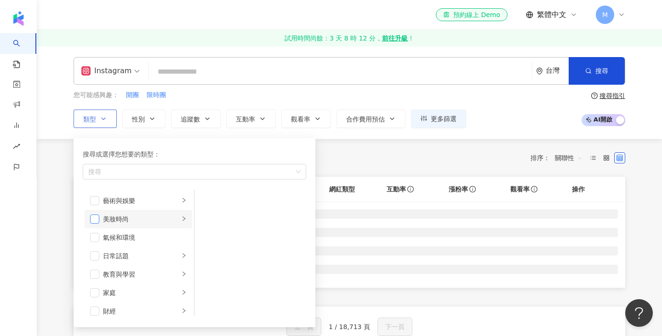
click at [92, 217] on span "button" at bounding box center [94, 218] width 9 height 9
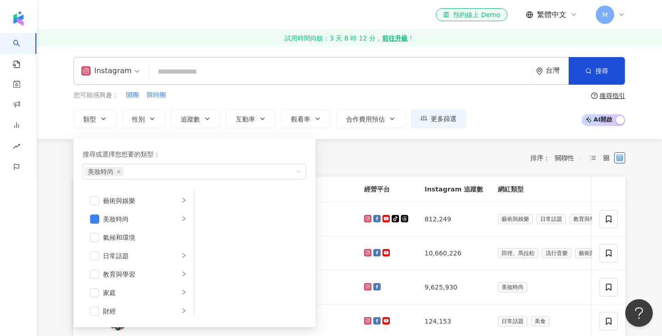
click at [268, 94] on div "您可能感興趣： 開團 限時團" at bounding box center [270, 95] width 393 height 10
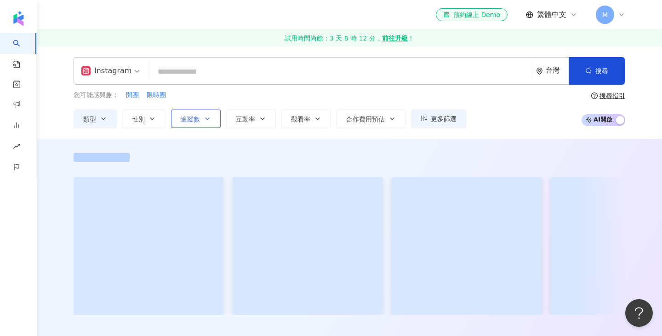
click at [195, 118] on span "追蹤數" at bounding box center [190, 118] width 19 height 7
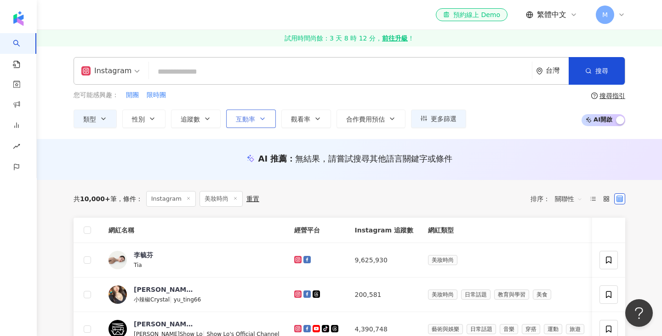
click at [258, 114] on button "互動率" at bounding box center [251, 118] width 50 height 18
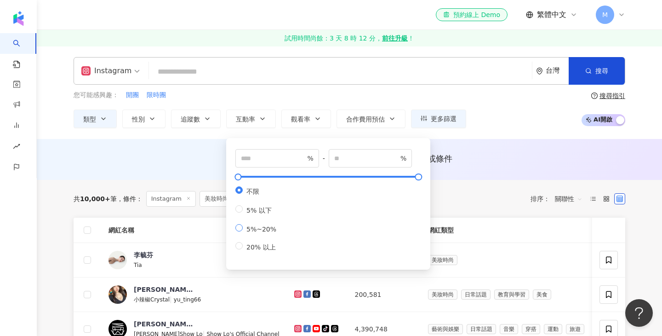
type input "*"
type input "**"
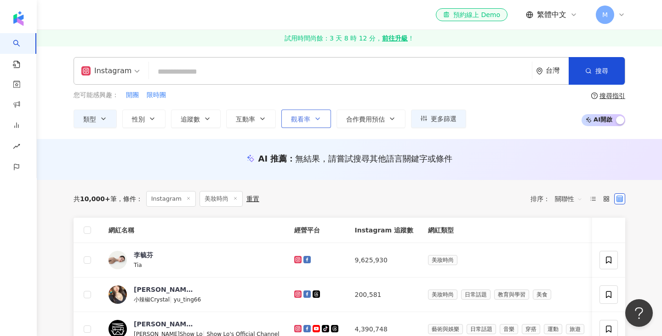
click at [310, 123] on button "觀看率" at bounding box center [306, 118] width 50 height 18
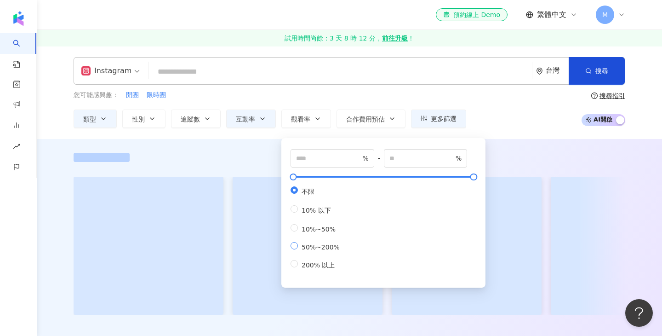
click at [306, 247] on span "50%~200%" at bounding box center [321, 246] width 46 height 7
type input "**"
type input "***"
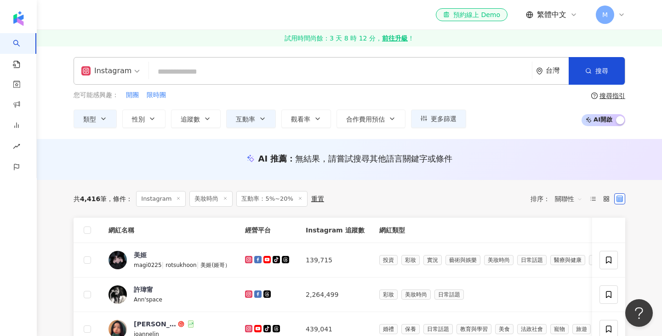
click at [371, 96] on div "您可能感興趣： 開團 限時團" at bounding box center [270, 95] width 393 height 10
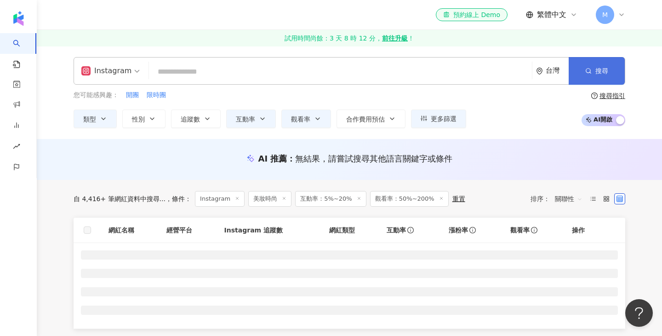
click at [603, 72] on span "搜尋" at bounding box center [602, 70] width 13 height 7
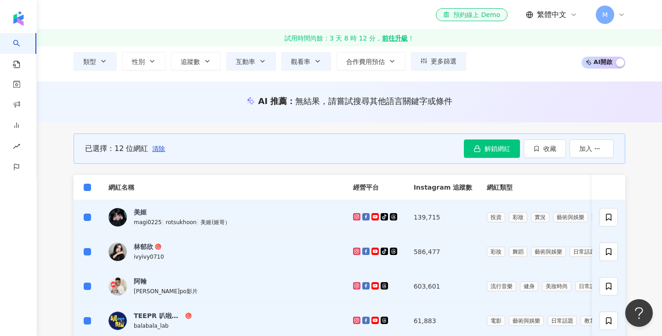
scroll to position [73, 0]
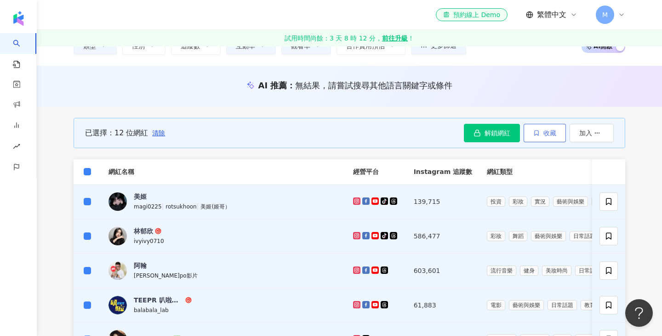
click at [550, 134] on span "收藏" at bounding box center [550, 132] width 13 height 7
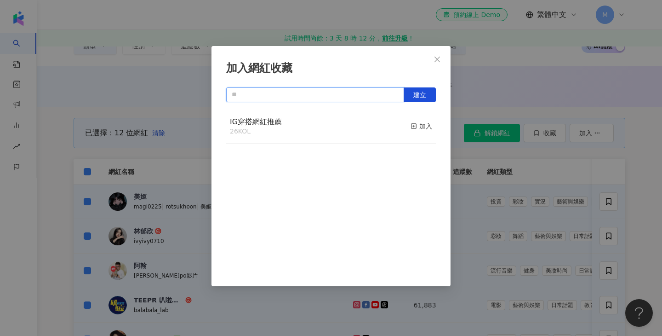
click at [287, 91] on input "text" at bounding box center [315, 94] width 178 height 15
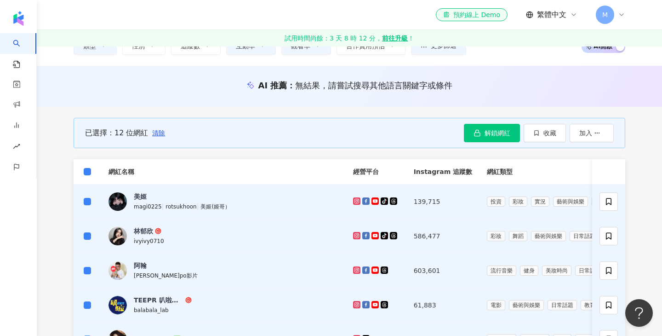
scroll to position [0, 0]
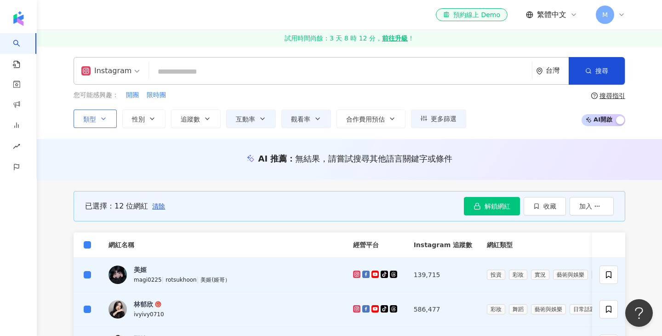
click at [101, 121] on icon "button" at bounding box center [103, 118] width 7 height 7
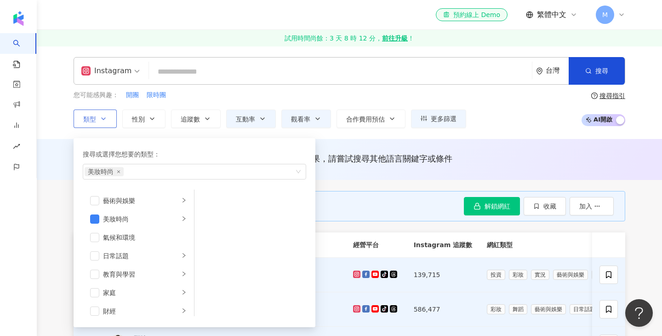
click at [101, 121] on icon "button" at bounding box center [103, 118] width 7 height 7
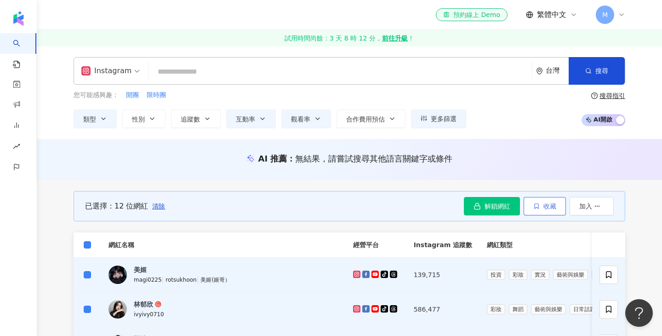
click at [546, 210] on button "收藏" at bounding box center [545, 206] width 42 height 18
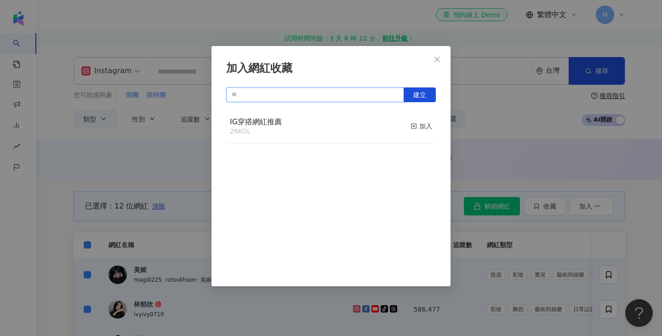
click at [266, 97] on input "text" at bounding box center [315, 94] width 178 height 15
click at [423, 92] on span "建立" at bounding box center [420, 94] width 13 height 7
type input "*********"
click at [425, 126] on div "加入" at bounding box center [422, 126] width 22 height 10
click at [437, 57] on icon "close" at bounding box center [437, 59] width 7 height 7
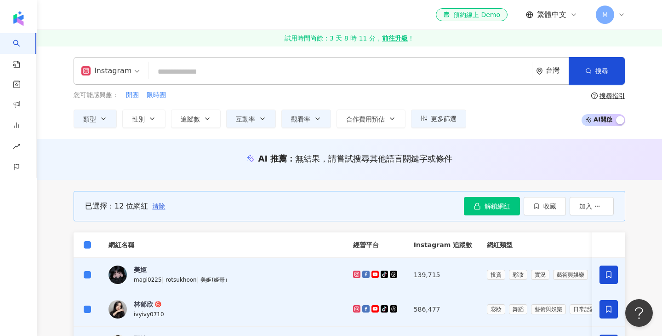
click at [517, 156] on div "AI 推薦 ： 無結果，請嘗試搜尋其他語言關鍵字或條件" at bounding box center [350, 158] width 552 height 11
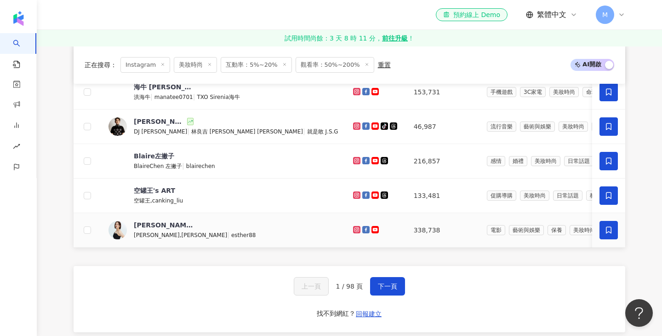
scroll to position [416, 0]
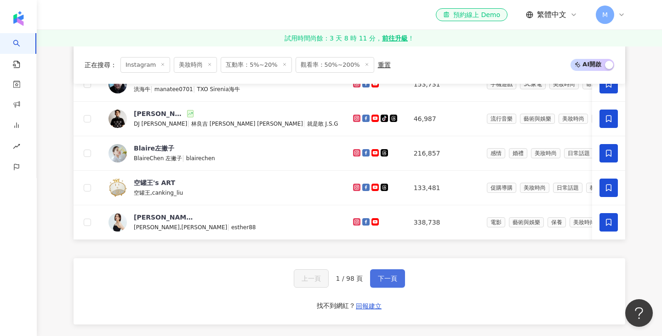
click at [381, 278] on span "下一頁" at bounding box center [387, 278] width 19 height 7
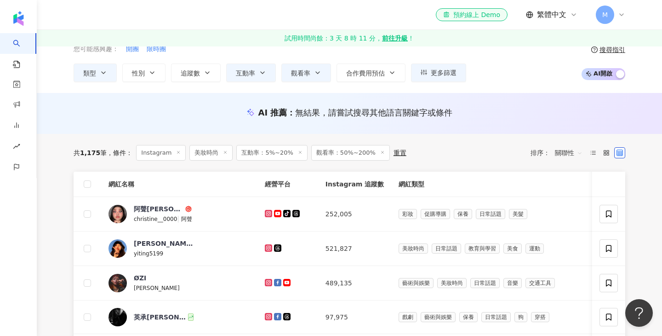
scroll to position [47, 0]
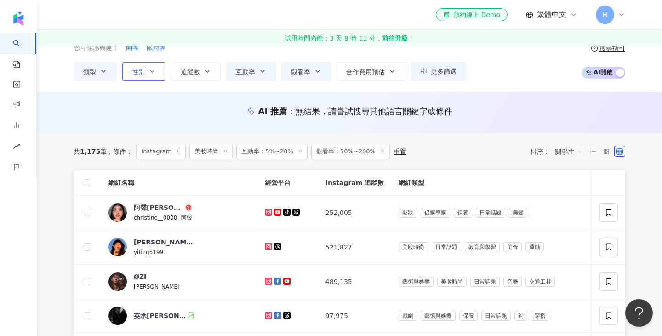
click at [150, 74] on icon "button" at bounding box center [152, 71] width 7 height 7
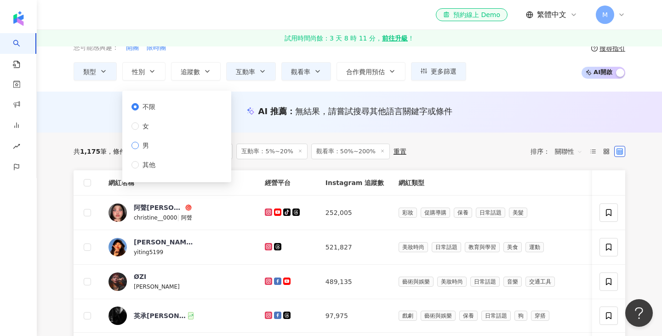
click at [145, 146] on span "男" at bounding box center [146, 145] width 14 height 10
click at [149, 73] on icon "button" at bounding box center [152, 71] width 7 height 7
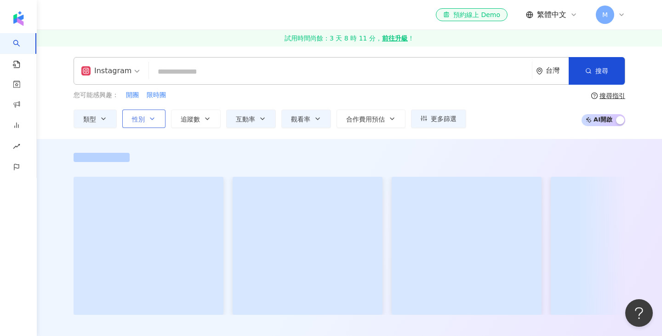
click at [149, 121] on icon "button" at bounding box center [152, 118] width 7 height 7
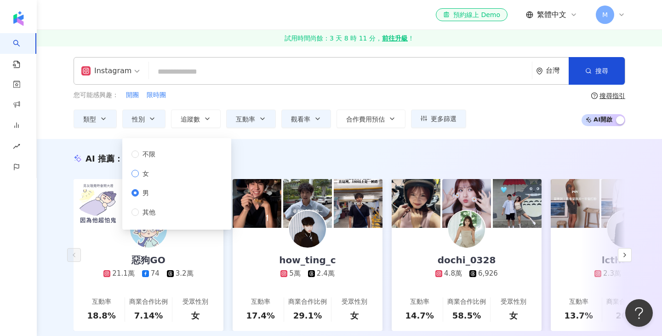
click at [142, 172] on span "女" at bounding box center [146, 173] width 14 height 10
click at [114, 135] on div "Instagram 台灣 搜尋 您可能感興趣： 開團 限時團 類型 性別 追蹤數 互動率 觀看率 合作費用預估 更多篩選 * - ******* 不限 小型 …" at bounding box center [350, 92] width 626 height 93
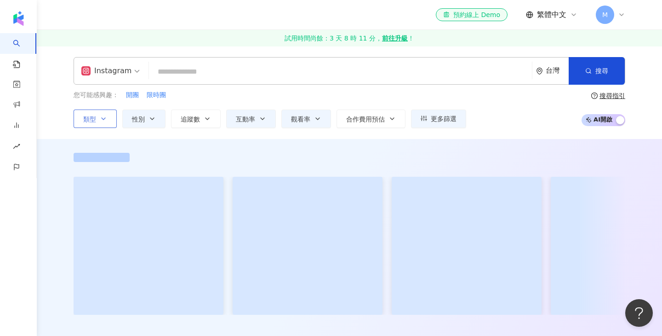
click at [113, 116] on button "類型" at bounding box center [95, 118] width 43 height 18
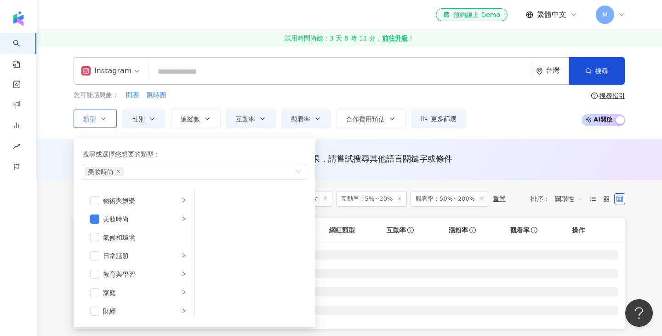
click at [113, 116] on button "類型 搜尋或選擇您想要的類型： 美妝時尚 藝術與娛樂 美妝時尚 氣候和環境 日常話題 教育與學習 家庭 財經 美食 命理占卜 遊戲 法政社會 生活風格 影視娛…" at bounding box center [95, 118] width 43 height 18
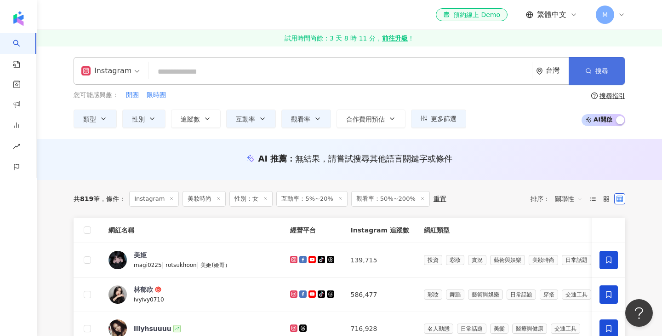
click at [598, 75] on button "搜尋" at bounding box center [597, 71] width 56 height 28
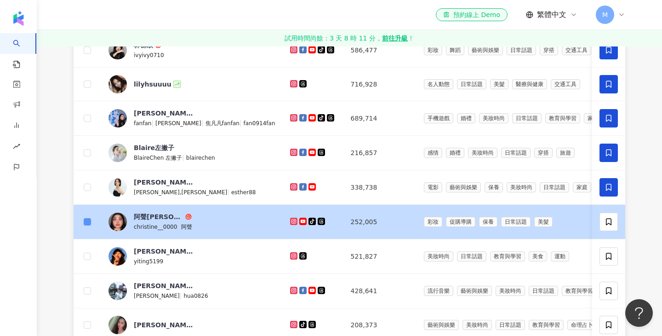
scroll to position [274, 0]
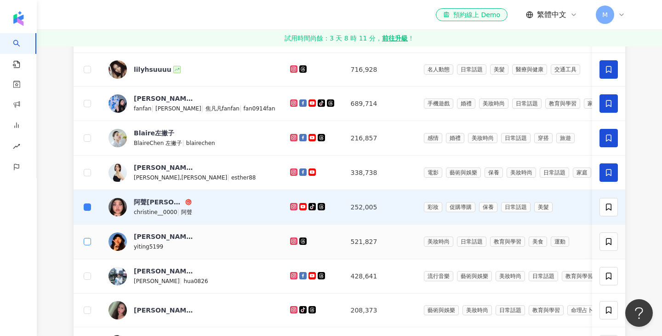
click at [86, 236] on label at bounding box center [87, 241] width 7 height 10
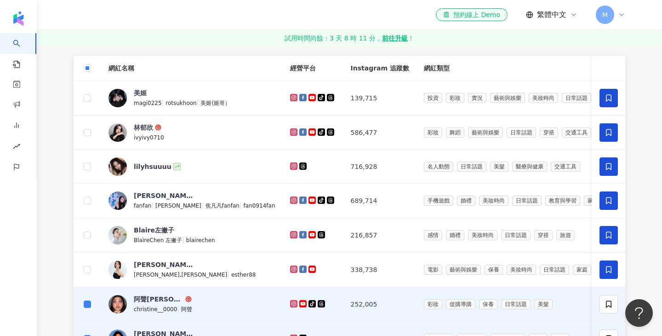
scroll to position [11, 0]
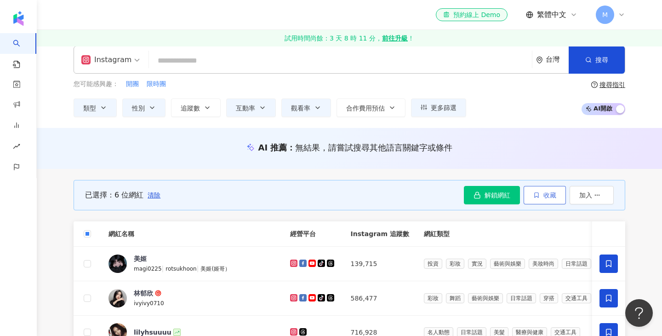
click at [543, 194] on button "收藏" at bounding box center [545, 195] width 42 height 18
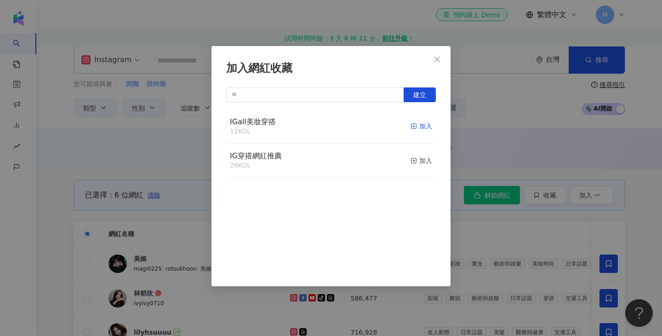
click at [421, 126] on div "加入" at bounding box center [422, 126] width 22 height 10
click at [441, 58] on icon "close" at bounding box center [437, 59] width 7 height 7
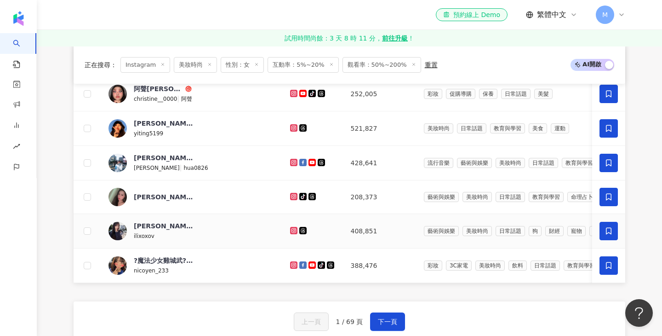
scroll to position [374, 0]
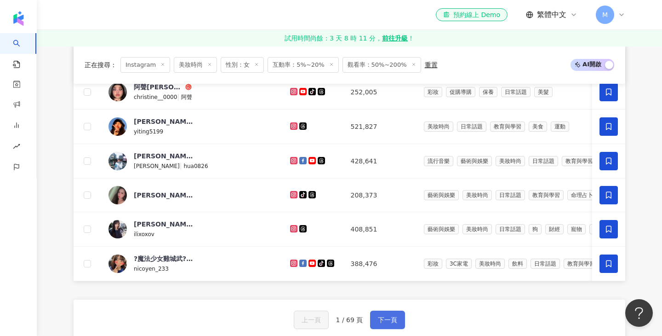
click at [386, 319] on span "下一頁" at bounding box center [387, 319] width 19 height 7
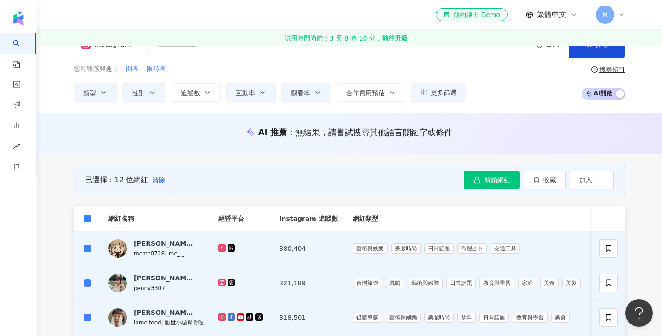
scroll to position [0, 0]
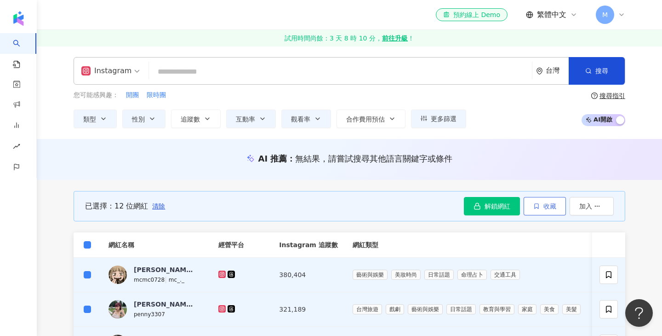
click at [553, 210] on button "收藏" at bounding box center [545, 206] width 42 height 18
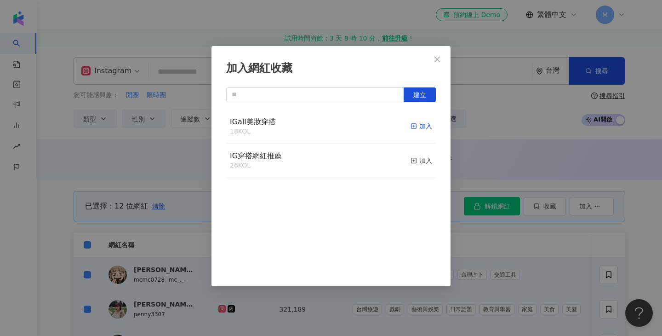
click at [419, 127] on div "加入" at bounding box center [422, 126] width 22 height 10
click at [470, 121] on div "加入網紅收藏 建立 IGall美妝穿搭 30 KOL 加入 IG穿搭網紅推薦 26 KOL 加入" at bounding box center [331, 168] width 662 height 336
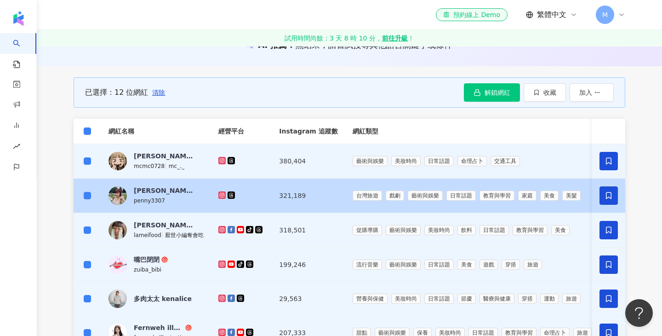
scroll to position [115, 0]
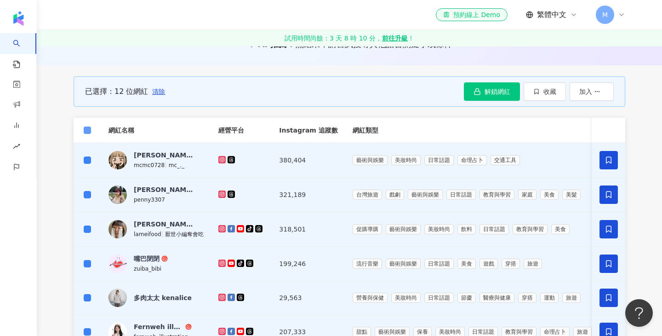
click at [87, 134] on label at bounding box center [87, 130] width 7 height 10
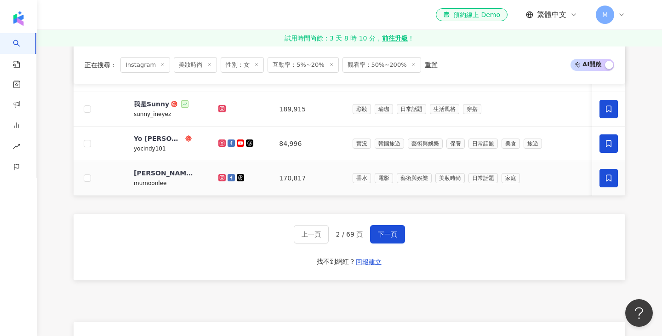
scroll to position [462, 0]
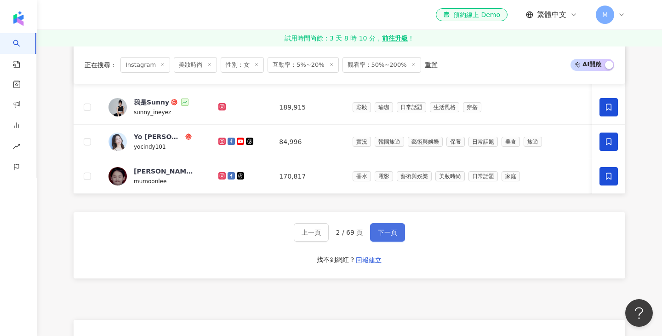
click at [385, 234] on span "下一頁" at bounding box center [387, 232] width 19 height 7
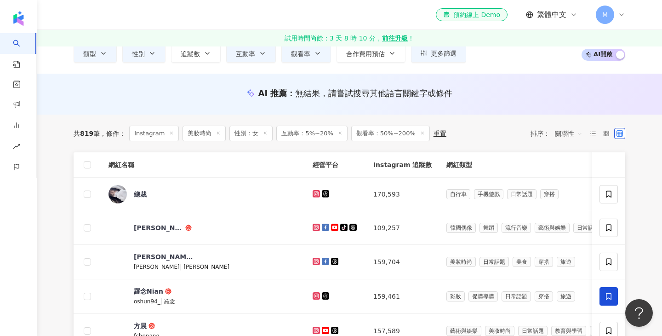
scroll to position [71, 0]
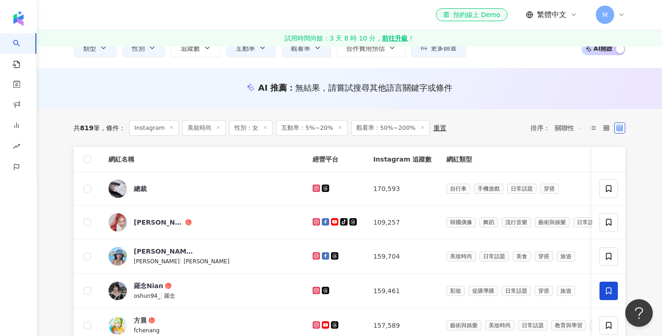
click at [82, 158] on th at bounding box center [88, 159] width 28 height 25
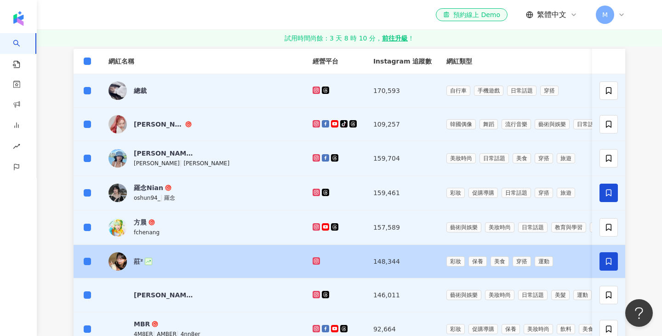
scroll to position [0, 0]
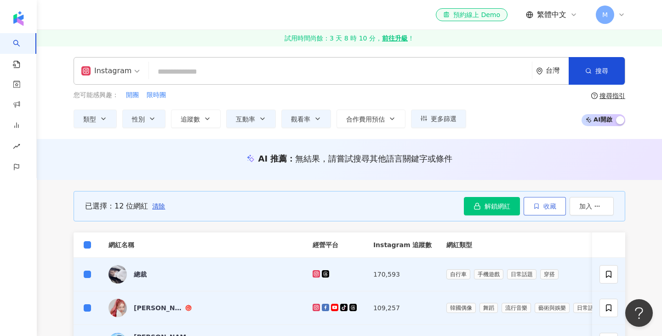
click at [549, 205] on span "收藏" at bounding box center [550, 205] width 13 height 7
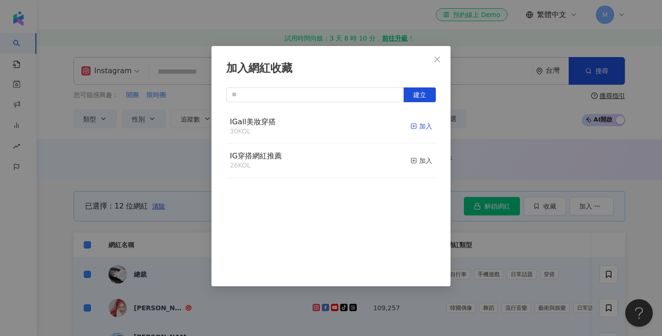
click at [424, 127] on div "加入" at bounding box center [422, 126] width 22 height 10
click at [437, 59] on icon "close" at bounding box center [438, 59] width 6 height 6
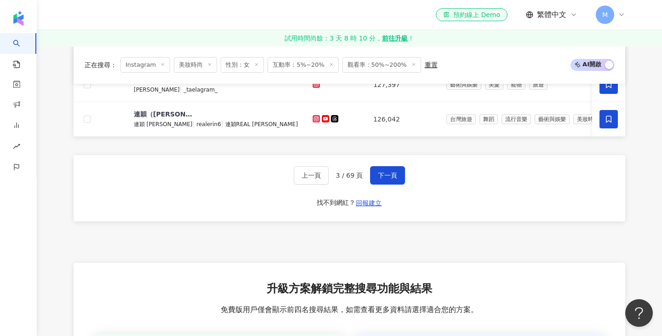
scroll to position [517, 0]
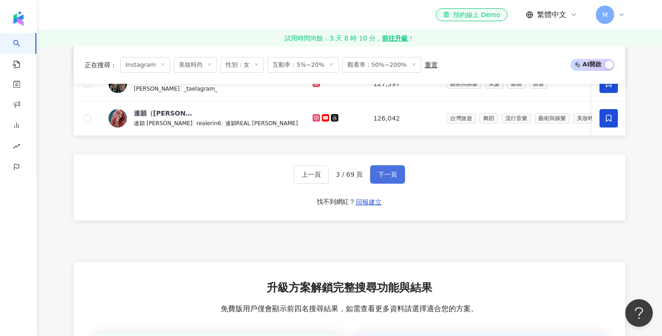
click at [387, 176] on span "下一頁" at bounding box center [387, 174] width 19 height 7
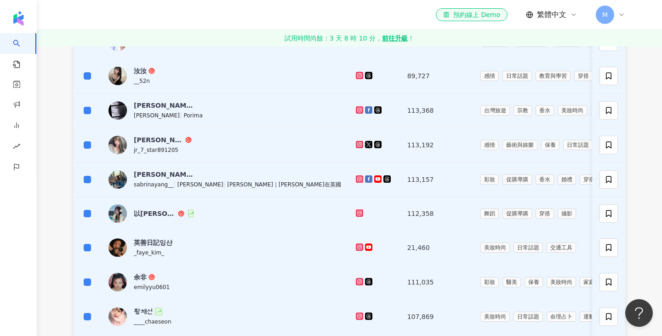
scroll to position [0, 0]
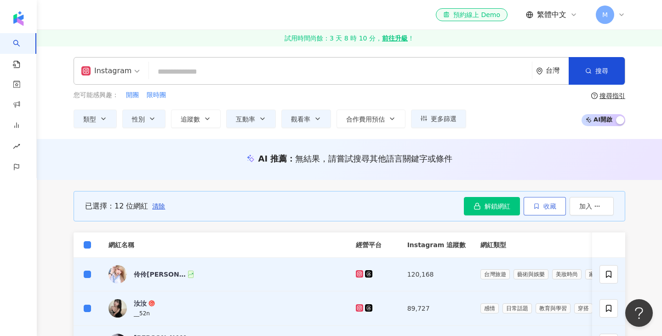
click at [553, 210] on button "收藏" at bounding box center [545, 206] width 42 height 18
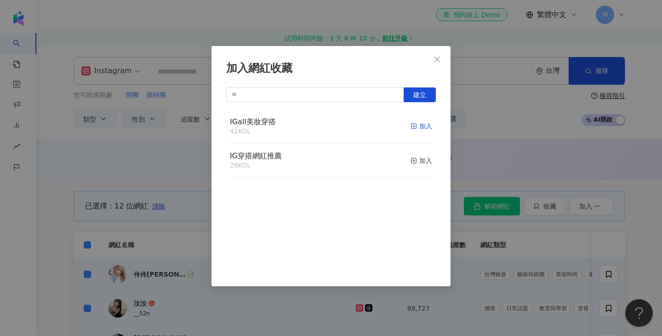
click at [429, 129] on div "加入" at bounding box center [422, 126] width 22 height 10
click at [488, 113] on div "加入網紅收藏 建立 IGall美妝穿搭 54 KOL 加入 IG穿搭網紅推薦 26 KOL 加入" at bounding box center [331, 168] width 662 height 336
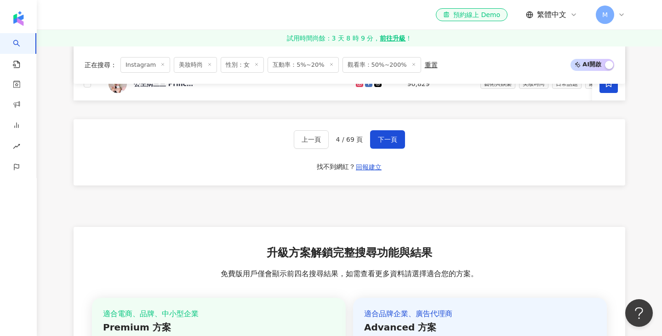
scroll to position [555, 0]
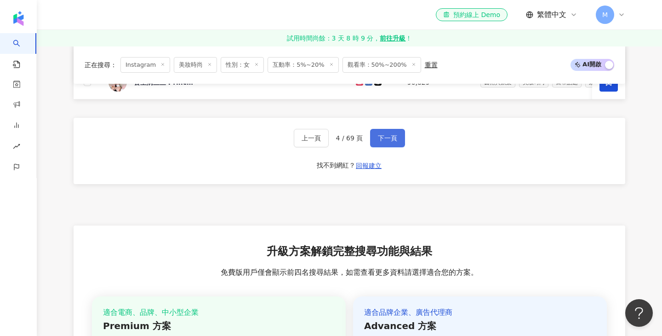
click at [391, 139] on span "下一頁" at bounding box center [387, 137] width 19 height 7
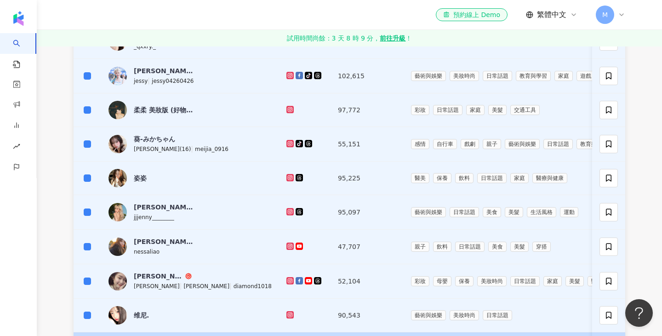
scroll to position [0, 0]
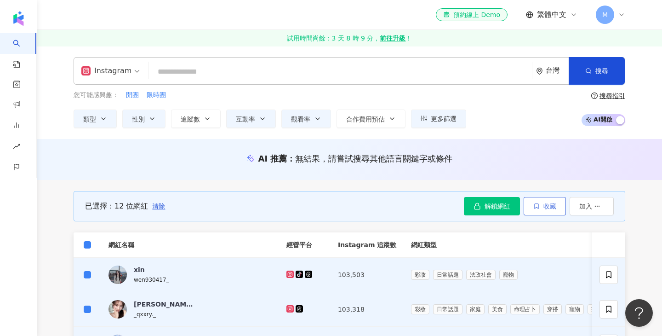
click at [551, 204] on span "收藏" at bounding box center [550, 205] width 13 height 7
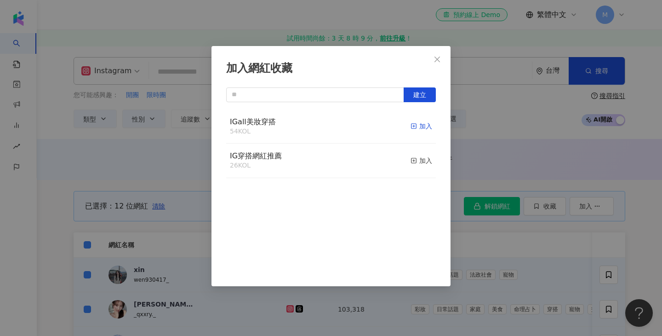
click at [425, 127] on div "加入" at bounding box center [422, 126] width 22 height 10
click at [509, 126] on div "加入網紅收藏 建立 IGall美妝穿搭 66 KOL 加入 IG穿搭網紅推薦 26 KOL 加入" at bounding box center [331, 168] width 662 height 336
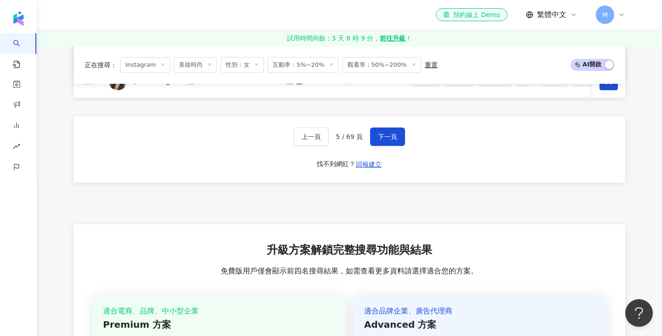
scroll to position [545, 0]
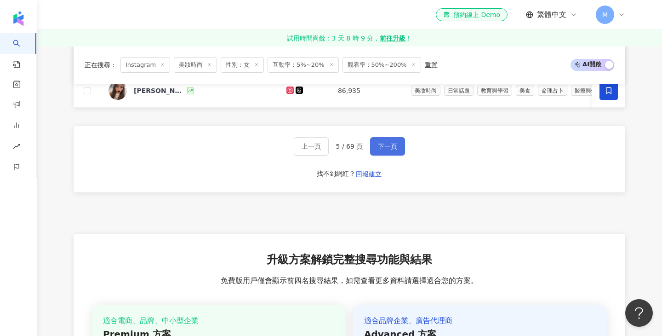
click at [393, 148] on span "下一頁" at bounding box center [387, 146] width 19 height 7
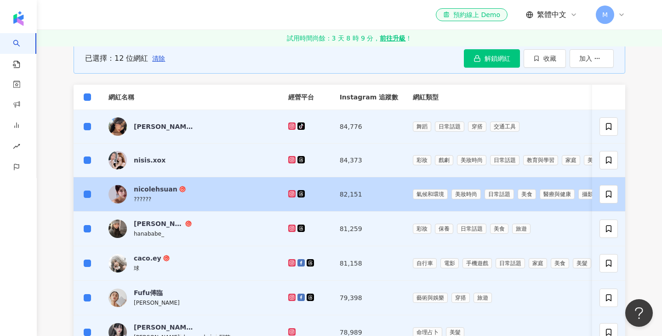
scroll to position [150, 0]
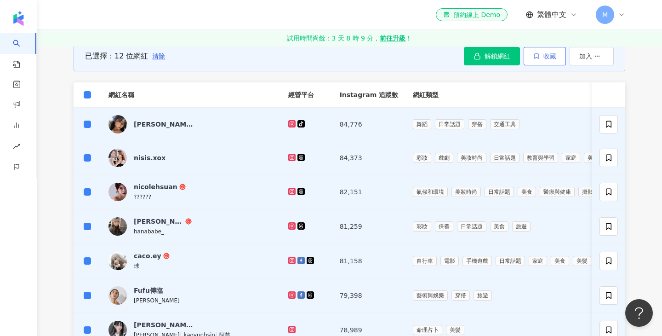
click at [554, 53] on span "收藏" at bounding box center [550, 55] width 13 height 7
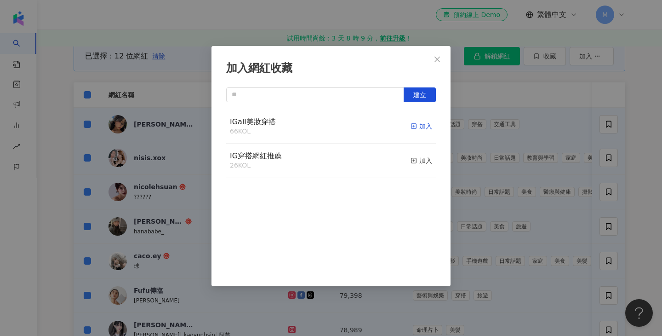
click at [429, 128] on div "加入" at bounding box center [422, 126] width 22 height 10
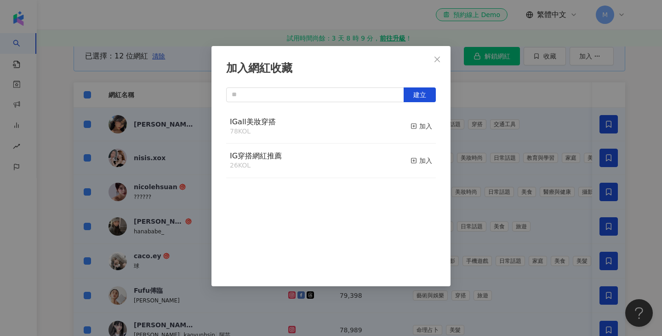
click at [477, 89] on div "加入網紅收藏 建立 IGall美妝穿搭 78 KOL 加入 IG穿搭網紅推薦 26 KOL 加入" at bounding box center [331, 168] width 662 height 336
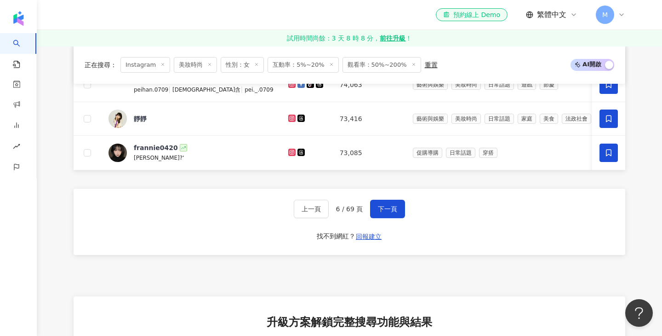
scroll to position [483, 0]
click at [393, 213] on button "下一頁" at bounding box center [387, 208] width 35 height 18
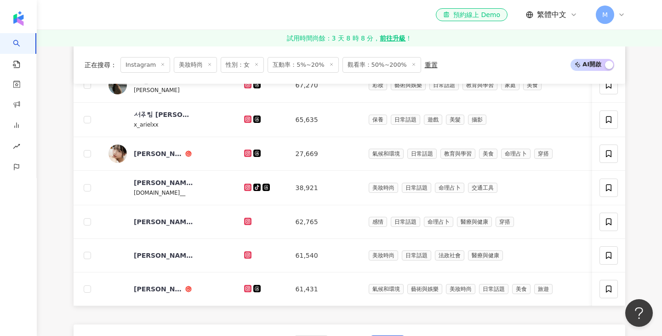
scroll to position [0, 0]
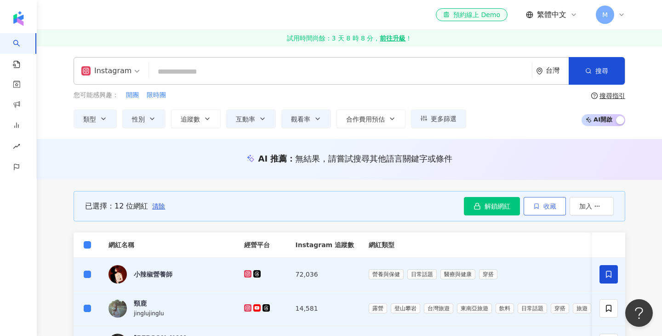
click at [550, 210] on button "收藏" at bounding box center [545, 206] width 42 height 18
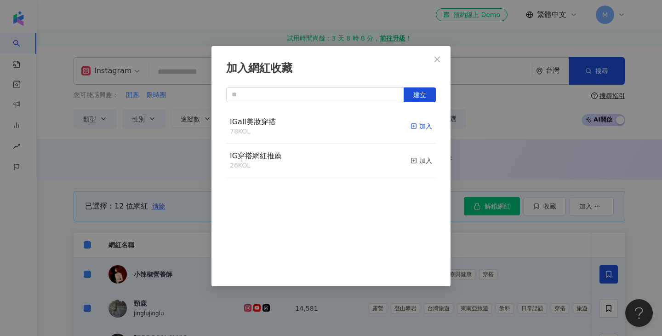
click at [425, 127] on div "加入" at bounding box center [422, 126] width 22 height 10
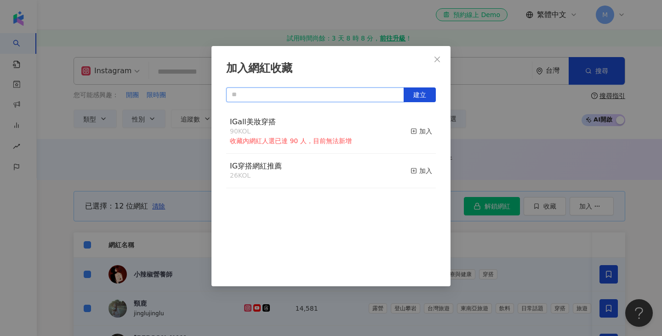
click at [263, 92] on input "text" at bounding box center [315, 94] width 178 height 15
click at [487, 118] on div "加入網紅收藏 建立 IGall美妝穿搭 90 KOL 收藏內網紅人選已達 90 人，目前無法新增 加入 IG穿搭網紅推薦 26 KOL 加入" at bounding box center [331, 168] width 662 height 336
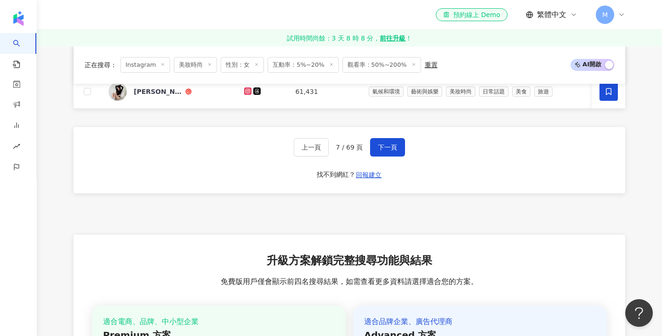
scroll to position [546, 0]
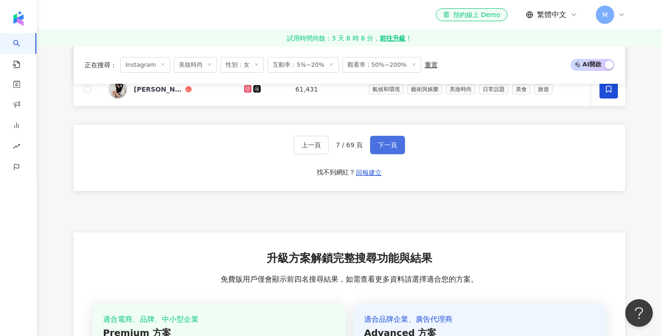
click at [390, 143] on span "下一頁" at bounding box center [387, 144] width 19 height 7
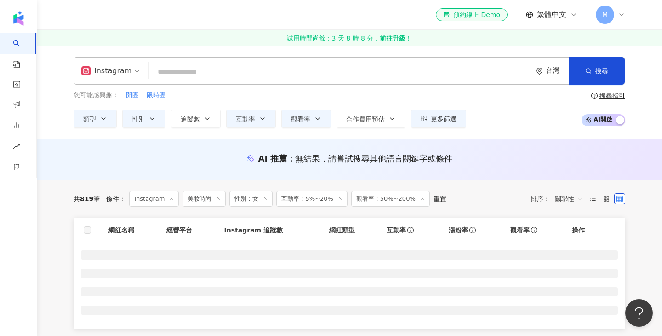
scroll to position [7, 0]
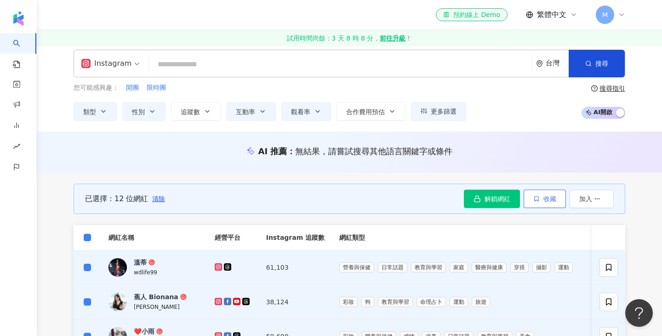
click at [543, 204] on button "收藏" at bounding box center [545, 199] width 42 height 18
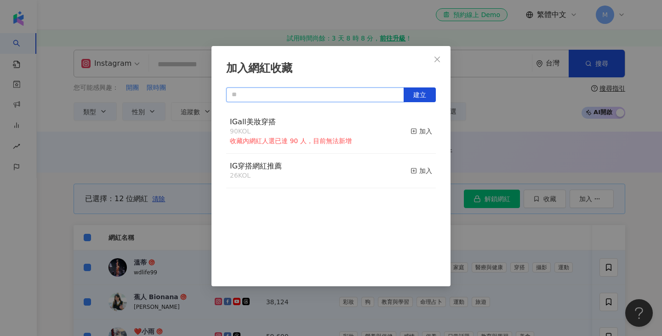
click at [310, 96] on input "text" at bounding box center [315, 94] width 178 height 15
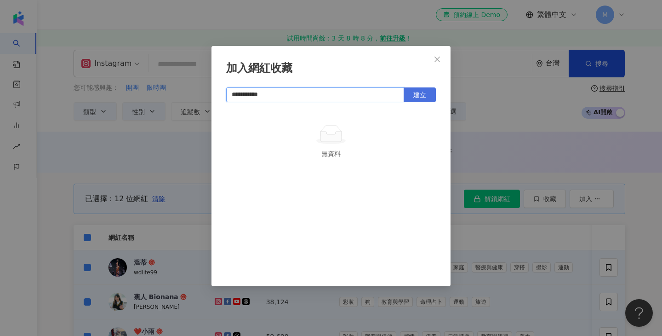
click at [430, 97] on button "建立" at bounding box center [420, 94] width 32 height 15
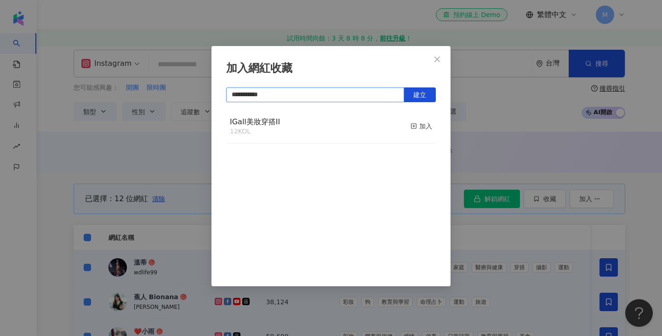
type input "**********"
click at [466, 107] on div "**********" at bounding box center [331, 168] width 662 height 336
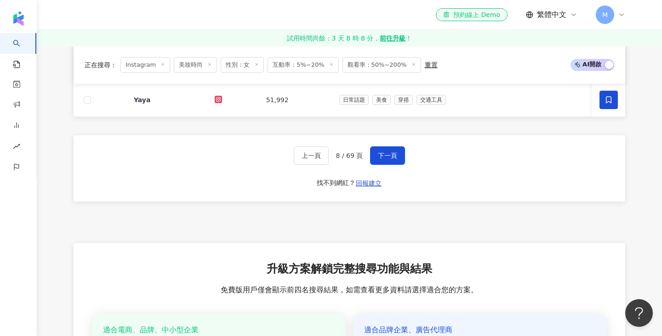
scroll to position [542, 0]
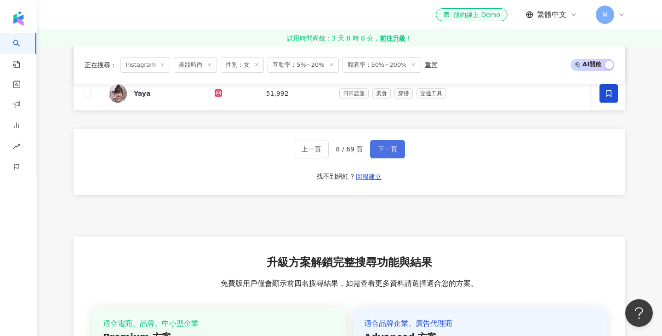
click at [396, 151] on span "下一頁" at bounding box center [387, 148] width 19 height 7
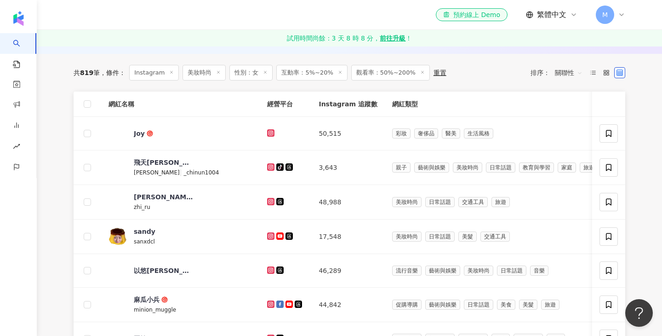
scroll to position [128, 0]
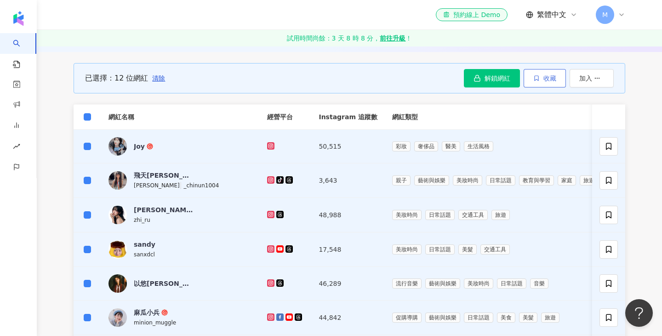
click at [551, 81] on span "收藏" at bounding box center [550, 78] width 13 height 7
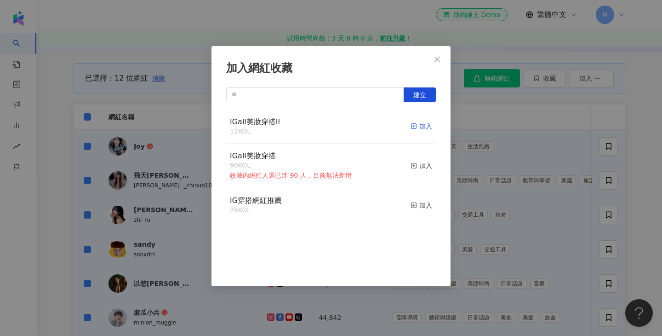
click at [431, 126] on div "加入" at bounding box center [422, 126] width 22 height 10
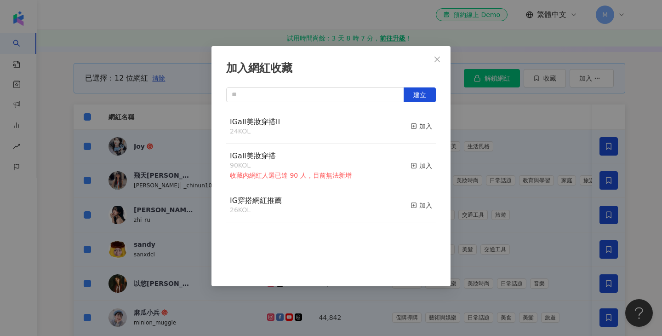
click at [500, 107] on div "加入網紅收藏 建立 IGall美妝穿搭II 24 KOL 加入 IGall美妝穿搭 90 KOL 收藏內網紅人選已達 90 人，目前無法新增 加入 IG穿搭網…" at bounding box center [331, 168] width 662 height 336
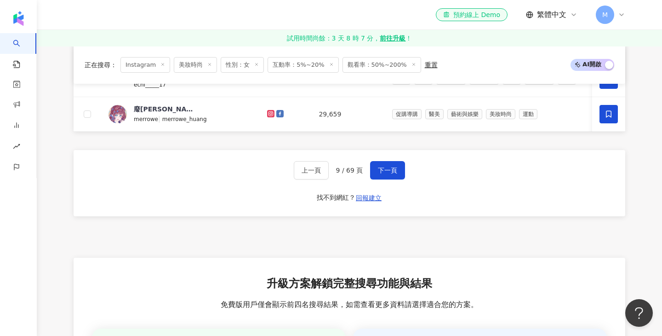
scroll to position [523, 0]
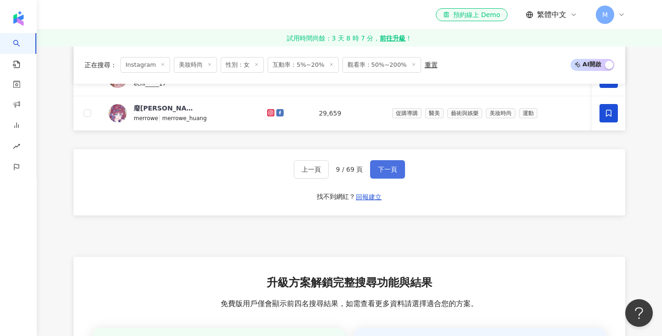
click at [389, 167] on span "下一頁" at bounding box center [387, 169] width 19 height 7
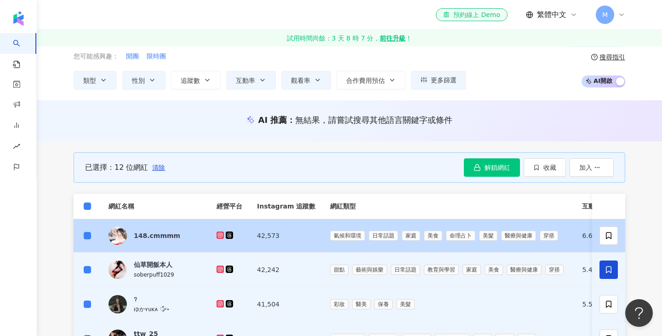
scroll to position [39, 0]
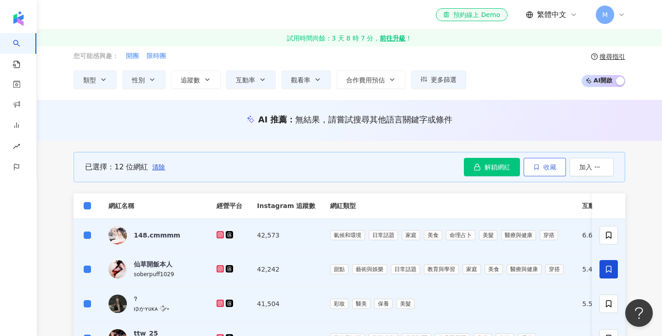
click at [546, 171] on button "收藏" at bounding box center [545, 167] width 42 height 18
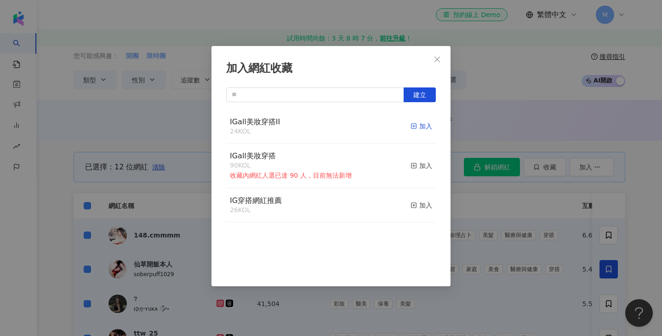
click at [429, 129] on div "加入" at bounding box center [422, 126] width 22 height 10
click at [495, 100] on div "加入網紅收藏 建立 IGall美妝穿搭II 36 KOL 加入 IGall美妝穿搭 90 KOL 收藏內網紅人選已達 90 人，目前無法新增 加入 IG穿搭網…" at bounding box center [331, 168] width 662 height 336
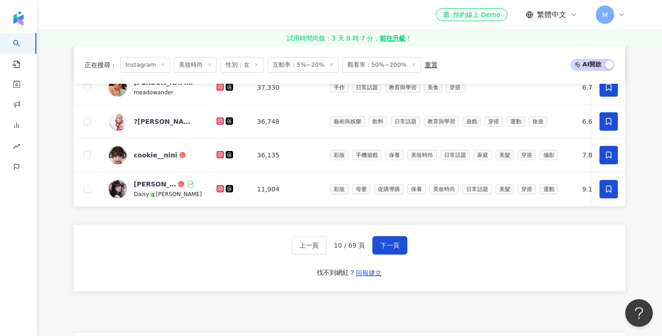
scroll to position [468, 0]
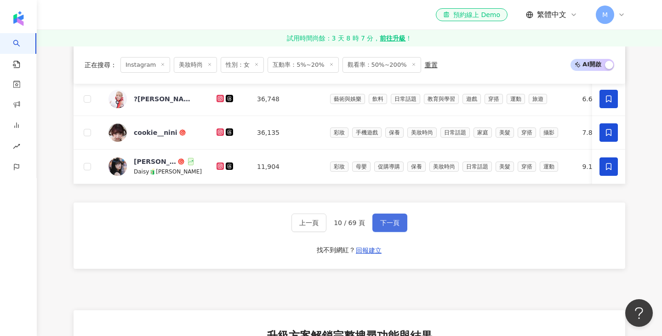
click at [395, 221] on span "下一頁" at bounding box center [389, 222] width 19 height 7
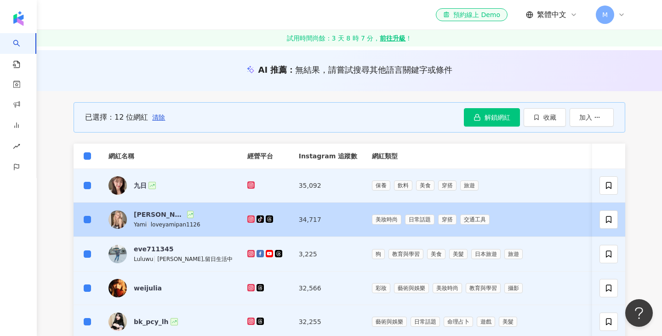
scroll to position [91, 0]
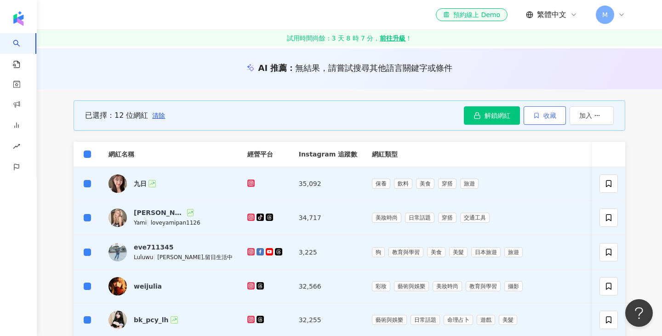
click at [544, 115] on span "收藏" at bounding box center [550, 115] width 13 height 7
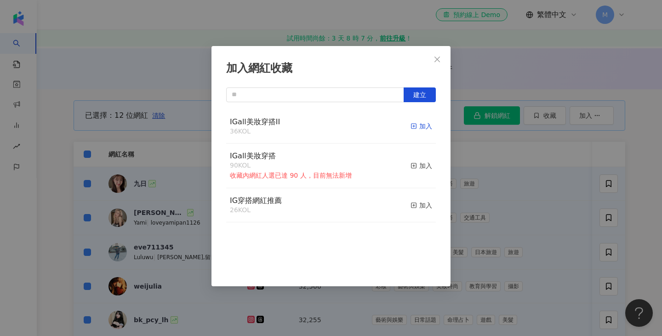
click at [421, 130] on div "加入" at bounding box center [422, 126] width 22 height 10
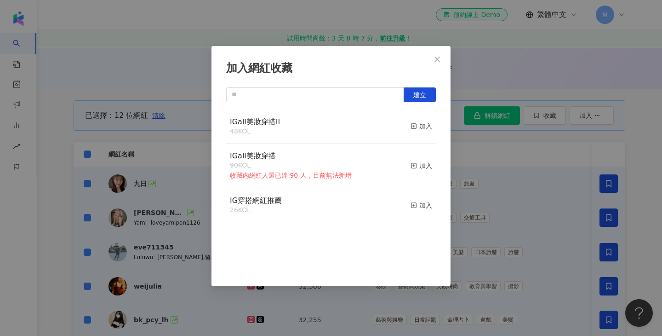
click at [490, 72] on div "加入網紅收藏 建立 IGall美妝穿搭II 48 KOL 加入 IGall美妝穿搭 90 KOL 收藏內網紅人選已達 90 人，目前無法新增 加入 IG穿搭網…" at bounding box center [331, 168] width 662 height 336
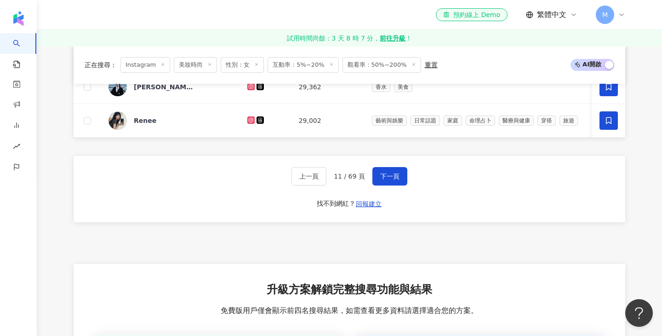
scroll to position [516, 0]
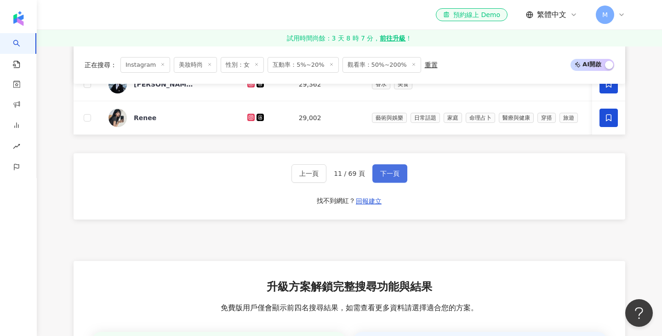
click at [393, 174] on span "下一頁" at bounding box center [389, 173] width 19 height 7
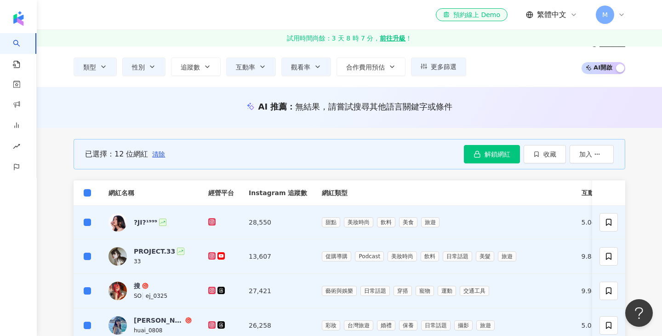
scroll to position [0, 0]
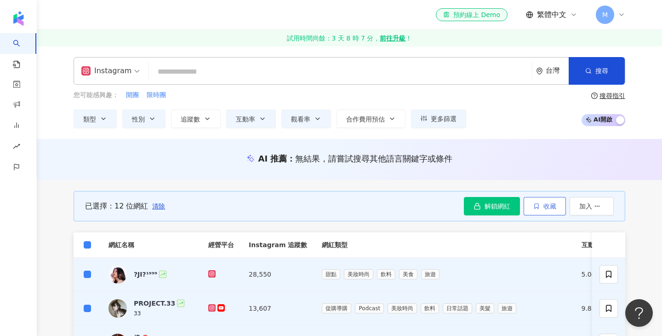
click at [541, 210] on button "收藏" at bounding box center [545, 206] width 42 height 18
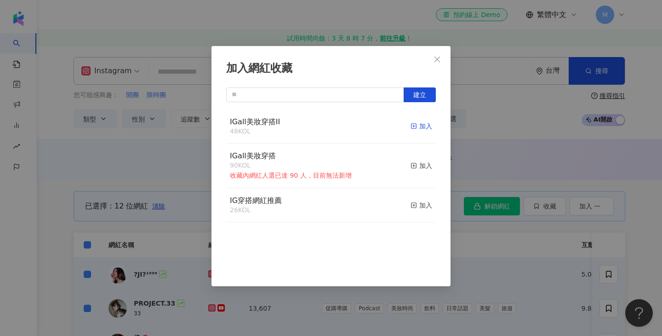
click at [426, 130] on div "加入" at bounding box center [422, 126] width 22 height 10
click at [507, 123] on div "加入網紅收藏 建立 IGall美妝穿搭II 60 KOL 加入 IGall美妝穿搭 90 KOL 收藏內網紅人選已達 90 人，目前無法新增 加入 IG穿搭網…" at bounding box center [331, 168] width 662 height 336
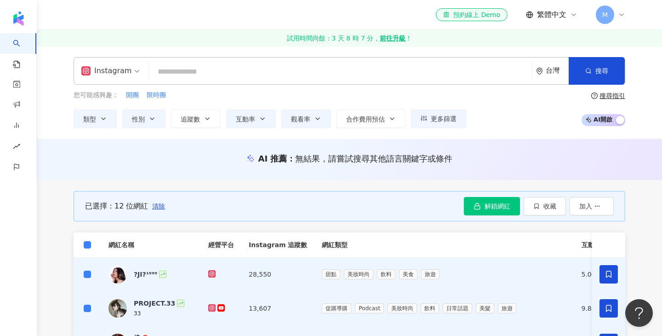
click at [82, 243] on th at bounding box center [88, 244] width 28 height 25
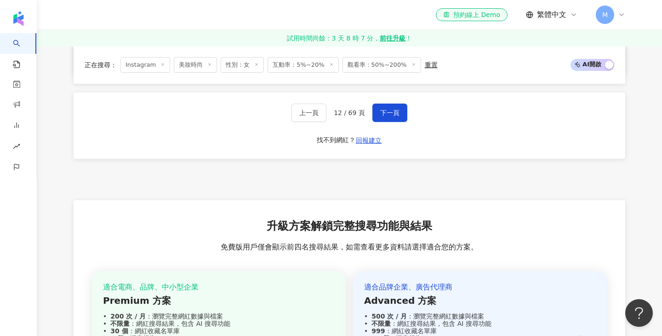
scroll to position [582, 0]
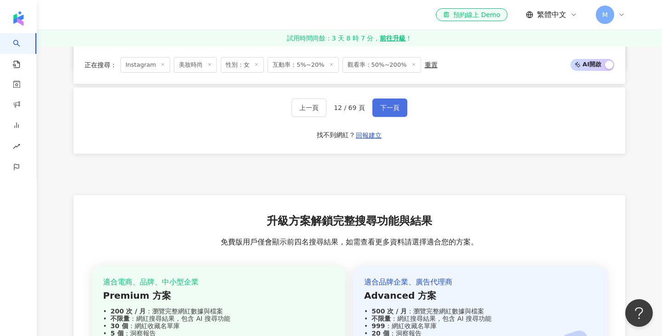
click at [391, 109] on span "下一頁" at bounding box center [389, 107] width 19 height 7
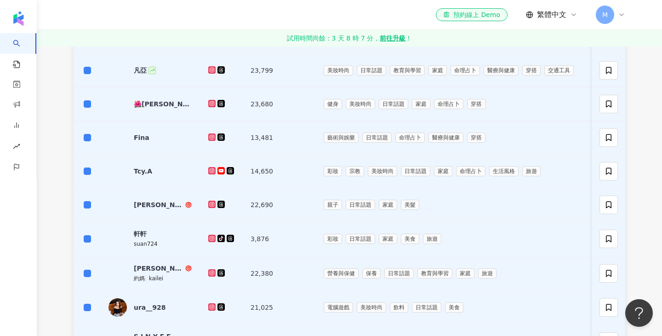
scroll to position [0, 0]
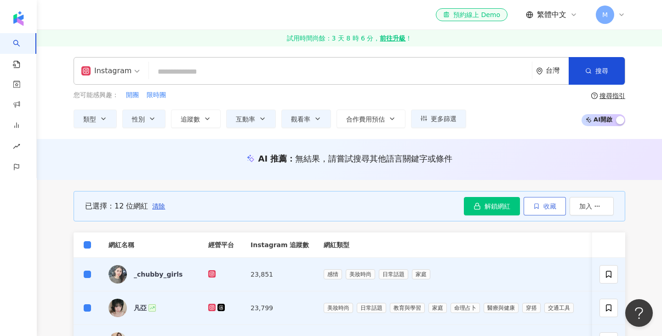
click at [544, 210] on button "收藏" at bounding box center [545, 206] width 42 height 18
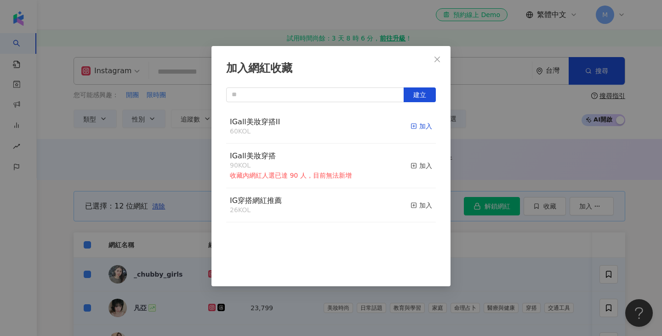
click at [428, 125] on div "加入" at bounding box center [422, 126] width 22 height 10
click at [523, 135] on div "加入網紅收藏 建立 IGall美妝穿搭II 72 KOL 加入 IGall美妝穿搭 90 KOL 收藏內網紅人選已達 90 人，目前無法新增 加入 IG穿搭網…" at bounding box center [331, 168] width 662 height 336
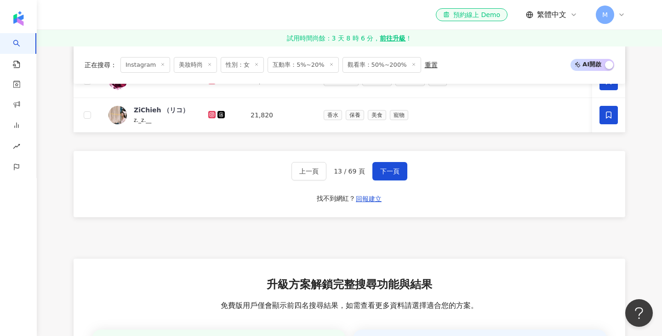
scroll to position [515, 0]
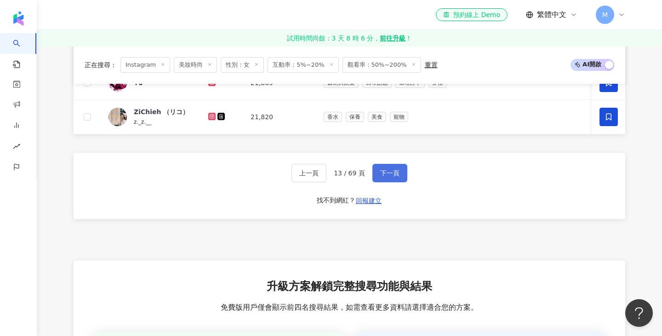
click at [393, 173] on span "下一頁" at bounding box center [389, 172] width 19 height 7
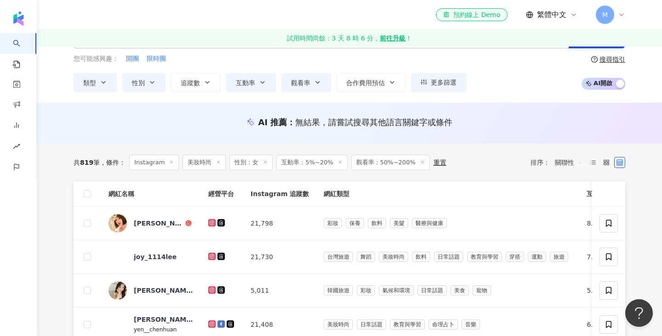
scroll to position [41, 0]
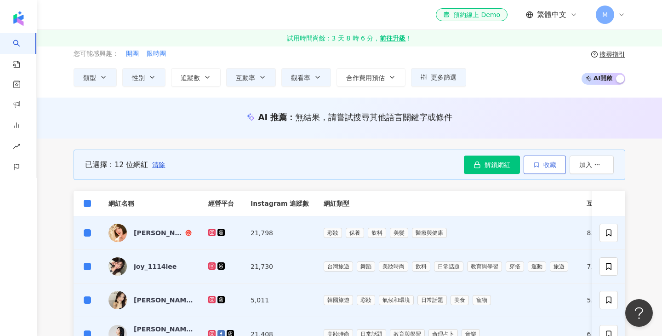
click at [554, 166] on span "收藏" at bounding box center [550, 164] width 13 height 7
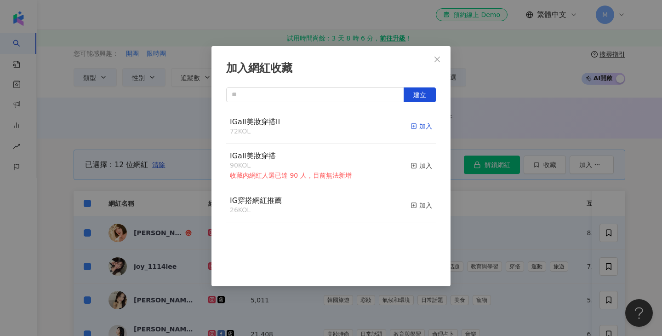
click at [427, 126] on div "加入" at bounding box center [422, 126] width 22 height 10
click at [494, 124] on div "加入網紅收藏 建立 IGall美妝穿搭II 84 KOL 加入 IGall美妝穿搭 90 KOL 收藏內網紅人選已達 90 人，目前無法新增 加入 IG穿搭網…" at bounding box center [331, 168] width 662 height 336
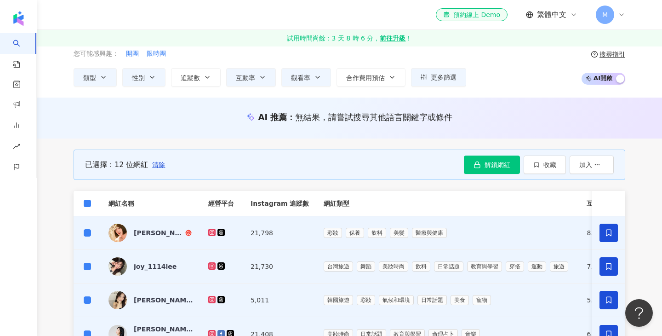
click at [92, 204] on th at bounding box center [88, 203] width 28 height 25
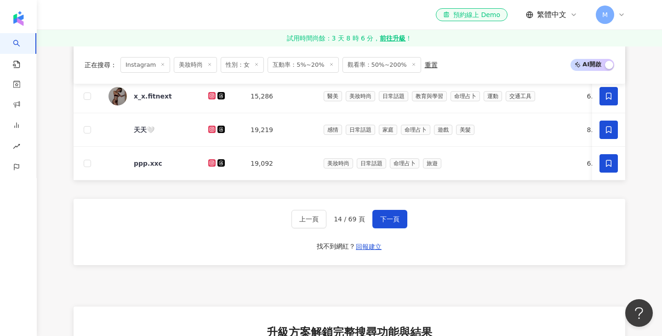
scroll to position [469, 0]
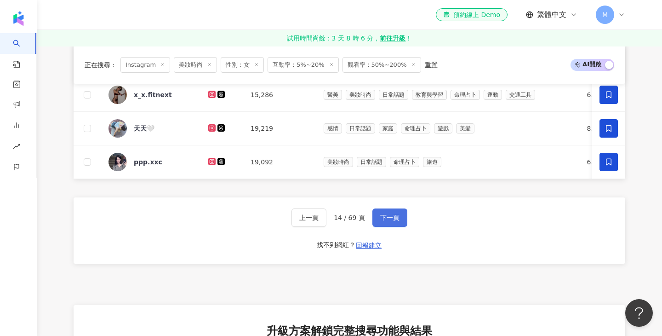
click at [390, 215] on span "下一頁" at bounding box center [389, 217] width 19 height 7
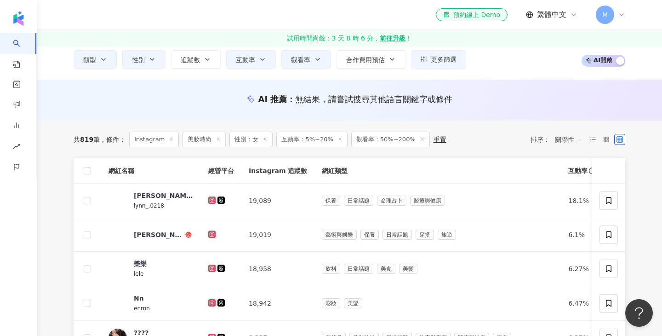
scroll to position [61, 0]
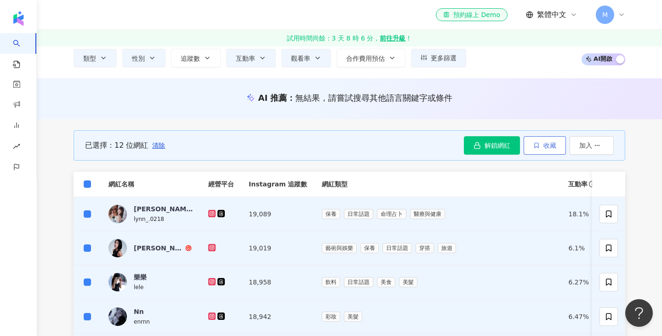
click at [544, 150] on button "收藏" at bounding box center [545, 145] width 42 height 18
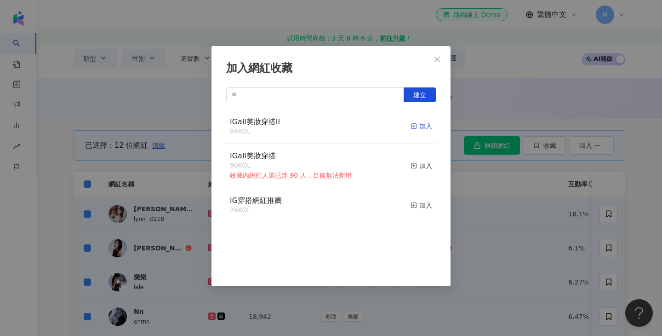
click at [428, 127] on div "加入" at bounding box center [422, 126] width 22 height 10
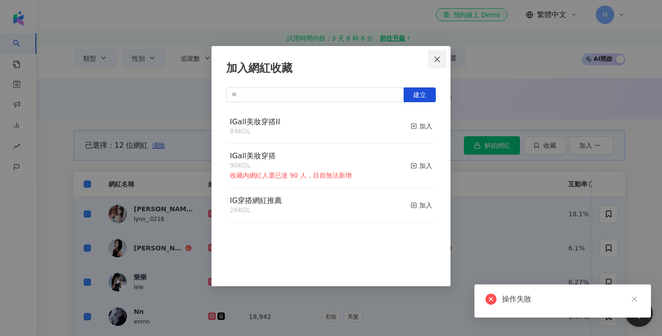
click at [439, 60] on icon "close" at bounding box center [438, 59] width 6 height 6
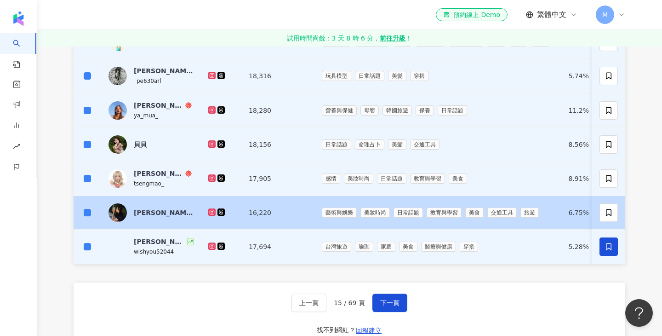
scroll to position [0, 0]
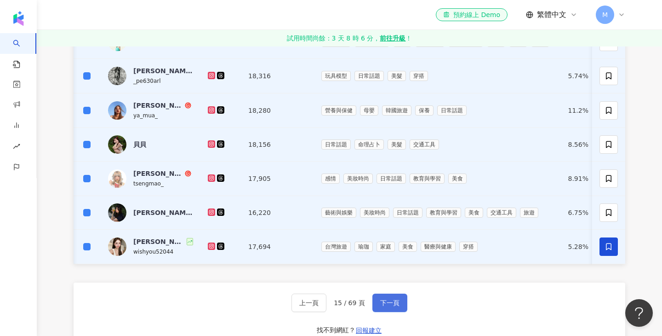
click at [380, 304] on span "下一頁" at bounding box center [389, 302] width 19 height 7
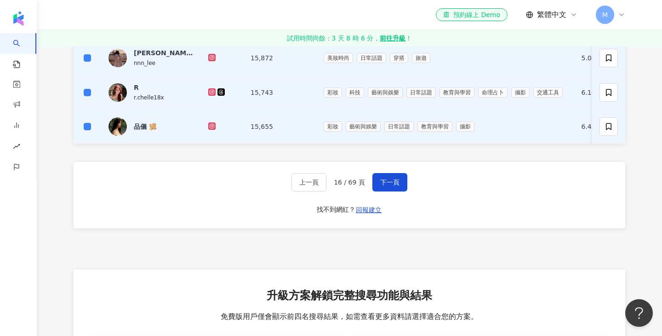
scroll to position [534, 0]
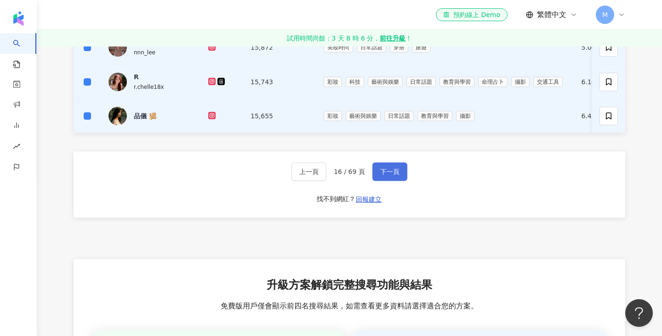
click at [380, 174] on span "下一頁" at bounding box center [389, 171] width 19 height 7
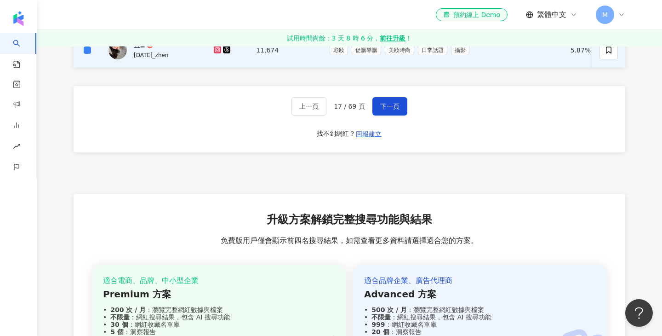
scroll to position [598, 0]
click at [394, 106] on span "下一頁" at bounding box center [389, 105] width 19 height 7
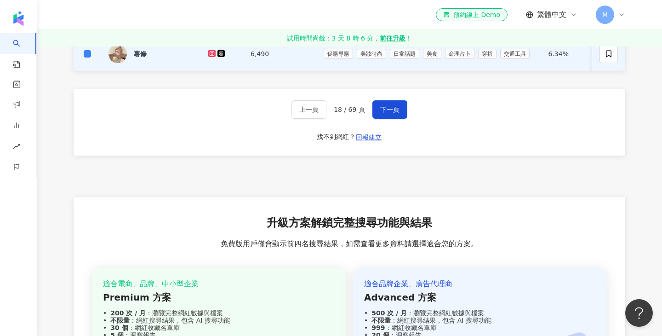
scroll to position [594, 0]
click at [400, 107] on button "下一頁" at bounding box center [390, 109] width 35 height 18
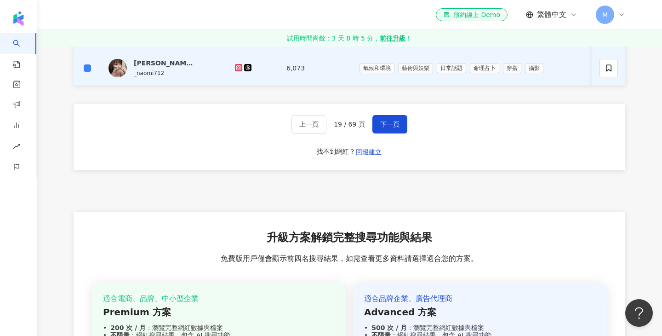
scroll to position [589, 0]
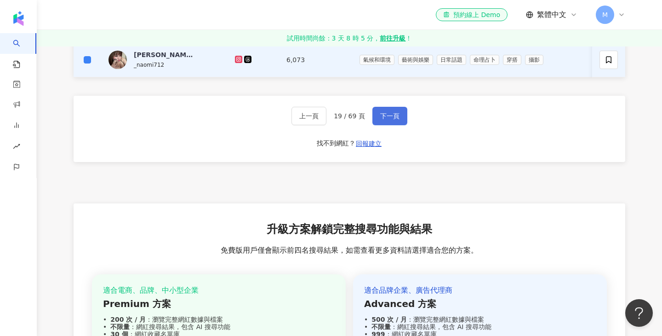
click at [387, 118] on span "下一頁" at bounding box center [389, 115] width 19 height 7
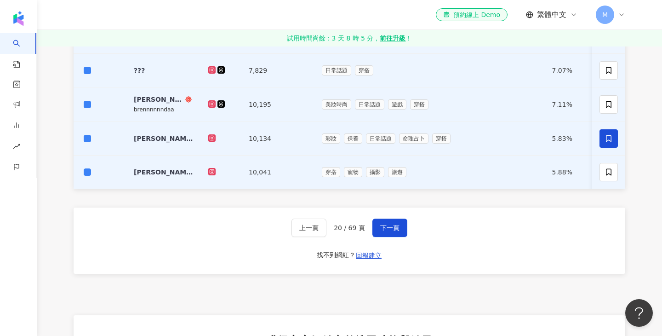
scroll to position [485, 0]
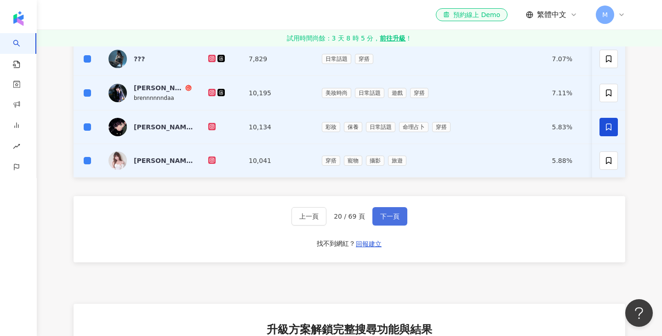
click at [390, 214] on span "下一頁" at bounding box center [389, 216] width 19 height 7
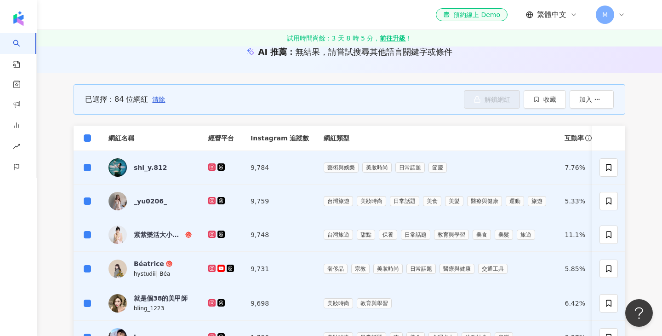
scroll to position [0, 0]
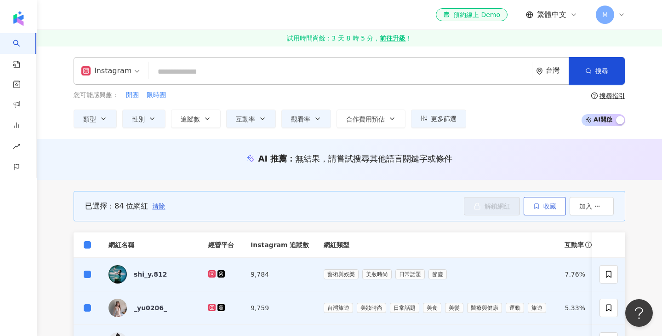
click at [552, 207] on span "收藏" at bounding box center [550, 205] width 13 height 7
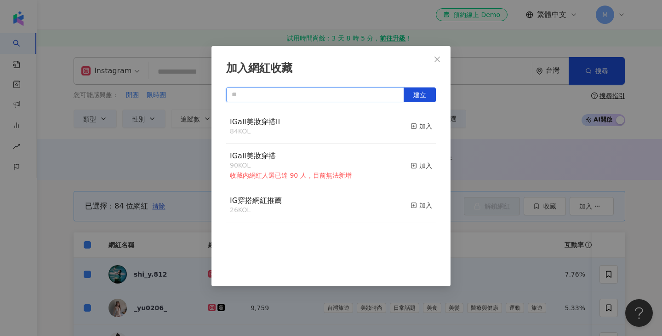
click at [290, 98] on input "text" at bounding box center [315, 94] width 178 height 15
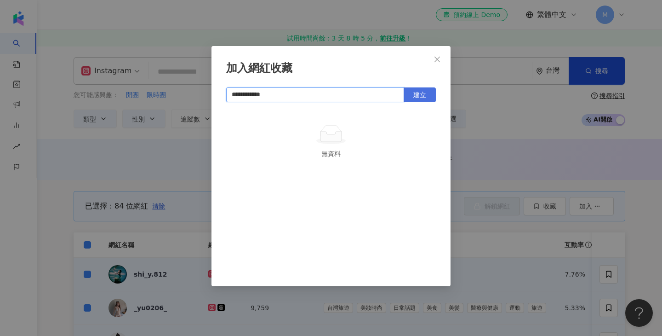
click at [424, 94] on span "建立" at bounding box center [420, 94] width 13 height 7
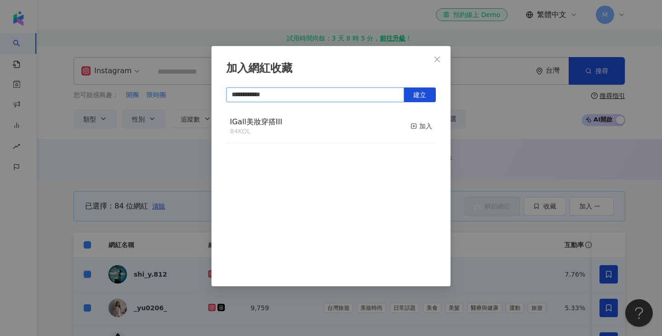
type input "**********"
click at [510, 111] on div "**********" at bounding box center [331, 168] width 662 height 336
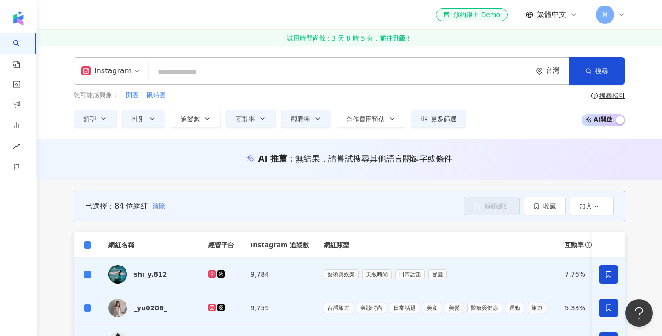
click at [158, 207] on span "清除" at bounding box center [158, 205] width 13 height 7
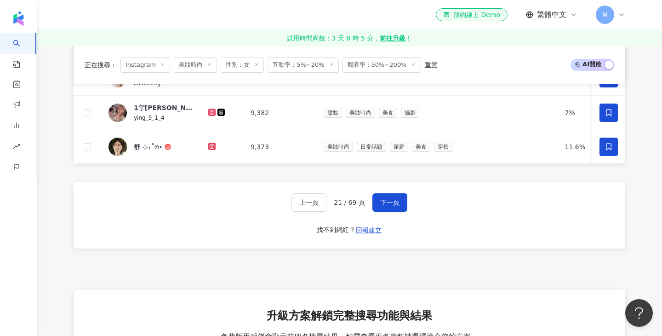
scroll to position [498, 0]
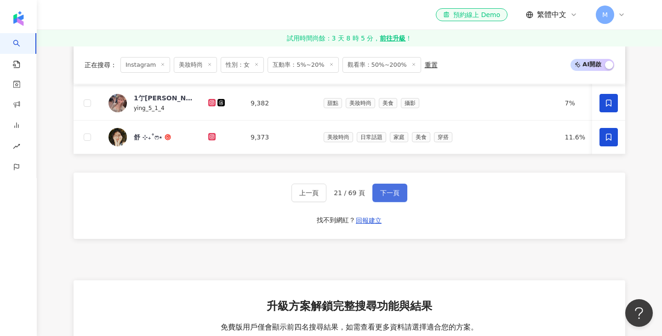
click at [386, 196] on span "下一頁" at bounding box center [389, 192] width 19 height 7
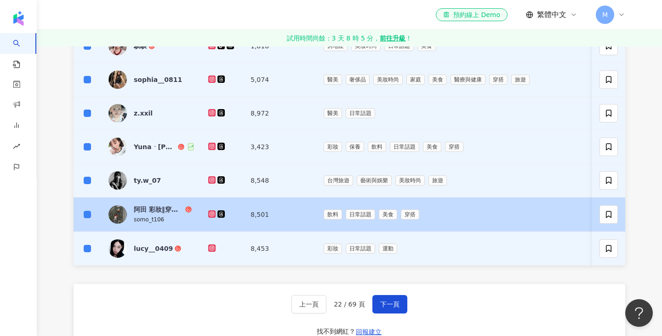
scroll to position [427, 0]
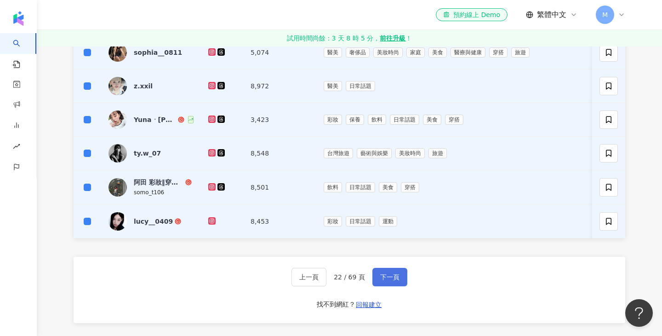
click at [394, 275] on span "下一頁" at bounding box center [389, 276] width 19 height 7
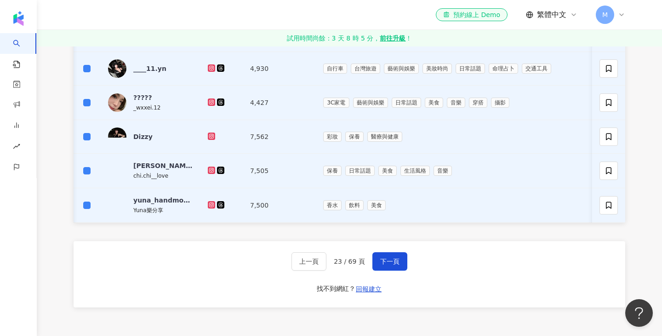
scroll to position [449, 0]
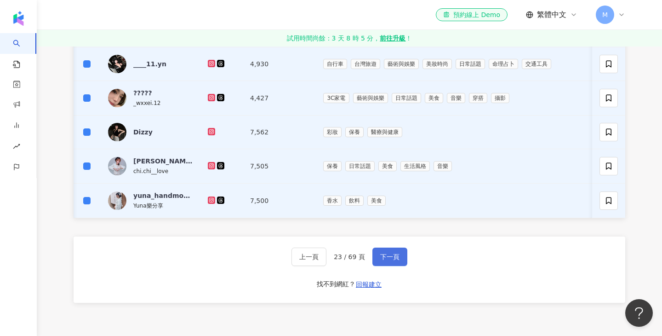
click at [396, 255] on span "下一頁" at bounding box center [389, 256] width 19 height 7
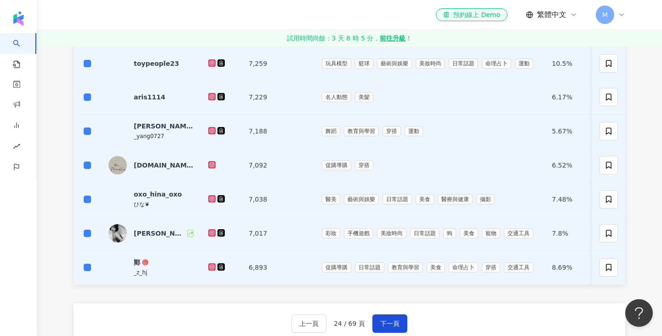
scroll to position [467, 0]
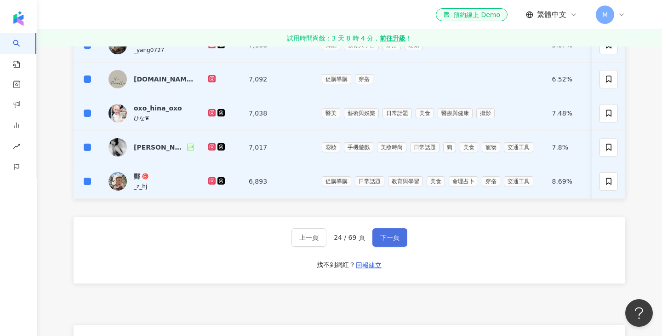
click at [391, 234] on span "下一頁" at bounding box center [389, 237] width 19 height 7
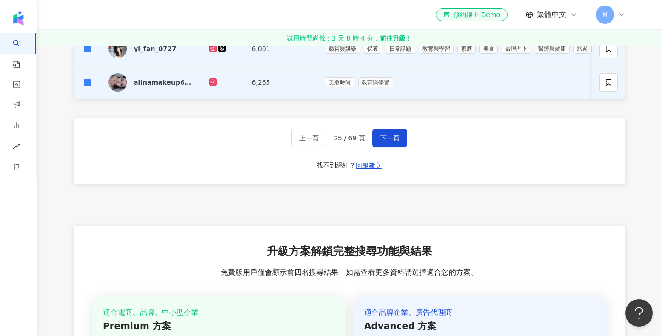
scroll to position [566, 0]
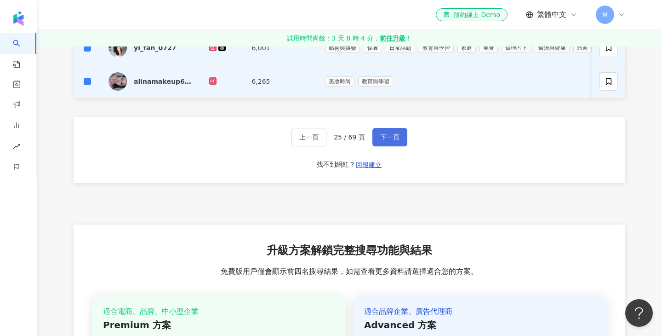
click at [389, 140] on span "下一頁" at bounding box center [389, 136] width 19 height 7
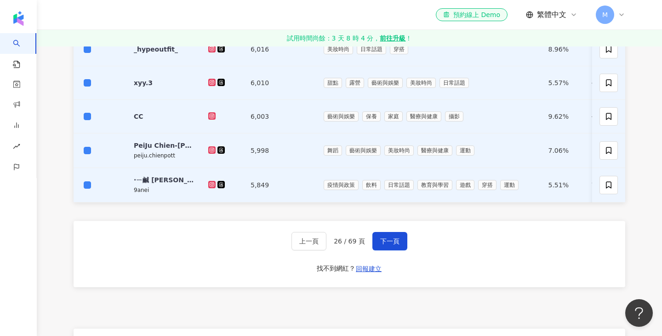
scroll to position [462, 0]
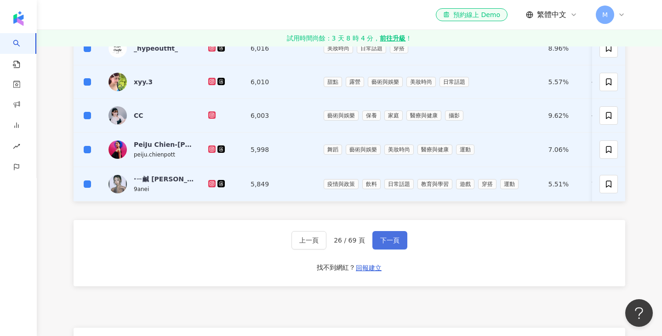
click at [380, 237] on span "下一頁" at bounding box center [389, 239] width 19 height 7
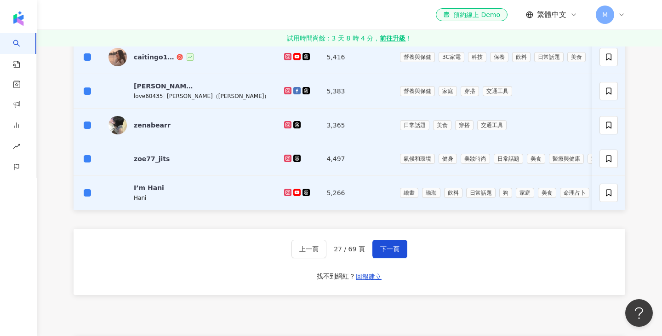
scroll to position [455, 0]
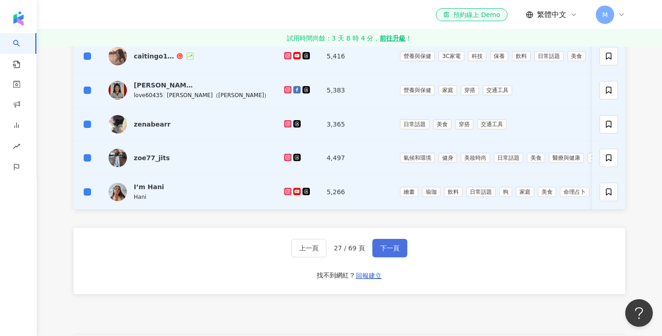
click at [386, 251] on span "下一頁" at bounding box center [389, 247] width 19 height 7
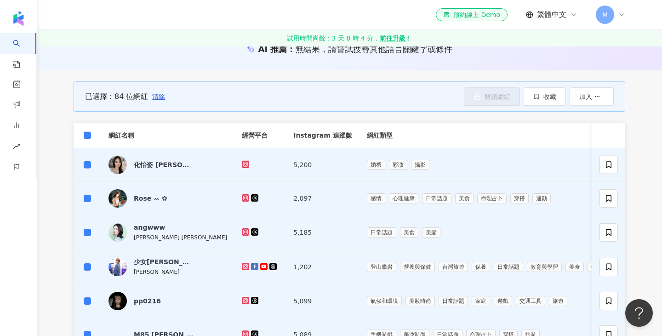
scroll to position [0, 0]
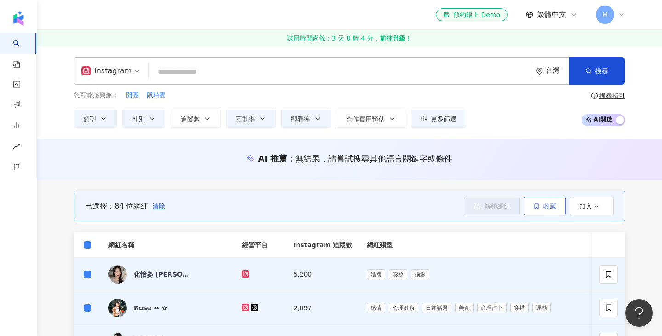
click at [553, 211] on button "收藏" at bounding box center [545, 206] width 42 height 18
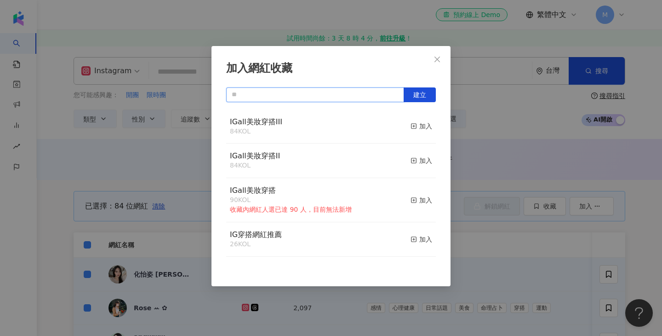
click at [289, 92] on input "text" at bounding box center [315, 94] width 178 height 15
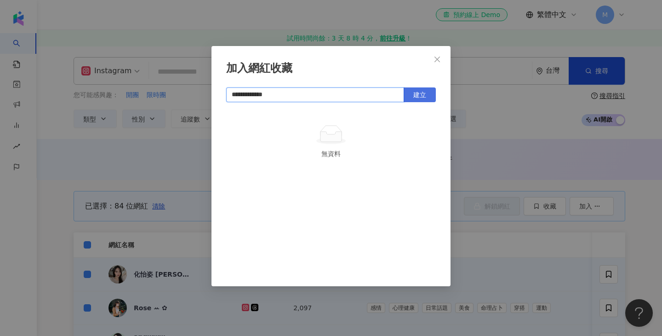
click at [420, 95] on span "建立" at bounding box center [420, 94] width 13 height 7
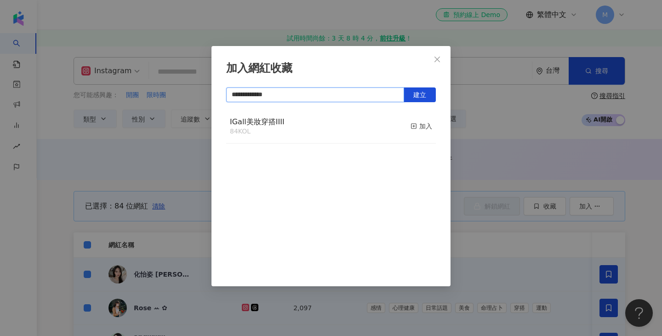
type input "**********"
click at [500, 116] on div "**********" at bounding box center [331, 168] width 662 height 336
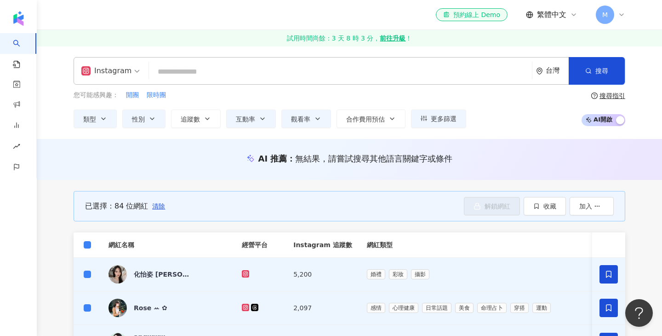
scroll to position [53, 0]
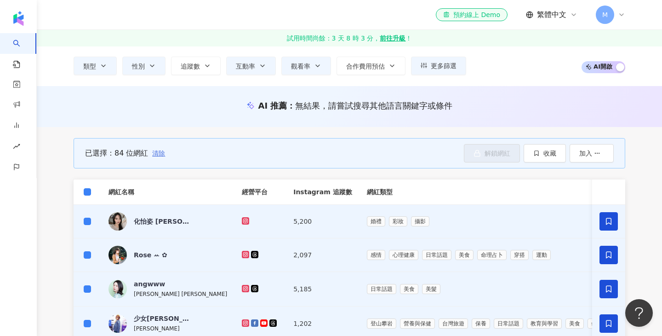
click at [161, 153] on span "清除" at bounding box center [158, 152] width 13 height 7
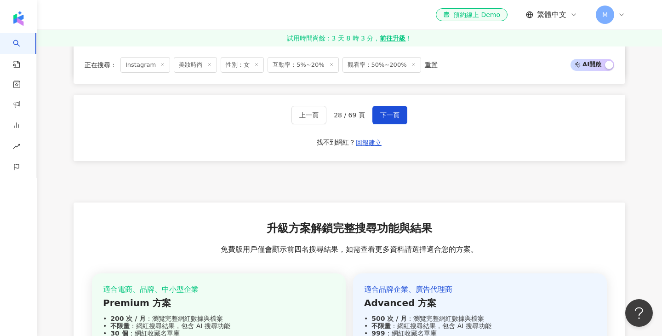
scroll to position [567, 0]
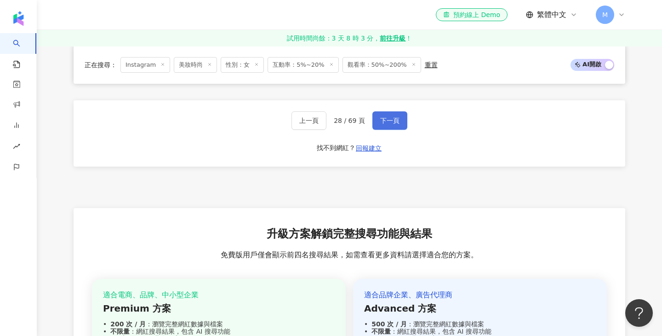
click at [391, 122] on span "下一頁" at bounding box center [389, 120] width 19 height 7
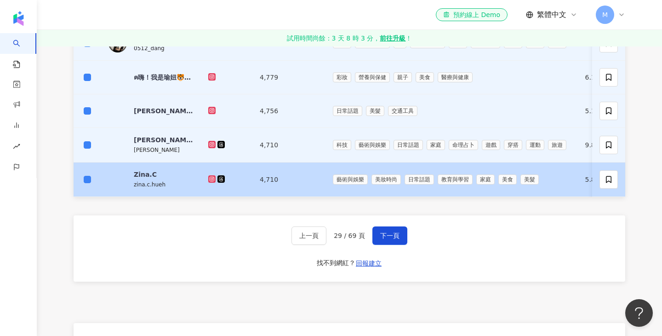
scroll to position [471, 0]
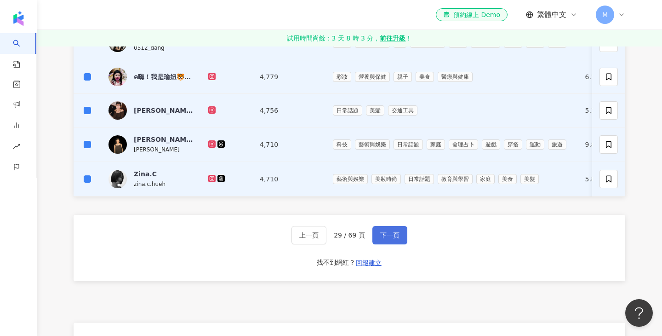
click at [396, 235] on span "下一頁" at bounding box center [389, 234] width 19 height 7
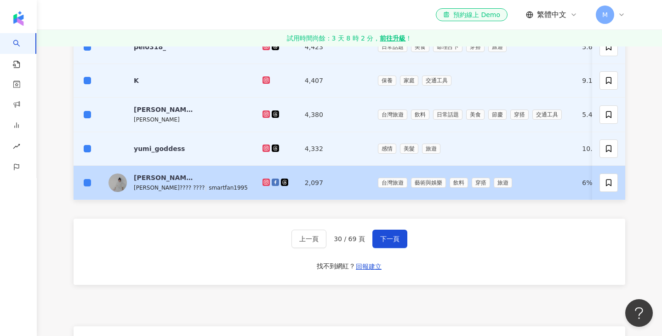
scroll to position [464, 0]
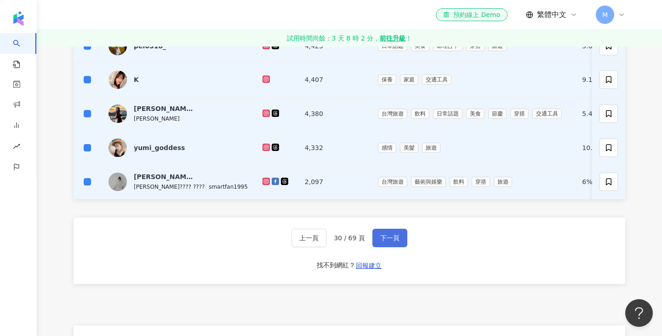
click at [387, 238] on span "下一頁" at bounding box center [389, 237] width 19 height 7
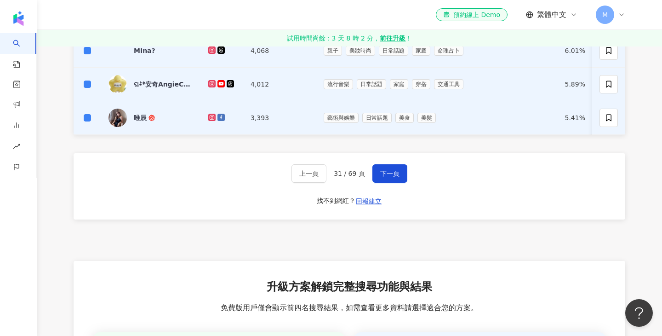
scroll to position [534, 0]
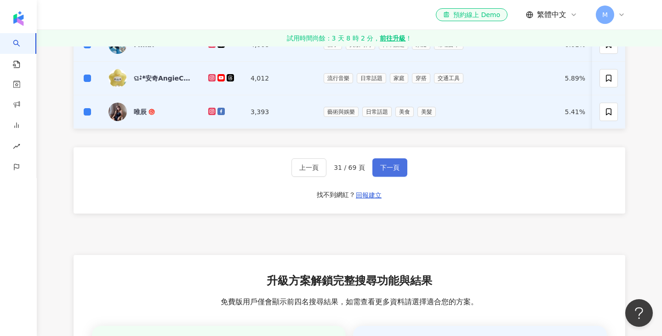
click at [389, 161] on button "下一頁" at bounding box center [390, 167] width 35 height 18
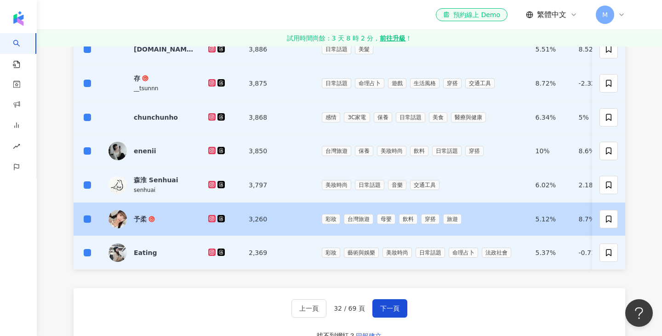
scroll to position [410, 0]
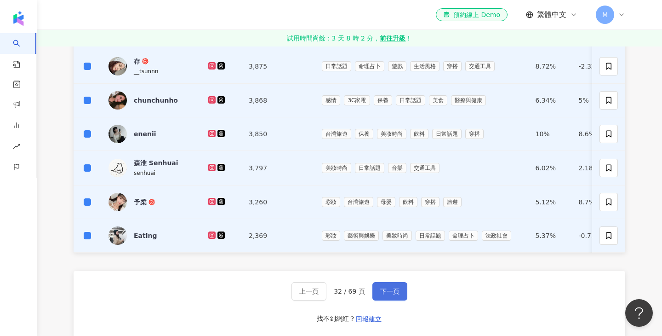
click at [391, 293] on span "下一頁" at bounding box center [389, 290] width 19 height 7
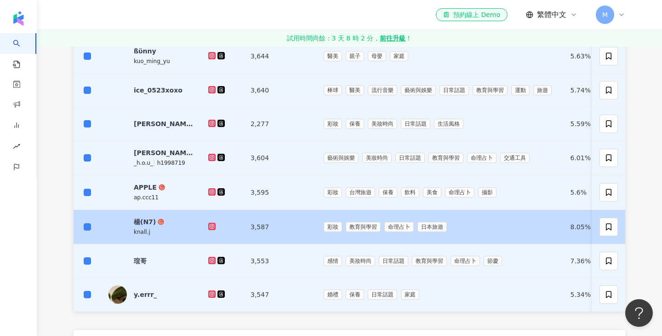
scroll to position [396, 0]
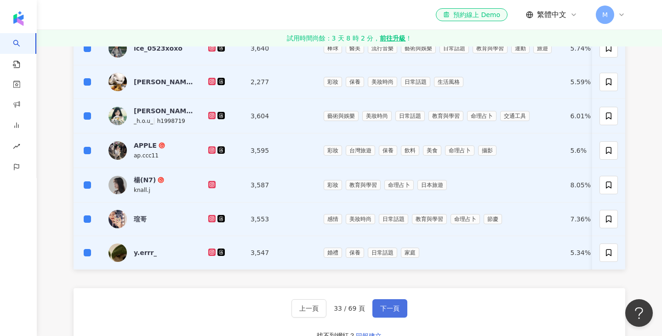
click at [389, 307] on span "下一頁" at bounding box center [389, 307] width 19 height 7
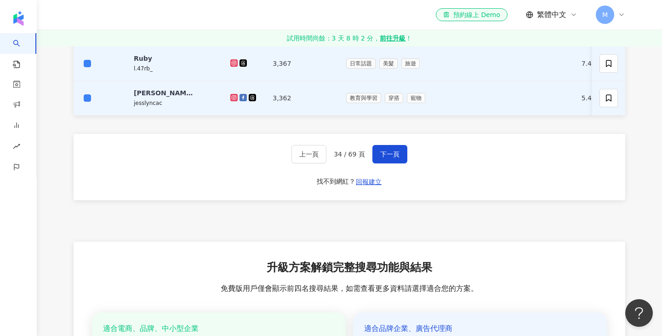
scroll to position [552, 0]
click at [401, 151] on button "下一頁" at bounding box center [390, 153] width 35 height 18
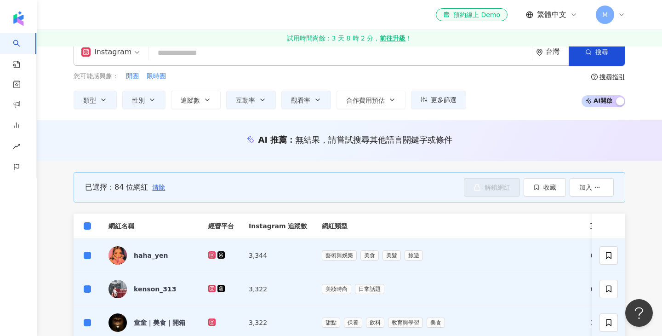
scroll to position [0, 0]
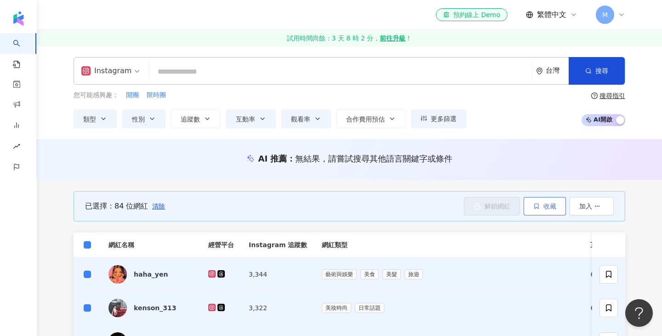
click at [556, 207] on span "收藏" at bounding box center [550, 205] width 13 height 7
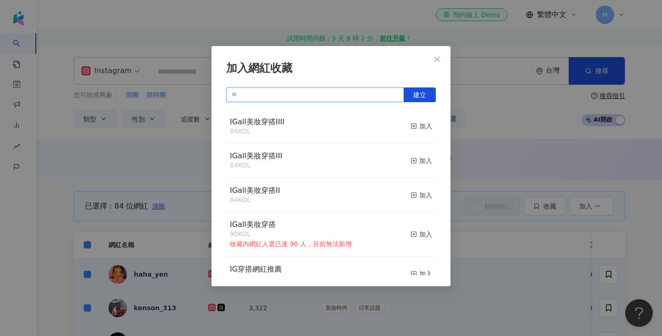
click at [271, 96] on input "text" at bounding box center [315, 94] width 178 height 15
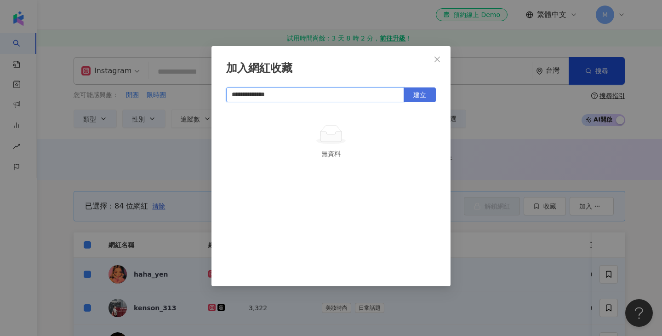
click at [428, 95] on button "建立" at bounding box center [420, 94] width 32 height 15
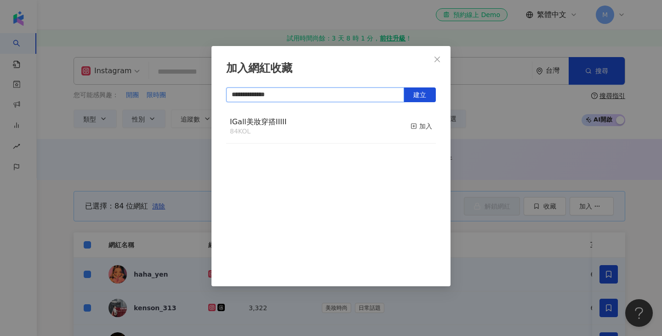
type input "**********"
click at [481, 115] on div "**********" at bounding box center [331, 168] width 662 height 336
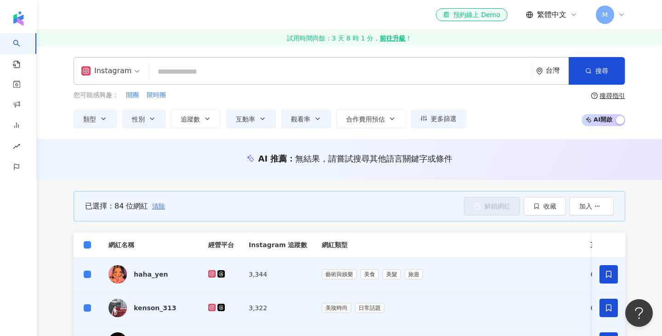
click at [159, 207] on span "清除" at bounding box center [158, 205] width 13 height 7
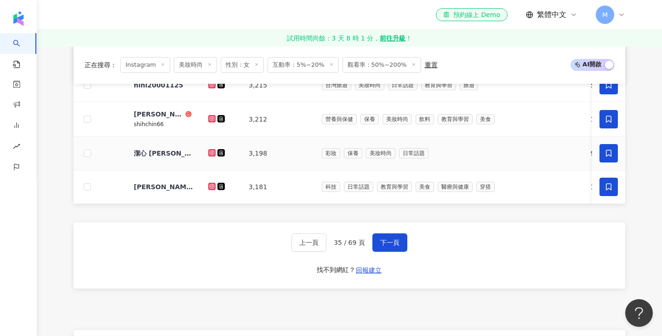
scroll to position [451, 0]
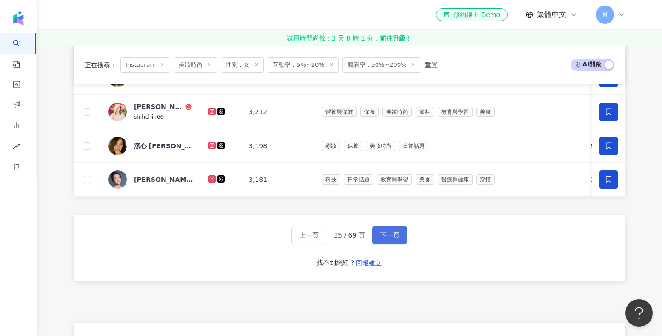
click at [397, 236] on span "下一頁" at bounding box center [389, 234] width 19 height 7
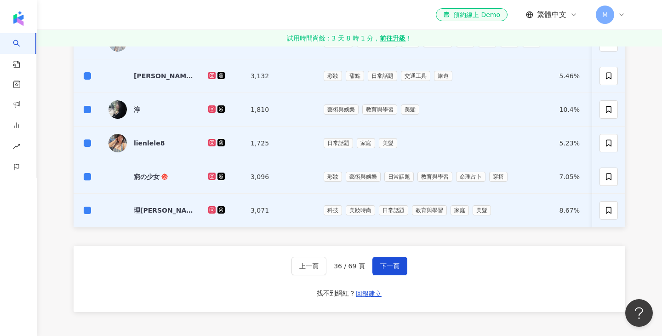
scroll to position [534, 0]
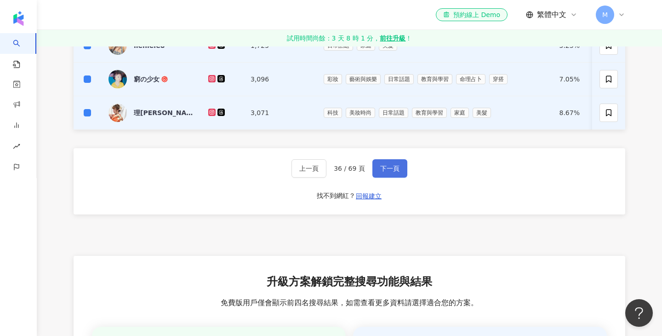
click at [393, 170] on span "下一頁" at bounding box center [389, 168] width 19 height 7
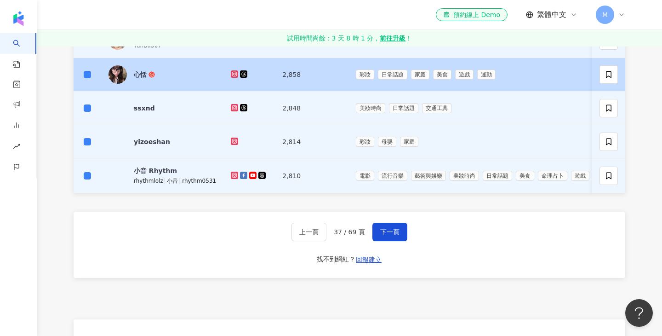
scroll to position [475, 0]
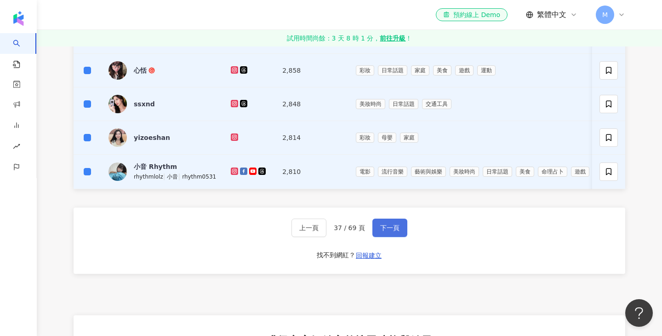
click at [400, 230] on button "下一頁" at bounding box center [390, 227] width 35 height 18
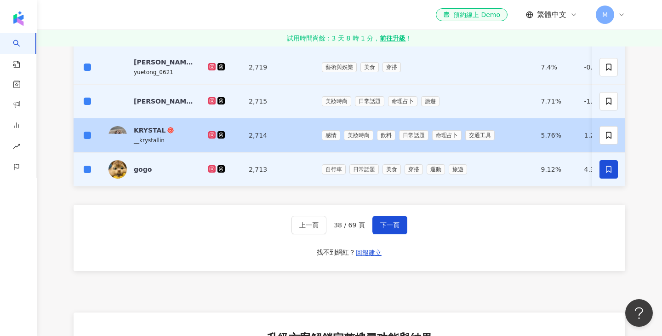
scroll to position [480, 0]
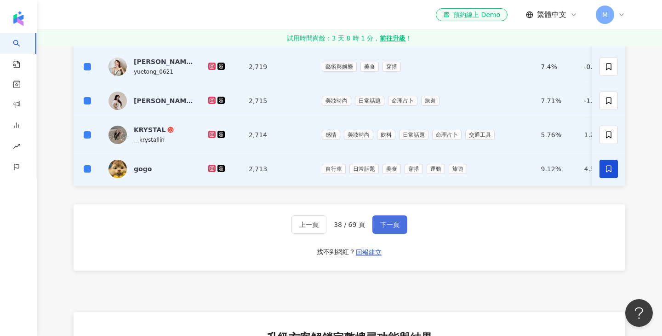
click at [395, 229] on button "下一頁" at bounding box center [390, 224] width 35 height 18
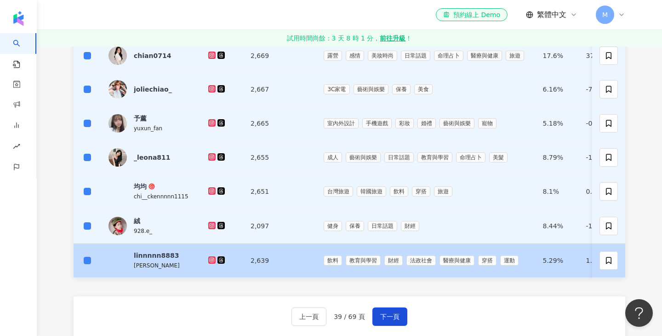
scroll to position [386, 0]
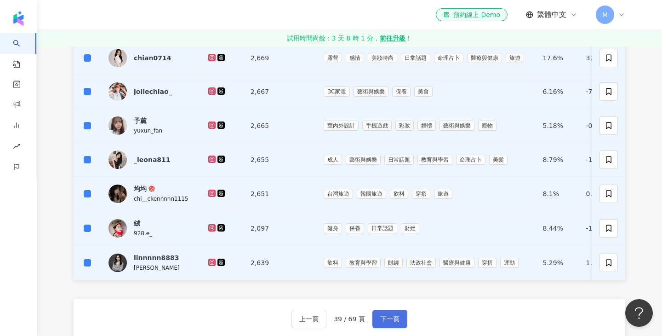
click at [390, 318] on span "下一頁" at bounding box center [389, 318] width 19 height 7
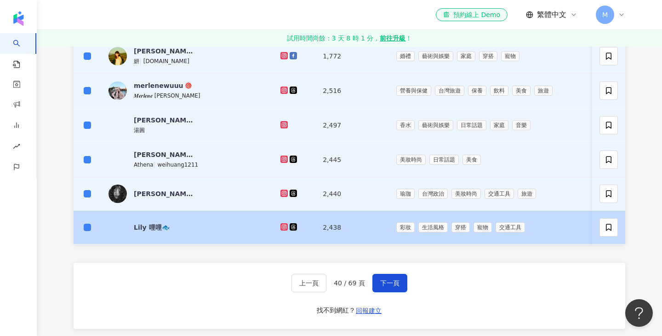
scroll to position [426, 0]
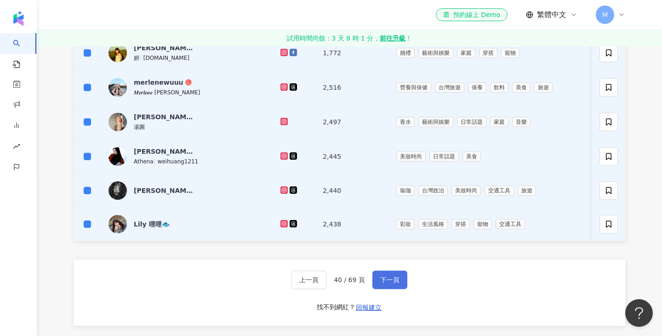
click at [400, 281] on button "下一頁" at bounding box center [390, 279] width 35 height 18
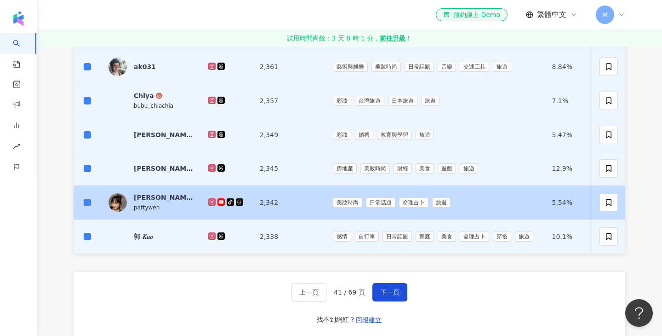
scroll to position [414, 0]
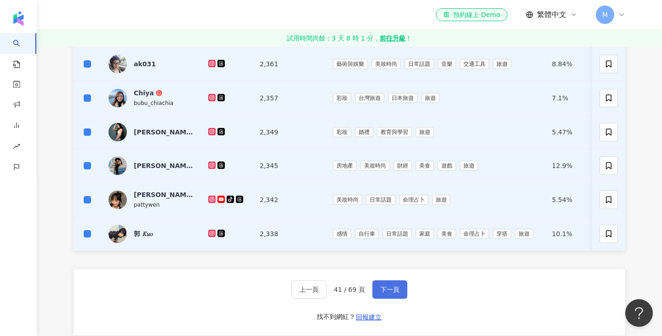
click at [398, 291] on span "下一頁" at bounding box center [389, 289] width 19 height 7
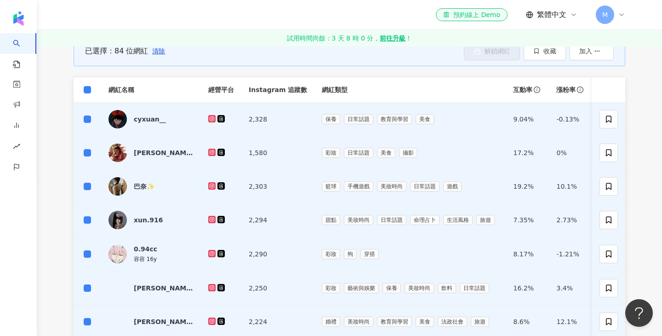
scroll to position [0, 0]
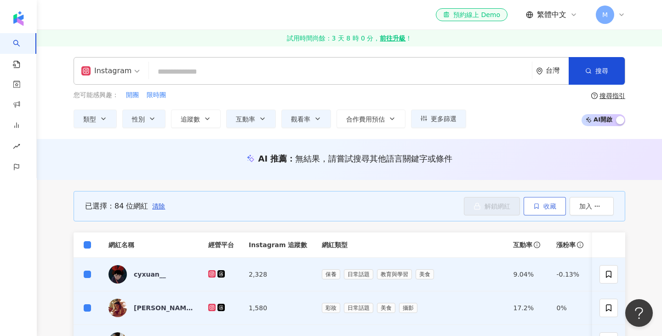
click at [552, 210] on button "收藏" at bounding box center [545, 206] width 42 height 18
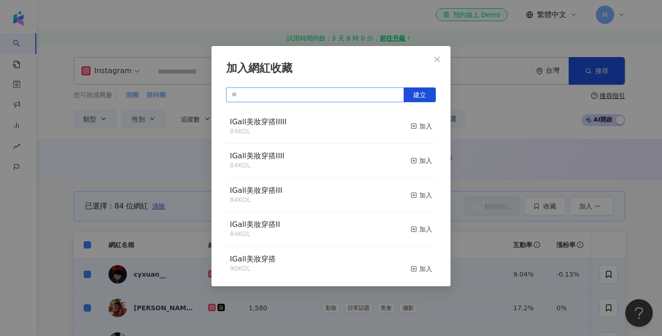
click at [317, 95] on input "text" at bounding box center [315, 94] width 178 height 15
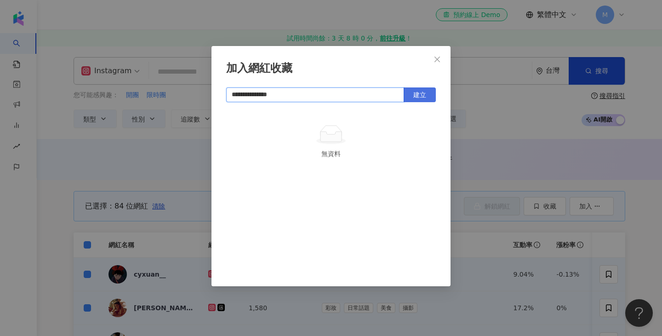
click at [424, 98] on button "建立" at bounding box center [420, 94] width 32 height 15
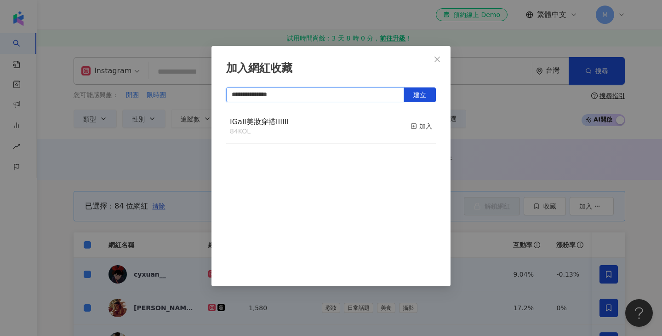
type input "**********"
click at [500, 112] on div "**********" at bounding box center [331, 168] width 662 height 336
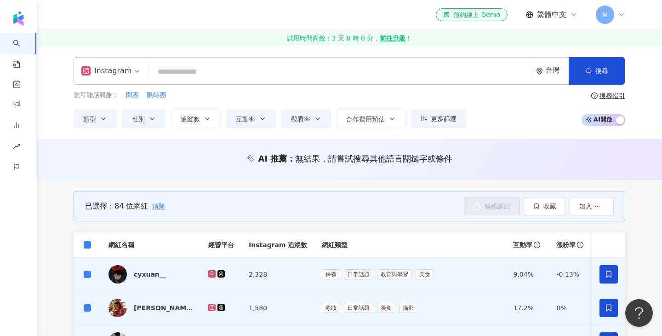
click at [157, 207] on span "清除" at bounding box center [158, 205] width 13 height 7
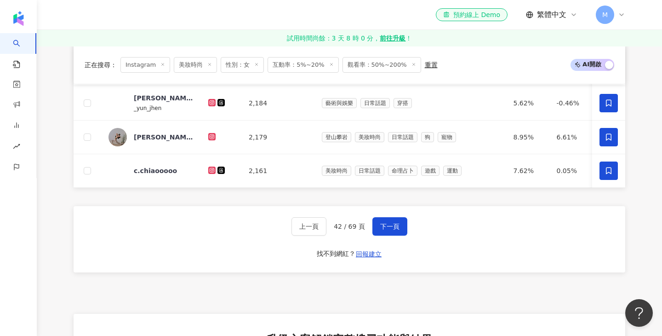
scroll to position [463, 0]
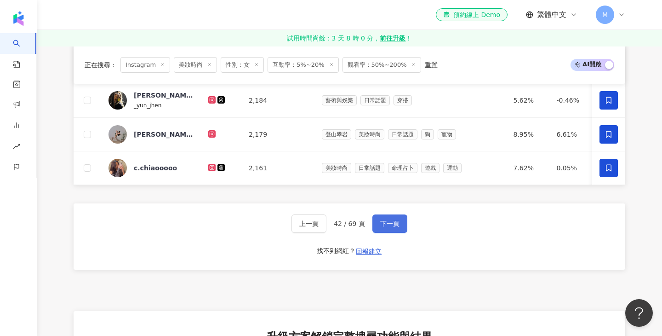
click at [392, 224] on span "下一頁" at bounding box center [389, 223] width 19 height 7
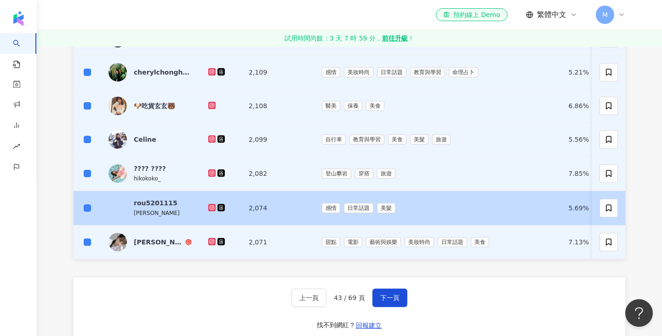
scroll to position [421, 0]
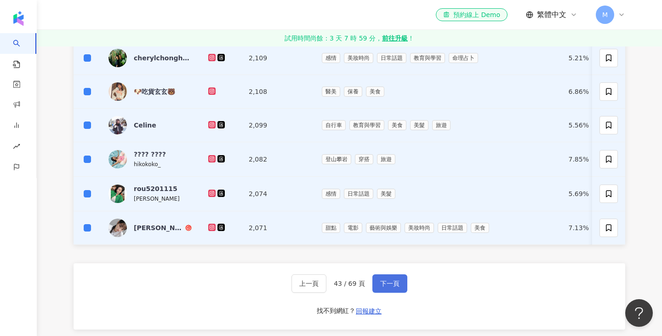
click at [395, 285] on span "下一頁" at bounding box center [389, 283] width 19 height 7
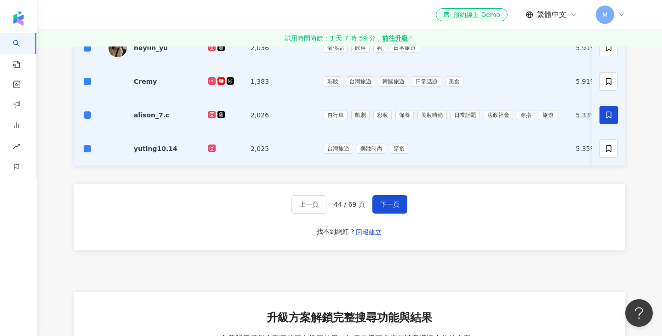
scroll to position [496, 0]
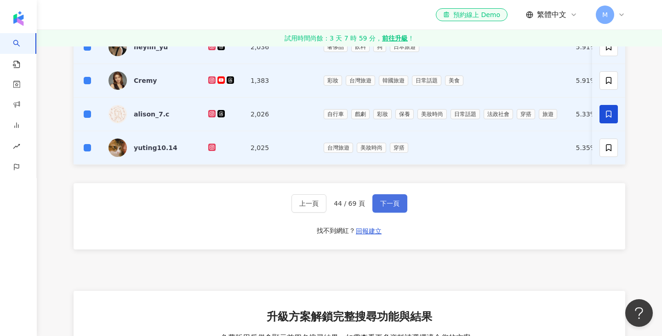
click at [398, 201] on span "下一頁" at bounding box center [389, 203] width 19 height 7
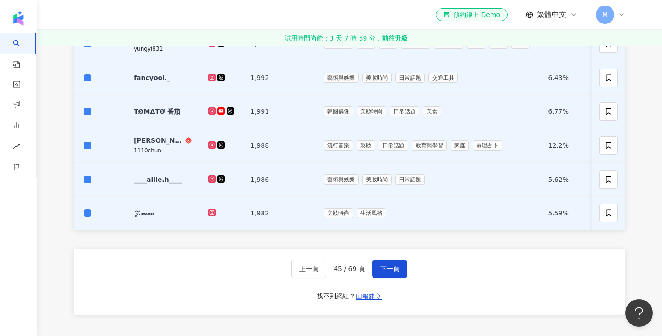
scroll to position [435, 0]
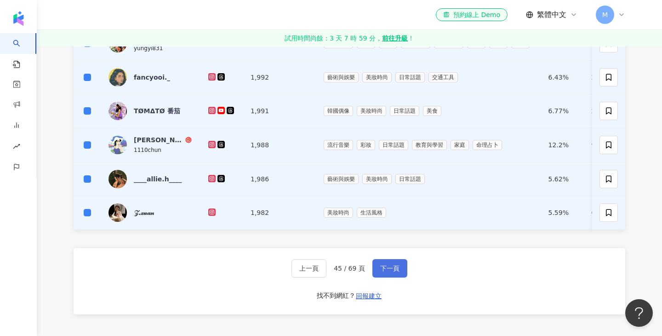
click at [393, 264] on span "下一頁" at bounding box center [389, 267] width 19 height 7
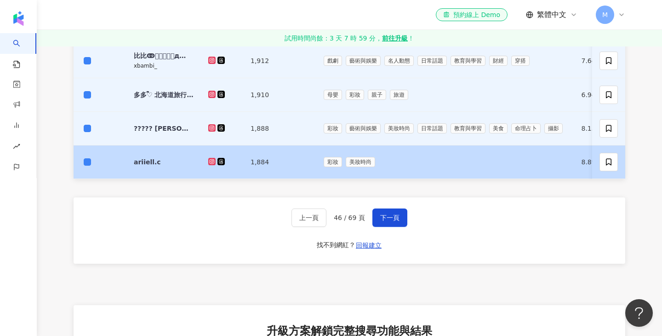
scroll to position [484, 0]
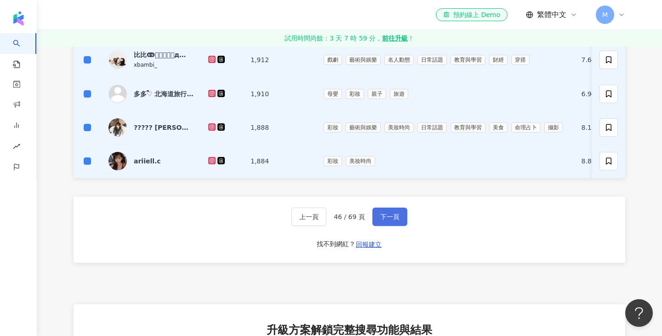
click at [388, 223] on button "下一頁" at bounding box center [390, 216] width 35 height 18
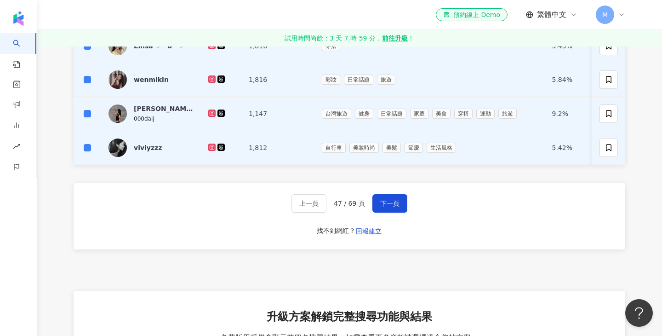
scroll to position [505, 0]
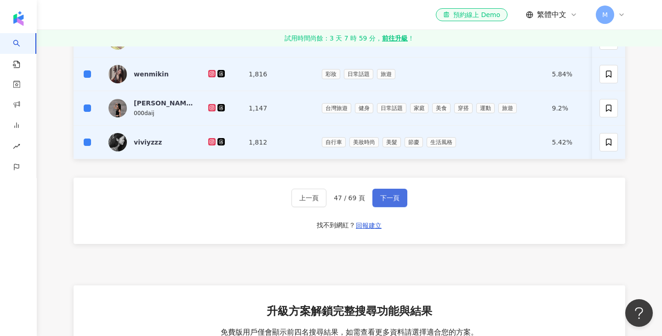
click at [396, 201] on span "下一頁" at bounding box center [389, 197] width 19 height 7
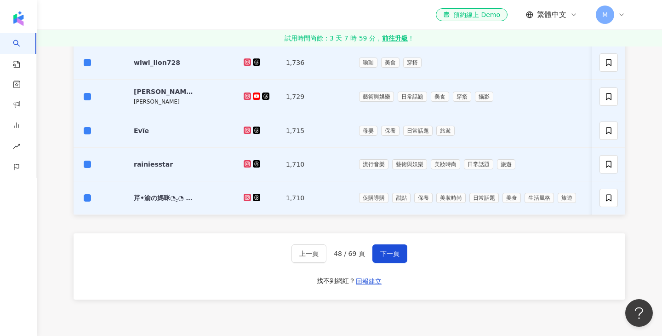
scroll to position [453, 0]
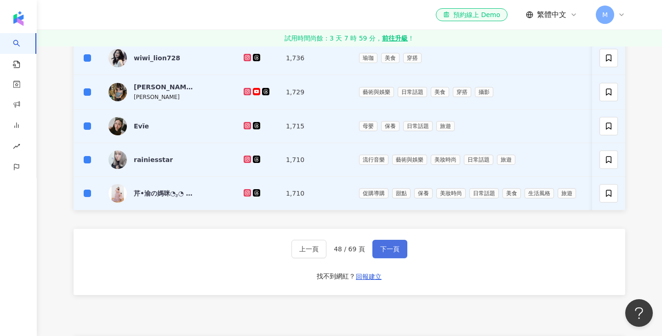
click at [398, 251] on span "下一頁" at bounding box center [389, 248] width 19 height 7
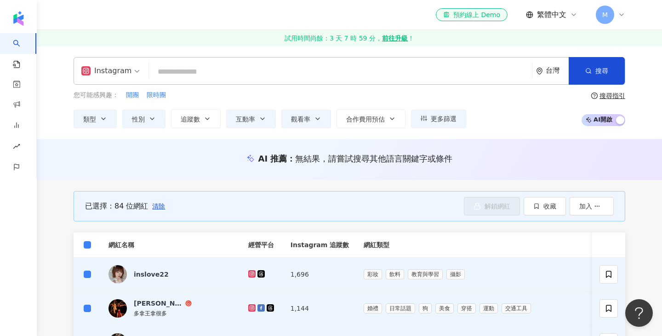
scroll to position [0, 0]
click at [551, 206] on span "收藏" at bounding box center [550, 205] width 13 height 7
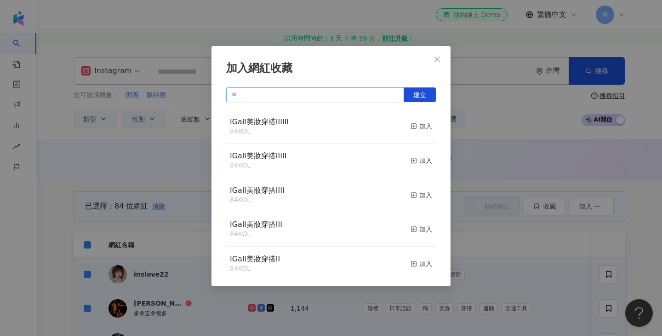
click at [314, 99] on input "text" at bounding box center [315, 94] width 178 height 15
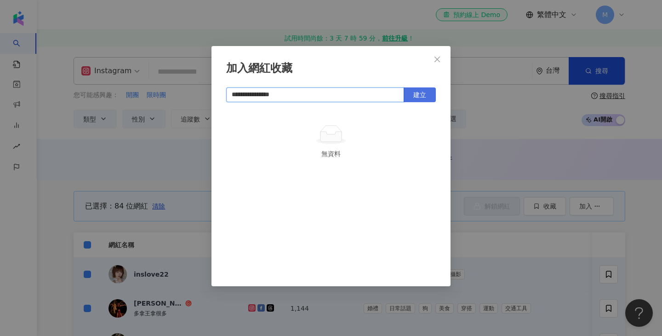
click at [429, 93] on button "建立" at bounding box center [420, 94] width 32 height 15
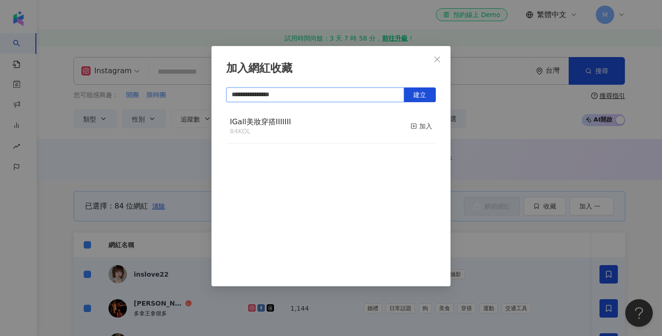
type input "**********"
click at [517, 131] on div "**********" at bounding box center [331, 168] width 662 height 336
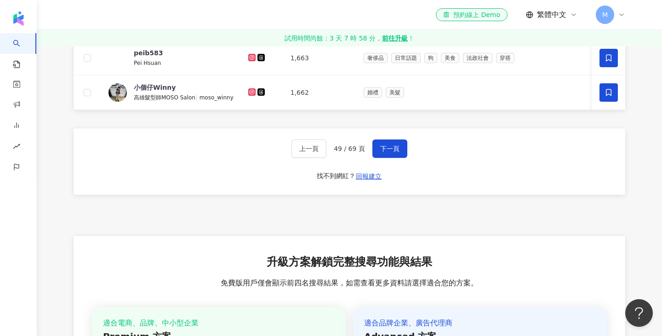
scroll to position [558, 0]
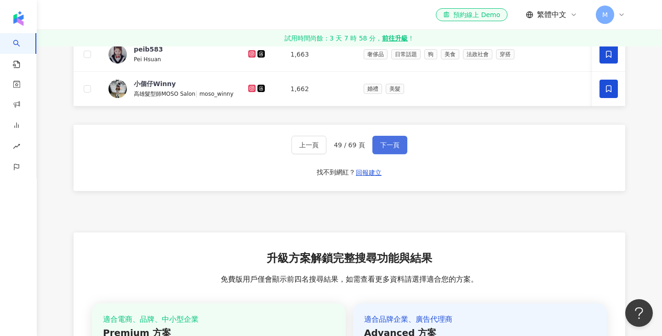
click at [396, 149] on button "下一頁" at bounding box center [390, 145] width 35 height 18
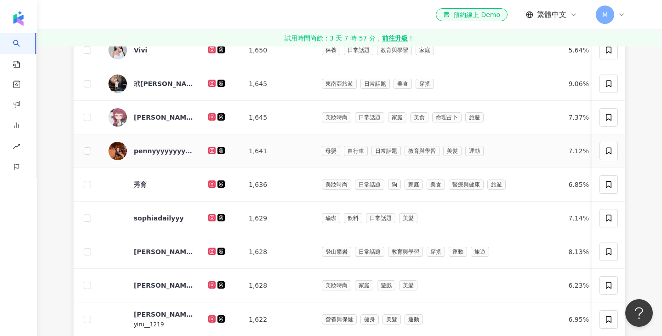
scroll to position [474, 0]
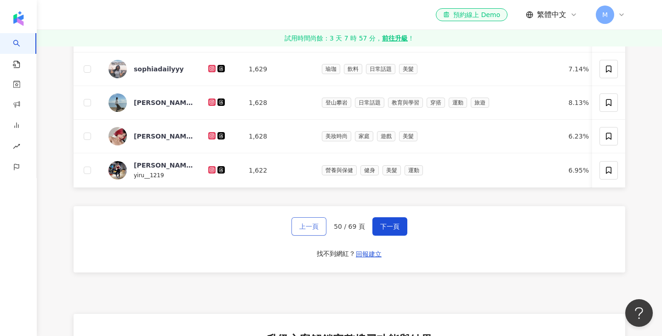
click at [313, 224] on span "上一頁" at bounding box center [308, 226] width 19 height 7
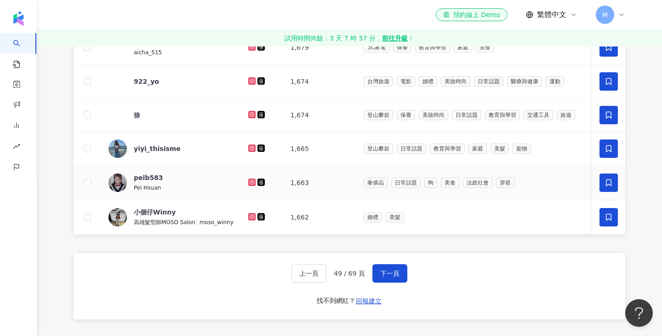
scroll to position [430, 0]
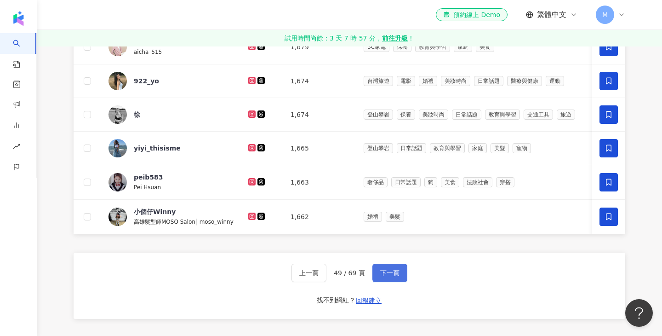
click at [396, 278] on button "下一頁" at bounding box center [390, 273] width 35 height 18
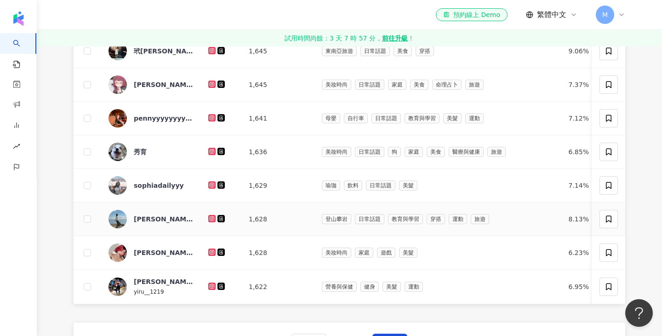
scroll to position [0, 0]
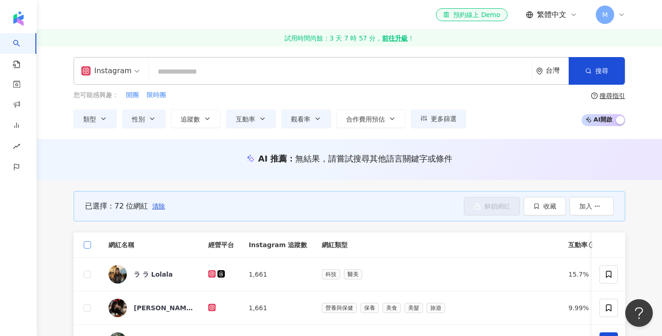
click at [87, 241] on label at bounding box center [87, 245] width 7 height 10
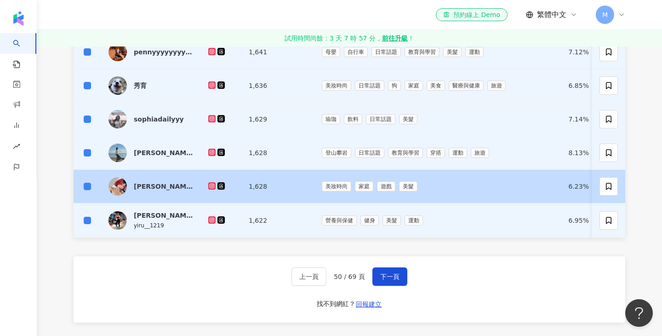
scroll to position [430, 0]
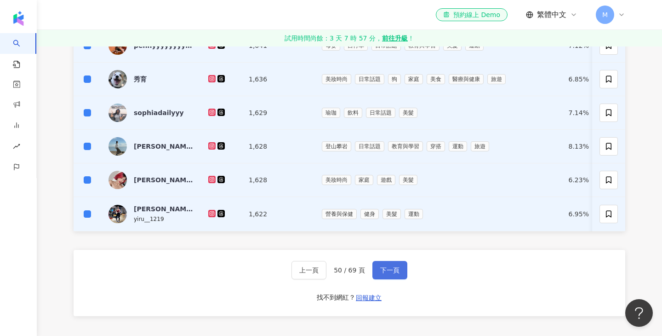
click at [382, 268] on span "下一頁" at bounding box center [389, 269] width 19 height 7
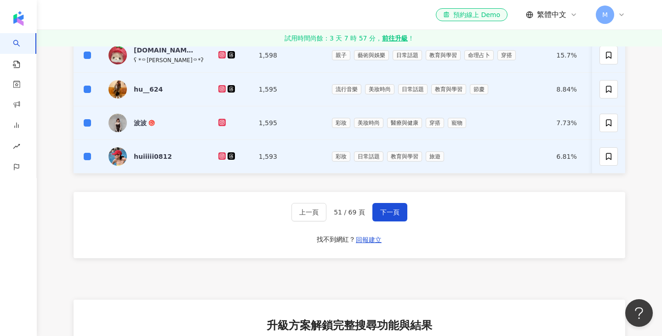
scroll to position [493, 0]
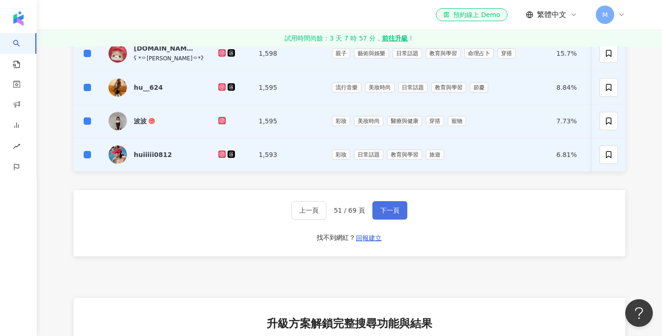
click at [402, 207] on button "下一頁" at bounding box center [390, 210] width 35 height 18
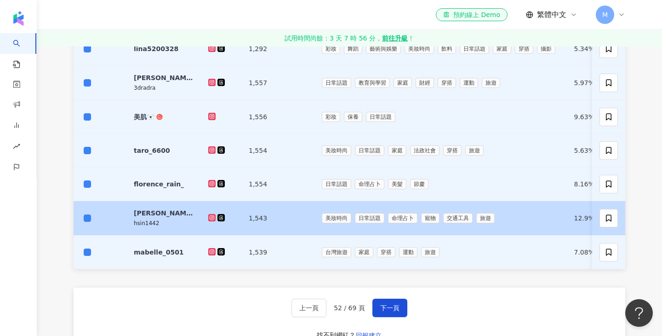
scroll to position [434, 0]
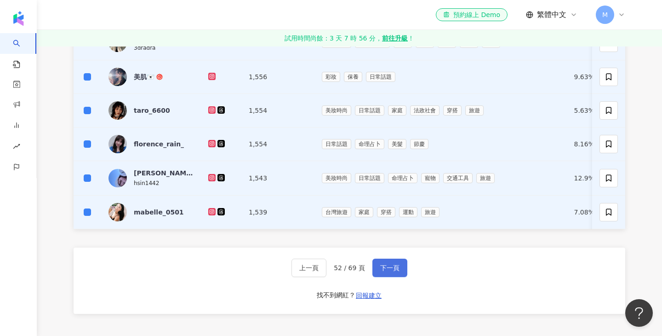
click at [395, 271] on button "下一頁" at bounding box center [390, 267] width 35 height 18
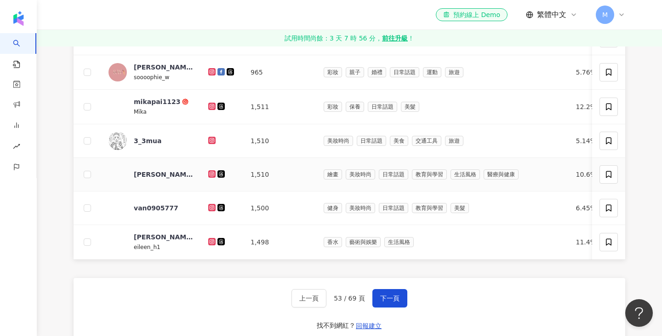
scroll to position [405, 0]
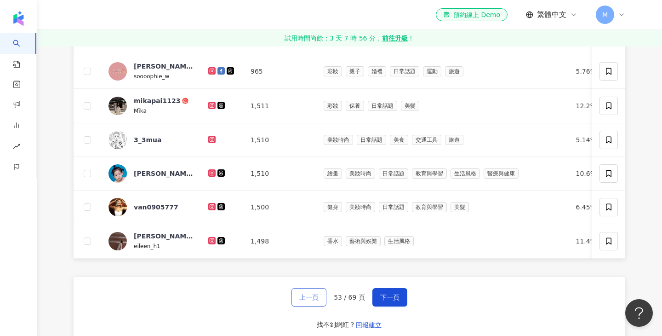
click at [301, 292] on button "上一頁" at bounding box center [309, 297] width 35 height 18
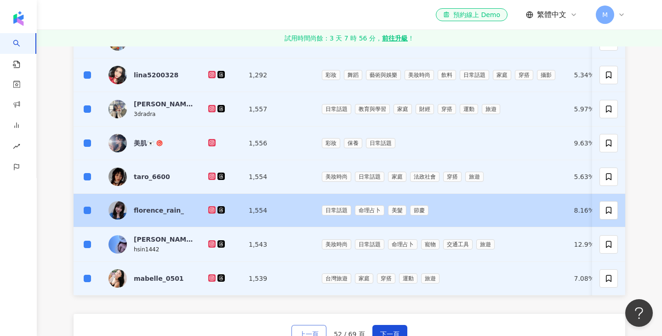
scroll to position [455, 0]
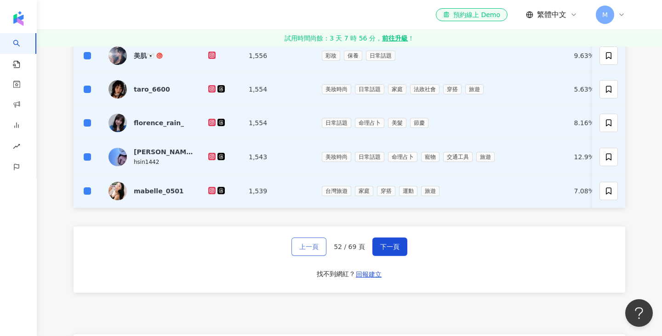
click at [307, 247] on span "上一頁" at bounding box center [308, 246] width 19 height 7
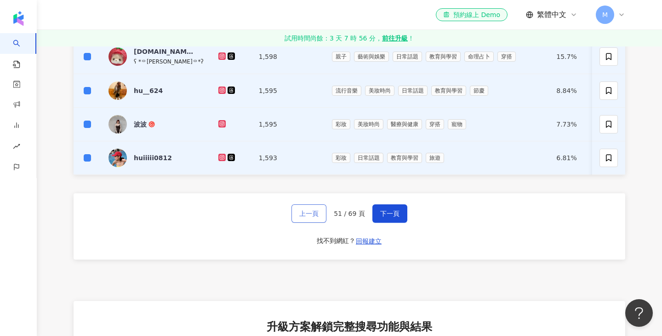
click at [316, 208] on button "上一頁" at bounding box center [309, 213] width 35 height 18
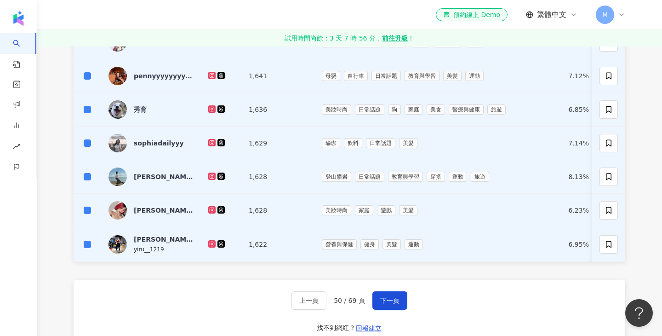
scroll to position [404, 0]
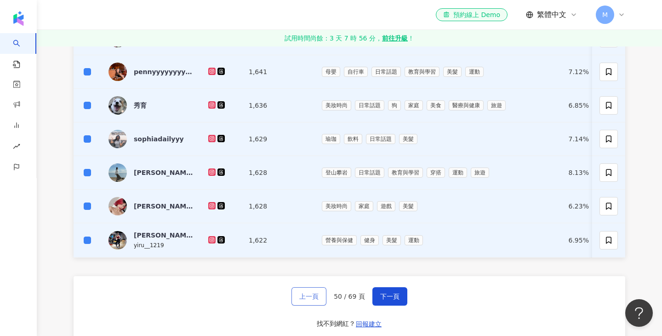
click at [300, 295] on span "上一頁" at bounding box center [308, 296] width 19 height 7
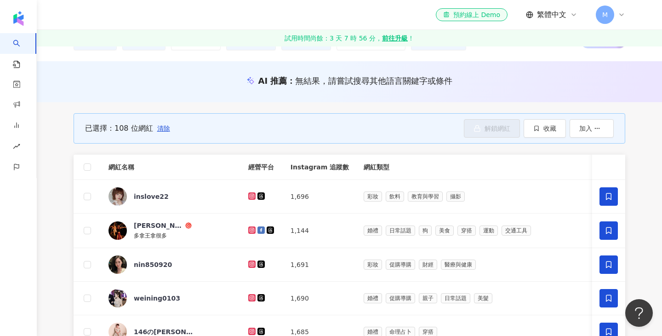
scroll to position [0, 0]
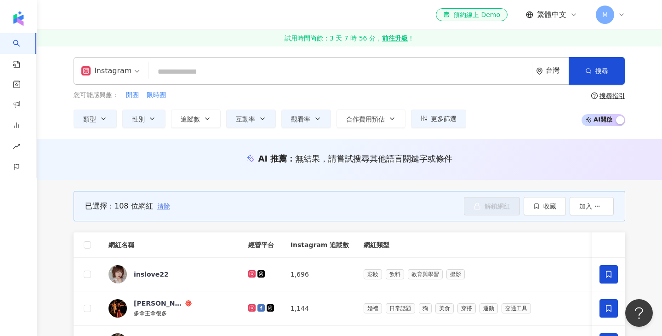
click at [162, 205] on span "清除" at bounding box center [163, 205] width 13 height 7
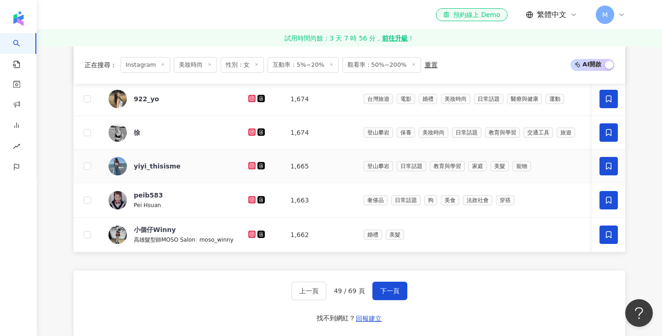
scroll to position [406, 0]
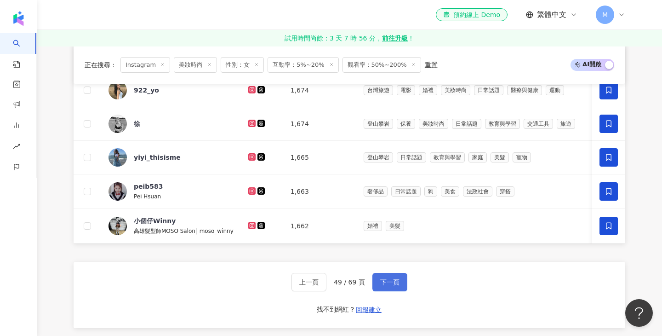
click at [386, 282] on span "下一頁" at bounding box center [389, 281] width 19 height 7
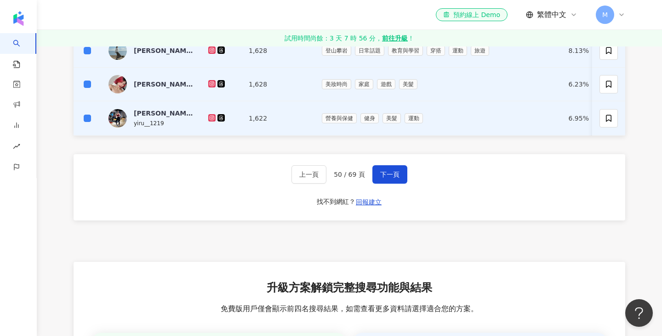
scroll to position [527, 0]
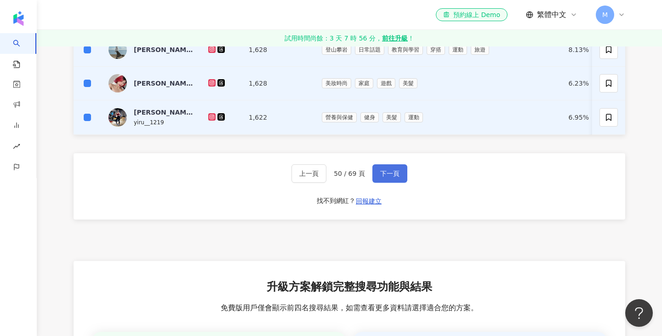
click at [396, 176] on span "下一頁" at bounding box center [389, 173] width 19 height 7
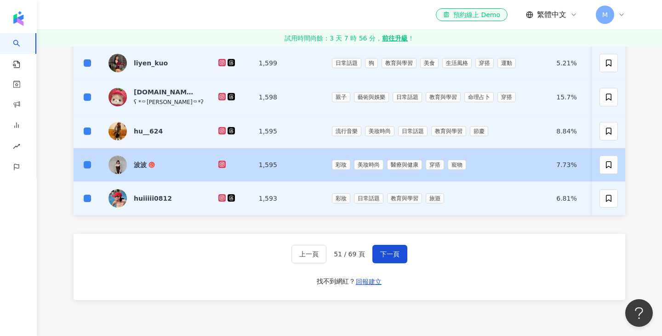
scroll to position [451, 0]
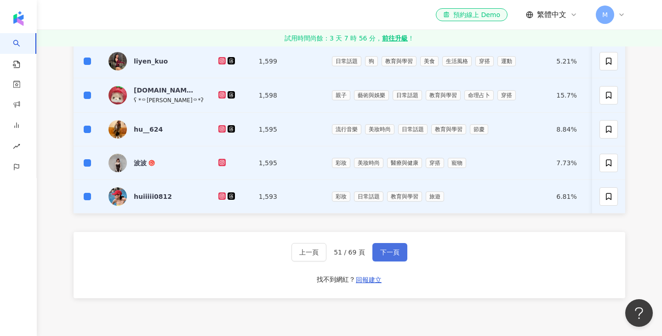
click at [383, 253] on span "下一頁" at bounding box center [389, 251] width 19 height 7
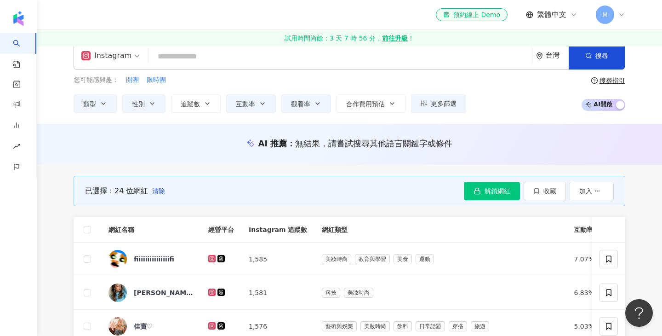
scroll to position [0, 0]
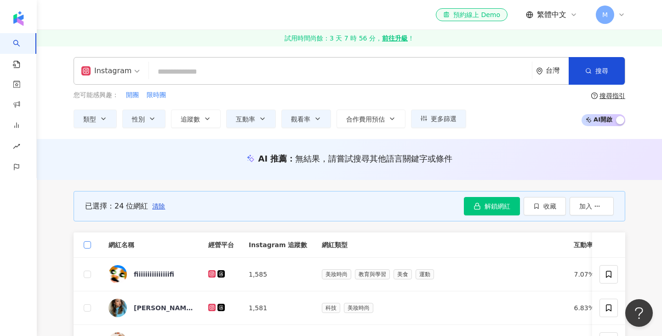
click at [86, 241] on label at bounding box center [87, 245] width 7 height 10
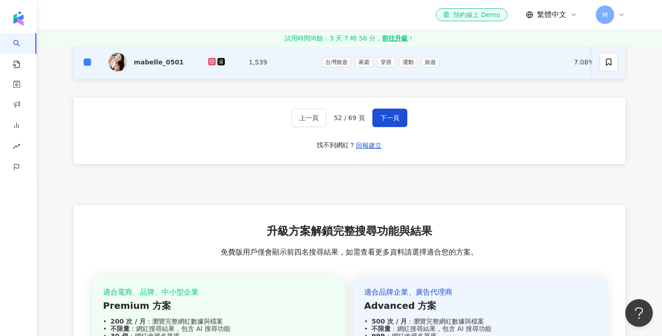
scroll to position [585, 0]
click at [393, 123] on button "下一頁" at bounding box center [390, 117] width 35 height 18
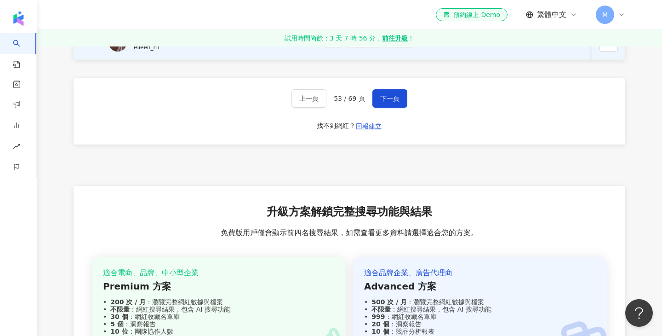
scroll to position [608, 0]
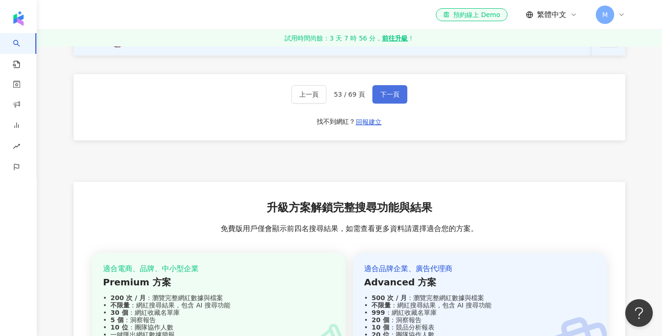
click at [387, 93] on span "下一頁" at bounding box center [389, 94] width 19 height 7
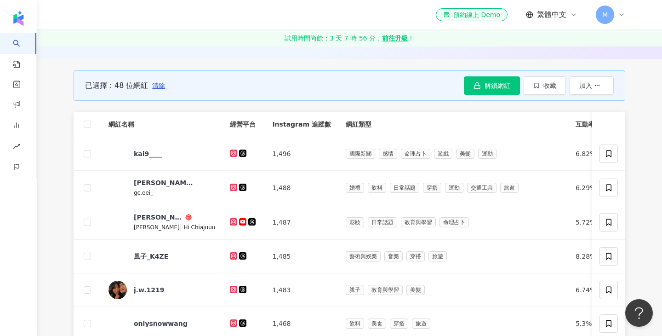
scroll to position [0, 0]
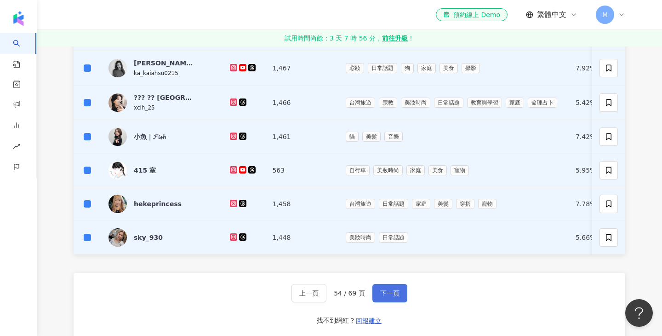
click at [389, 291] on span "下一頁" at bounding box center [389, 292] width 19 height 7
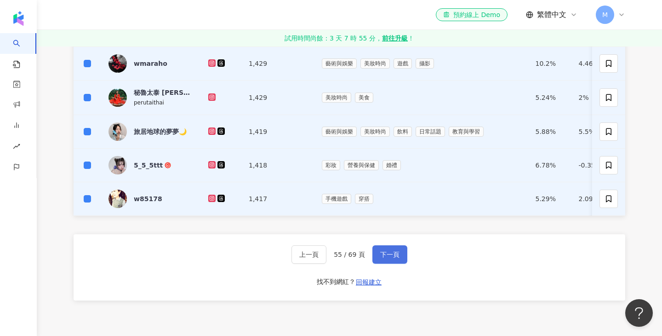
click at [385, 260] on button "下一頁" at bounding box center [390, 254] width 35 height 18
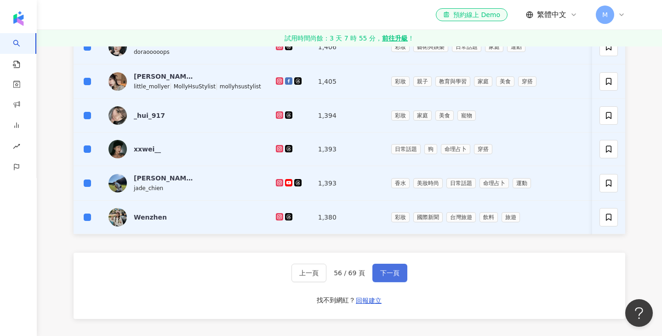
click at [385, 273] on span "下一頁" at bounding box center [389, 272] width 19 height 7
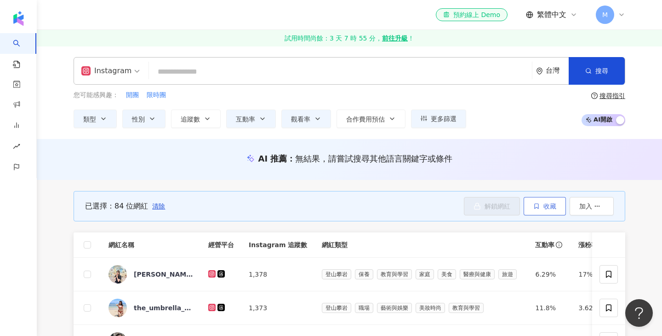
click at [548, 210] on button "收藏" at bounding box center [545, 206] width 42 height 18
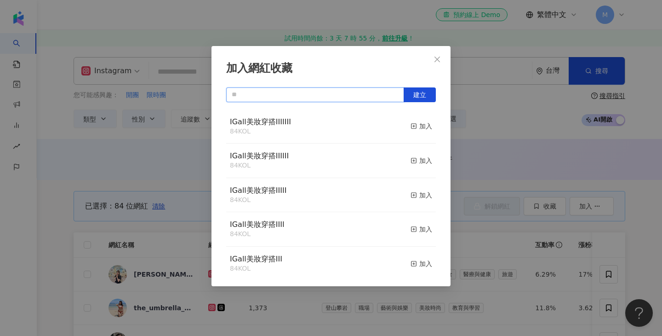
click at [285, 98] on input "text" at bounding box center [315, 94] width 178 height 15
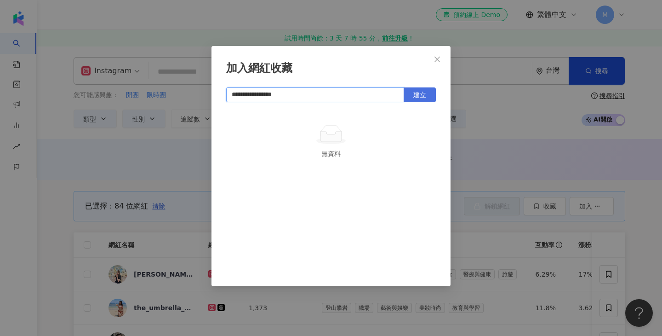
click at [422, 97] on span "建立" at bounding box center [420, 94] width 13 height 7
type input "**********"
click at [505, 113] on div "**********" at bounding box center [331, 168] width 662 height 336
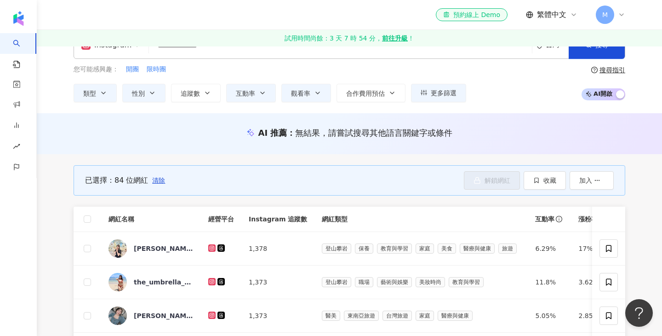
scroll to position [34, 0]
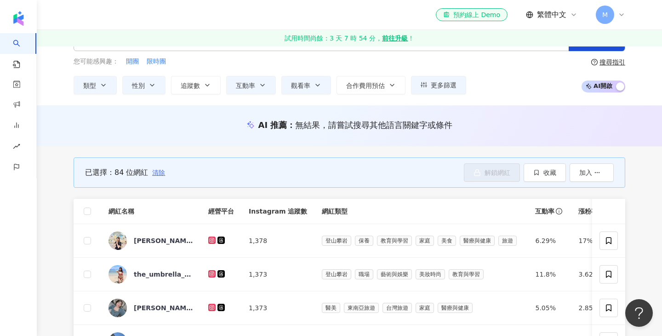
click at [154, 171] on span "清除" at bounding box center [158, 172] width 13 height 7
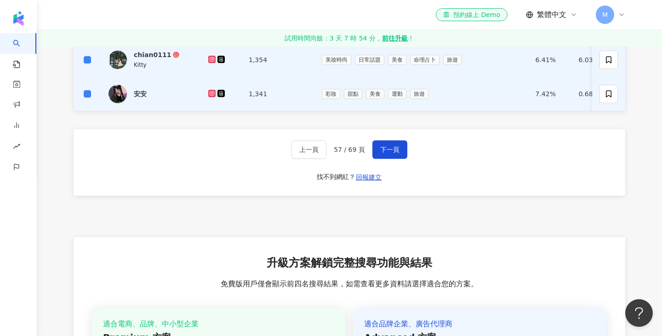
scroll to position [561, 0]
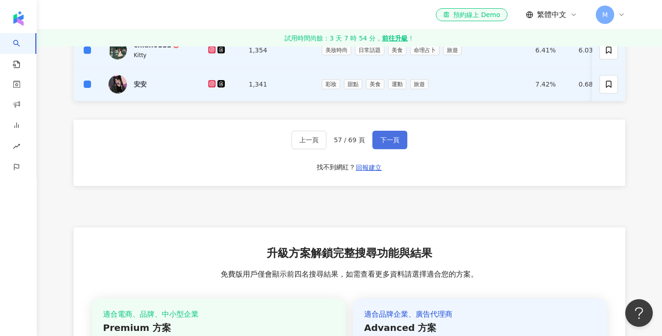
click at [394, 138] on span "下一頁" at bounding box center [389, 139] width 19 height 7
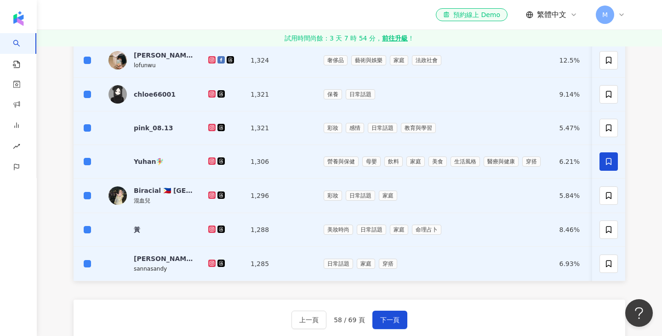
scroll to position [456, 0]
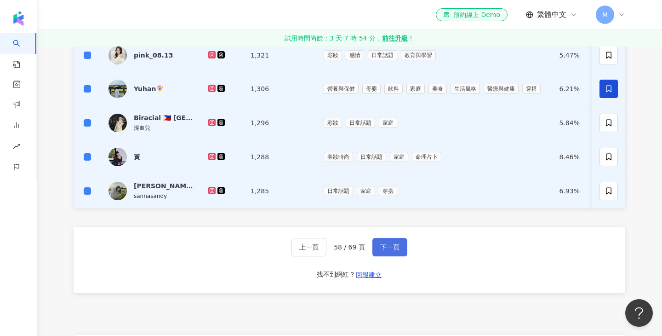
click at [399, 253] on button "下一頁" at bounding box center [390, 247] width 35 height 18
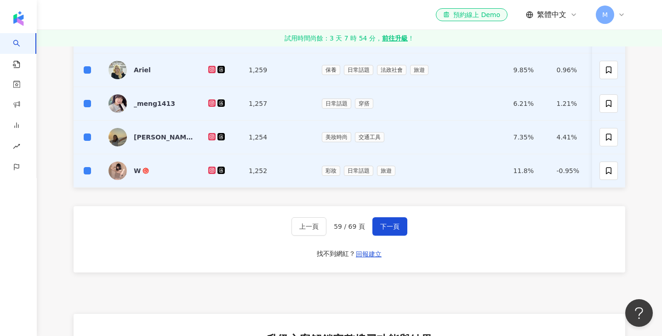
scroll to position [478, 0]
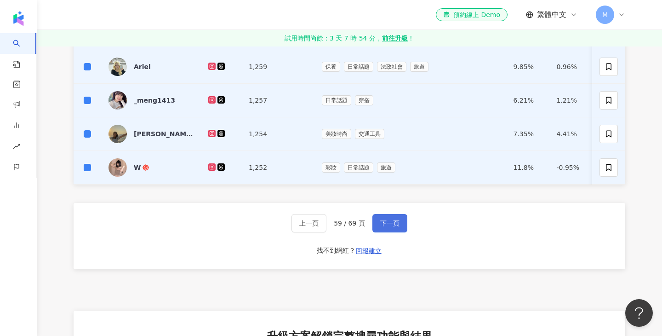
click at [390, 218] on button "下一頁" at bounding box center [390, 223] width 35 height 18
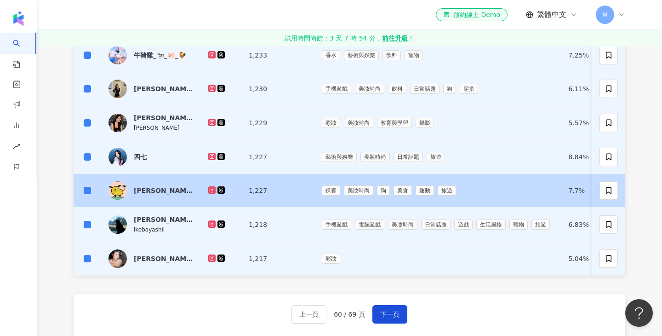
scroll to position [408, 0]
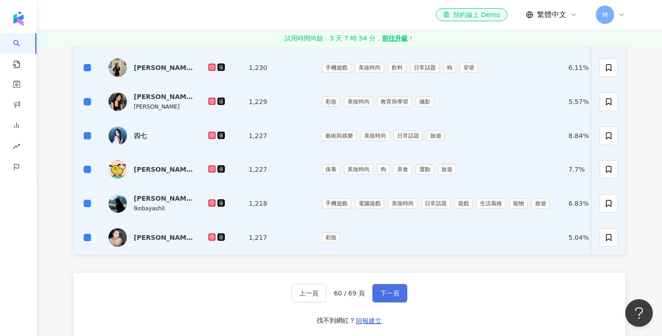
click at [401, 295] on button "下一頁" at bounding box center [390, 293] width 35 height 18
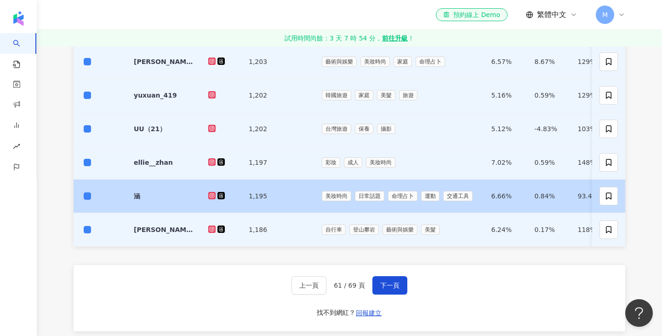
scroll to position [417, 0]
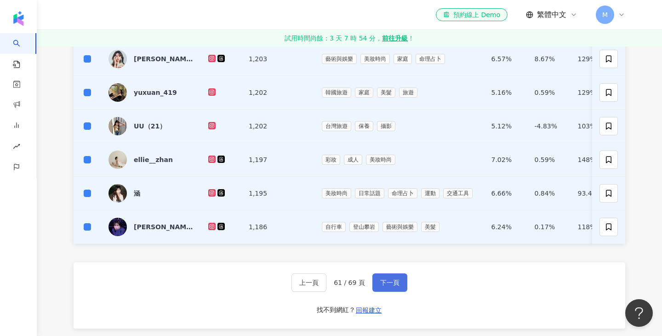
click at [380, 285] on span "下一頁" at bounding box center [389, 282] width 19 height 7
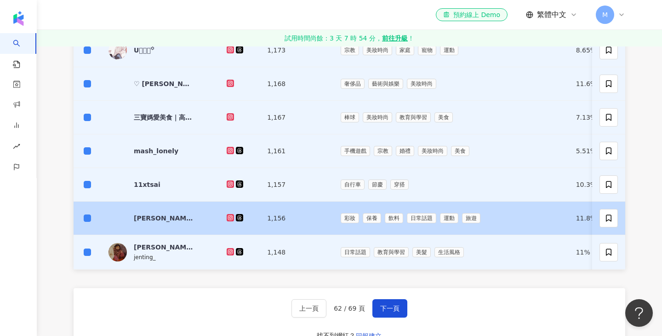
scroll to position [395, 0]
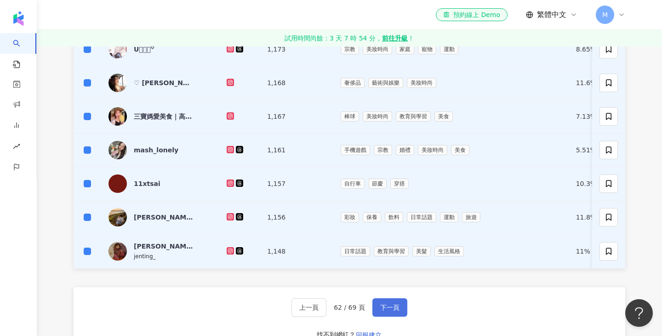
click at [396, 307] on span "下一頁" at bounding box center [389, 307] width 19 height 7
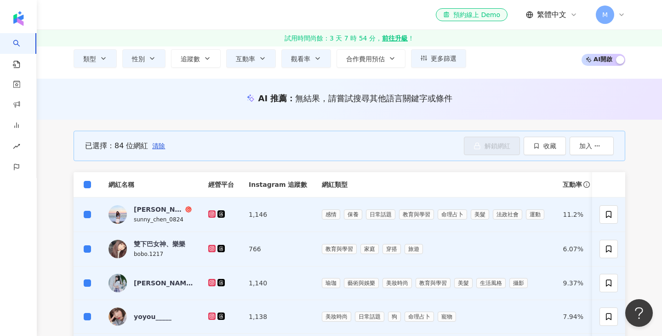
scroll to position [61, 0]
click at [553, 146] on span "收藏" at bounding box center [550, 145] width 13 height 7
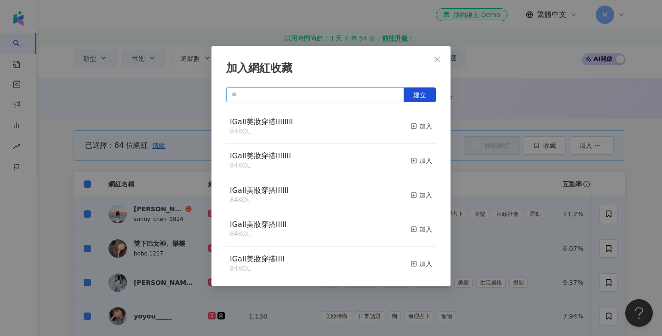
click at [296, 96] on input "text" at bounding box center [315, 94] width 178 height 15
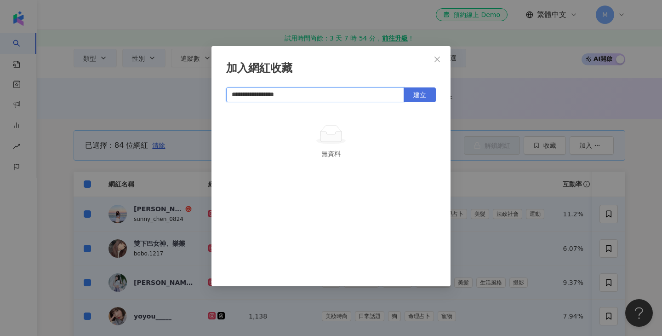
click at [429, 95] on button "建立" at bounding box center [420, 94] width 32 height 15
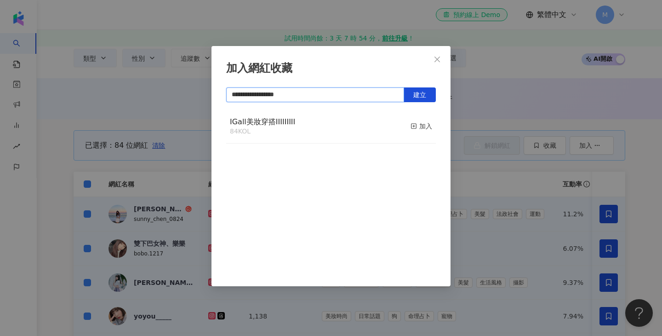
type input "**********"
click at [479, 78] on div "**********" at bounding box center [331, 168] width 662 height 336
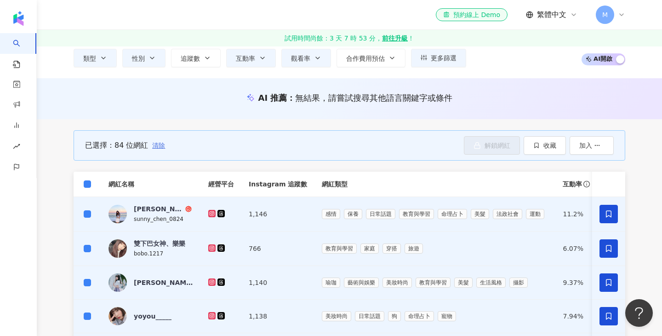
click at [159, 146] on span "清除" at bounding box center [158, 145] width 13 height 7
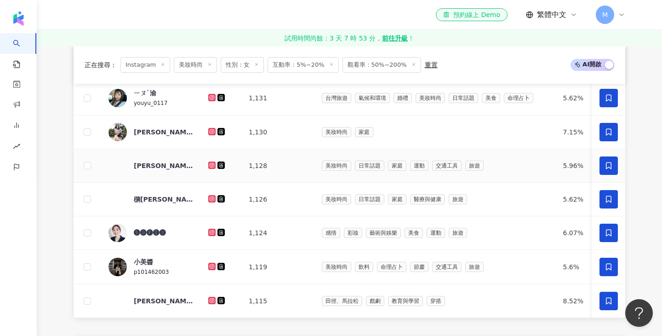
scroll to position [596, 0]
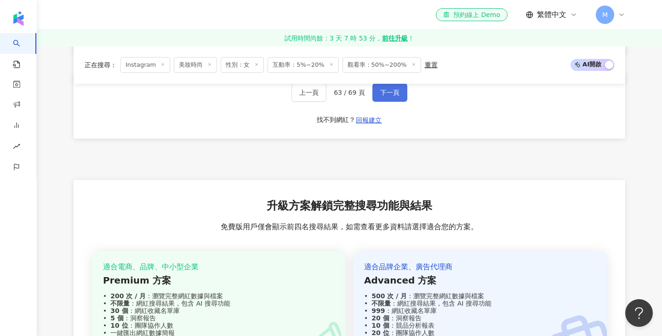
click at [390, 95] on span "下一頁" at bounding box center [389, 92] width 19 height 7
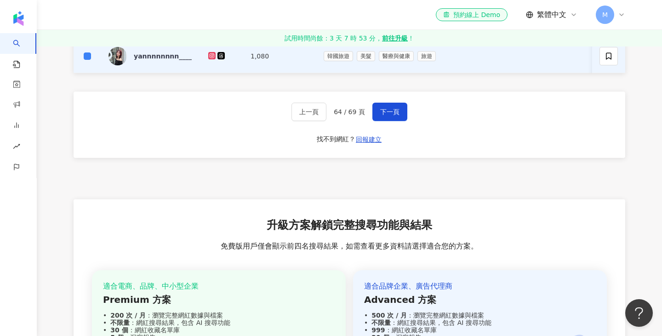
scroll to position [609, 0]
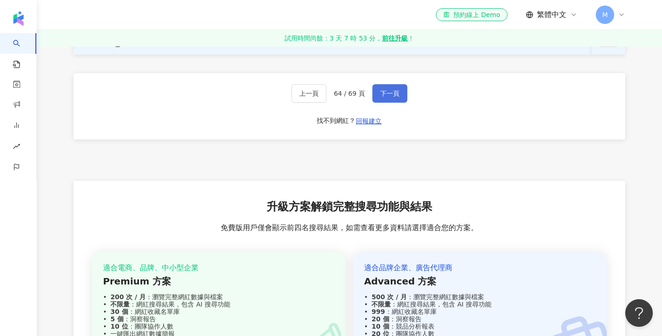
click at [391, 95] on span "下一頁" at bounding box center [389, 93] width 19 height 7
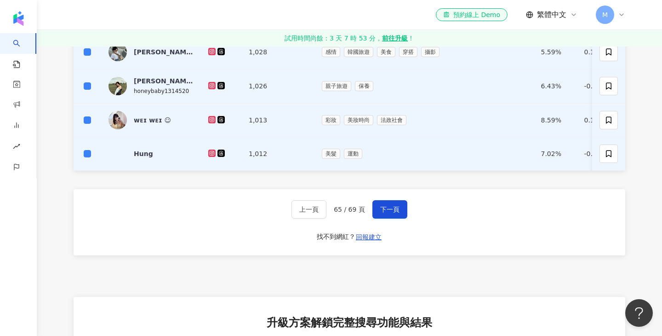
scroll to position [500, 0]
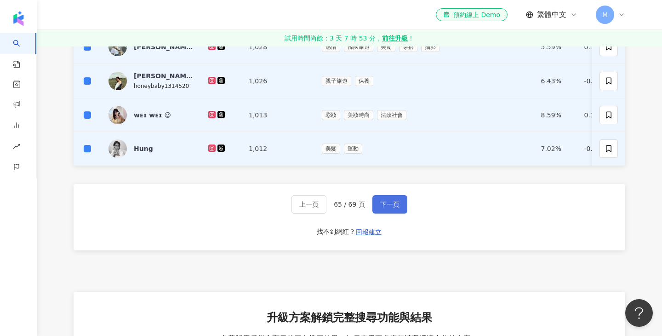
click at [390, 206] on span "下一頁" at bounding box center [389, 204] width 19 height 7
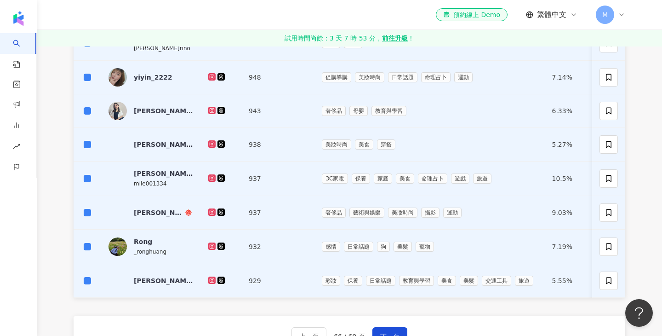
scroll to position [478, 0]
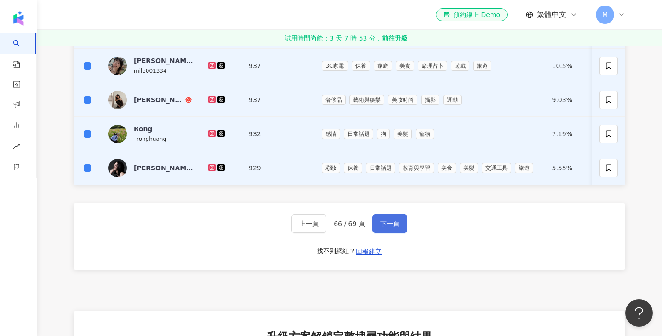
click at [396, 222] on span "下一頁" at bounding box center [389, 223] width 19 height 7
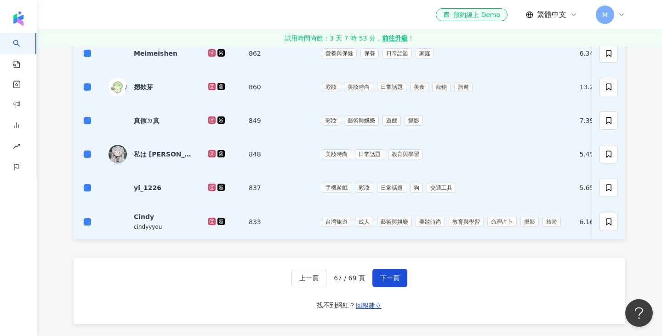
scroll to position [436, 0]
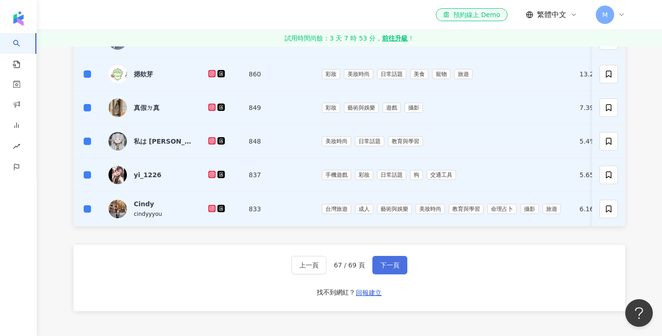
click at [397, 263] on span "下一頁" at bounding box center [389, 264] width 19 height 7
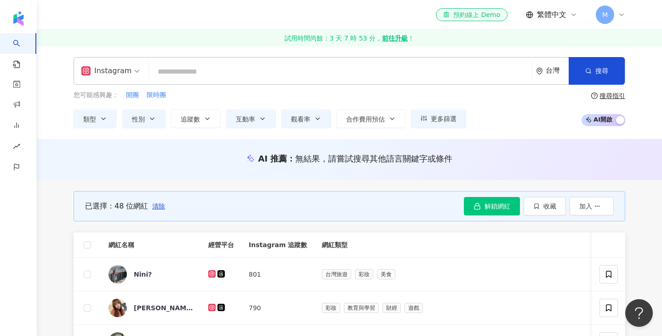
scroll to position [57, 0]
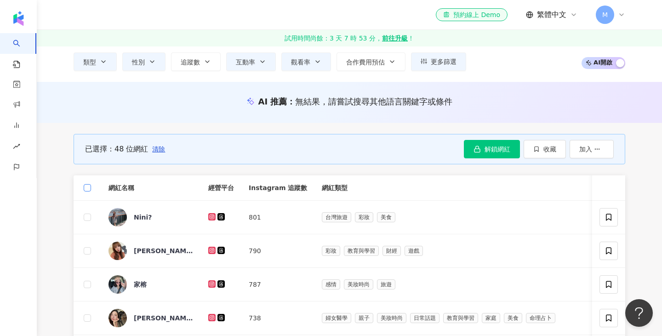
click at [87, 191] on label at bounding box center [87, 188] width 7 height 10
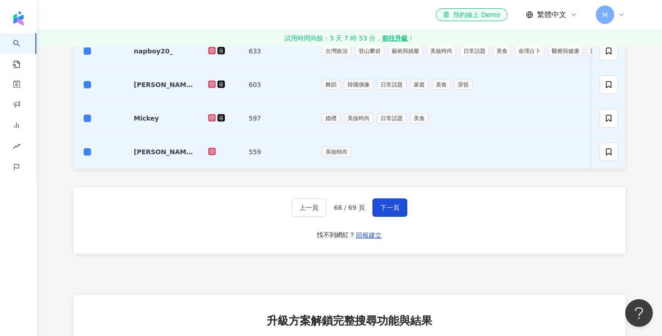
scroll to position [496, 0]
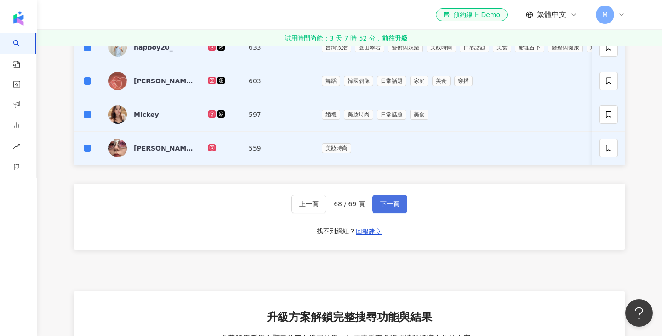
click at [385, 200] on span "下一頁" at bounding box center [389, 203] width 19 height 7
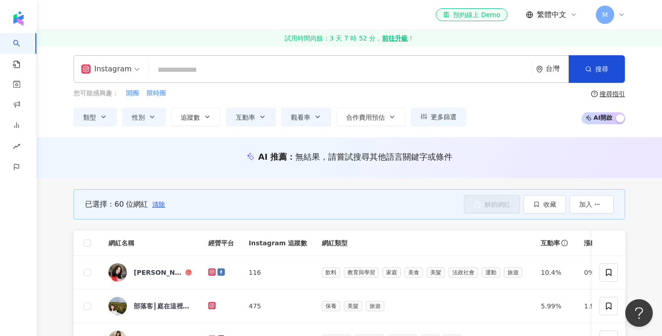
scroll to position [0, 0]
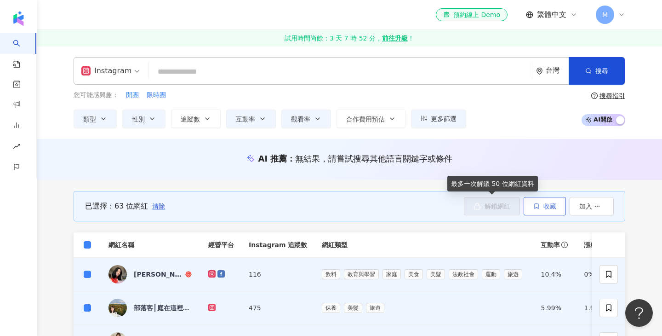
click at [542, 210] on button "收藏" at bounding box center [545, 206] width 42 height 18
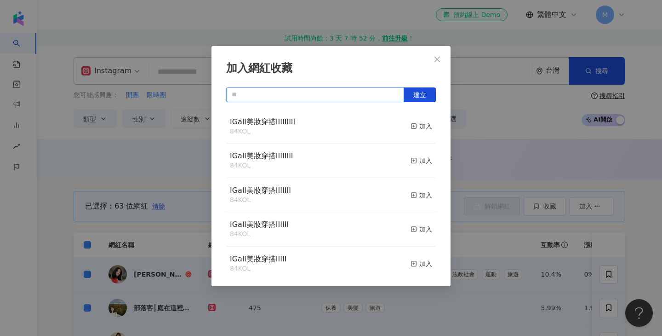
click at [249, 93] on input "text" at bounding box center [315, 94] width 178 height 15
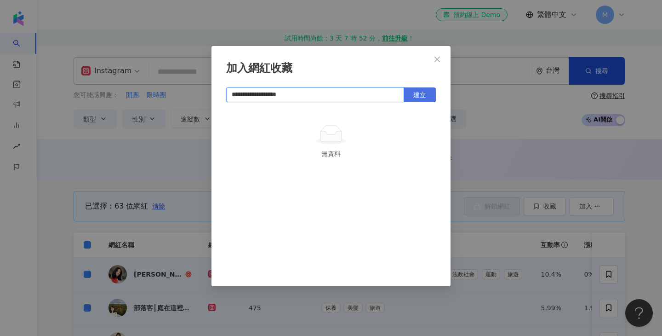
click at [429, 90] on button "建立" at bounding box center [420, 94] width 32 height 15
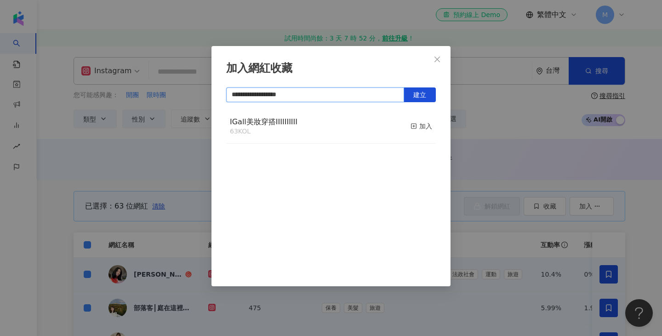
type input "**********"
click at [511, 113] on div "**********" at bounding box center [331, 168] width 662 height 336
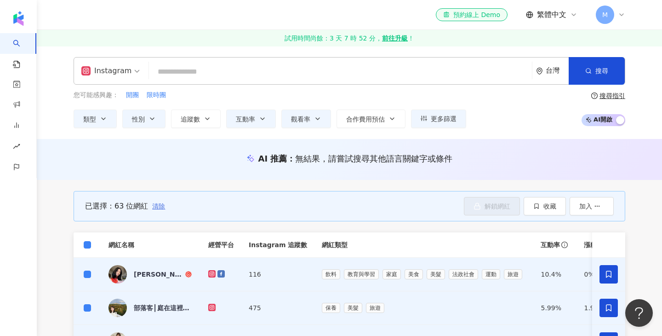
click at [160, 206] on span "清除" at bounding box center [158, 205] width 13 height 7
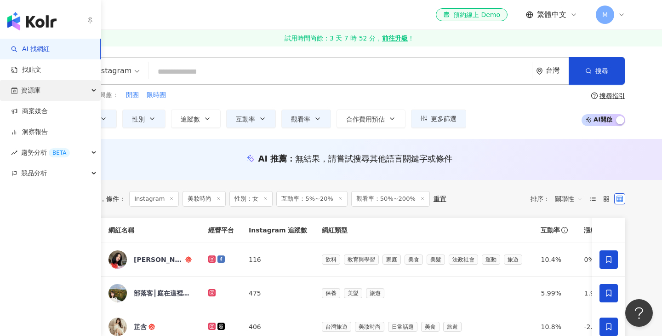
click at [87, 87] on div "資源庫" at bounding box center [50, 90] width 101 height 21
click at [92, 87] on div "資源庫" at bounding box center [50, 90] width 101 height 21
click at [27, 89] on span "資源庫" at bounding box center [30, 90] width 19 height 21
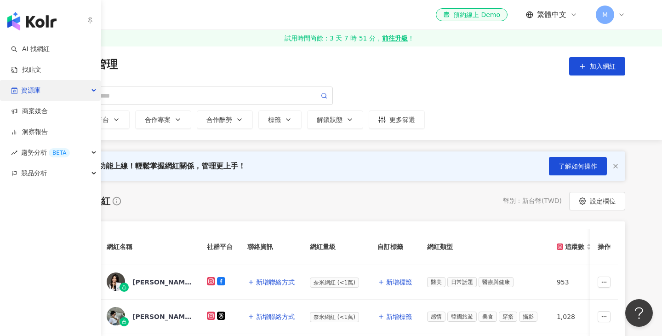
click at [93, 92] on div "資源庫" at bounding box center [50, 90] width 101 height 21
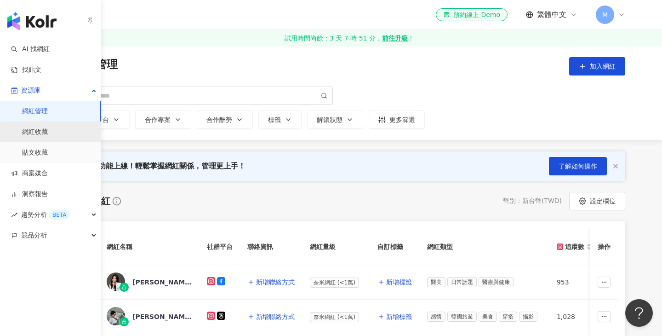
click at [48, 134] on link "網紅收藏" at bounding box center [35, 131] width 26 height 9
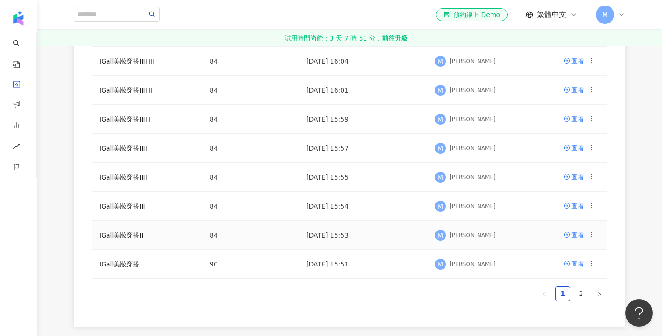
scroll to position [313, 0]
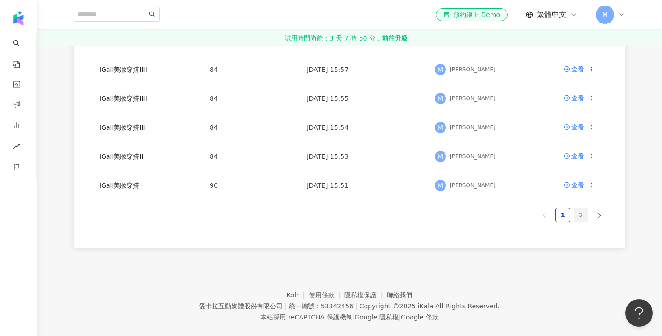
click at [587, 217] on link "2" at bounding box center [581, 215] width 14 height 14
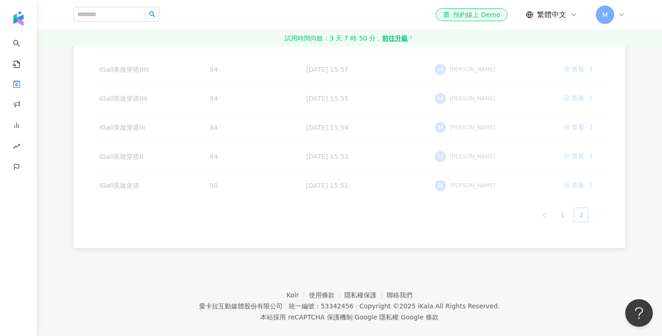
scroll to position [66, 0]
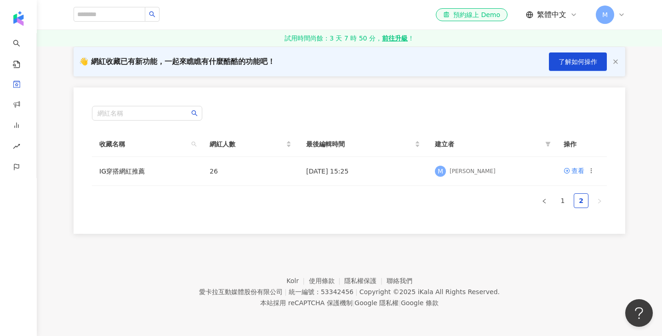
click at [282, 225] on div "網紅名稱 收藏名稱 網紅人數 最後編輯時間 建立者 操作 IG穿搭網紅推薦 26 [DATE] 15:25 M [PERSON_NAME] 查看 1 2" at bounding box center [350, 160] width 552 height 146
click at [565, 200] on link "1" at bounding box center [563, 201] width 14 height 14
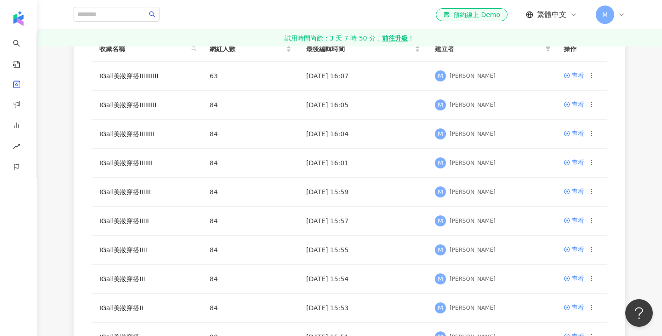
scroll to position [327, 0]
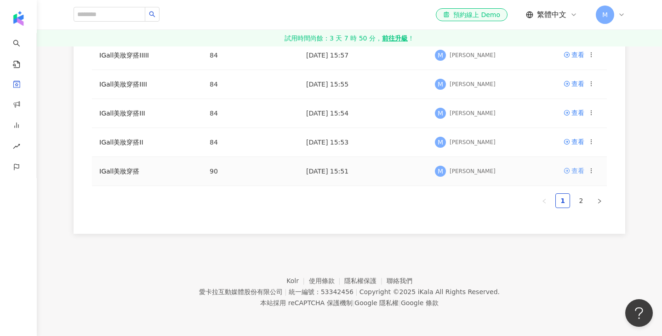
click at [581, 171] on div "查看" at bounding box center [578, 171] width 13 height 10
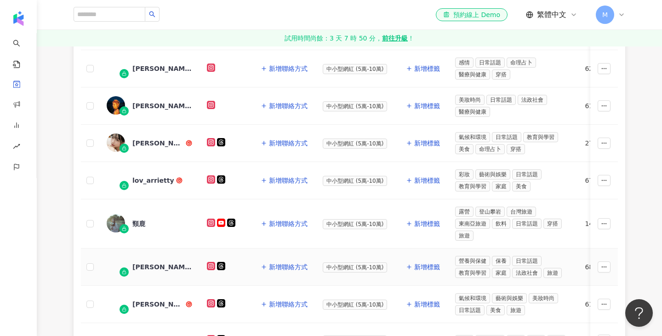
scroll to position [157, 0]
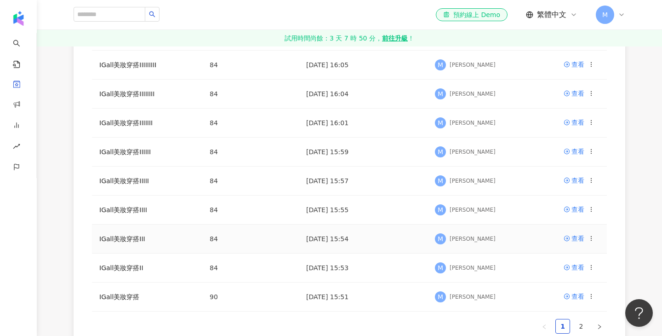
scroll to position [245, 0]
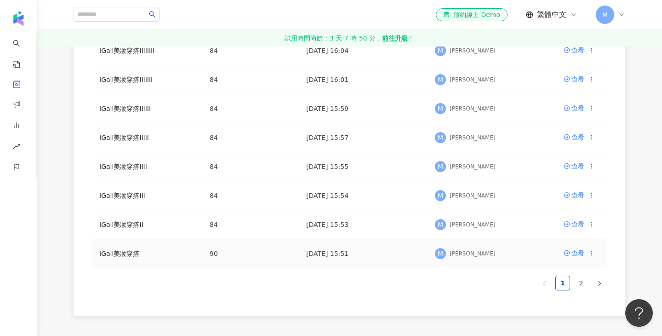
click at [592, 254] on circle at bounding box center [591, 254] width 0 height 0
click at [583, 198] on div "匯出收藏" at bounding box center [568, 196] width 39 height 10
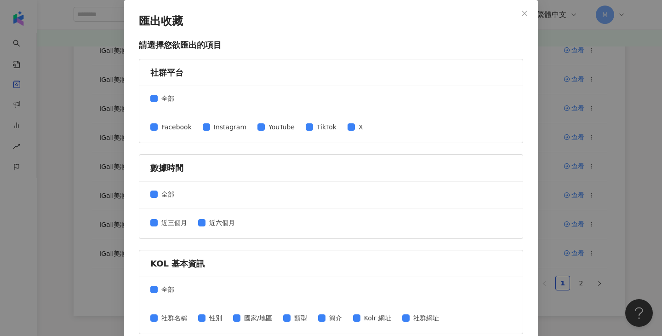
scroll to position [11, 0]
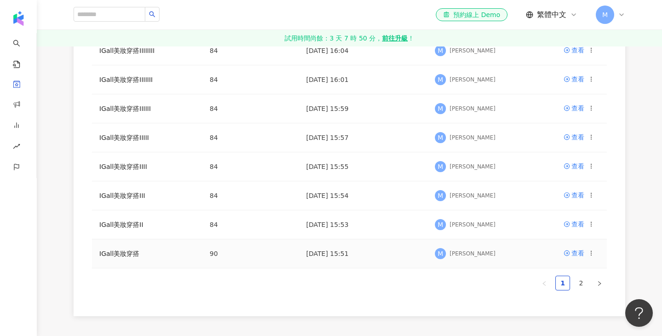
click at [592, 253] on icon at bounding box center [591, 253] width 6 height 6
click at [549, 196] on div "匯出收藏" at bounding box center [568, 196] width 39 height 10
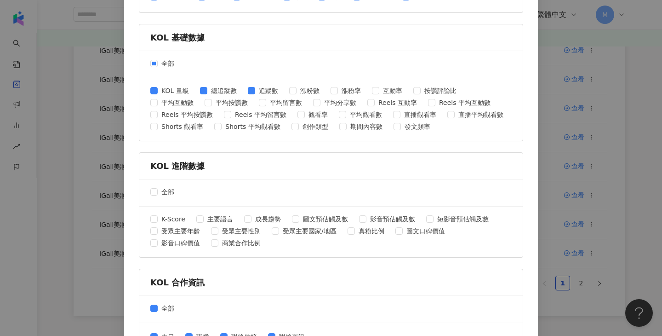
scroll to position [379, 0]
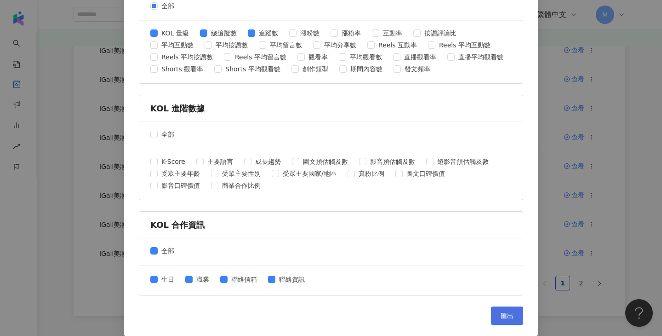
click at [515, 317] on button "匯出" at bounding box center [507, 315] width 32 height 18
click at [501, 316] on span "匯出" at bounding box center [507, 315] width 13 height 7
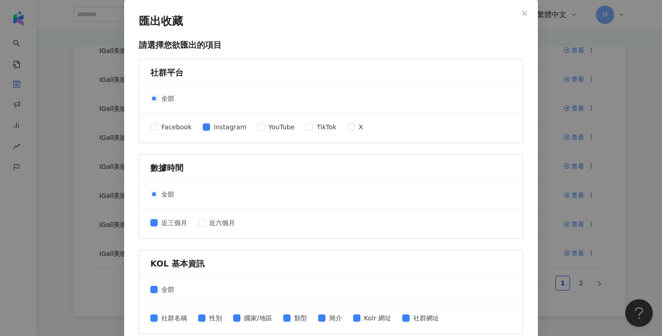
scroll to position [379, 0]
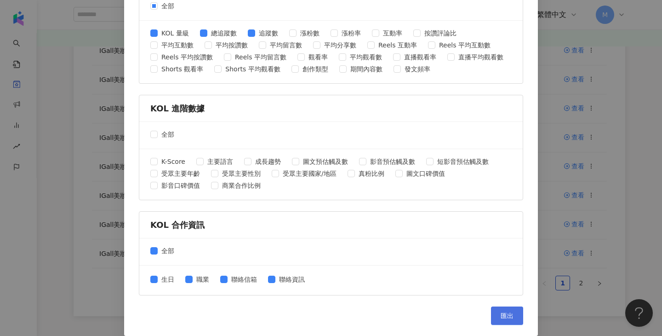
click at [502, 313] on span "匯出" at bounding box center [507, 315] width 13 height 7
click at [640, 130] on div "匯出收藏 請選擇您欲匯出的項目 社群平台 全部 Facebook Instagram YouTube TikTok X 數據時間 全部 近三個月 近六個月 K…" at bounding box center [331, 168] width 662 height 336
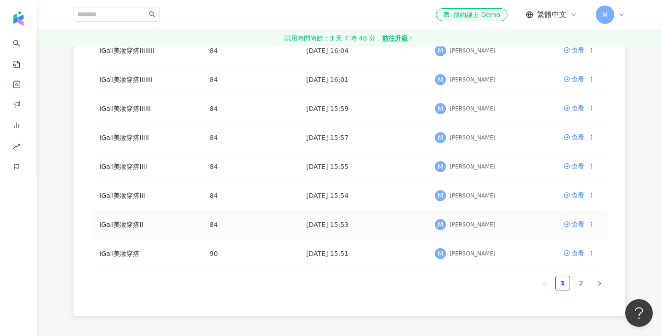
click at [590, 223] on icon at bounding box center [591, 224] width 6 height 6
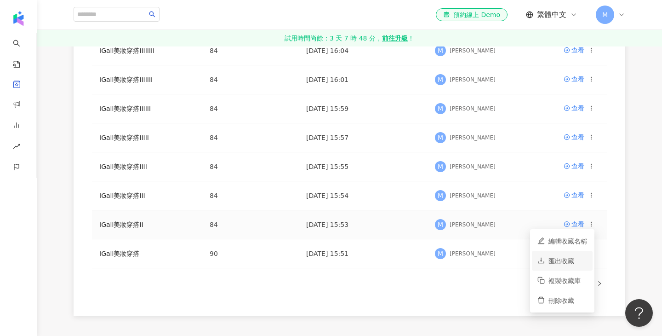
click at [574, 262] on div "匯出收藏" at bounding box center [568, 261] width 39 height 10
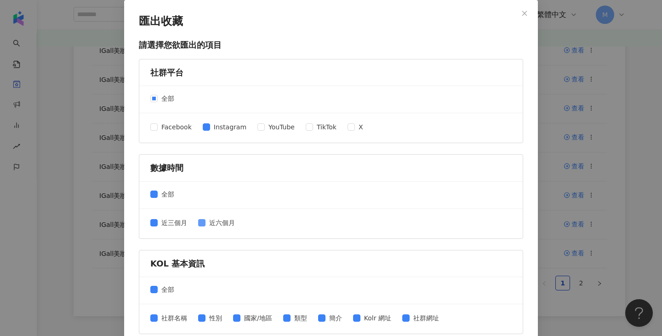
click at [201, 218] on label "近六個月" at bounding box center [218, 223] width 40 height 10
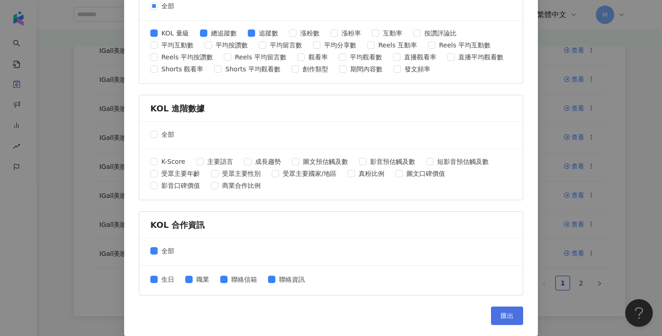
click at [504, 317] on span "匯出" at bounding box center [507, 315] width 13 height 7
click at [639, 154] on div "匯出收藏 請選擇您欲匯出的項目 社群平台 全部 Facebook Instagram YouTube TikTok X 數據時間 全部 近三個月 近六個月 K…" at bounding box center [331, 168] width 662 height 336
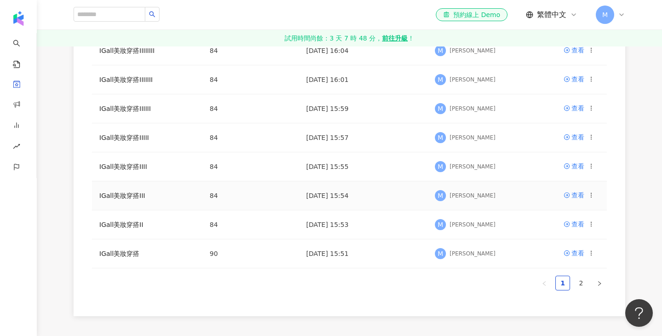
click at [592, 197] on icon at bounding box center [591, 195] width 6 height 6
click at [581, 233] on div "匯出收藏" at bounding box center [568, 232] width 39 height 10
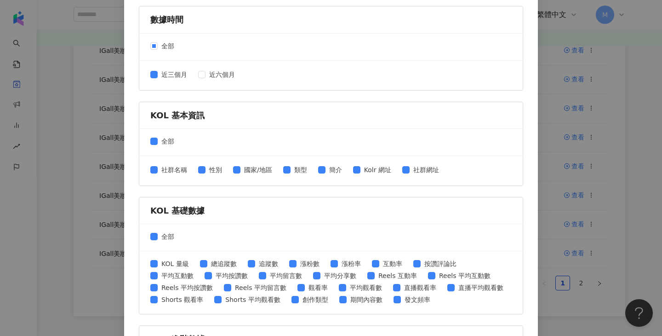
scroll to position [193, 0]
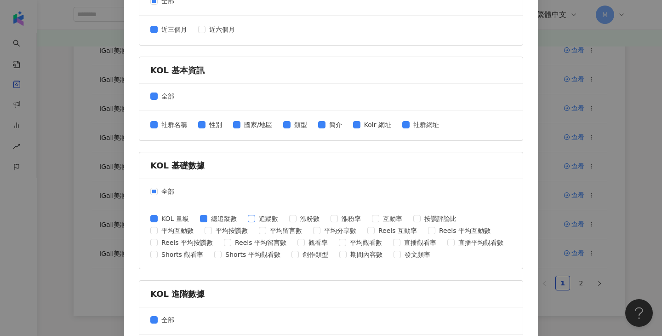
click at [254, 218] on span at bounding box center [251, 218] width 7 height 7
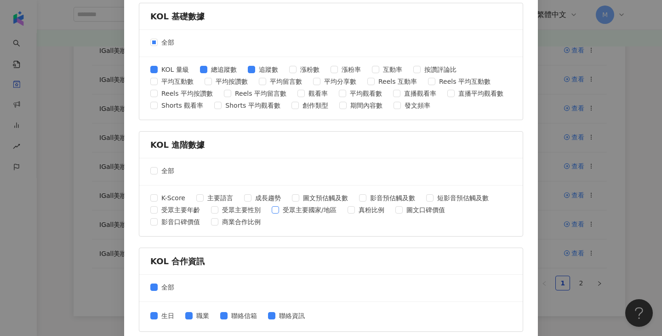
scroll to position [379, 0]
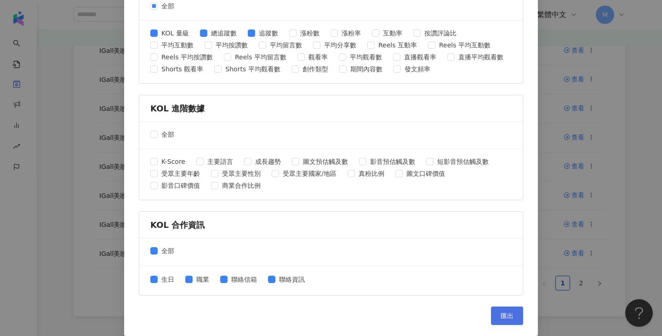
click at [501, 313] on span "匯出" at bounding box center [507, 315] width 13 height 7
click at [620, 161] on div "匯出收藏 請選擇您欲匯出的項目 社群平台 全部 Facebook Instagram YouTube TikTok X 數據時間 全部 近三個月 近六個月 K…" at bounding box center [331, 168] width 662 height 336
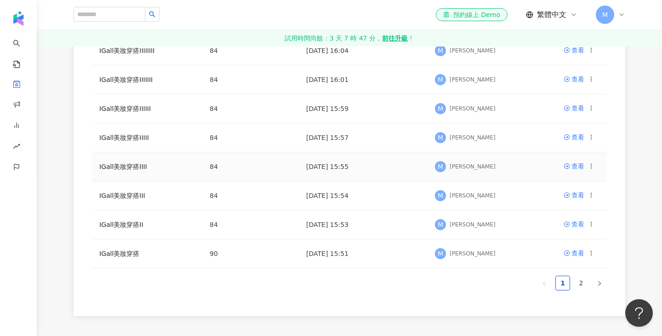
click at [591, 168] on icon at bounding box center [591, 166] width 6 height 6
click at [569, 198] on div "匯出收藏" at bounding box center [568, 203] width 39 height 10
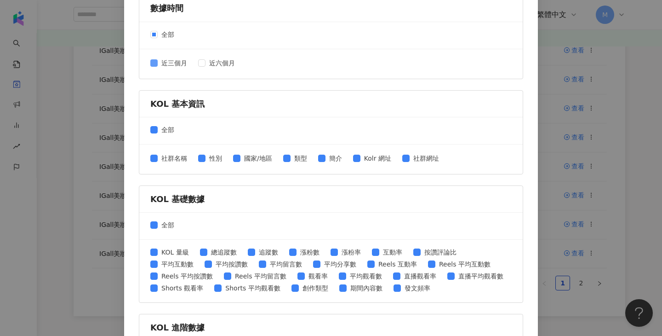
scroll to position [160, 0]
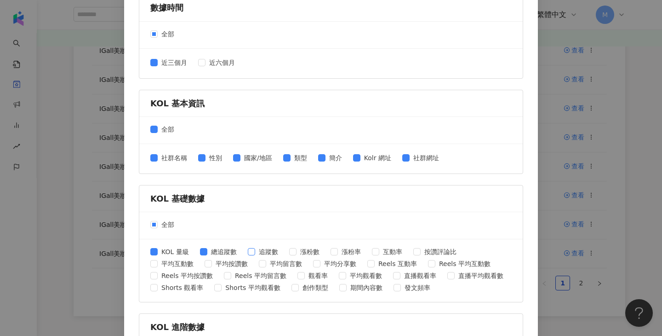
click at [255, 251] on span "追蹤數" at bounding box center [268, 252] width 27 height 10
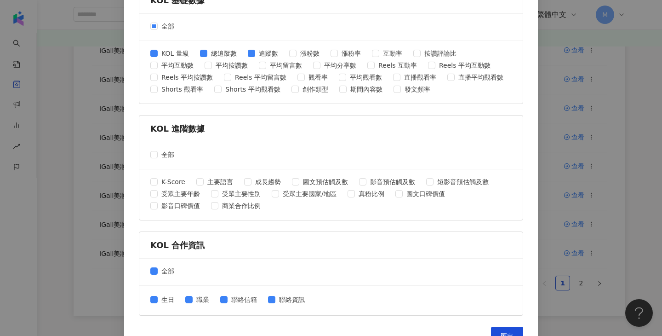
scroll to position [379, 0]
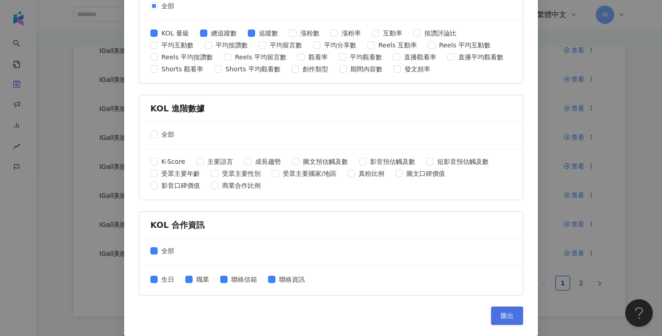
click at [503, 310] on button "匯出" at bounding box center [507, 315] width 32 height 18
click at [628, 196] on div "匯出收藏 請選擇您欲匯出的項目 社群平台 全部 Facebook Instagram YouTube TikTok X 數據時間 全部 近三個月 近六個月 K…" at bounding box center [331, 168] width 662 height 336
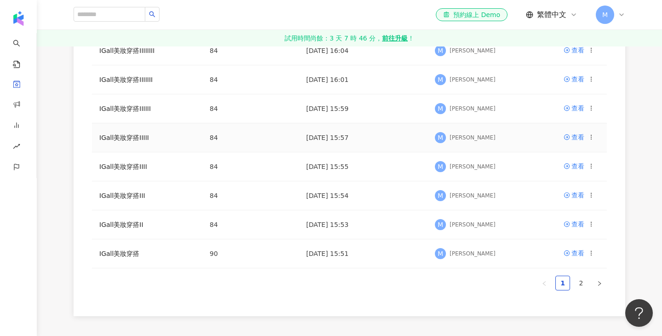
click at [592, 138] on icon at bounding box center [591, 137] width 6 height 6
click at [577, 169] on div "匯出收藏" at bounding box center [568, 174] width 39 height 10
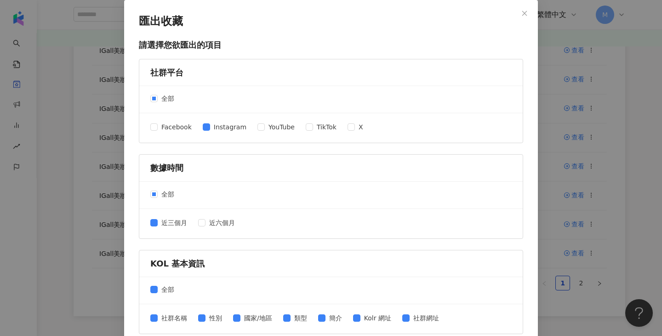
click at [264, 258] on div "KOL 基本資訊" at bounding box center [331, 263] width 362 height 11
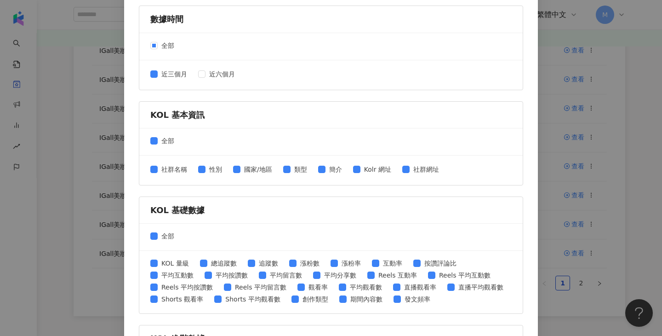
scroll to position [151, 0]
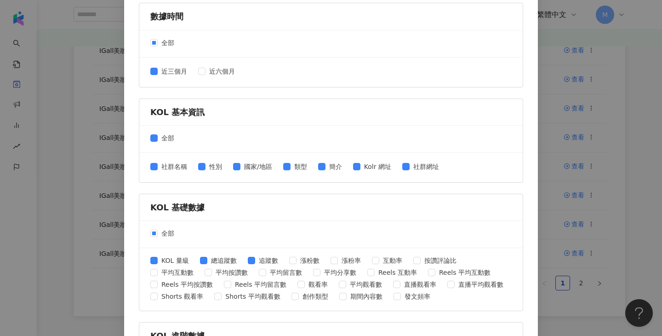
click at [284, 227] on div "全部" at bounding box center [331, 234] width 384 height 27
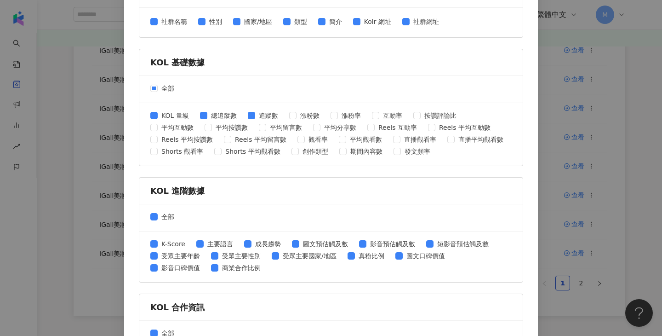
scroll to position [297, 0]
click at [158, 215] on span "全部" at bounding box center [168, 216] width 20 height 10
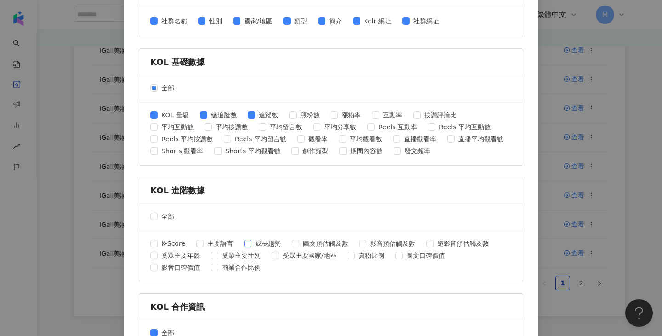
scroll to position [379, 0]
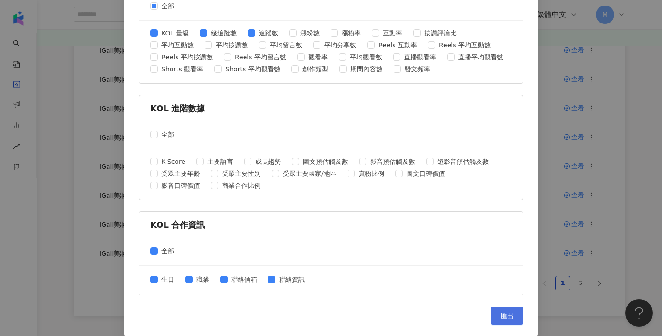
click at [514, 317] on button "匯出" at bounding box center [507, 315] width 32 height 18
click at [632, 229] on div "匯出收藏 請選擇您欲匯出的項目 社群平台 全部 Facebook Instagram YouTube TikTok X 數據時間 全部 近三個月 近六個月 K…" at bounding box center [331, 168] width 662 height 336
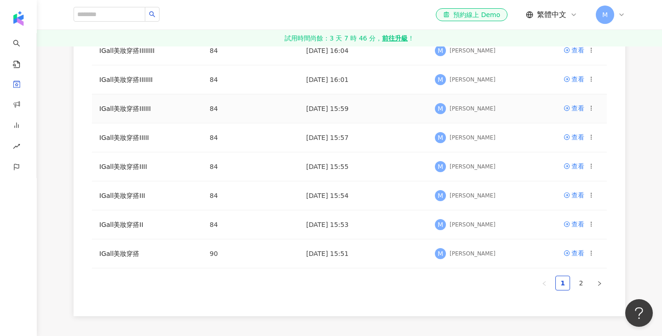
click at [592, 108] on icon at bounding box center [591, 108] width 6 height 6
click at [580, 141] on div "匯出收藏" at bounding box center [568, 145] width 39 height 10
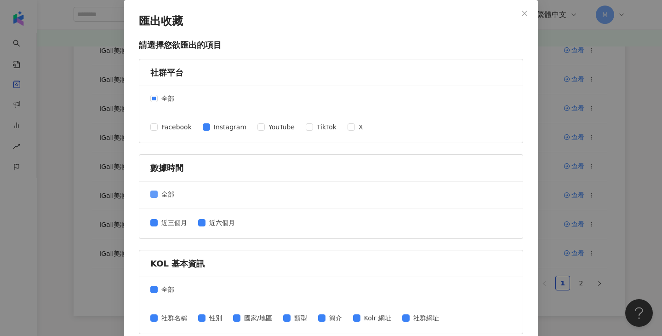
click at [159, 194] on span "全部" at bounding box center [168, 194] width 20 height 10
click at [155, 218] on label "近三個月" at bounding box center [170, 223] width 40 height 10
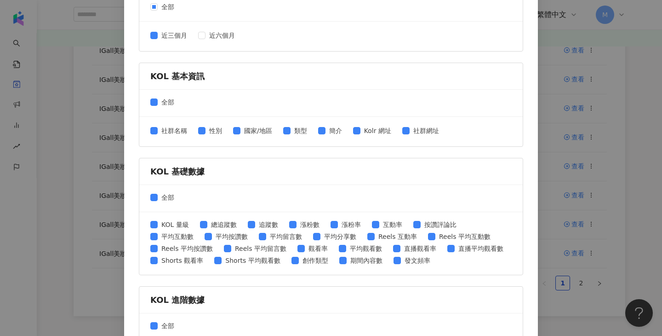
scroll to position [188, 0]
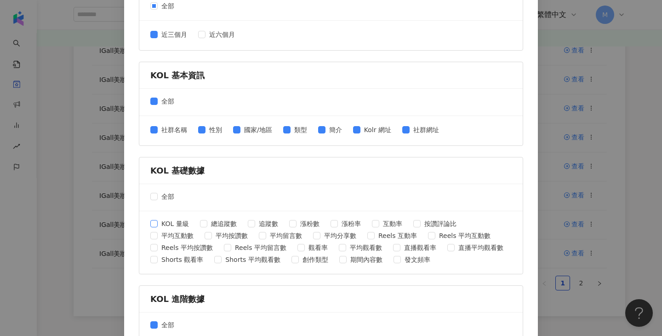
click at [157, 224] on span at bounding box center [153, 223] width 7 height 7
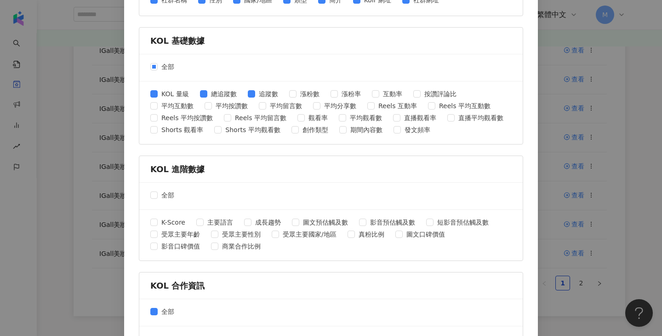
scroll to position [379, 0]
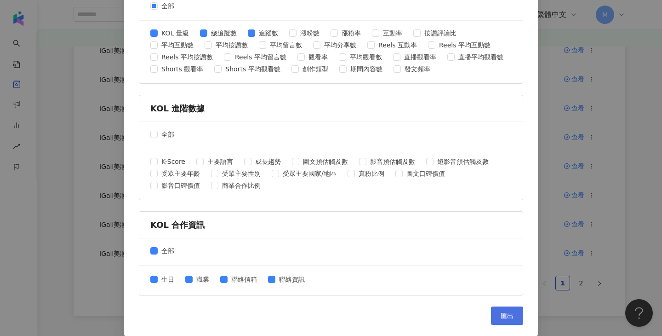
click at [503, 316] on span "匯出" at bounding box center [507, 315] width 13 height 7
click at [626, 210] on div "匯出收藏 請選擇您欲匯出的項目 社群平台 全部 Facebook Instagram YouTube TikTok X 數據時間 全部 近三個月 近六個月 K…" at bounding box center [331, 168] width 662 height 336
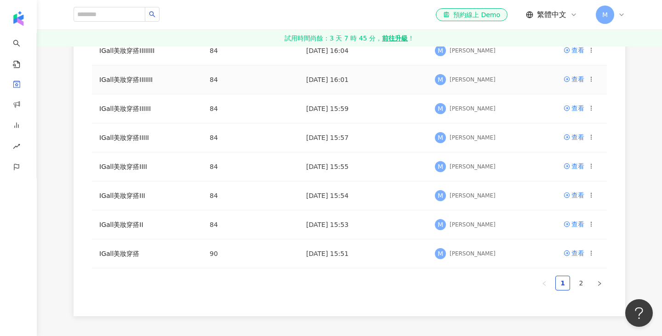
click at [590, 80] on icon at bounding box center [591, 79] width 6 height 6
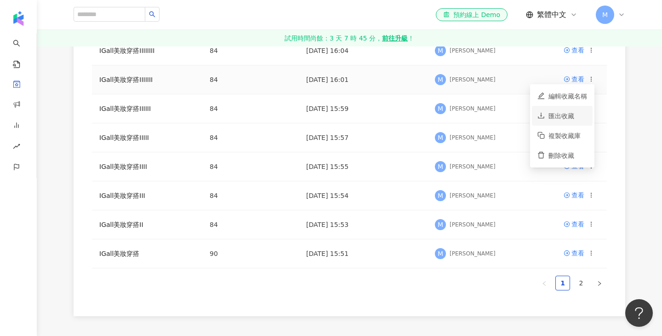
click at [559, 115] on div "匯出收藏" at bounding box center [568, 116] width 39 height 10
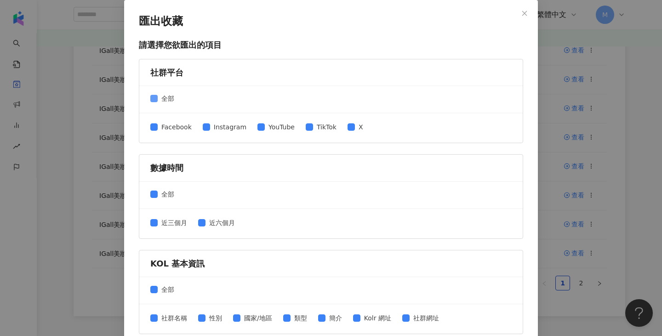
click at [158, 100] on span "全部" at bounding box center [168, 98] width 20 height 10
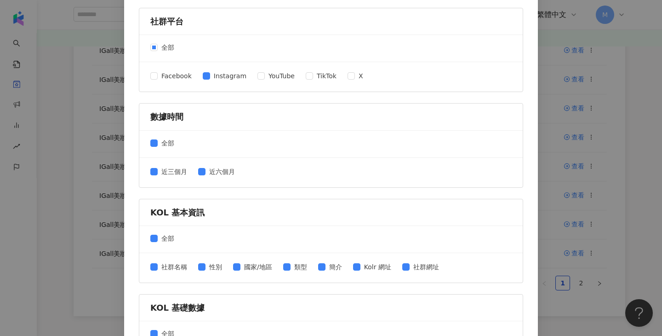
scroll to position [63, 0]
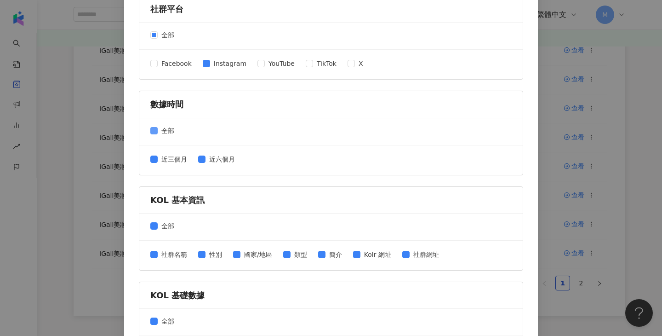
click at [155, 126] on label "全部" at bounding box center [164, 131] width 28 height 10
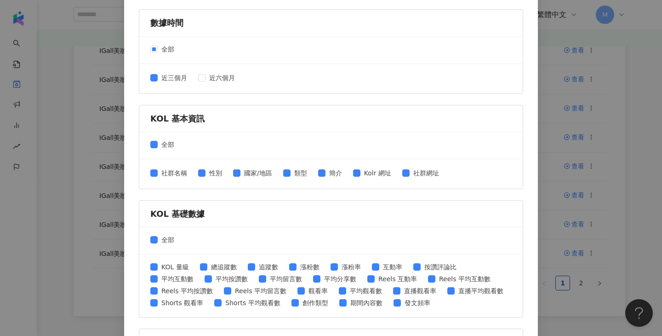
scroll to position [197, 0]
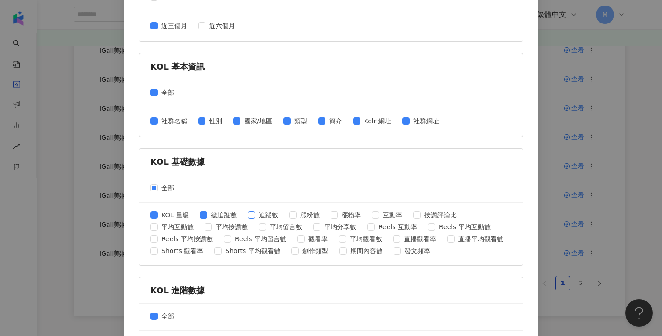
click at [258, 211] on span "追蹤數" at bounding box center [268, 215] width 27 height 10
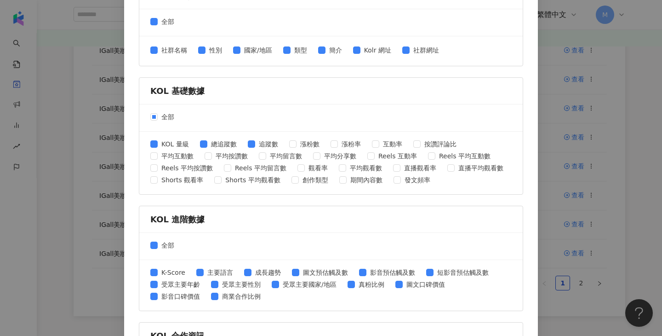
scroll to position [379, 0]
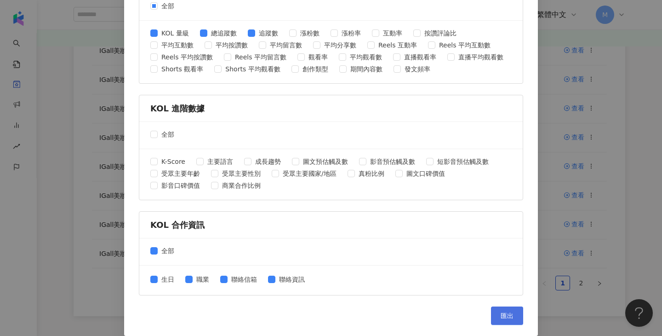
click at [501, 316] on span "匯出" at bounding box center [507, 315] width 13 height 7
click at [639, 192] on div "匯出收藏 請選擇您欲匯出的項目 社群平台 全部 Facebook Instagram YouTube TikTok X 數據時間 全部 近三個月 近六個月 K…" at bounding box center [331, 168] width 662 height 336
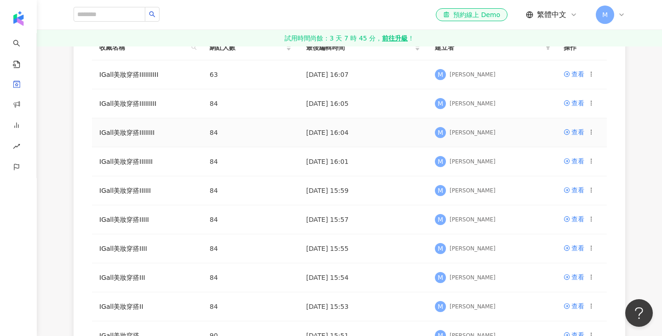
scroll to position [158, 0]
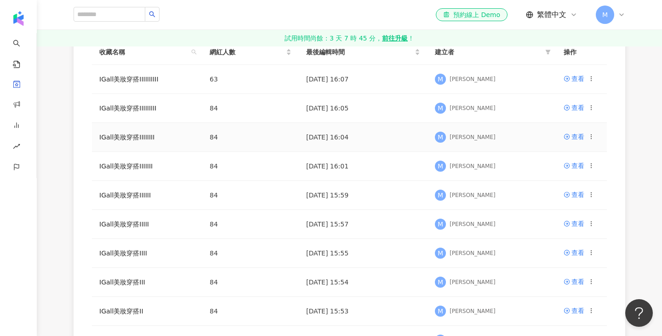
click at [591, 138] on icon at bounding box center [591, 136] width 6 height 6
click at [572, 178] on li "匯出收藏" at bounding box center [562, 173] width 61 height 20
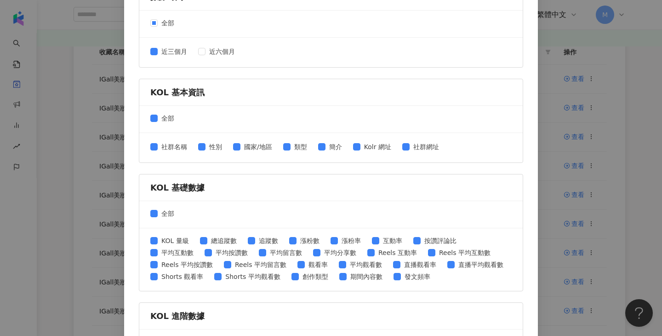
scroll to position [172, 0]
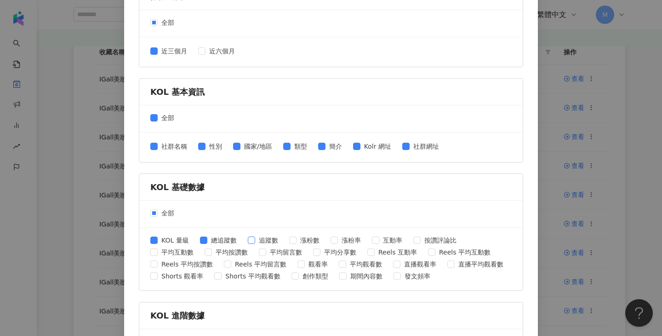
click at [255, 240] on span "追蹤數" at bounding box center [268, 240] width 27 height 10
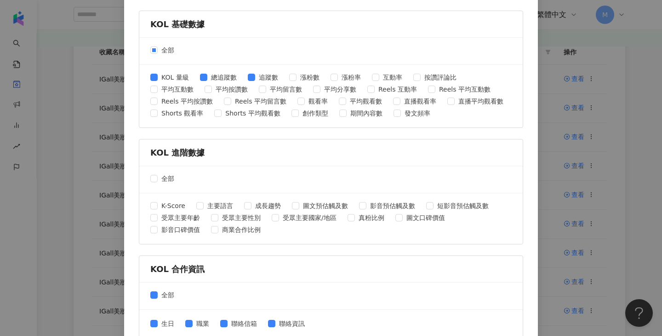
scroll to position [379, 0]
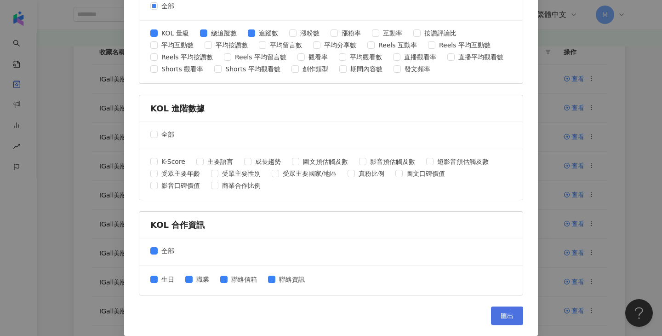
click at [513, 317] on span "匯出" at bounding box center [507, 315] width 13 height 7
click at [635, 209] on div "匯出收藏 請選擇您欲匯出的項目 社群平台 全部 Facebook Instagram YouTube TikTok X 數據時間 全部 近三個月 近六個月 K…" at bounding box center [331, 168] width 662 height 336
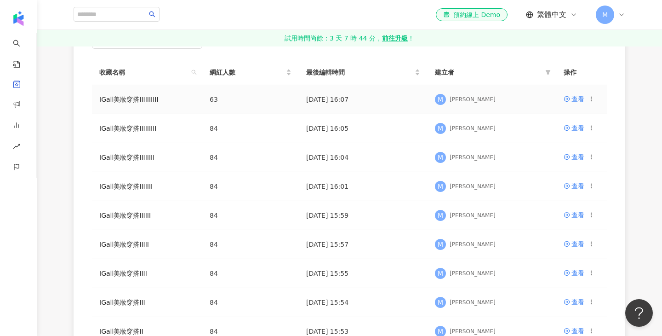
scroll to position [132, 0]
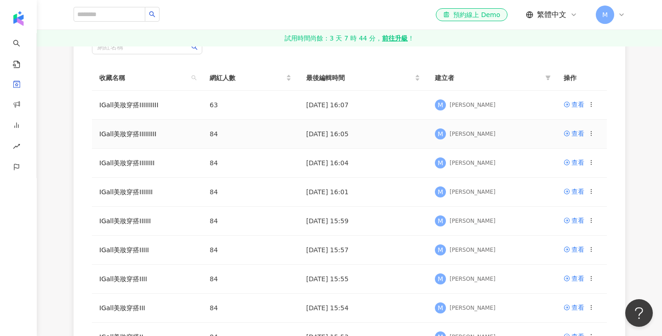
click at [591, 133] on circle at bounding box center [591, 133] width 0 height 0
click at [575, 168] on div "匯出收藏" at bounding box center [568, 170] width 39 height 10
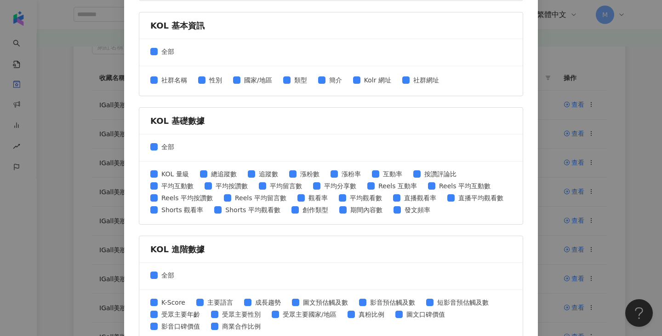
scroll to position [242, 0]
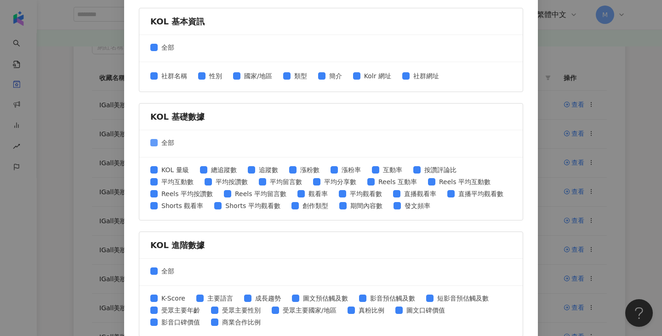
click at [155, 138] on label "全部" at bounding box center [164, 143] width 28 height 10
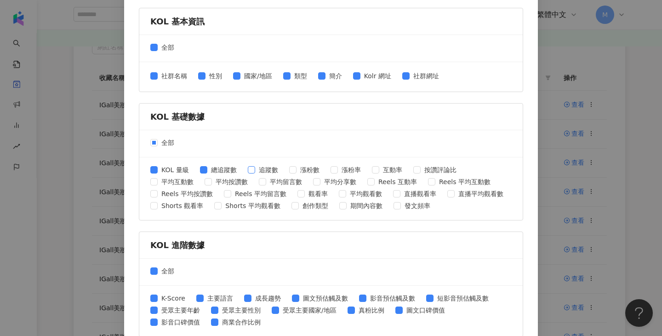
click at [255, 169] on span "追蹤數" at bounding box center [268, 170] width 27 height 10
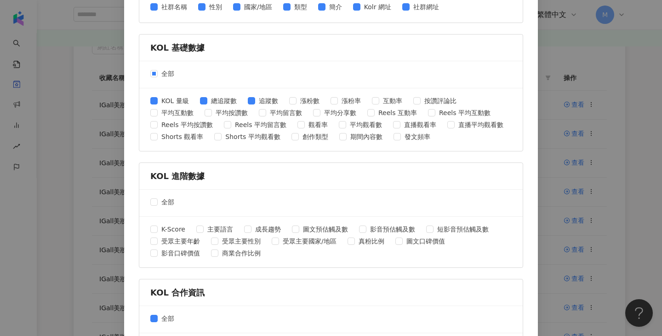
scroll to position [379, 0]
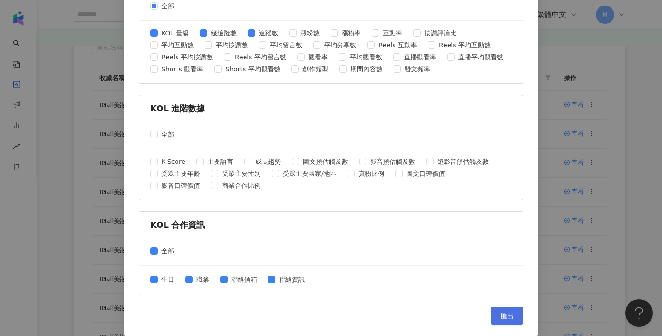
click at [503, 316] on span "匯出" at bounding box center [507, 315] width 13 height 7
click at [649, 113] on div "匯出收藏 請選擇您欲匯出的項目 社群平台 全部 Facebook Instagram YouTube TikTok X 數據時間 全部 近三個月 近六個月 K…" at bounding box center [331, 168] width 662 height 336
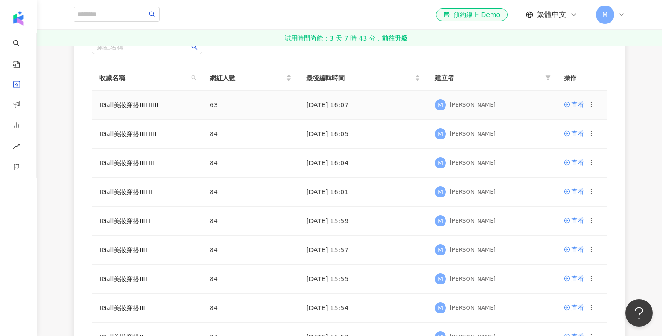
click at [593, 103] on icon at bounding box center [591, 104] width 6 height 6
click at [583, 140] on div "匯出收藏" at bounding box center [568, 141] width 39 height 10
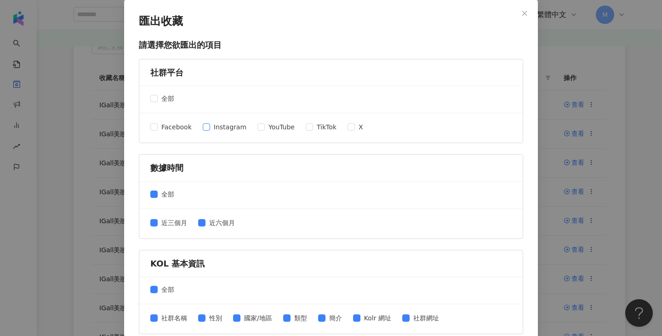
click at [208, 129] on span at bounding box center [206, 126] width 7 height 7
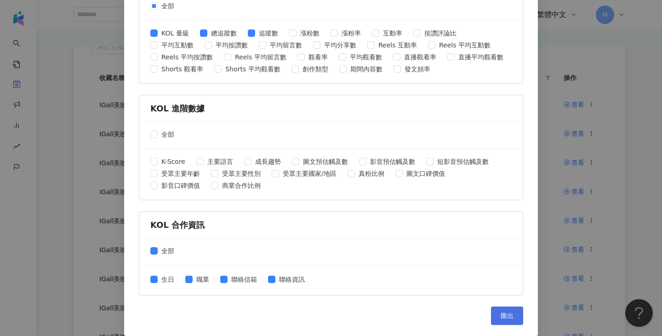
click at [505, 310] on button "匯出" at bounding box center [507, 315] width 32 height 18
click at [628, 144] on div "匯出收藏 請選擇您欲匯出的項目 社群平台 全部 Facebook Instagram YouTube TikTok X 數據時間 全部 近三個月 近六個月 K…" at bounding box center [331, 168] width 662 height 336
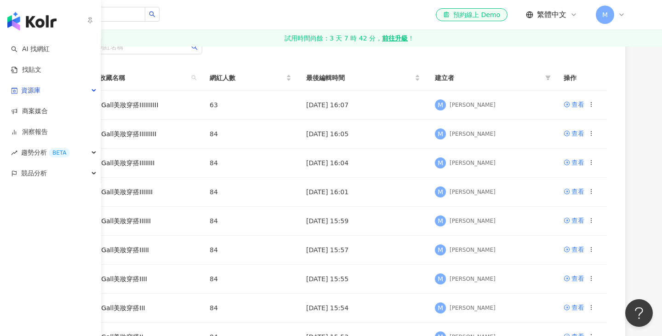
click at [19, 22] on img "button" at bounding box center [31, 21] width 49 height 18
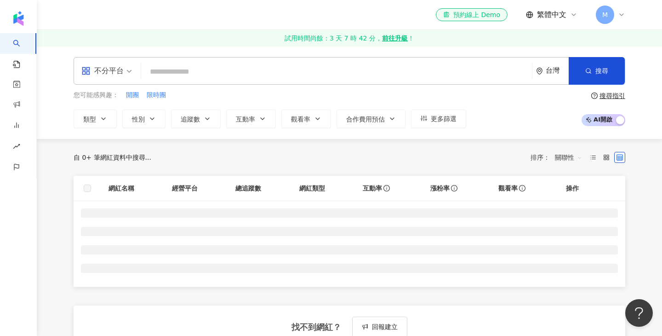
click at [110, 120] on button "類型" at bounding box center [95, 118] width 43 height 18
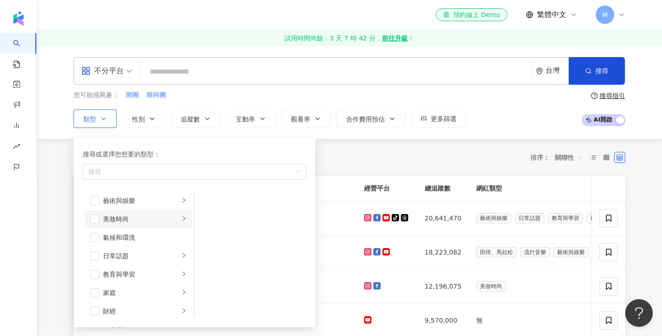
click at [181, 217] on icon "right" at bounding box center [184, 219] width 6 height 6
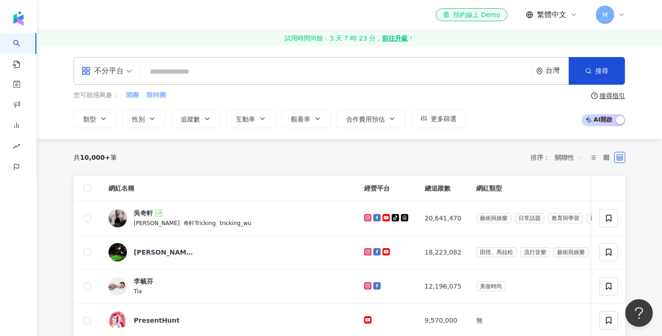
click at [57, 96] on div "不分平台 台灣 搜尋 您可能感興趣： 開團 限時團 類型 搜尋或選擇您想要的類型： 搜尋 藝術與娛樂 美妝時尚 氣候和環境 日常話題 教育與學習 家庭 財經 …" at bounding box center [349, 92] width 589 height 71
click at [122, 73] on div "不分平台" at bounding box center [102, 70] width 42 height 15
click at [95, 122] on span "類型" at bounding box center [89, 118] width 13 height 7
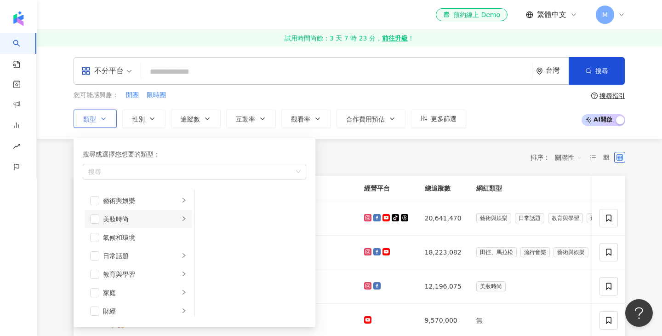
click at [183, 221] on icon "right" at bounding box center [184, 219] width 6 height 6
click at [220, 290] on div "穿搭" at bounding box center [257, 292] width 84 height 10
click at [136, 112] on button "性別" at bounding box center [143, 118] width 43 height 18
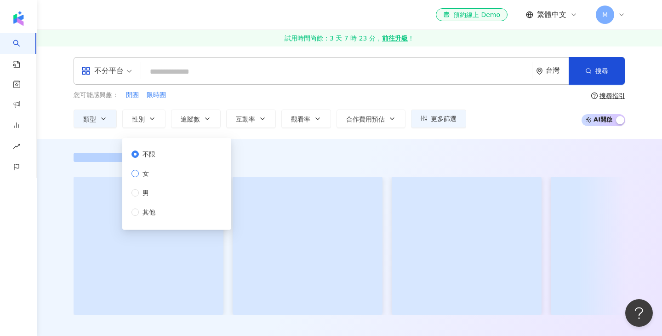
click at [149, 172] on span "女" at bounding box center [146, 173] width 14 height 10
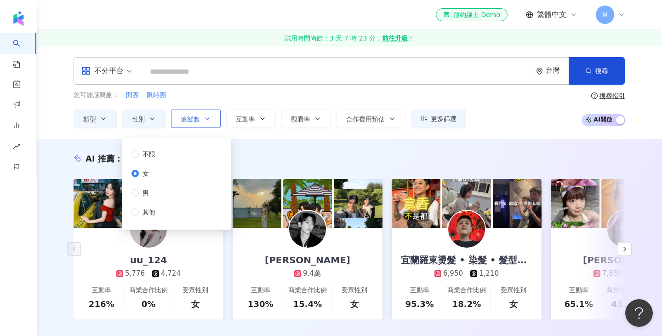
click at [207, 122] on button "追蹤數" at bounding box center [196, 118] width 50 height 18
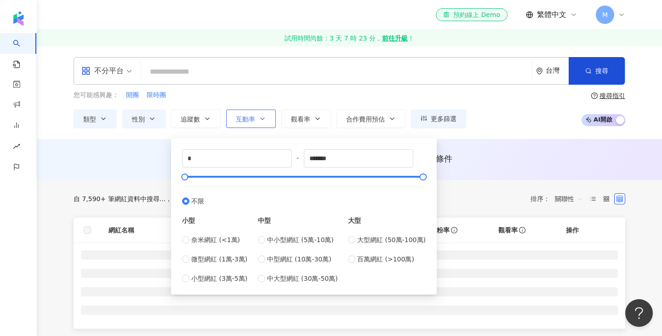
click at [249, 122] on span "互動率" at bounding box center [245, 118] width 19 height 7
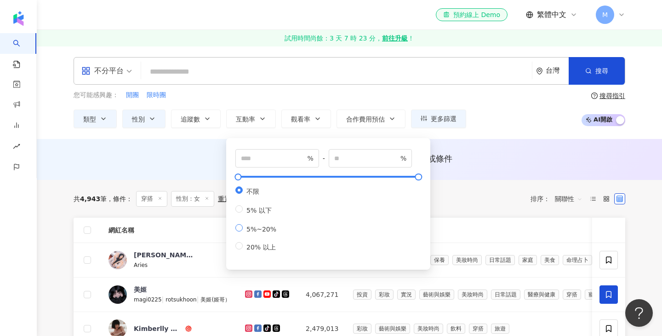
click at [272, 228] on span "5%~20%" at bounding box center [261, 228] width 37 height 7
type input "*"
type input "**"
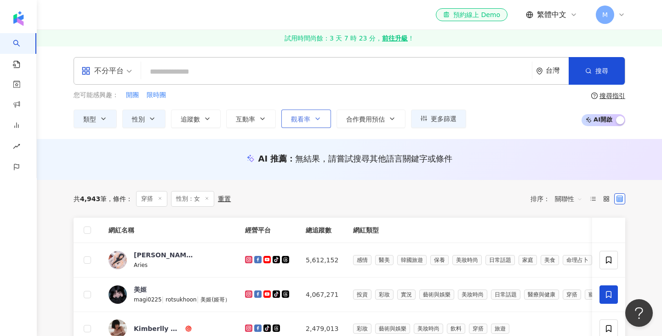
click at [319, 115] on icon "button" at bounding box center [317, 118] width 7 height 7
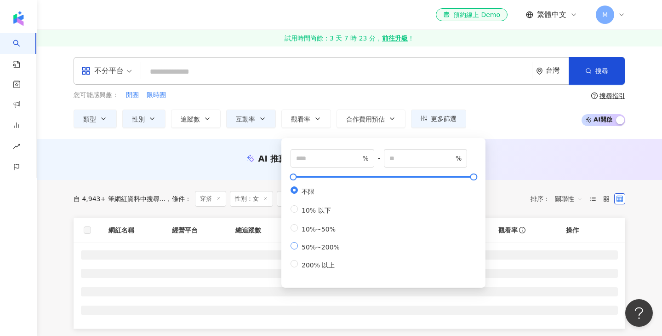
click at [316, 245] on span "50%~200%" at bounding box center [321, 246] width 46 height 7
type input "**"
type input "***"
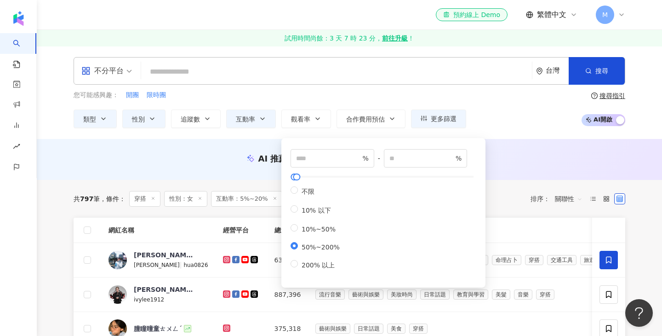
click at [522, 110] on div "您可能感興趣： 開團 限時團 類型 性別 追蹤數 互動率 觀看率 合作費用預估 更多篩選 不限 女 男 其他 * - ******* 不限 小型 奈米網紅 (…" at bounding box center [350, 109] width 552 height 38
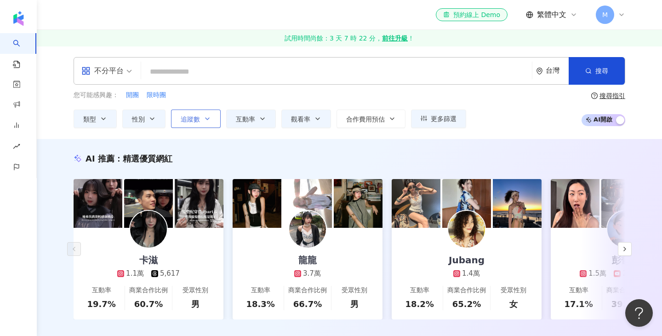
click at [202, 120] on button "追蹤數" at bounding box center [196, 118] width 50 height 18
